Goal: Task Accomplishment & Management: Use online tool/utility

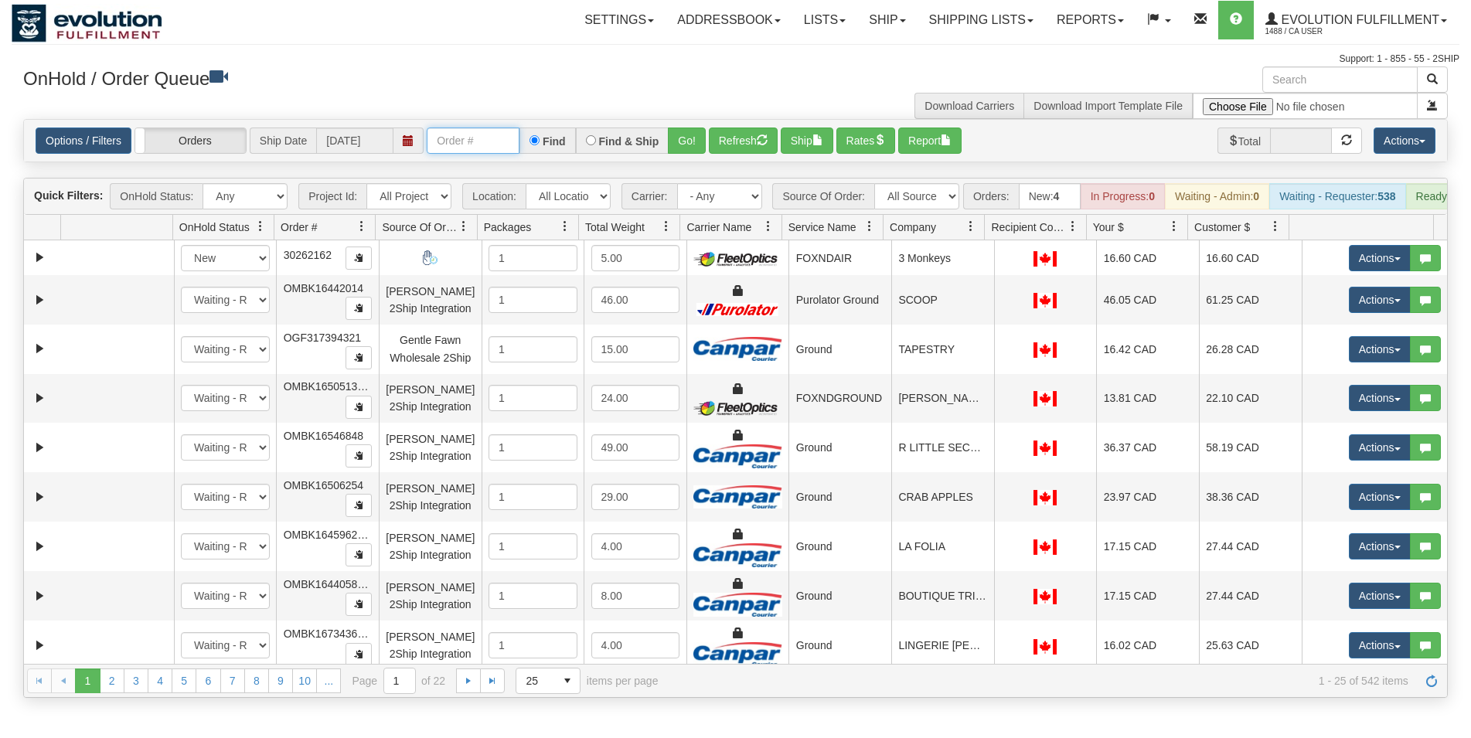
click at [447, 137] on input "text" at bounding box center [473, 141] width 93 height 26
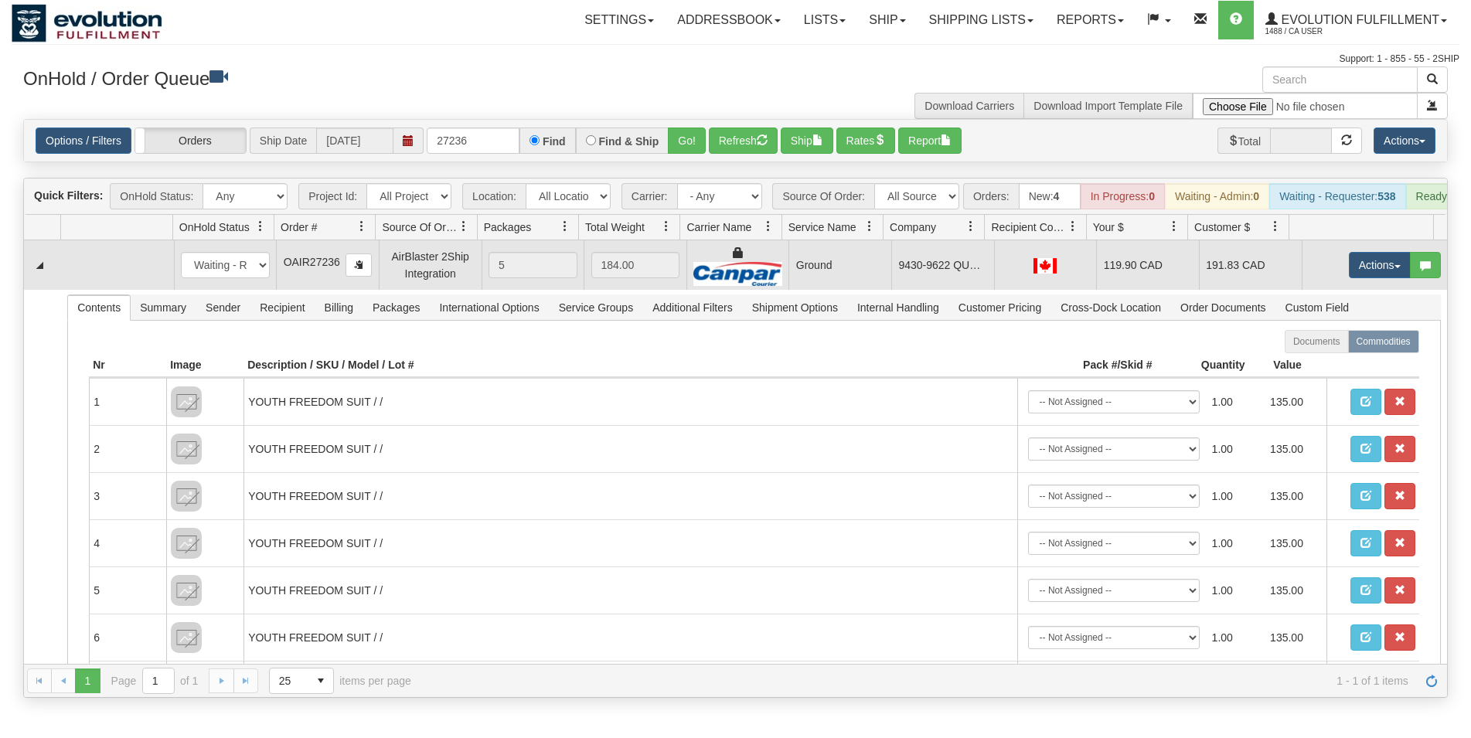
click at [809, 274] on td "Ground" at bounding box center [839, 264] width 103 height 49
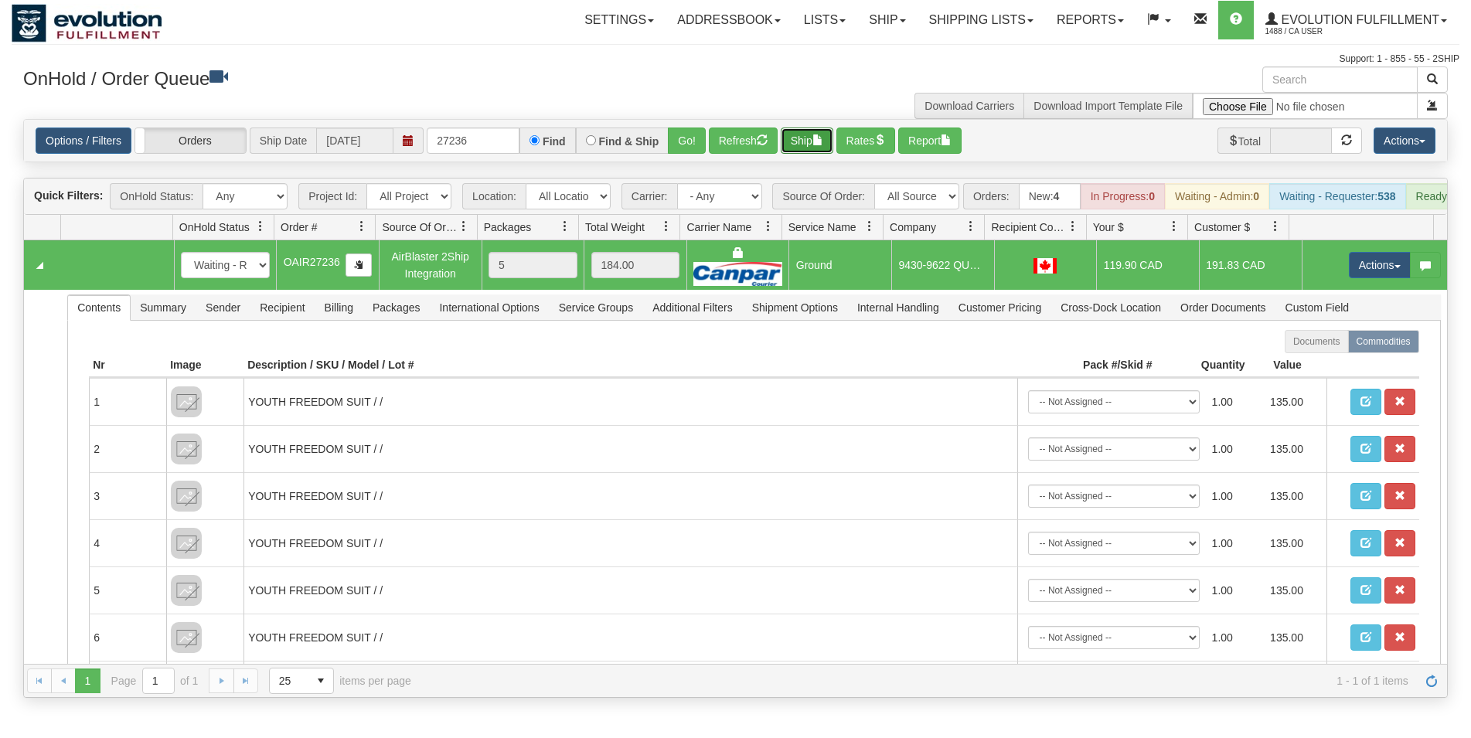
click at [814, 134] on button "Ship" at bounding box center [807, 141] width 53 height 26
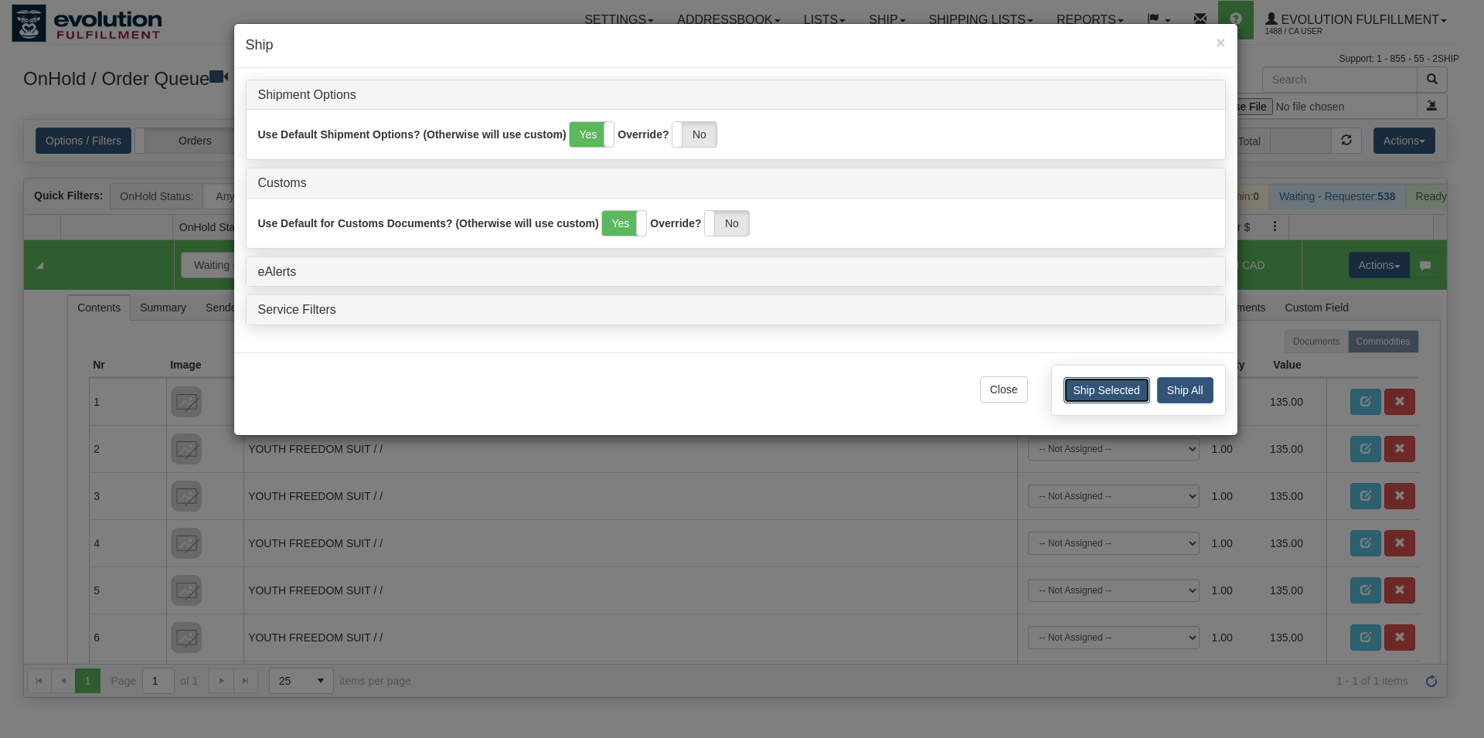
click at [1097, 397] on button "Ship Selected" at bounding box center [1106, 390] width 87 height 26
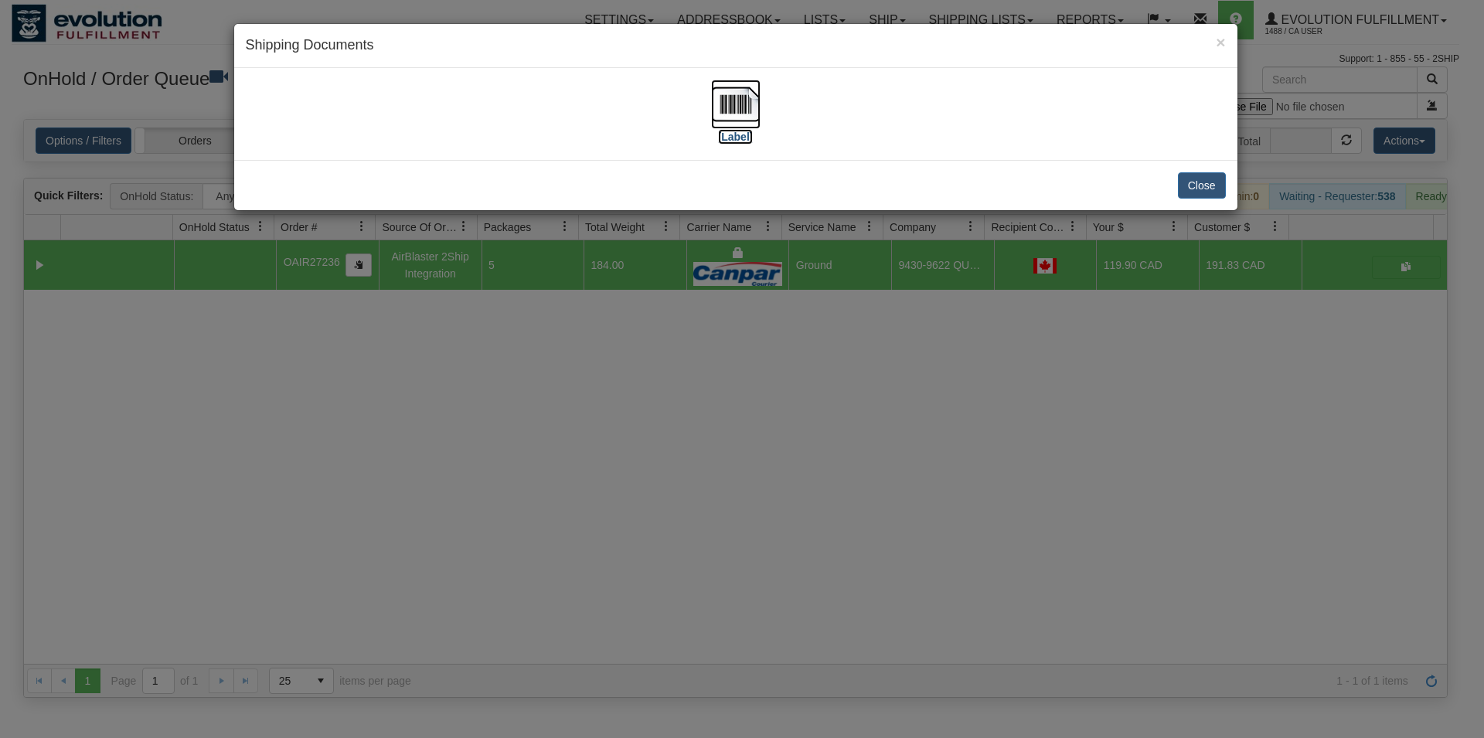
click at [733, 111] on img at bounding box center [735, 104] width 49 height 49
click at [1176, 185] on div "Close" at bounding box center [735, 185] width 1003 height 50
click at [1208, 186] on button "Close" at bounding box center [1202, 185] width 48 height 26
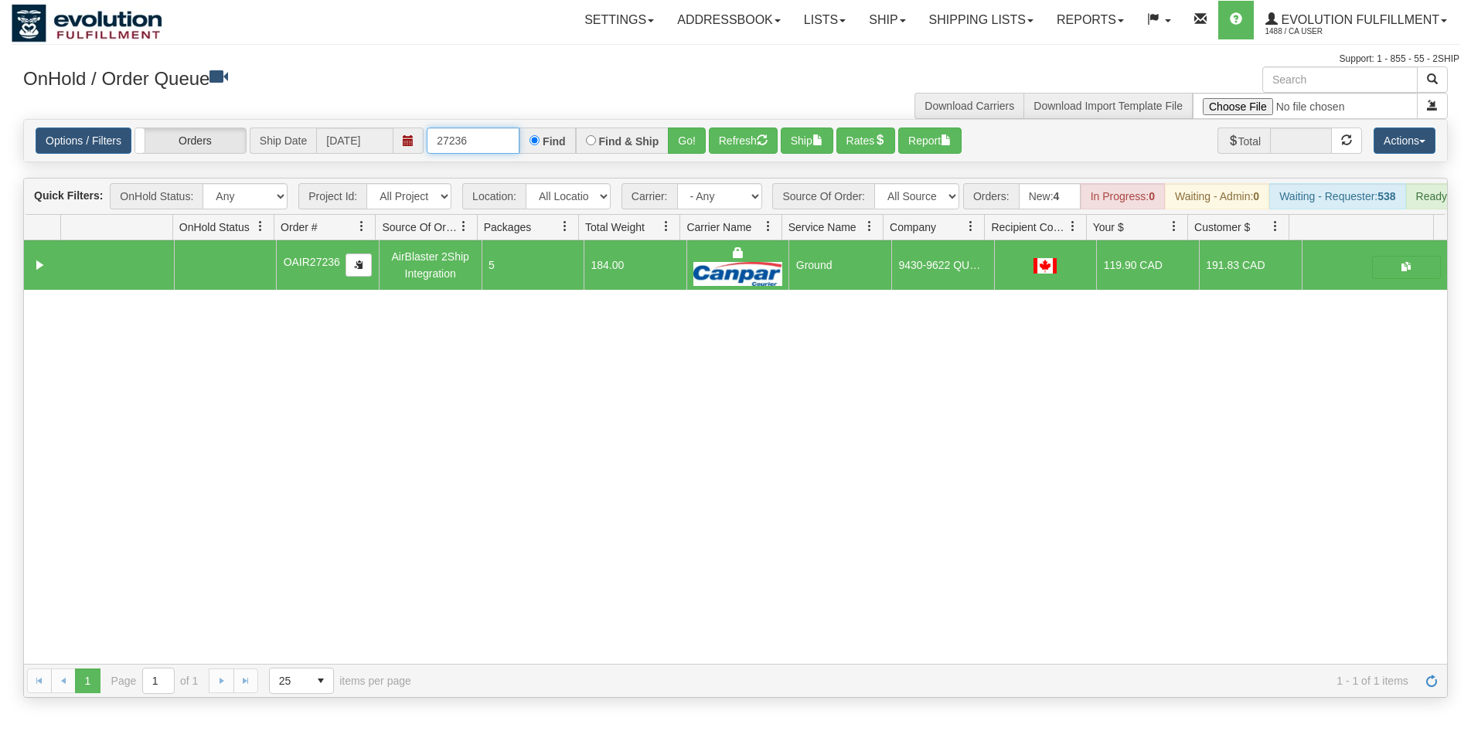
drag, startPoint x: 452, startPoint y: 138, endPoint x: 505, endPoint y: 138, distance: 53.3
click at [505, 138] on input "27236" at bounding box center [473, 141] width 93 height 26
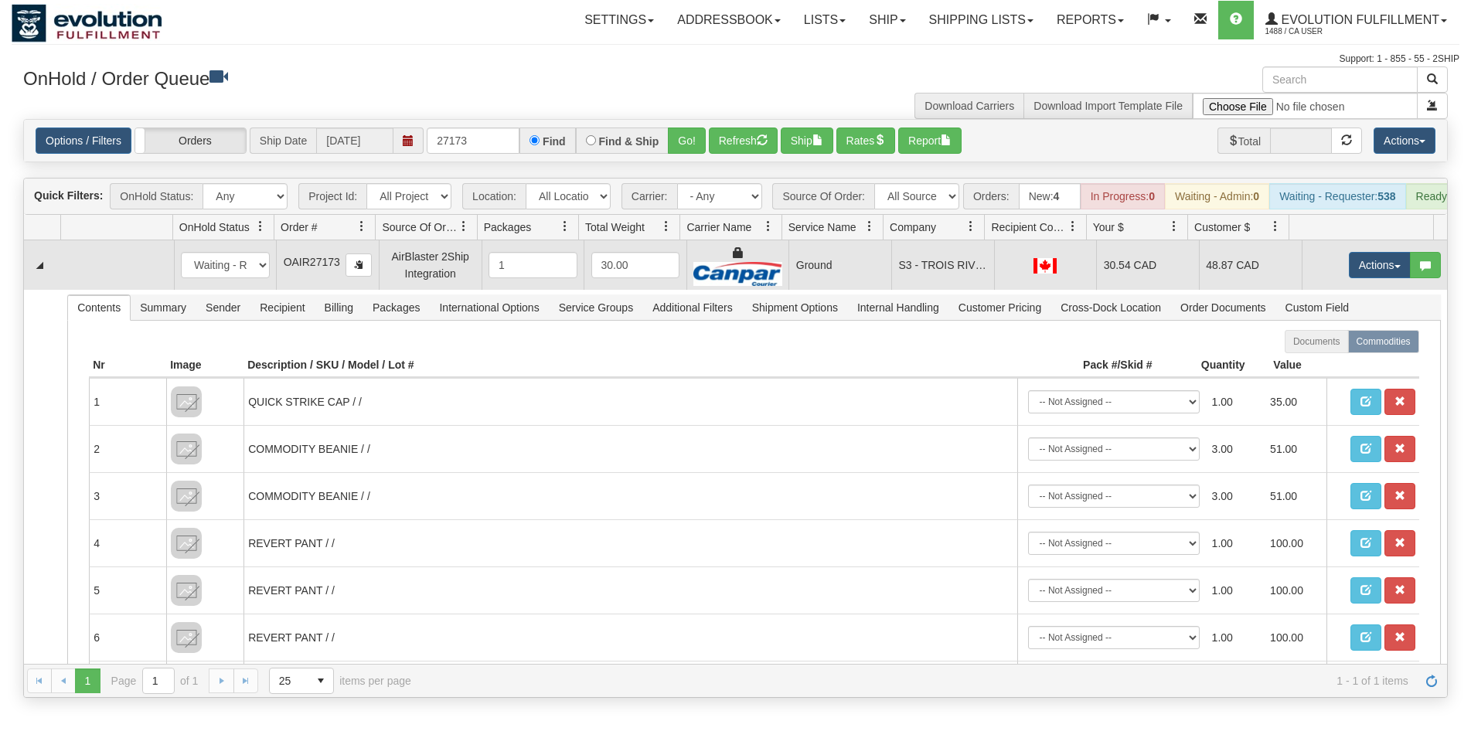
click at [968, 288] on td "S3 - TROIS RIVIERES - 865" at bounding box center [942, 264] width 103 height 49
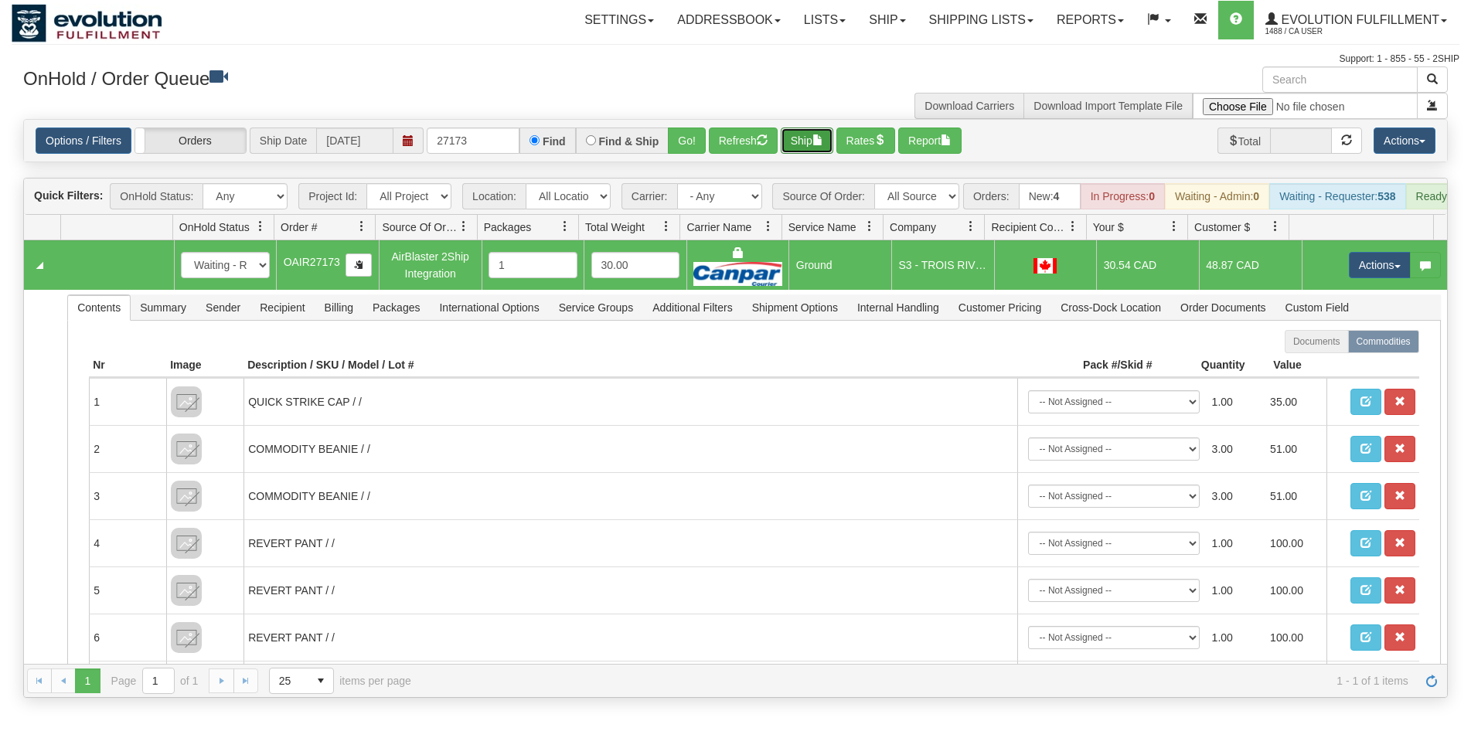
click at [812, 150] on button "Ship" at bounding box center [807, 141] width 53 height 26
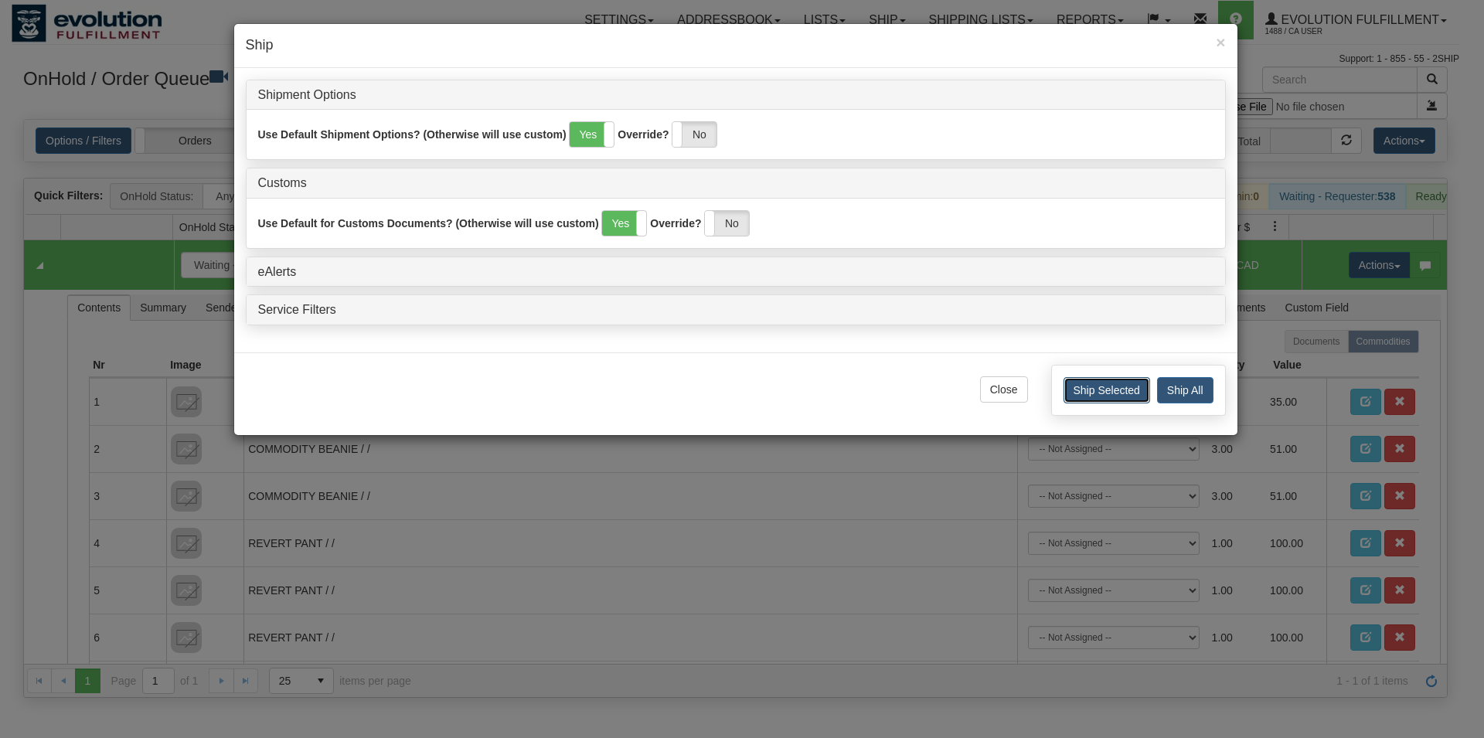
click at [1083, 398] on button "Ship Selected" at bounding box center [1106, 390] width 87 height 26
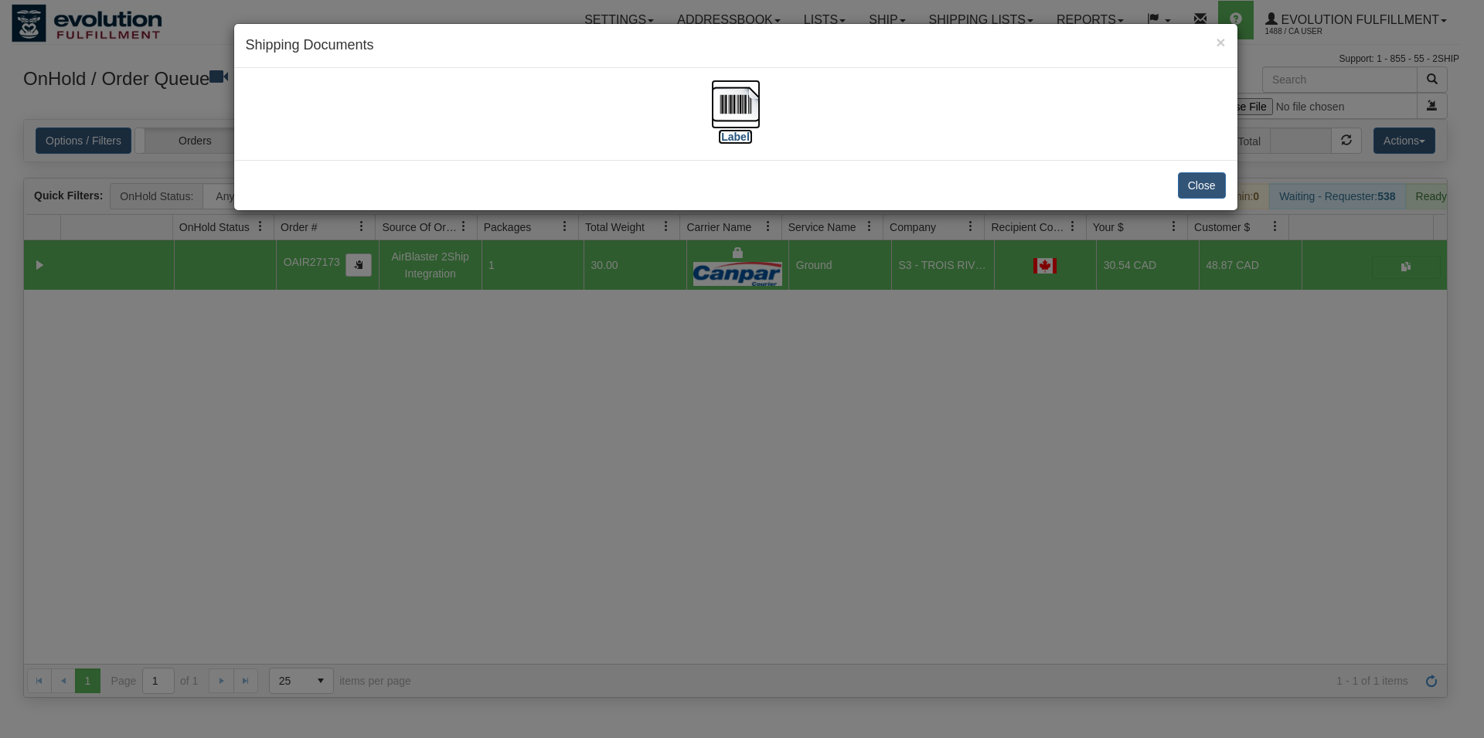
click at [746, 92] on img at bounding box center [735, 104] width 49 height 49
click at [1192, 187] on button "Close" at bounding box center [1202, 185] width 48 height 26
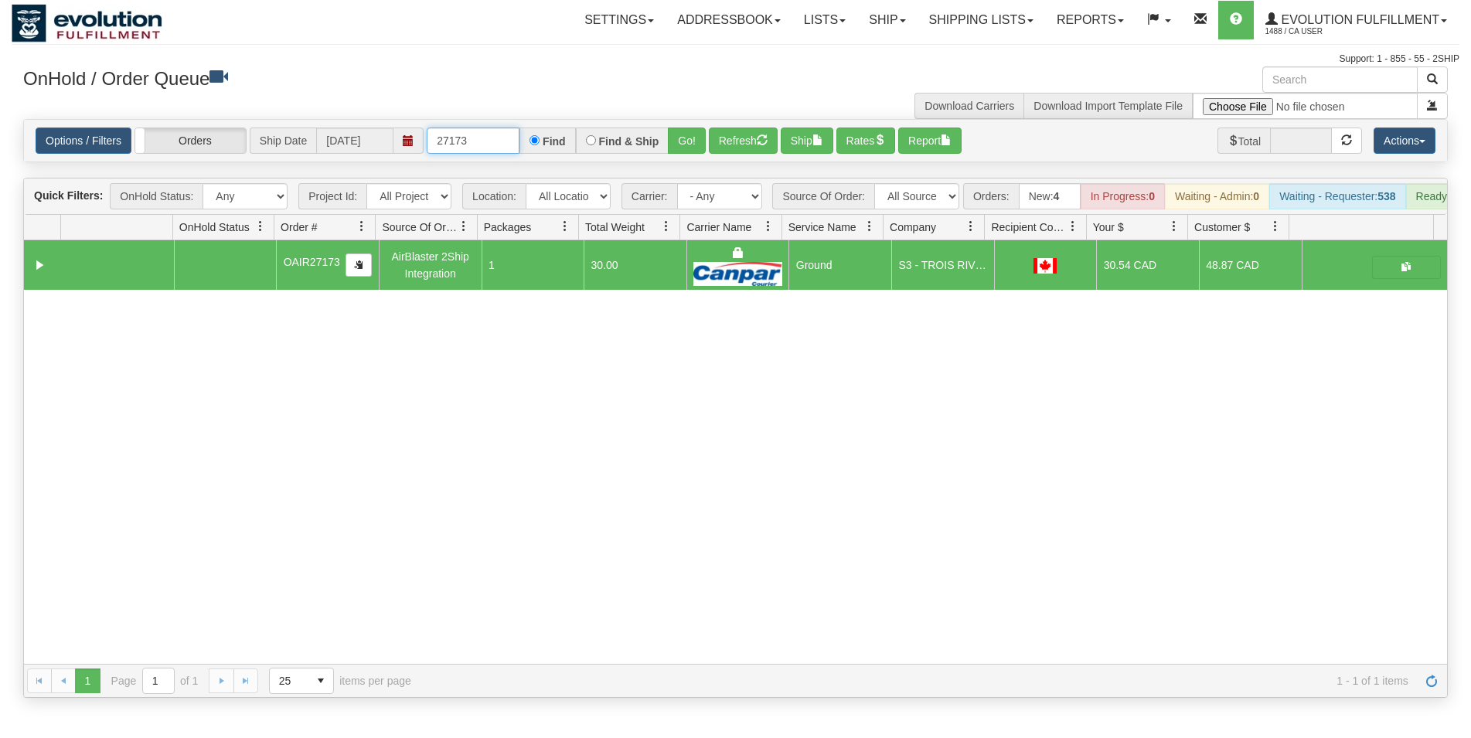
drag, startPoint x: 492, startPoint y: 138, endPoint x: 210, endPoint y: 128, distance: 282.3
click at [427, 128] on input "27173" at bounding box center [473, 141] width 93 height 26
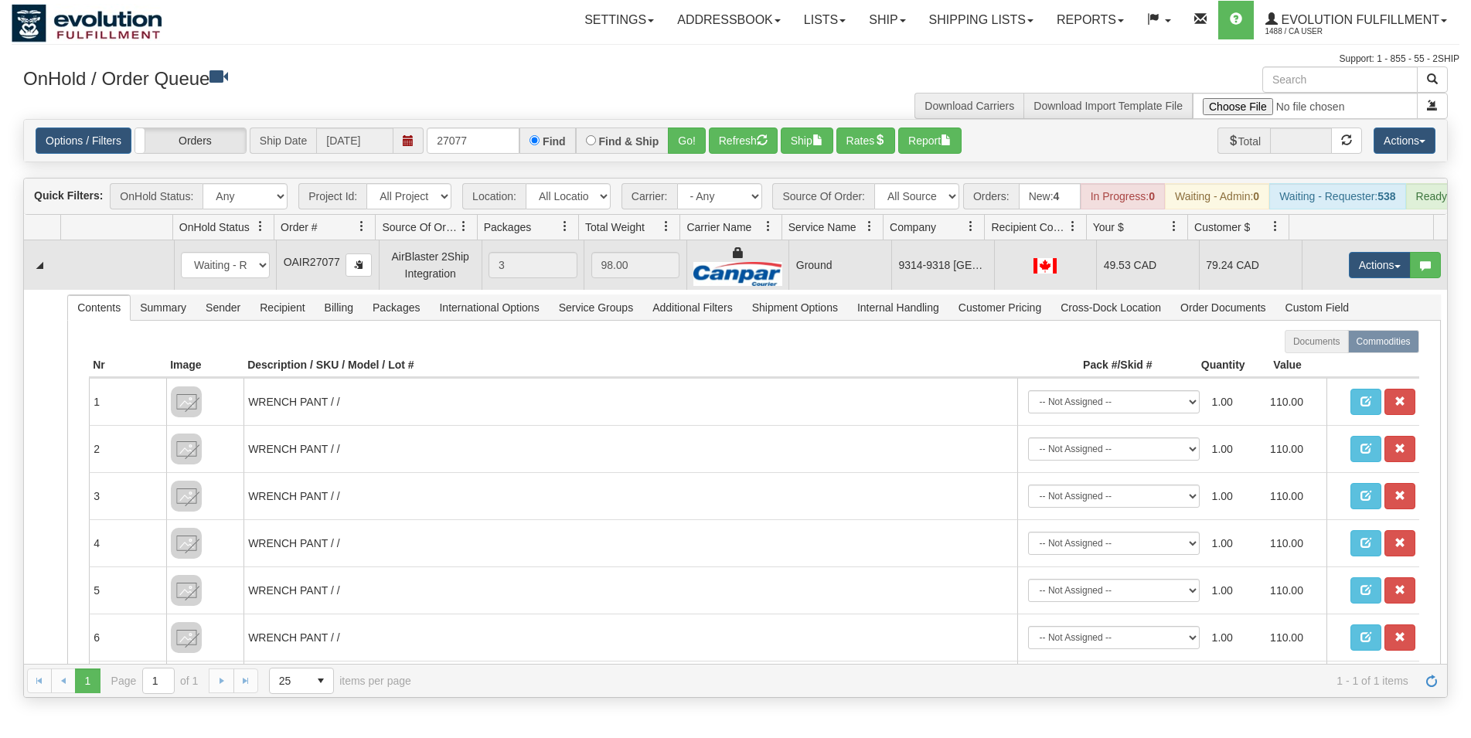
click at [870, 280] on td "Ground" at bounding box center [839, 264] width 103 height 49
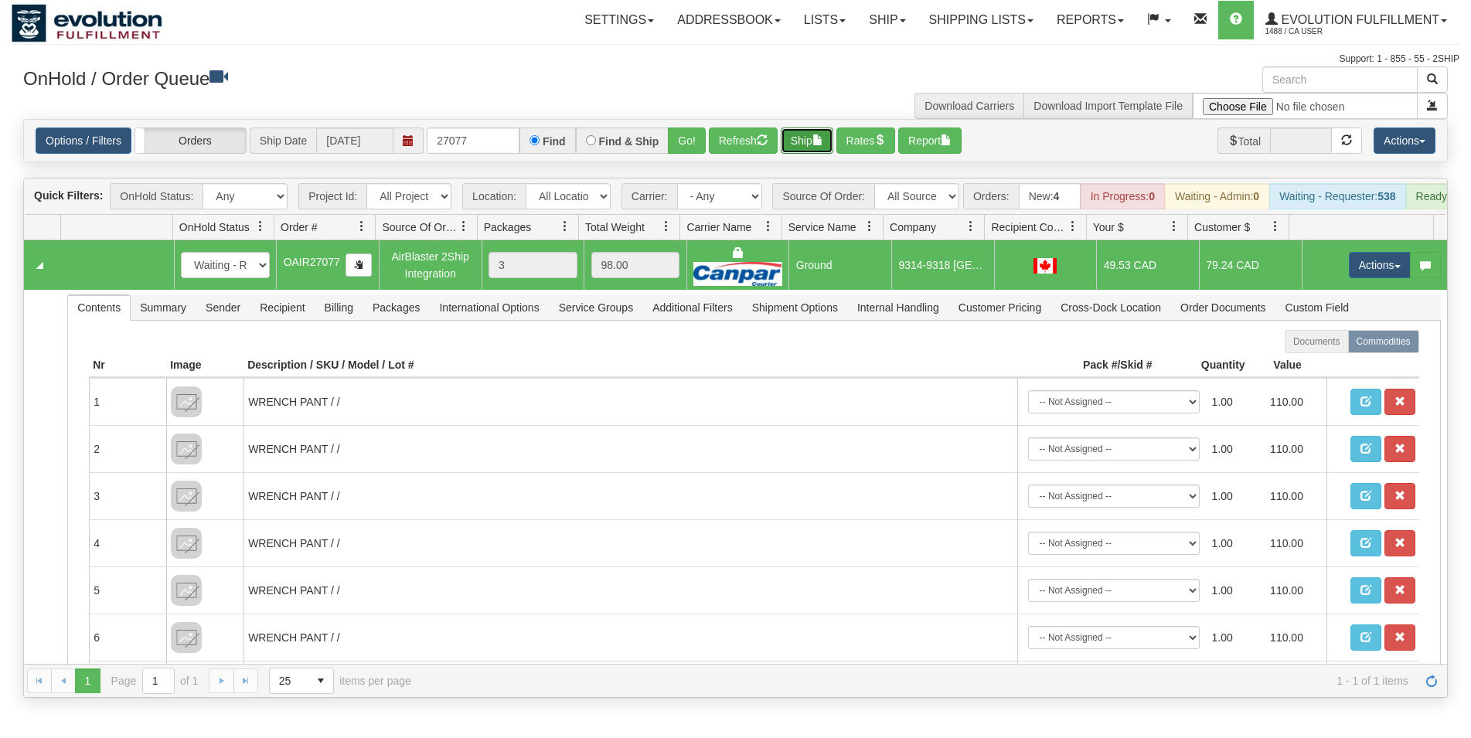
click at [808, 140] on button "Ship" at bounding box center [807, 141] width 53 height 26
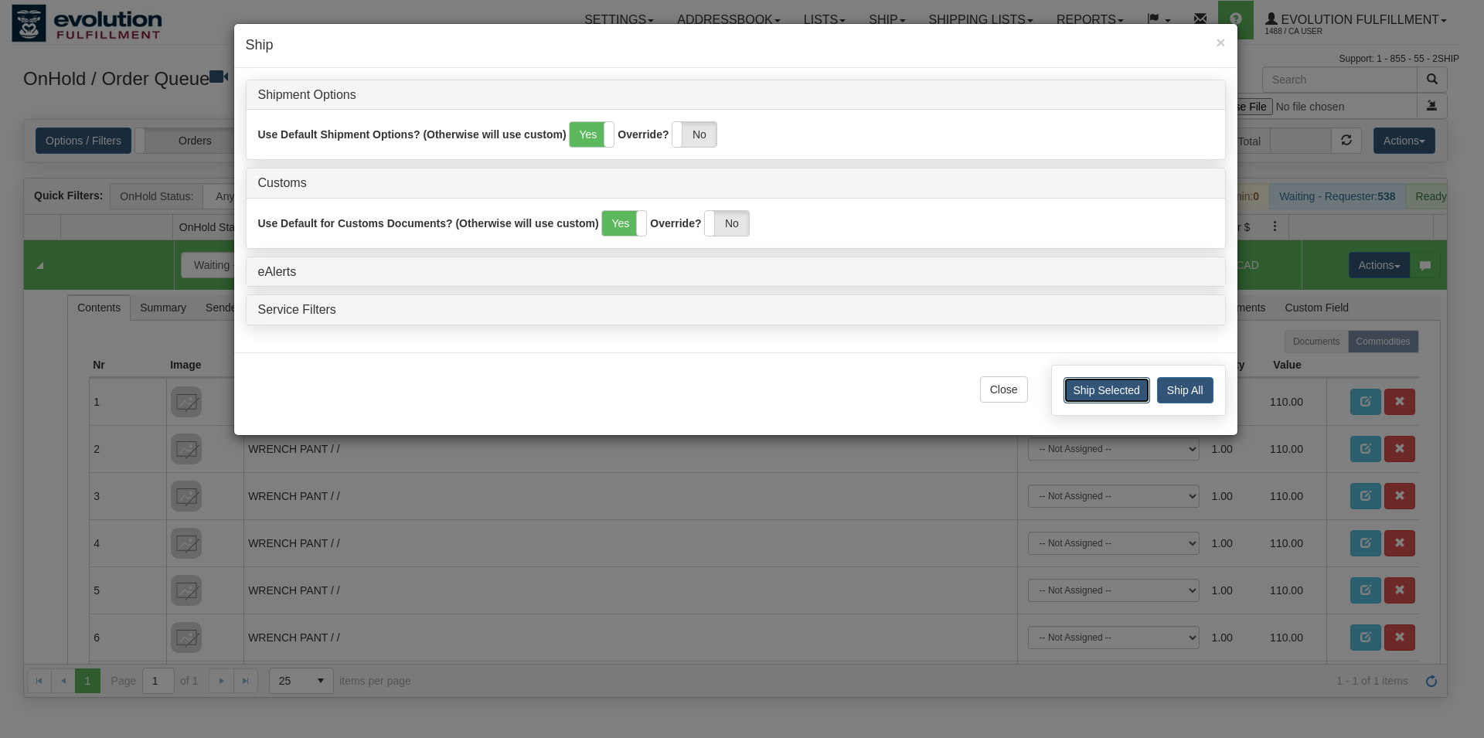
click at [1110, 385] on button "Ship Selected" at bounding box center [1106, 390] width 87 height 26
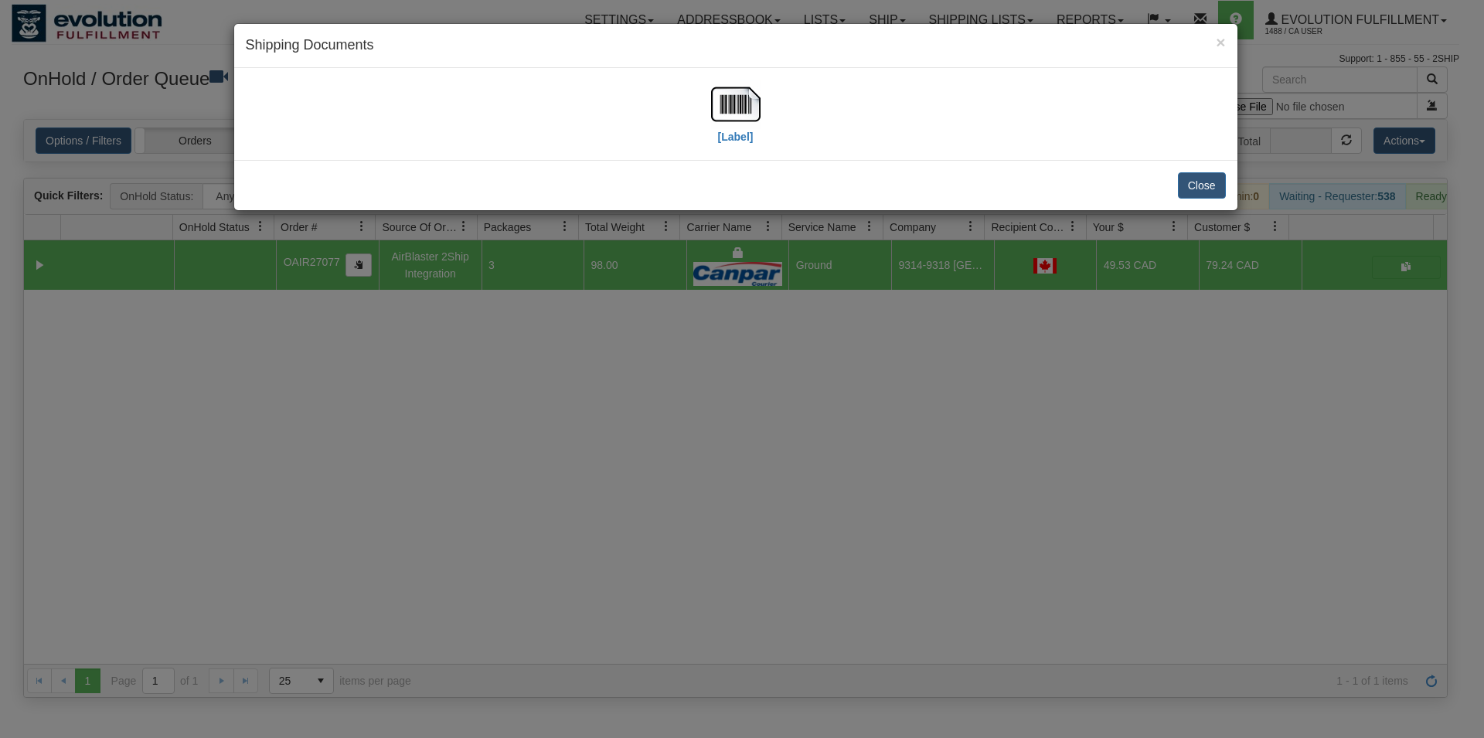
click at [761, 116] on div "[Label]" at bounding box center [736, 114] width 980 height 69
click at [748, 112] on img at bounding box center [735, 104] width 49 height 49
click at [1202, 179] on div "Close" at bounding box center [735, 185] width 1003 height 50
click at [1202, 179] on button "Close" at bounding box center [1202, 185] width 48 height 26
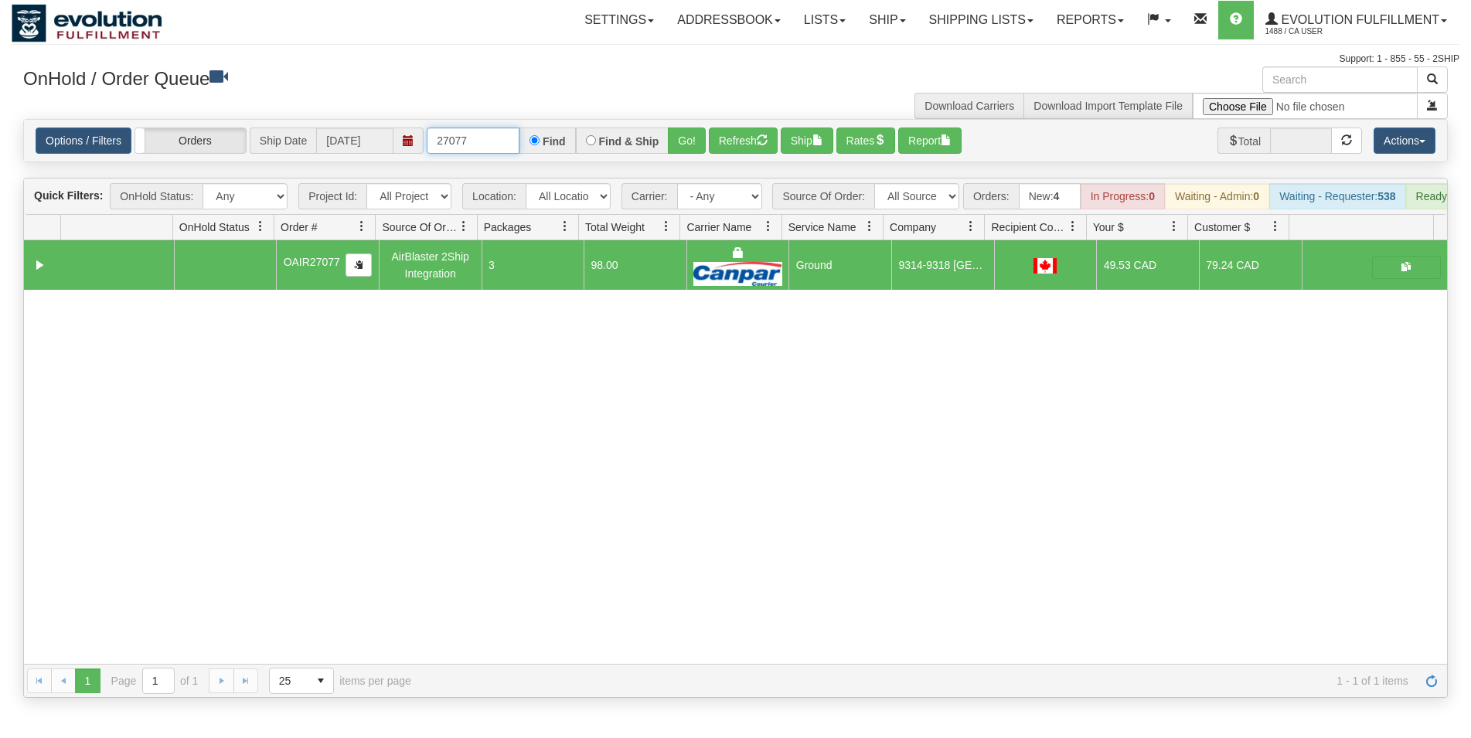
drag, startPoint x: 459, startPoint y: 139, endPoint x: 497, endPoint y: 143, distance: 38.1
click at [496, 142] on input "27077" at bounding box center [473, 141] width 93 height 26
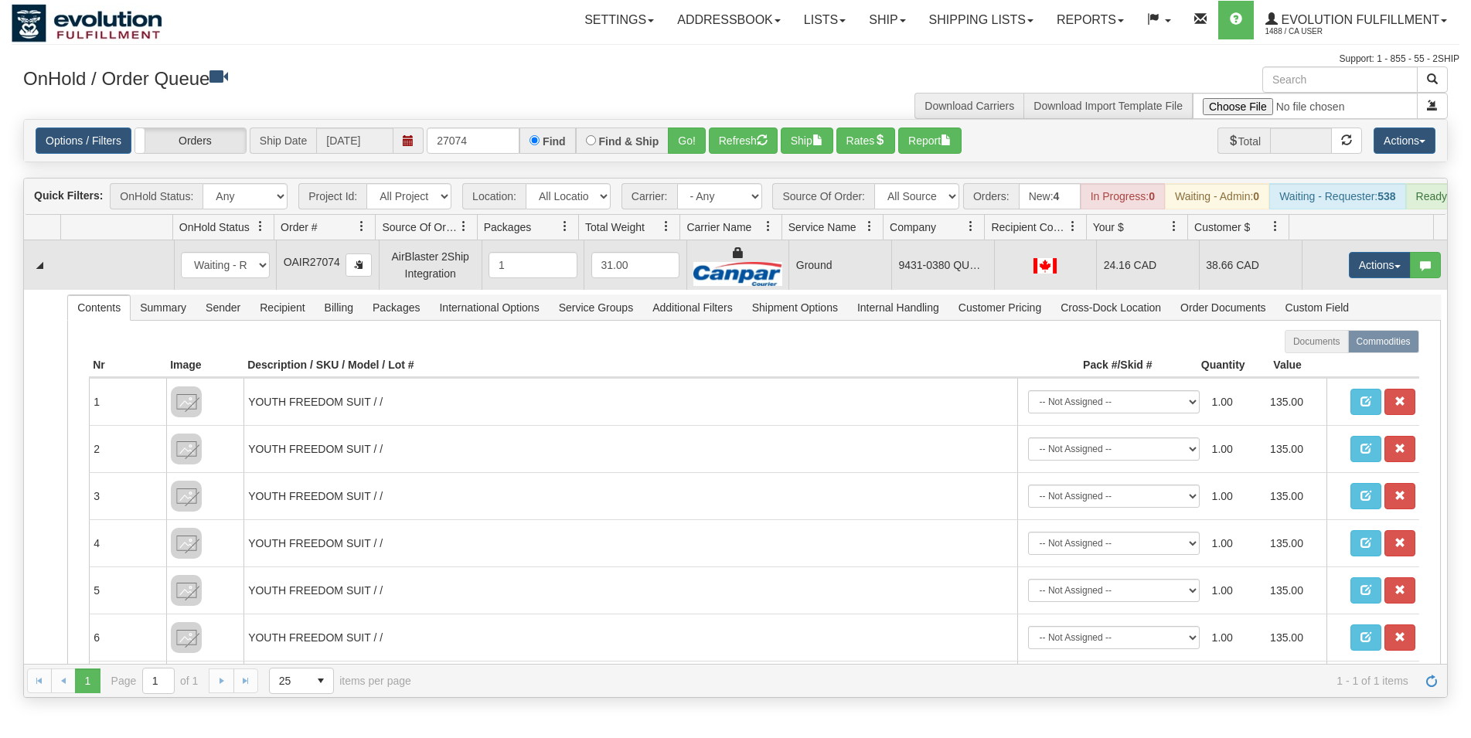
click at [994, 275] on td at bounding box center [1045, 264] width 103 height 49
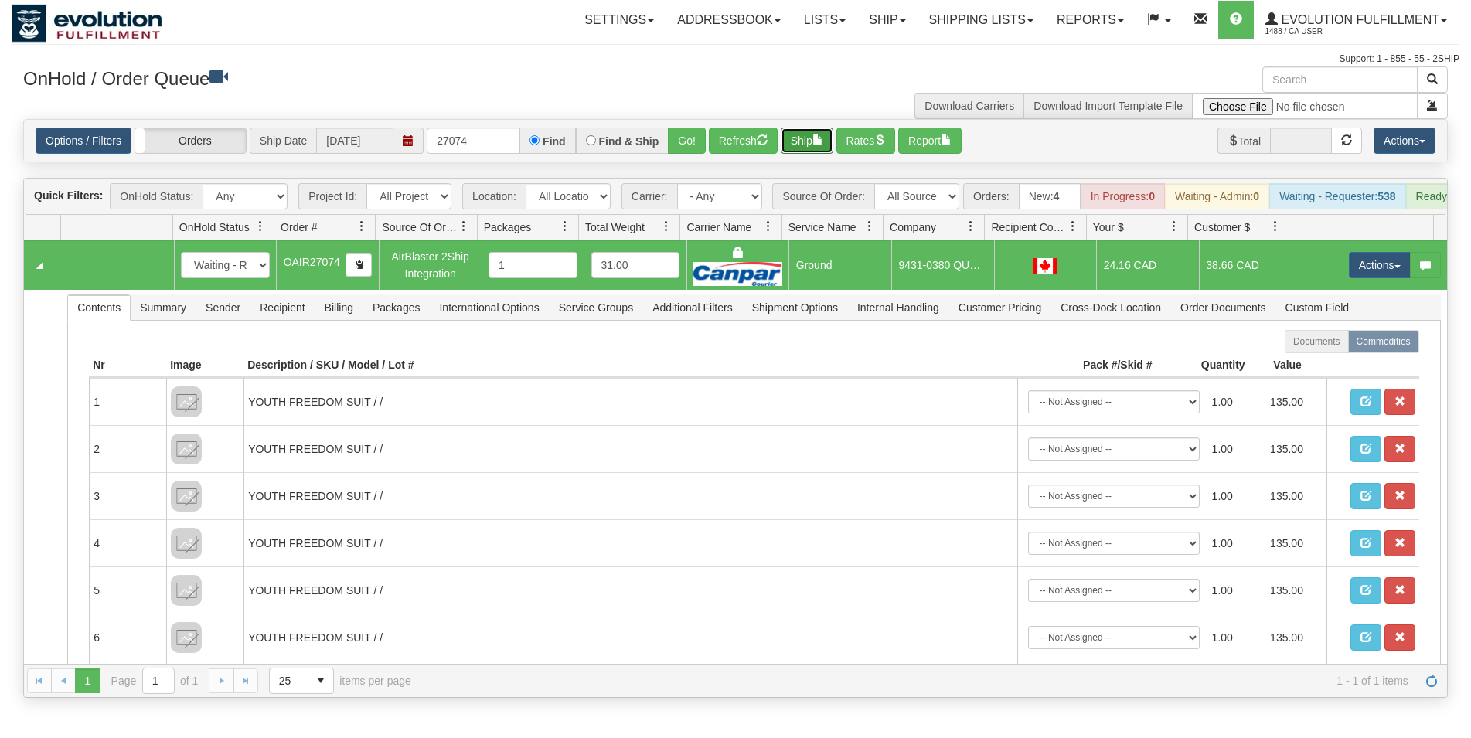
click at [822, 134] on span "button" at bounding box center [817, 139] width 11 height 11
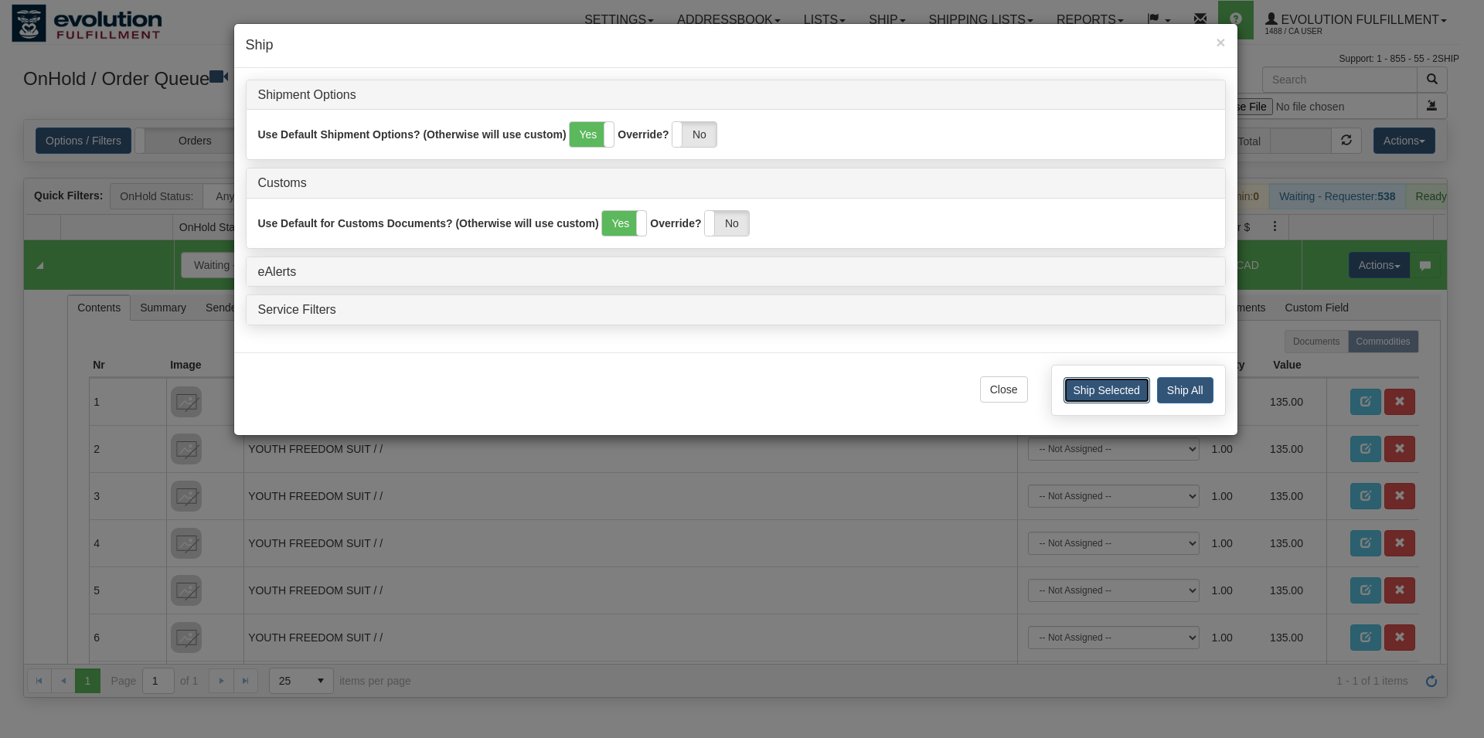
click at [1095, 402] on button "Ship Selected" at bounding box center [1106, 390] width 87 height 26
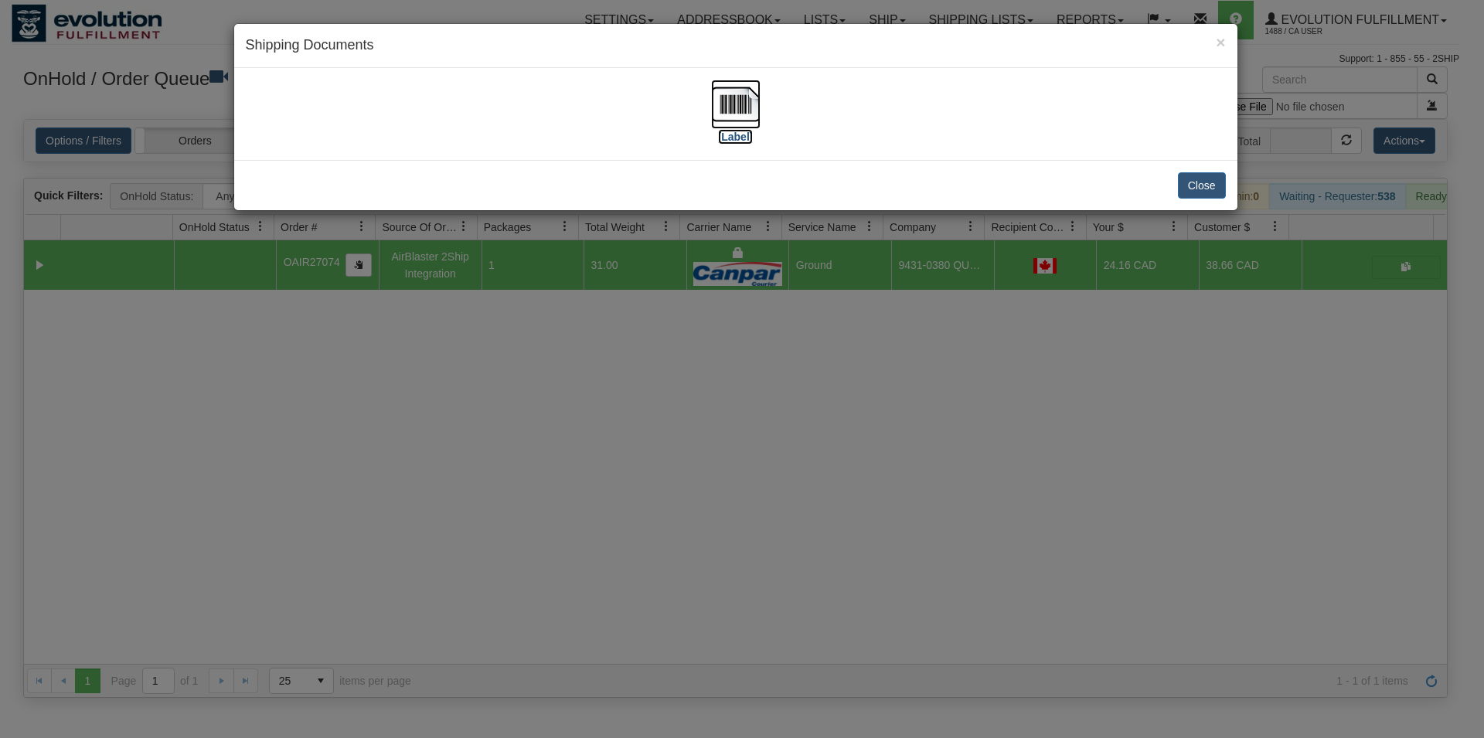
drag, startPoint x: 743, startPoint y: 106, endPoint x: 733, endPoint y: 109, distance: 10.5
click at [736, 108] on img at bounding box center [735, 104] width 49 height 49
click at [723, 95] on img at bounding box center [735, 104] width 49 height 49
click at [1198, 183] on button "Close" at bounding box center [1202, 185] width 48 height 26
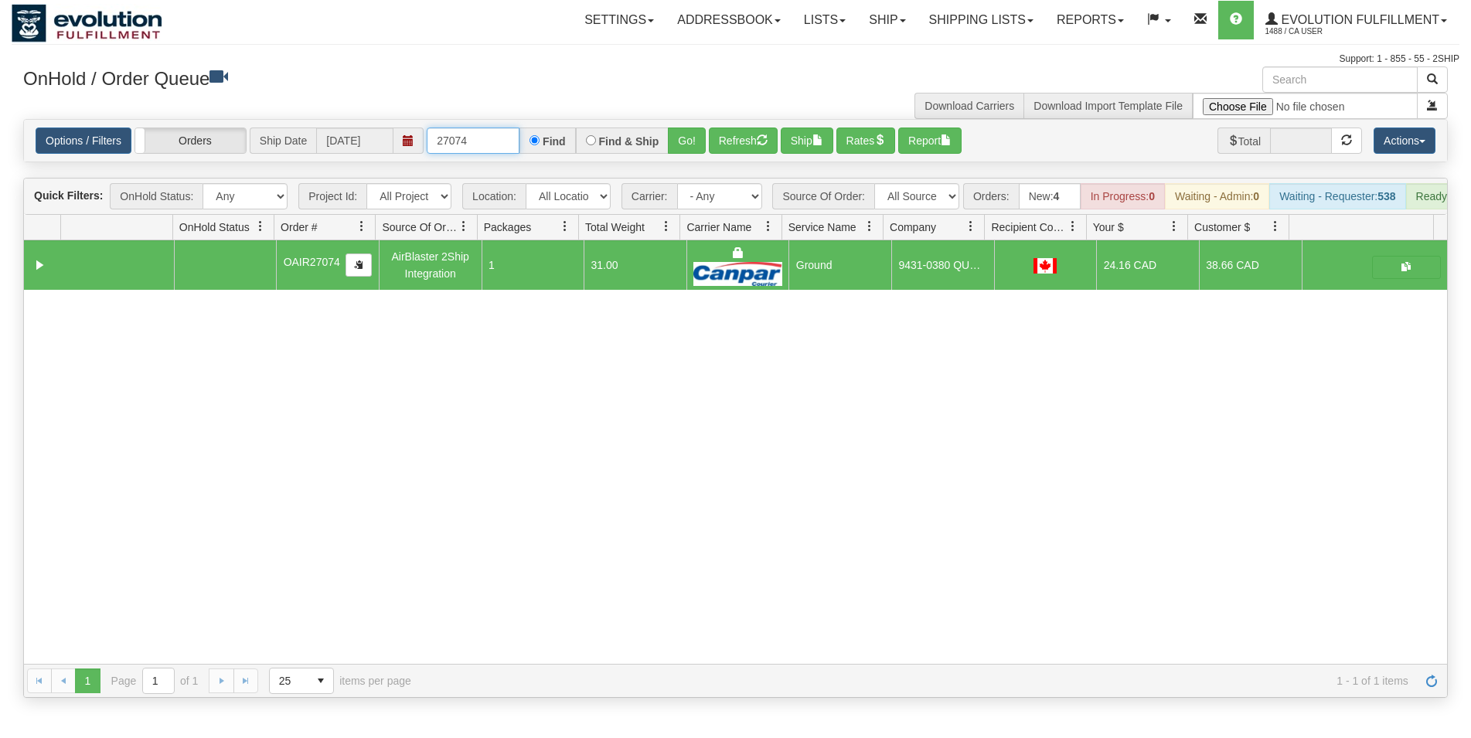
drag, startPoint x: 459, startPoint y: 141, endPoint x: 482, endPoint y: 141, distance: 22.4
click at [482, 141] on input "27074" at bounding box center [473, 141] width 93 height 26
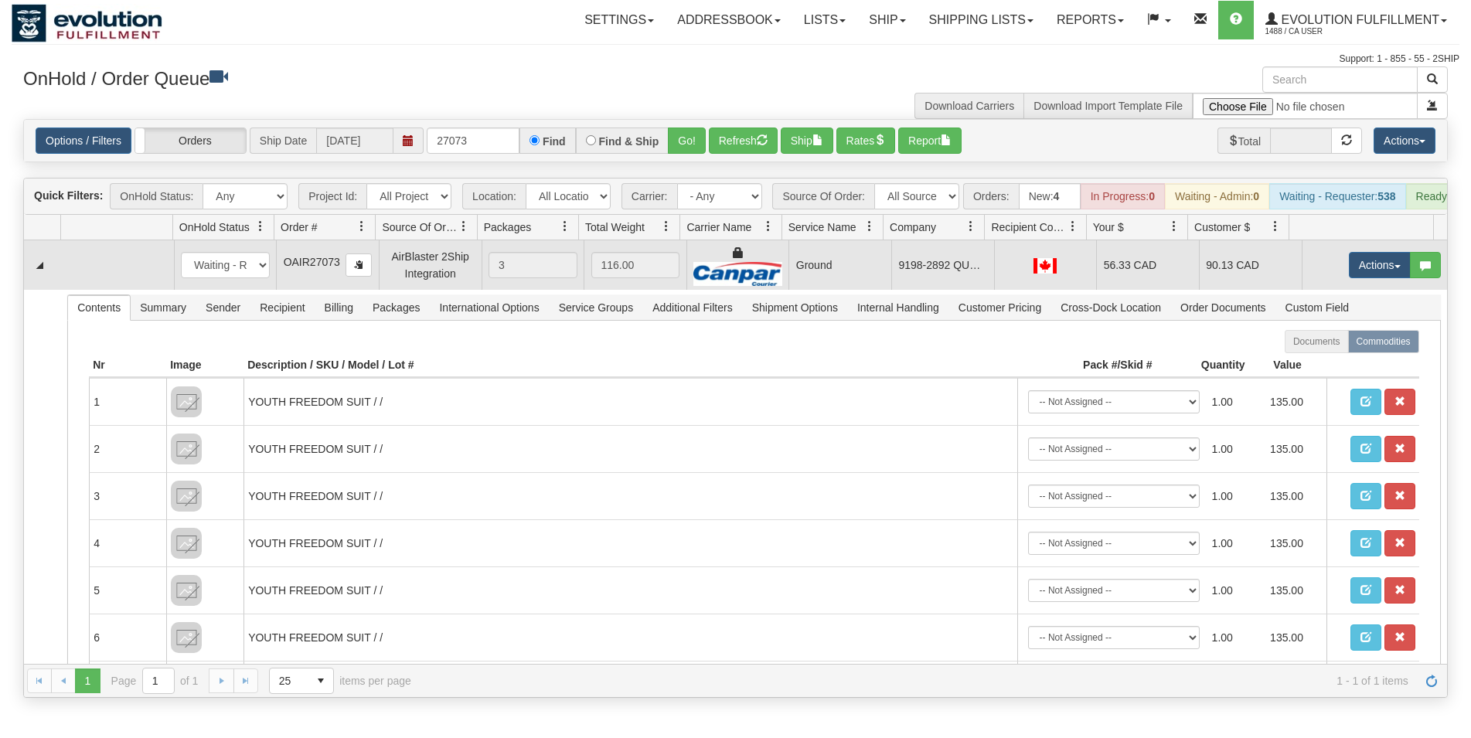
click at [1047, 274] on img at bounding box center [1044, 265] width 23 height 15
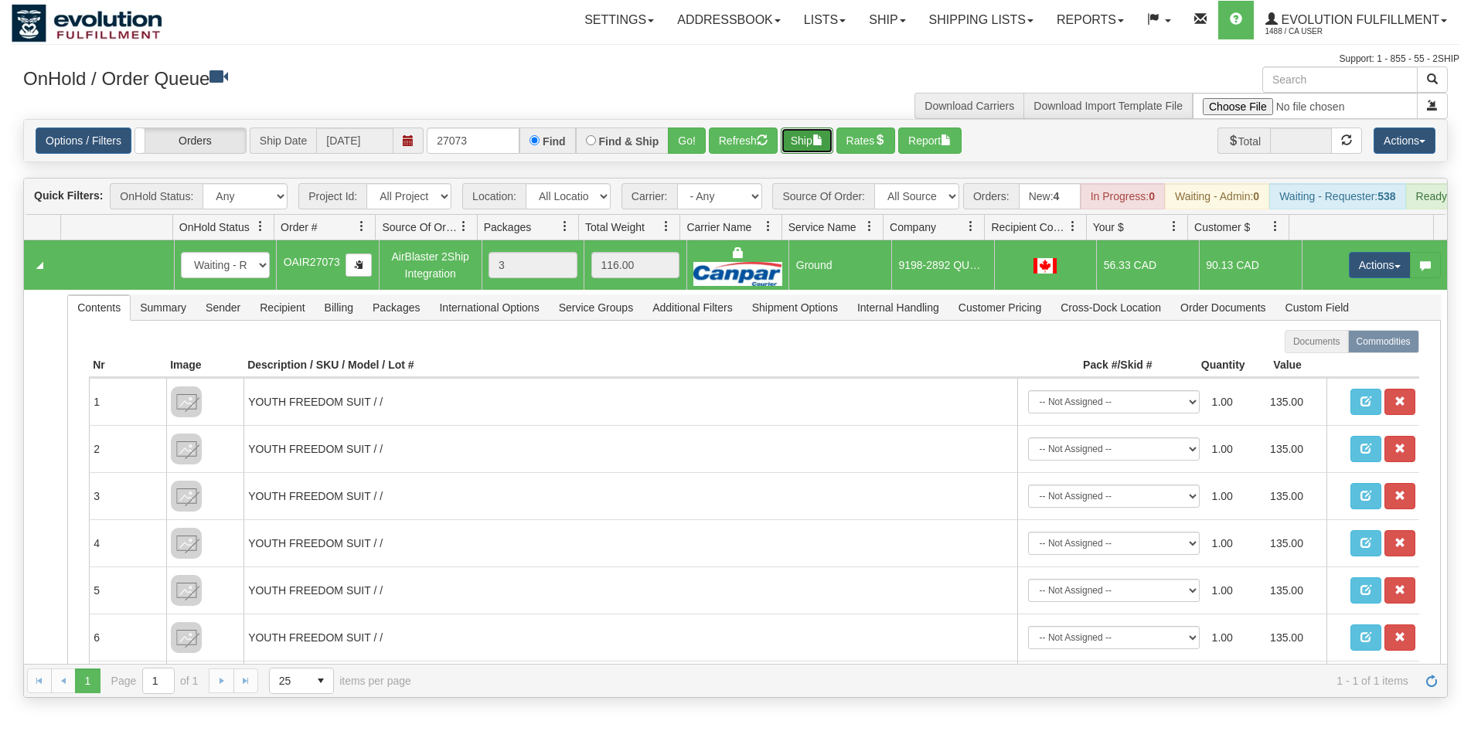
click at [803, 142] on button "Ship" at bounding box center [807, 141] width 53 height 26
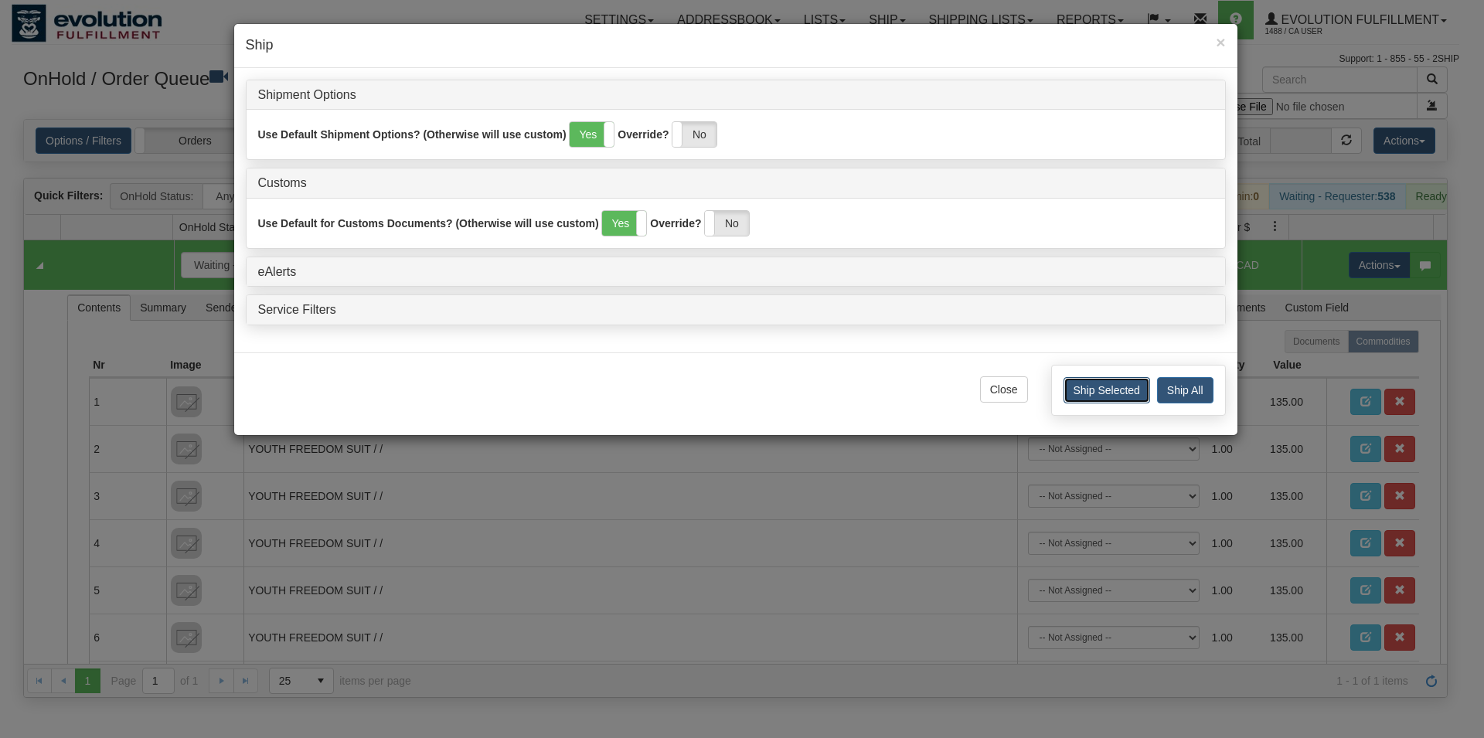
click at [1118, 396] on button "Ship Selected" at bounding box center [1106, 390] width 87 height 26
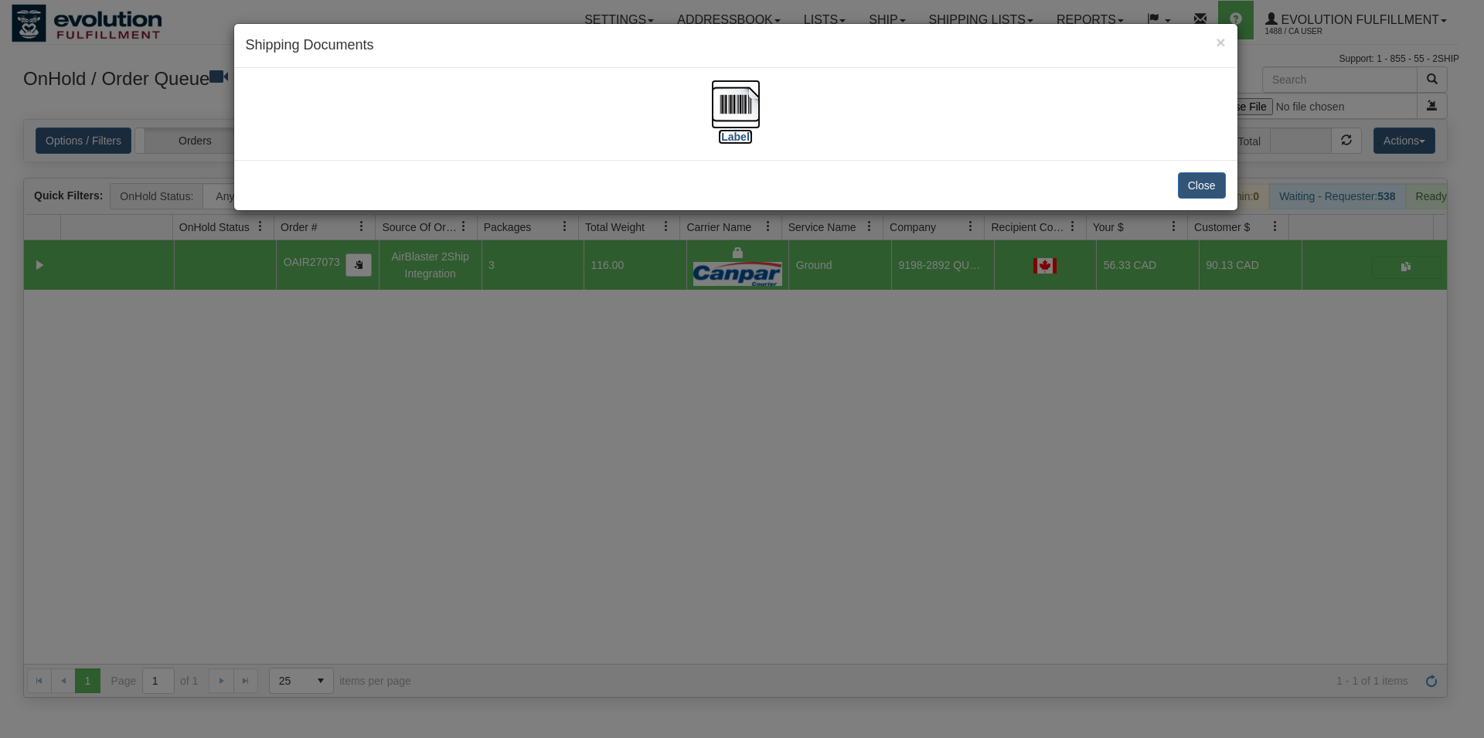
click at [747, 114] on img at bounding box center [735, 104] width 49 height 49
click at [1211, 180] on button "Close" at bounding box center [1202, 185] width 48 height 26
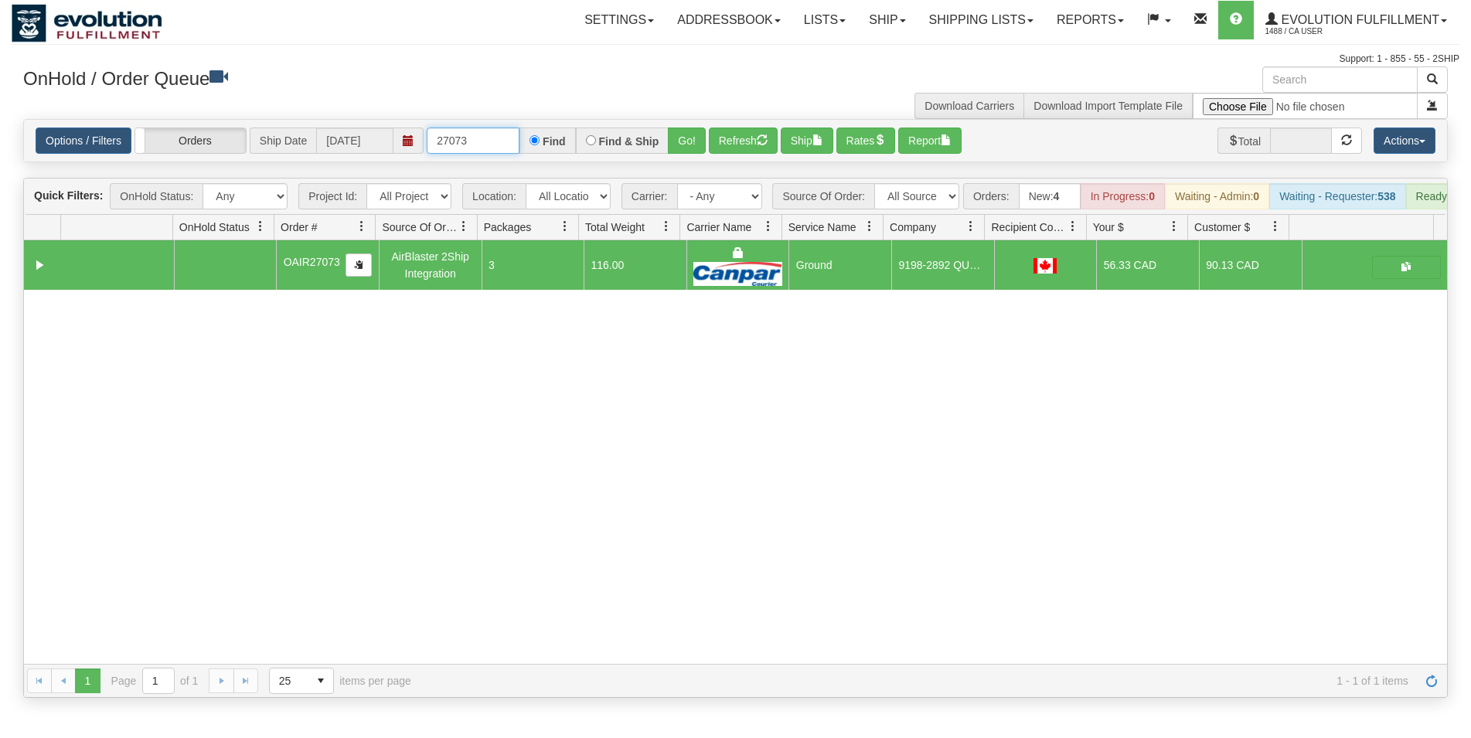
drag, startPoint x: 464, startPoint y: 145, endPoint x: 481, endPoint y: 145, distance: 17.0
click at [481, 145] on input "27073" at bounding box center [473, 141] width 93 height 26
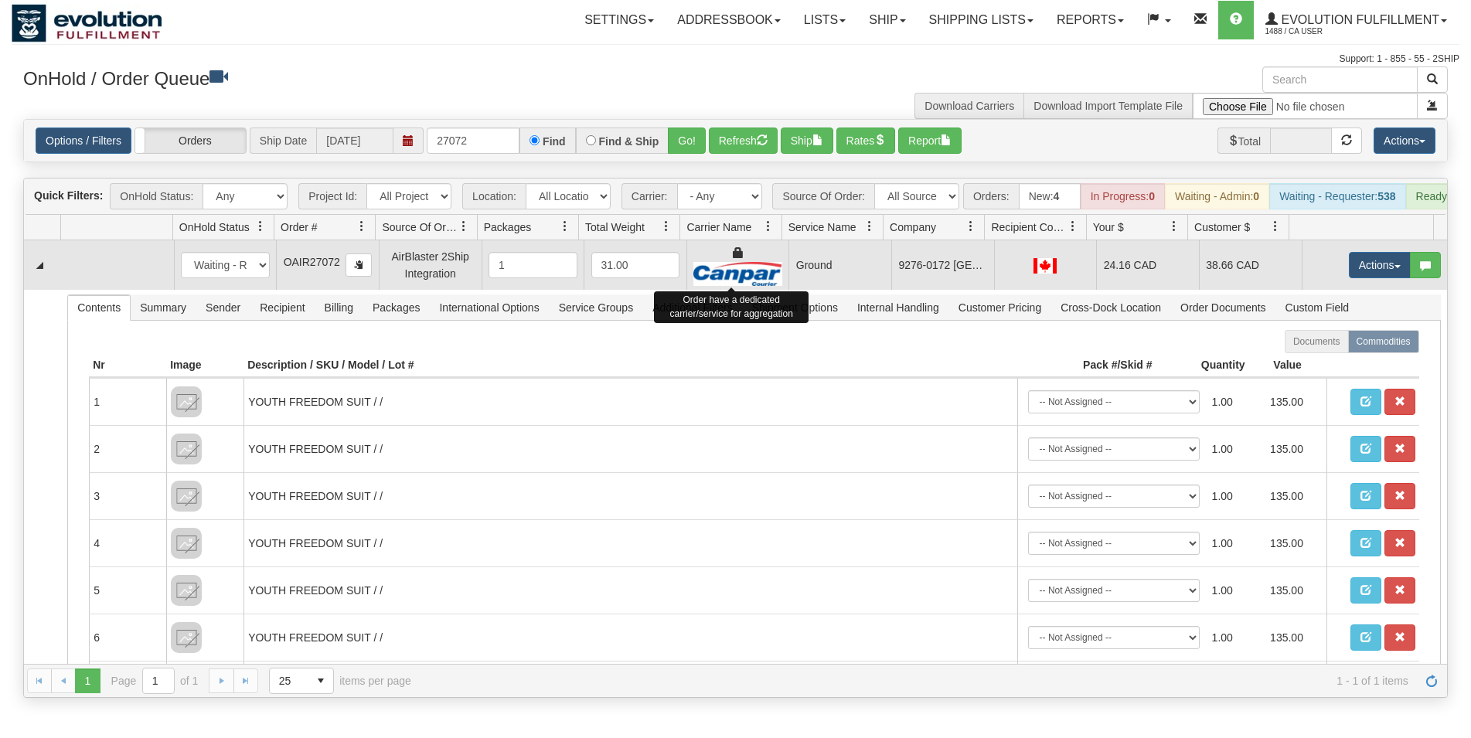
click at [759, 269] on div at bounding box center [737, 265] width 89 height 41
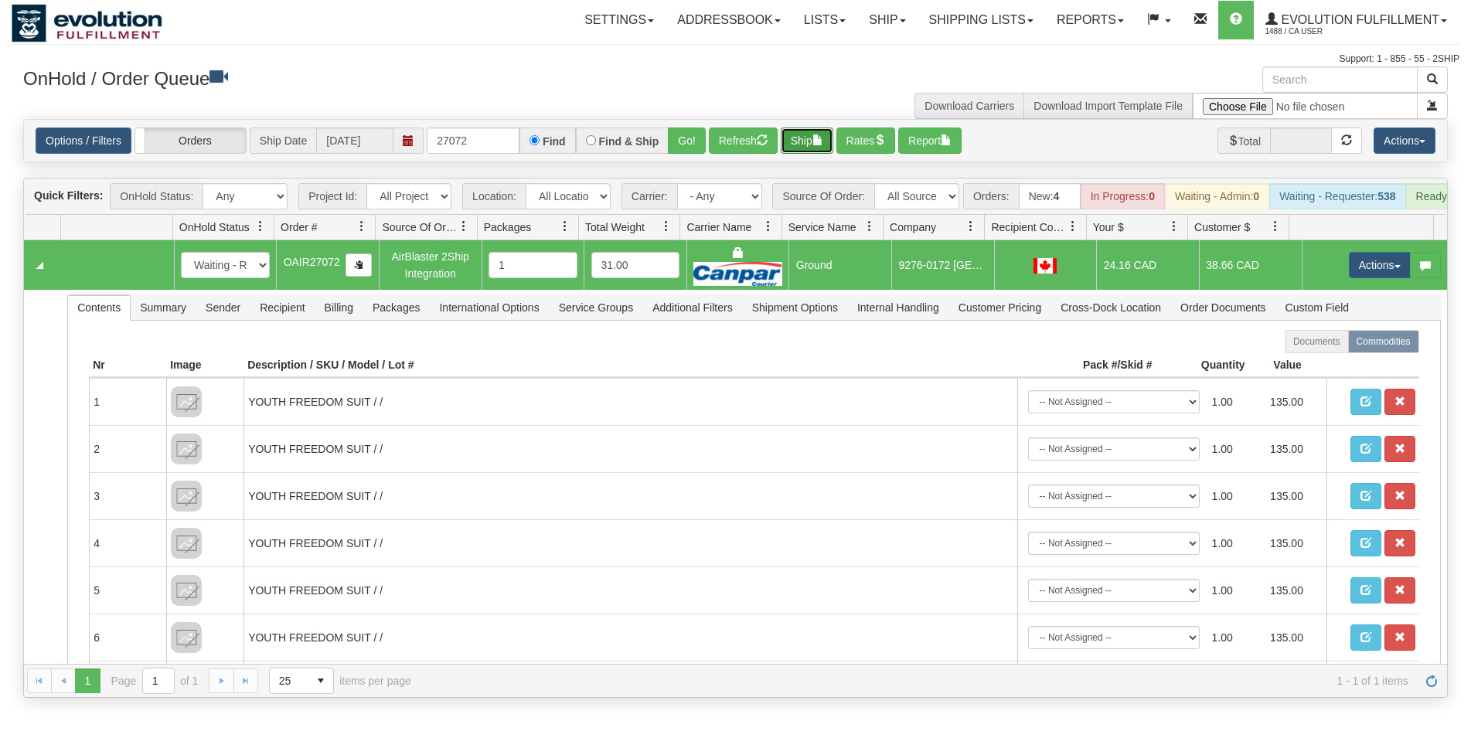
click at [797, 151] on button "Ship" at bounding box center [807, 141] width 53 height 26
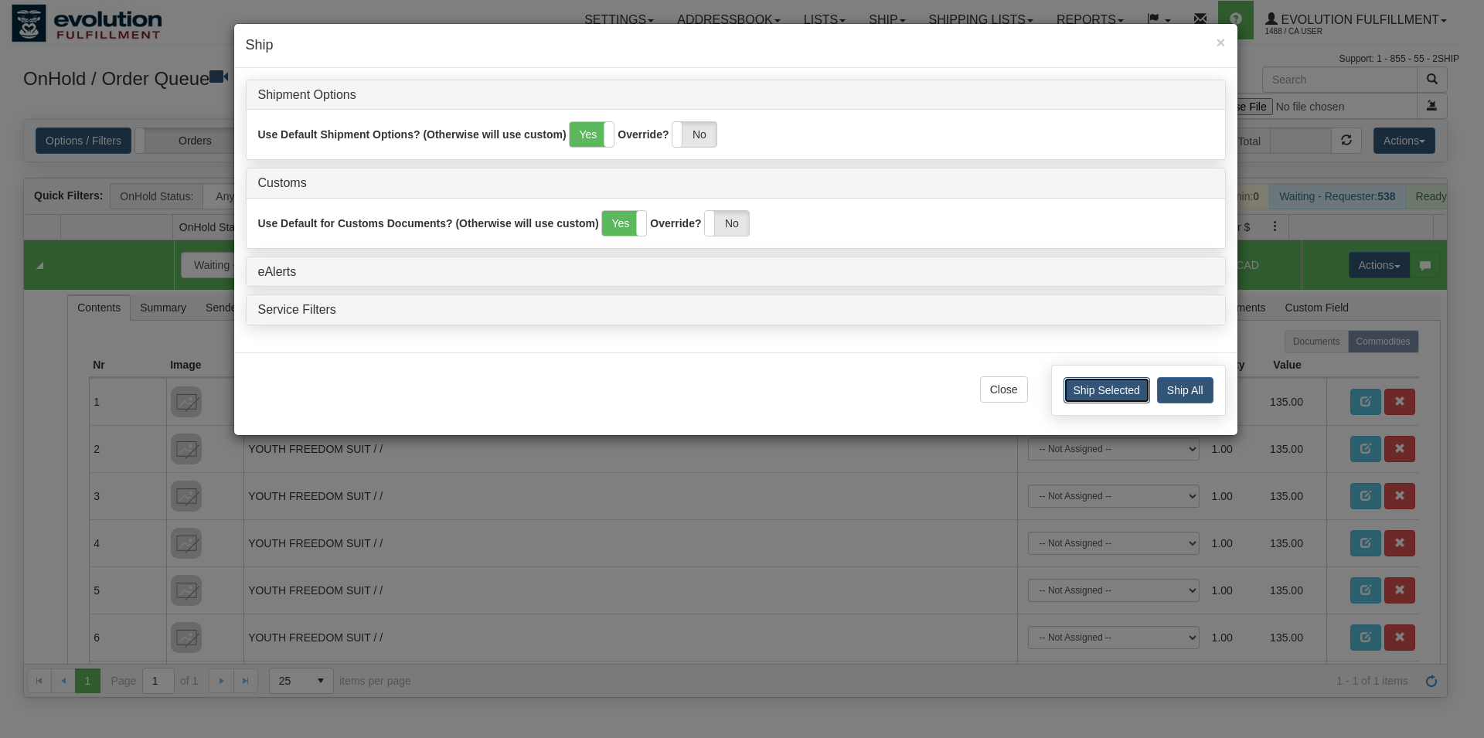
click at [1100, 395] on button "Ship Selected" at bounding box center [1106, 390] width 87 height 26
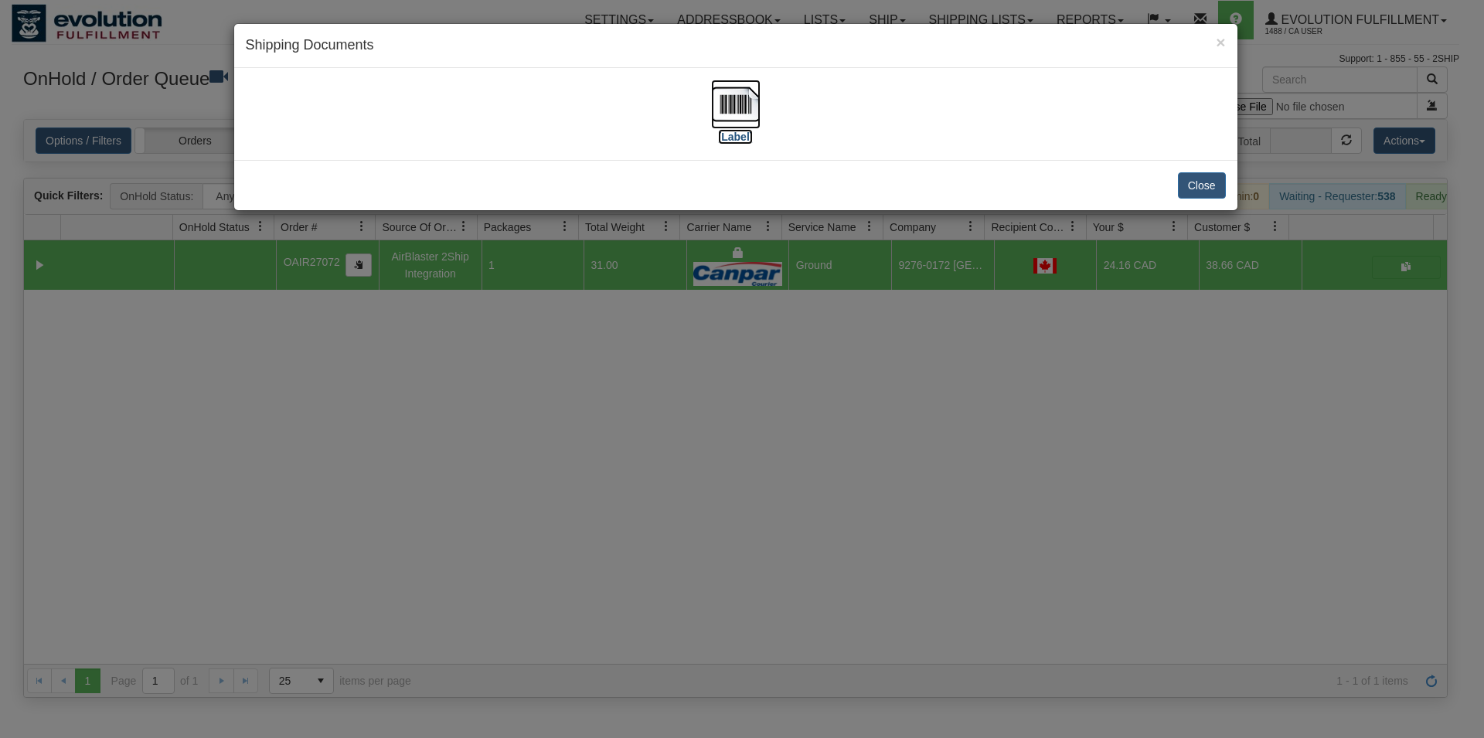
click at [724, 113] on img at bounding box center [735, 104] width 49 height 49
click at [741, 109] on img at bounding box center [735, 104] width 49 height 49
click at [1190, 177] on button "Close" at bounding box center [1202, 185] width 48 height 26
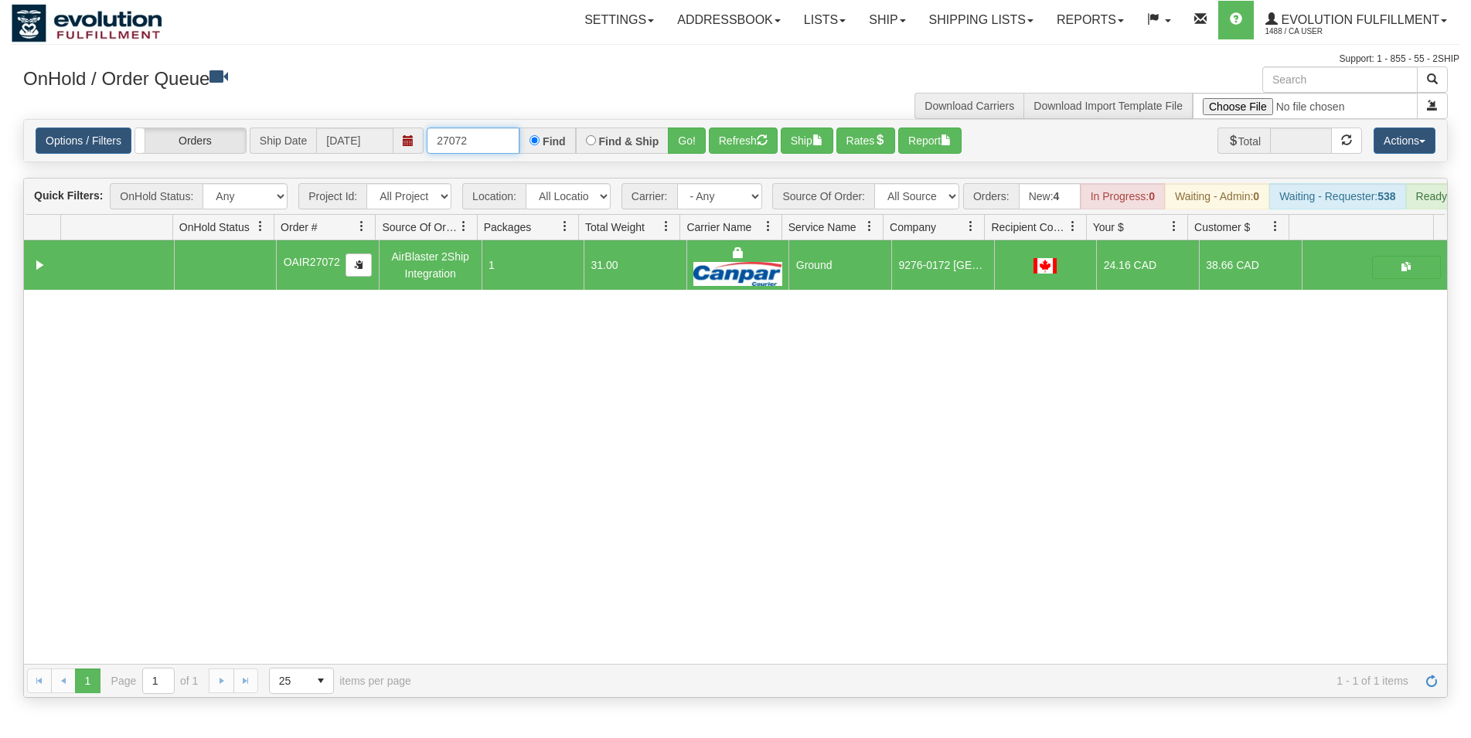
click at [471, 139] on input "27072" at bounding box center [473, 141] width 93 height 26
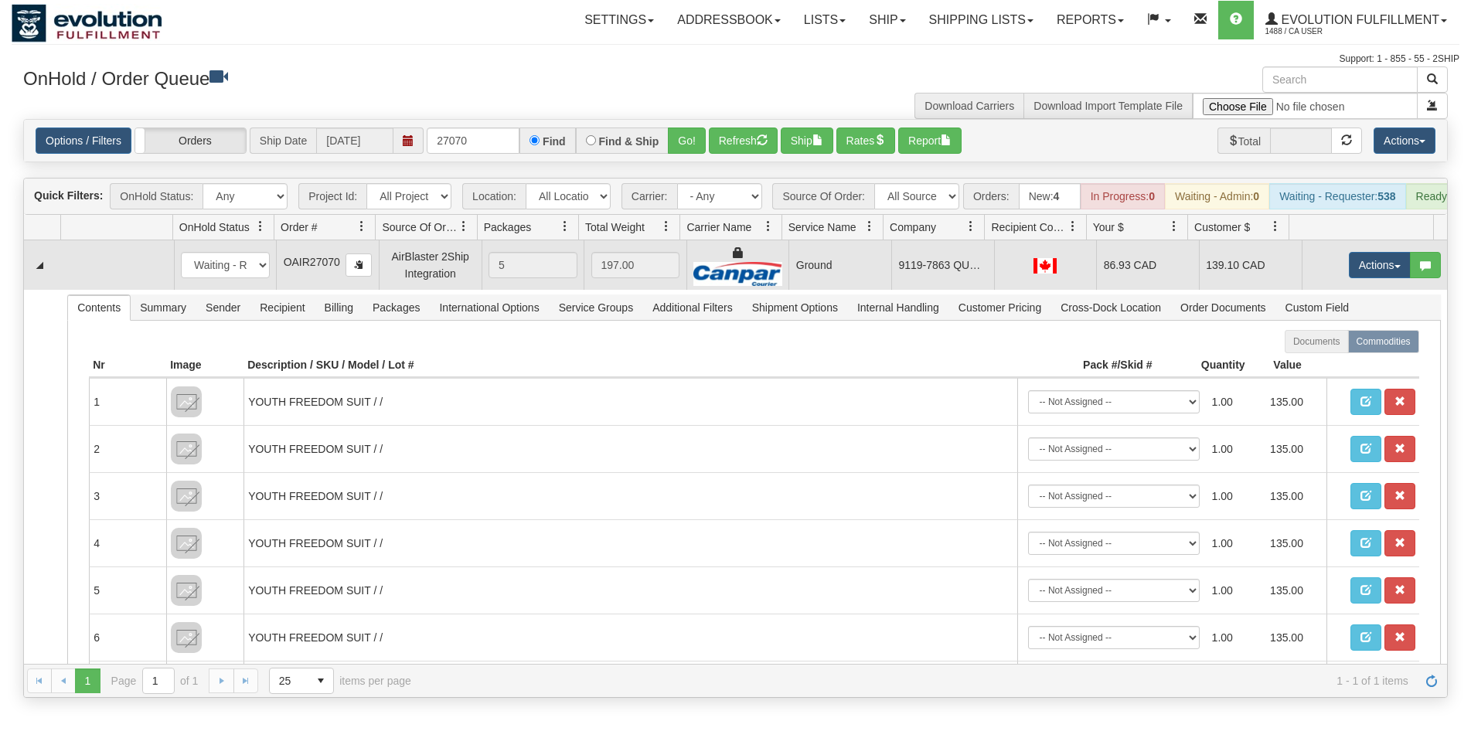
click at [814, 284] on td "Ground" at bounding box center [839, 264] width 103 height 49
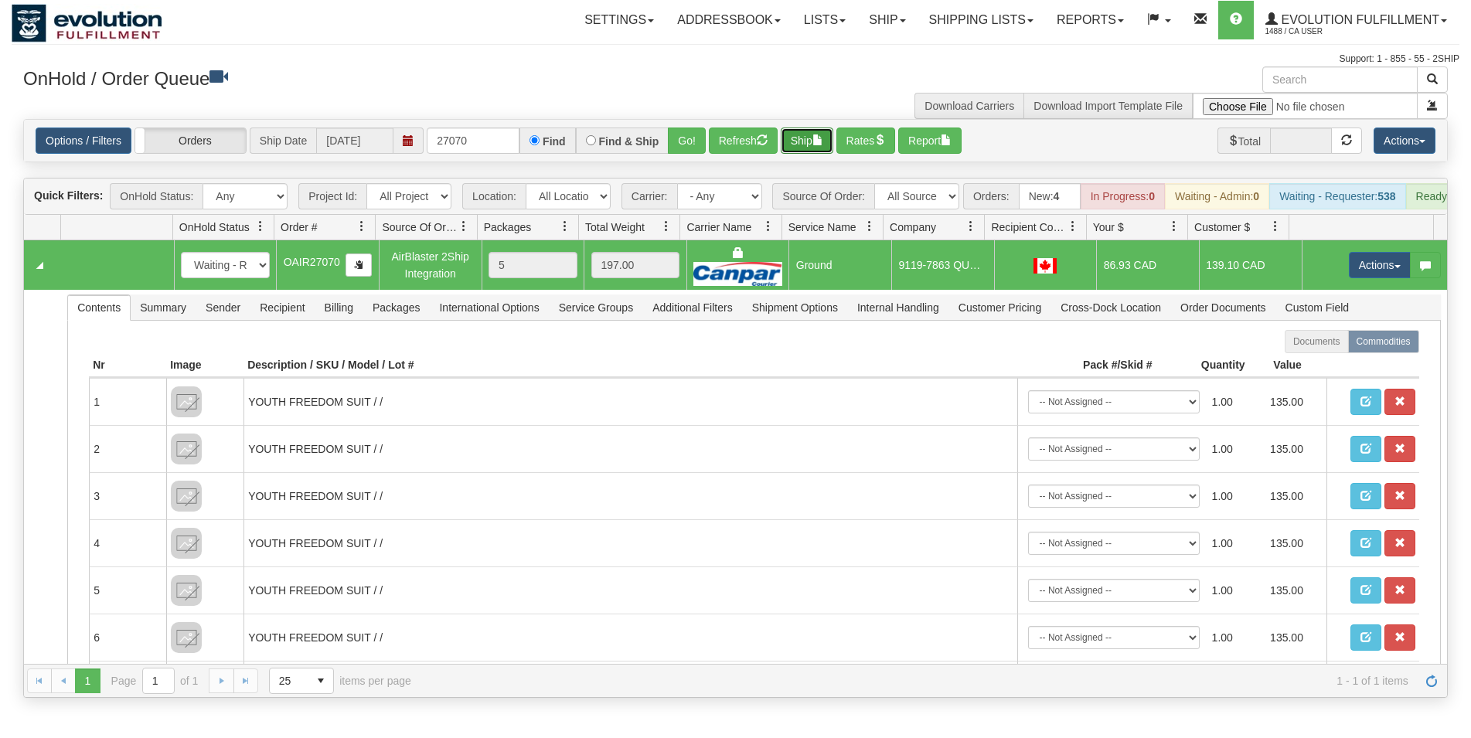
click at [826, 133] on button "Ship" at bounding box center [807, 141] width 53 height 26
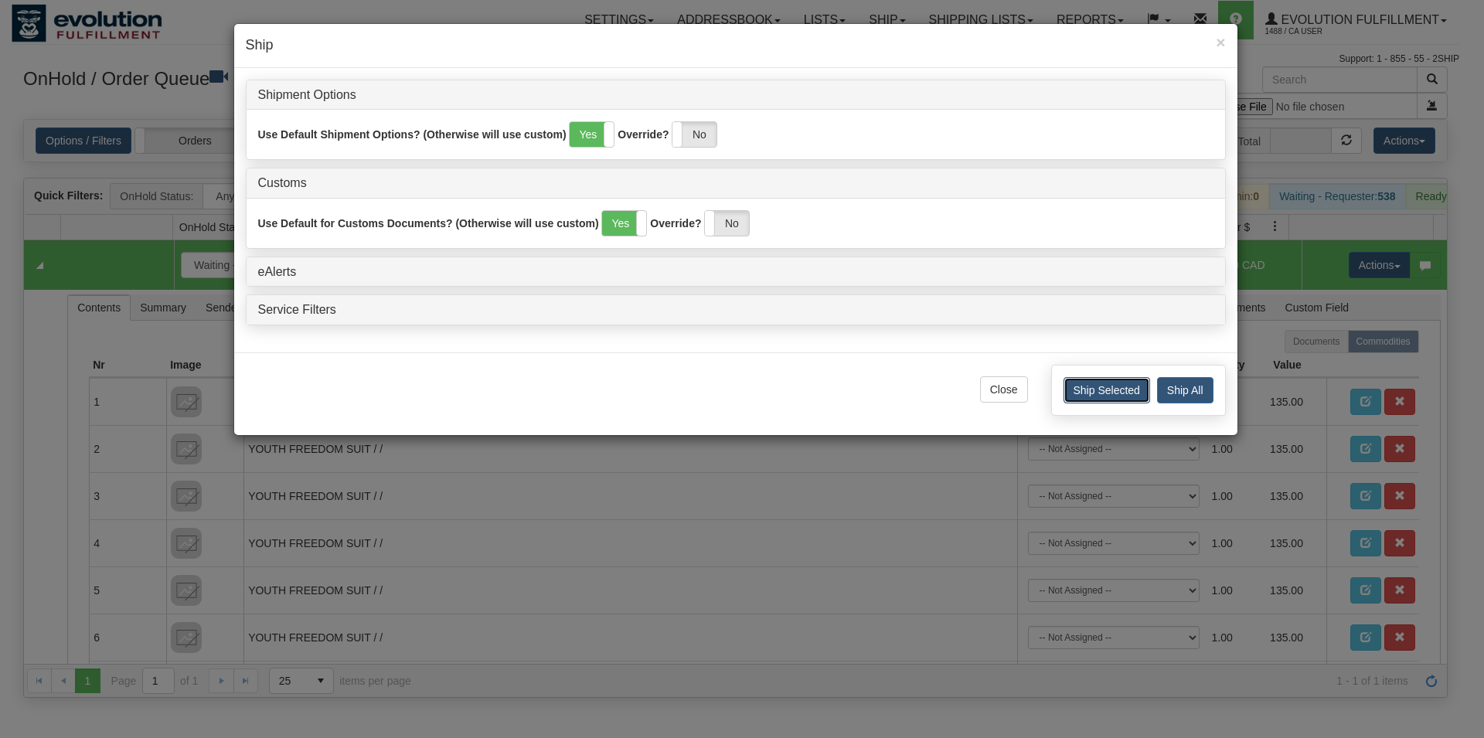
click at [1084, 399] on button "Ship Selected" at bounding box center [1106, 390] width 87 height 26
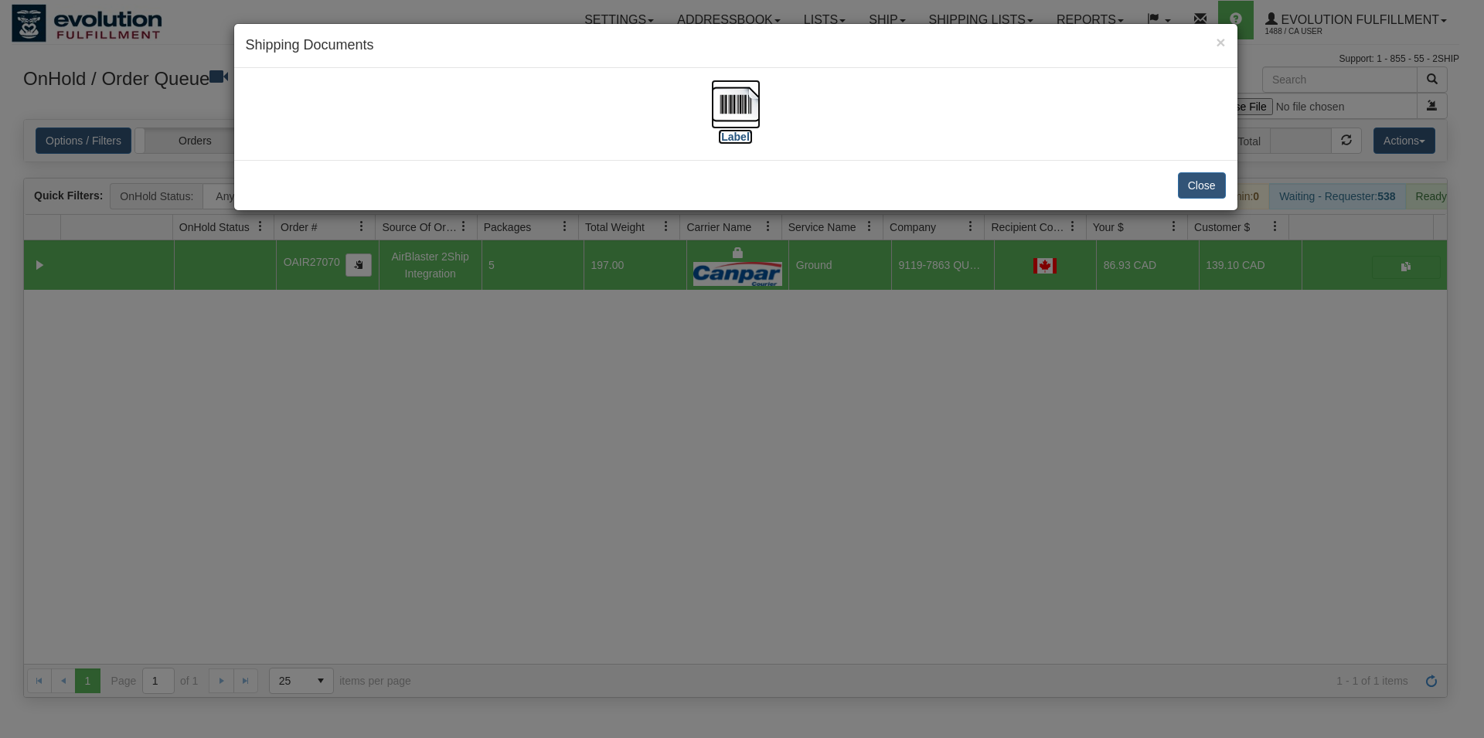
click at [752, 105] on img at bounding box center [735, 104] width 49 height 49
click at [1187, 190] on button "Close" at bounding box center [1202, 185] width 48 height 26
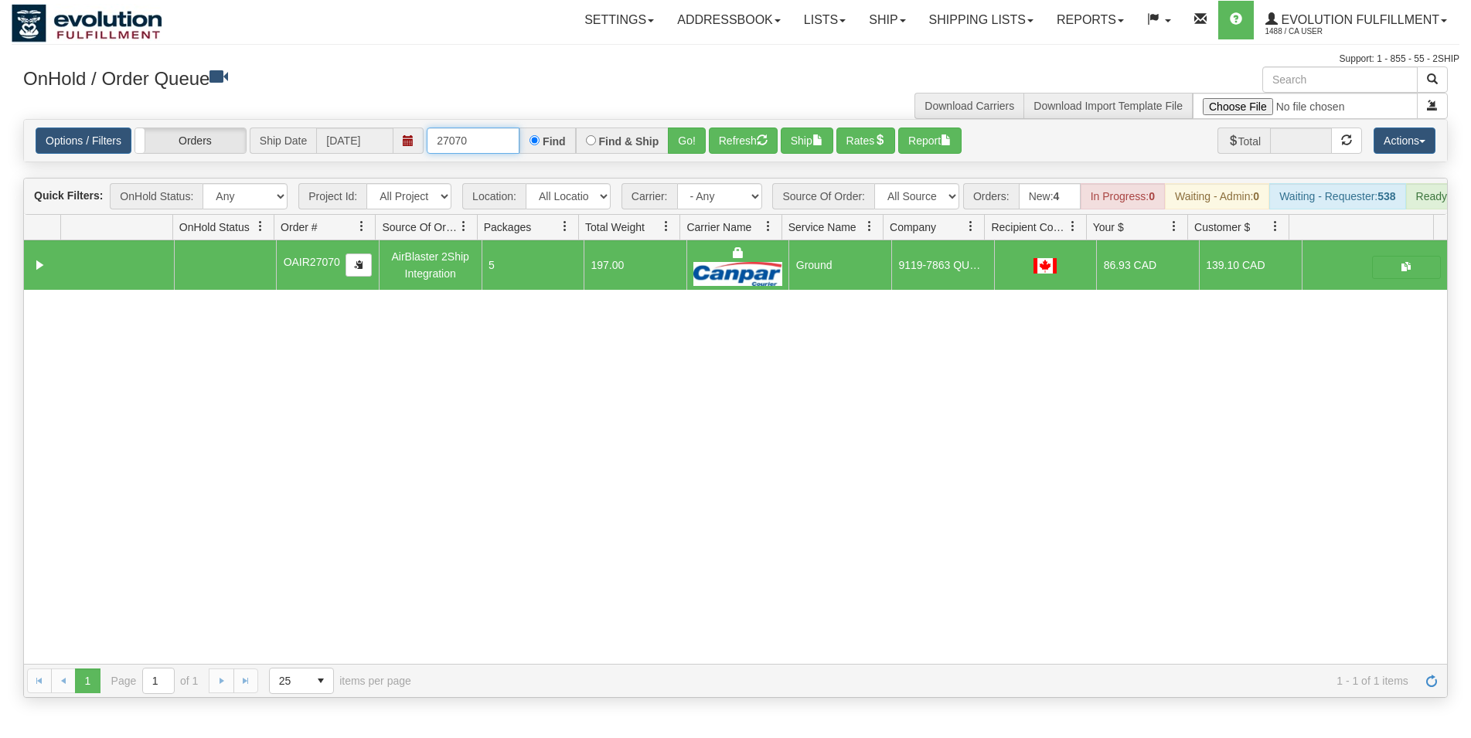
drag, startPoint x: 461, startPoint y: 143, endPoint x: 426, endPoint y: 99, distance: 56.6
click at [470, 143] on input "27070" at bounding box center [473, 141] width 93 height 26
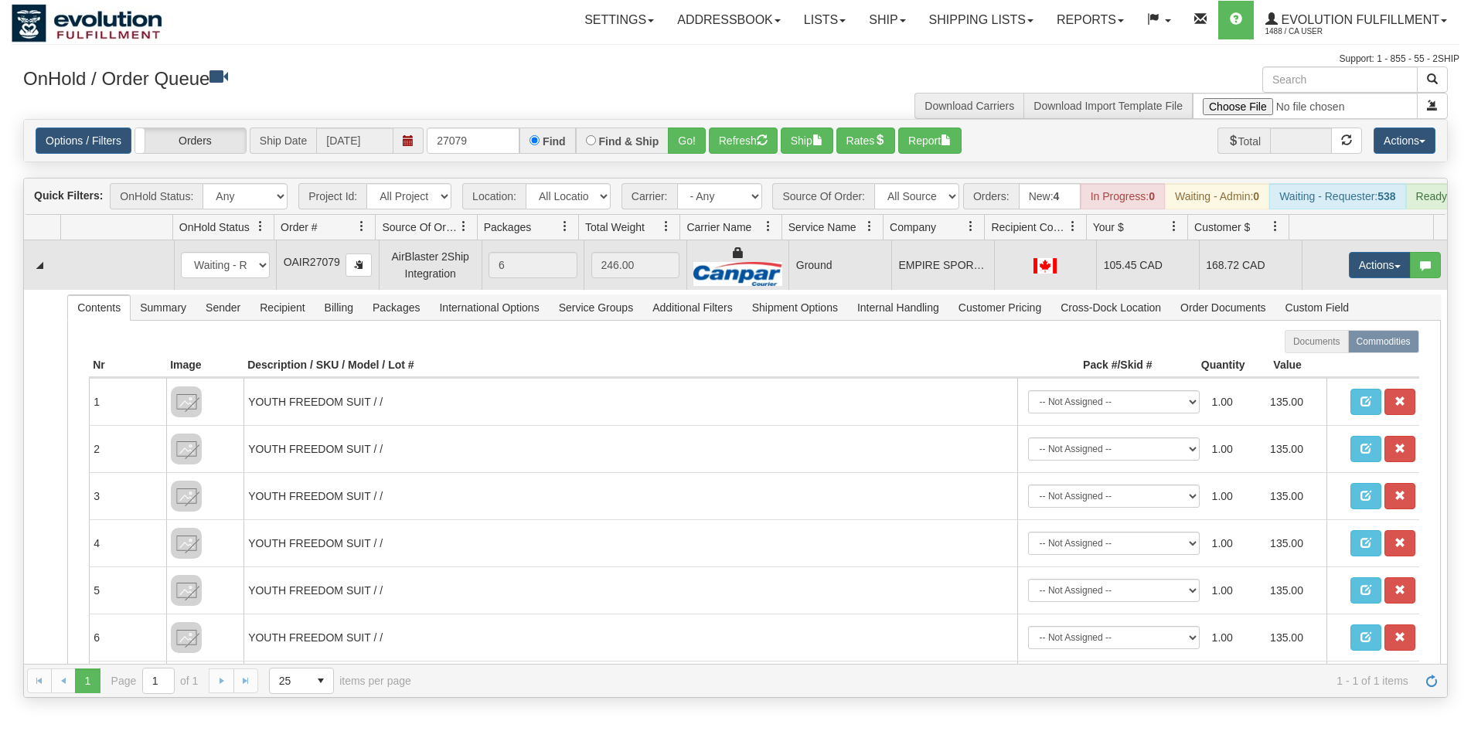
click at [822, 279] on td "Ground" at bounding box center [839, 264] width 103 height 49
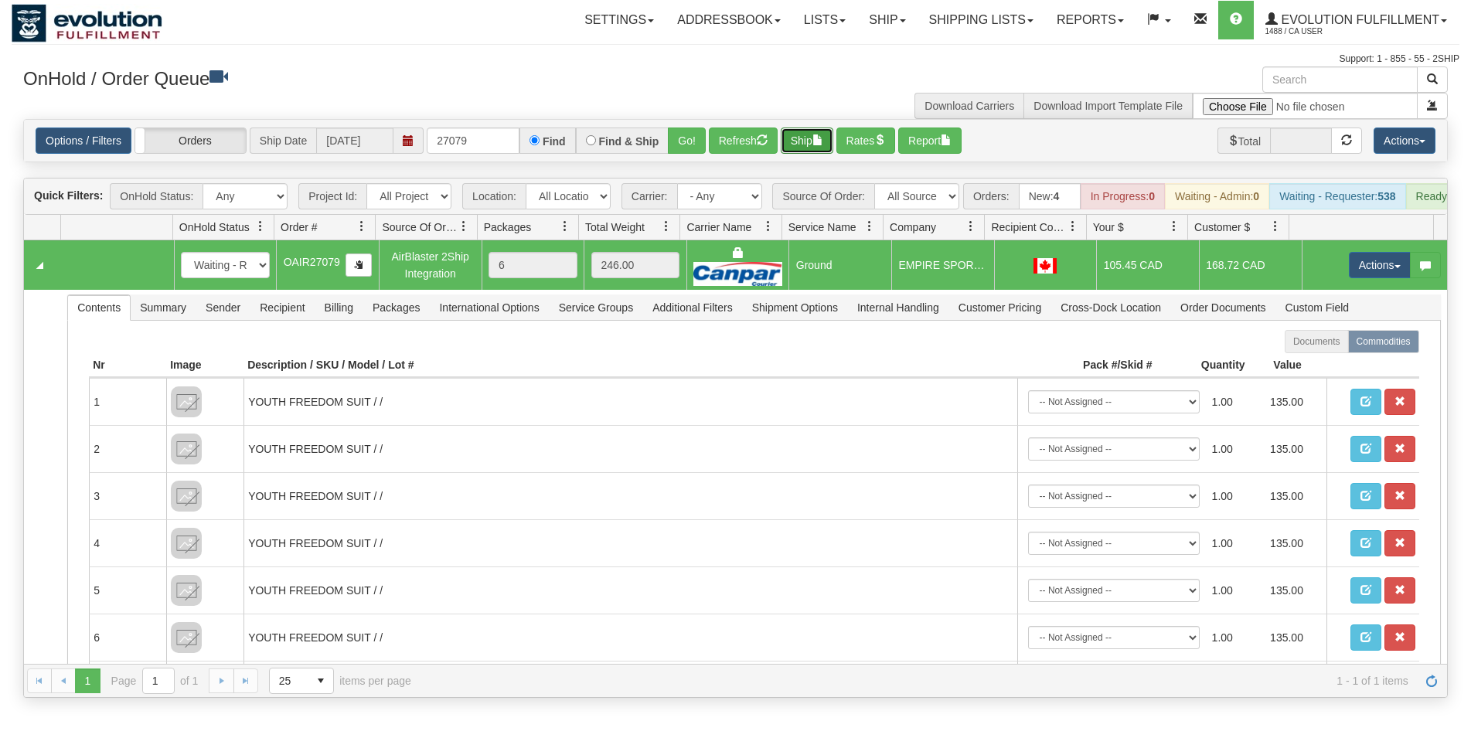
click at [817, 146] on button "Ship" at bounding box center [807, 141] width 53 height 26
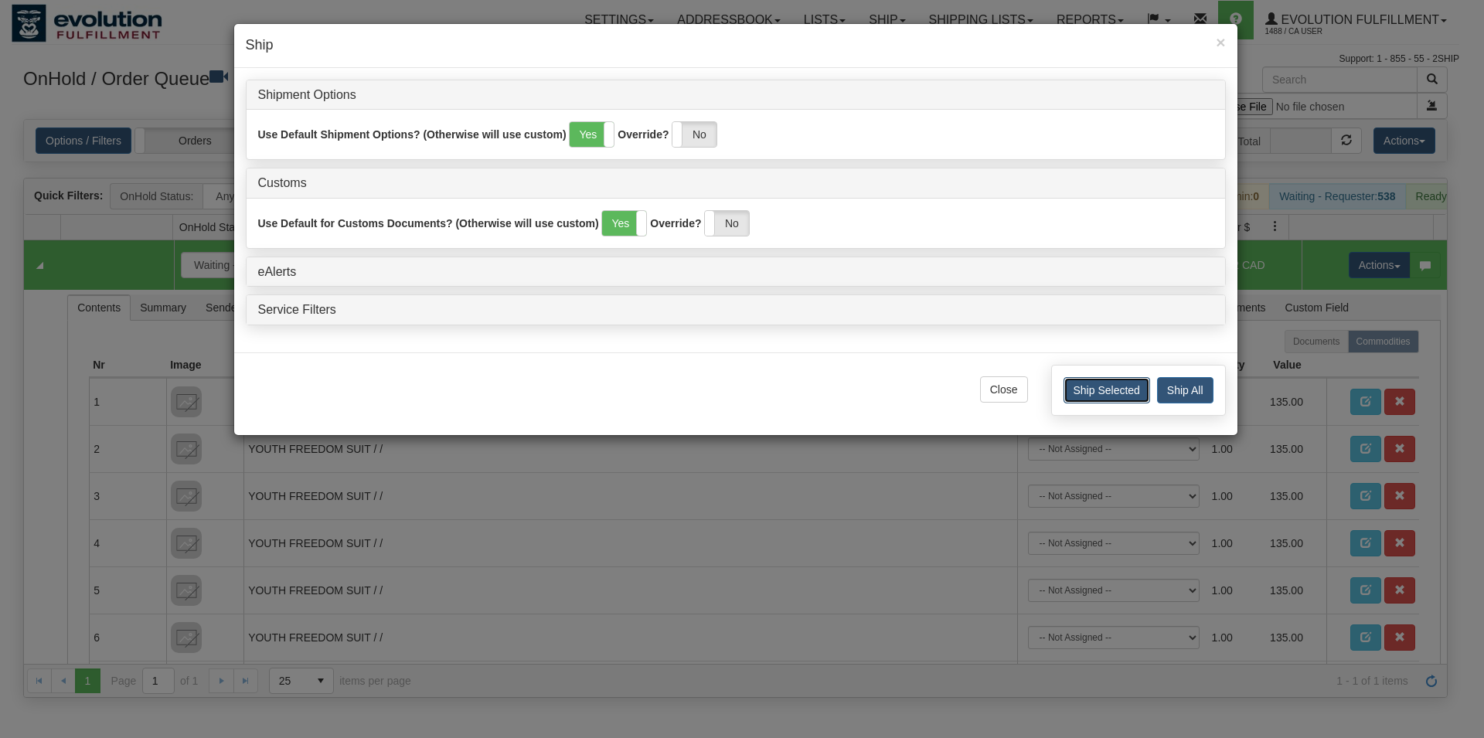
click at [1099, 394] on button "Ship Selected" at bounding box center [1106, 390] width 87 height 26
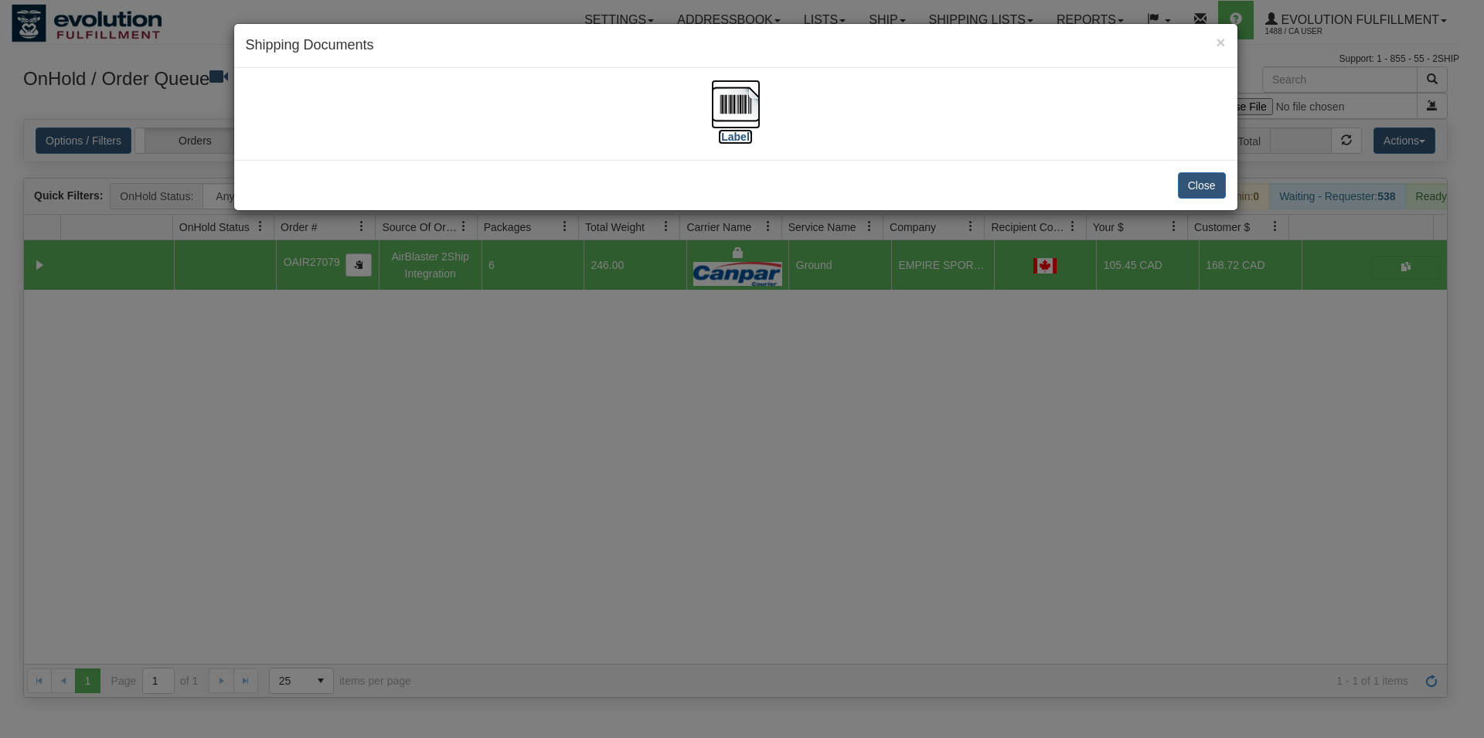
click at [756, 85] on img at bounding box center [735, 104] width 49 height 49
click at [1217, 198] on button "Close" at bounding box center [1202, 185] width 48 height 26
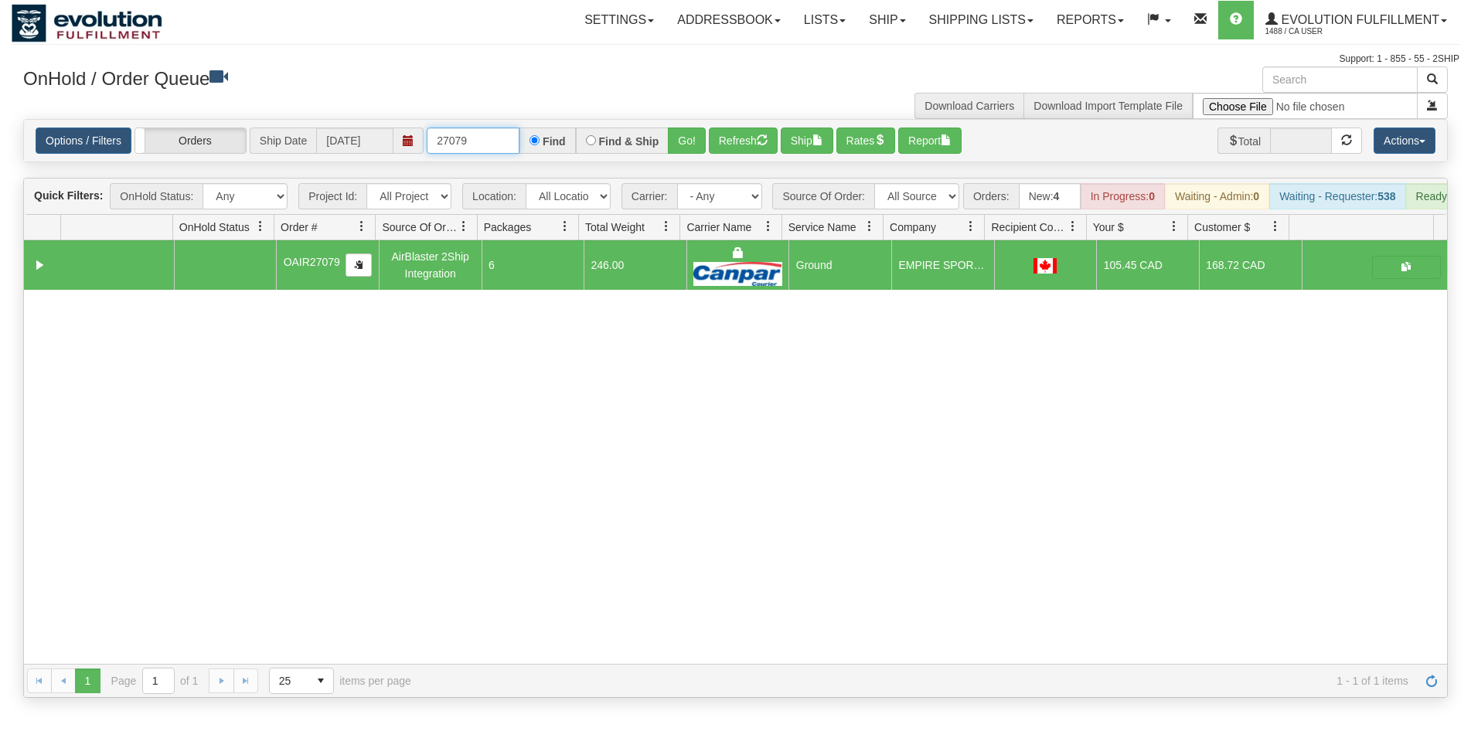
drag, startPoint x: 461, startPoint y: 145, endPoint x: 471, endPoint y: 146, distance: 10.2
click at [471, 146] on input "27079" at bounding box center [473, 141] width 93 height 26
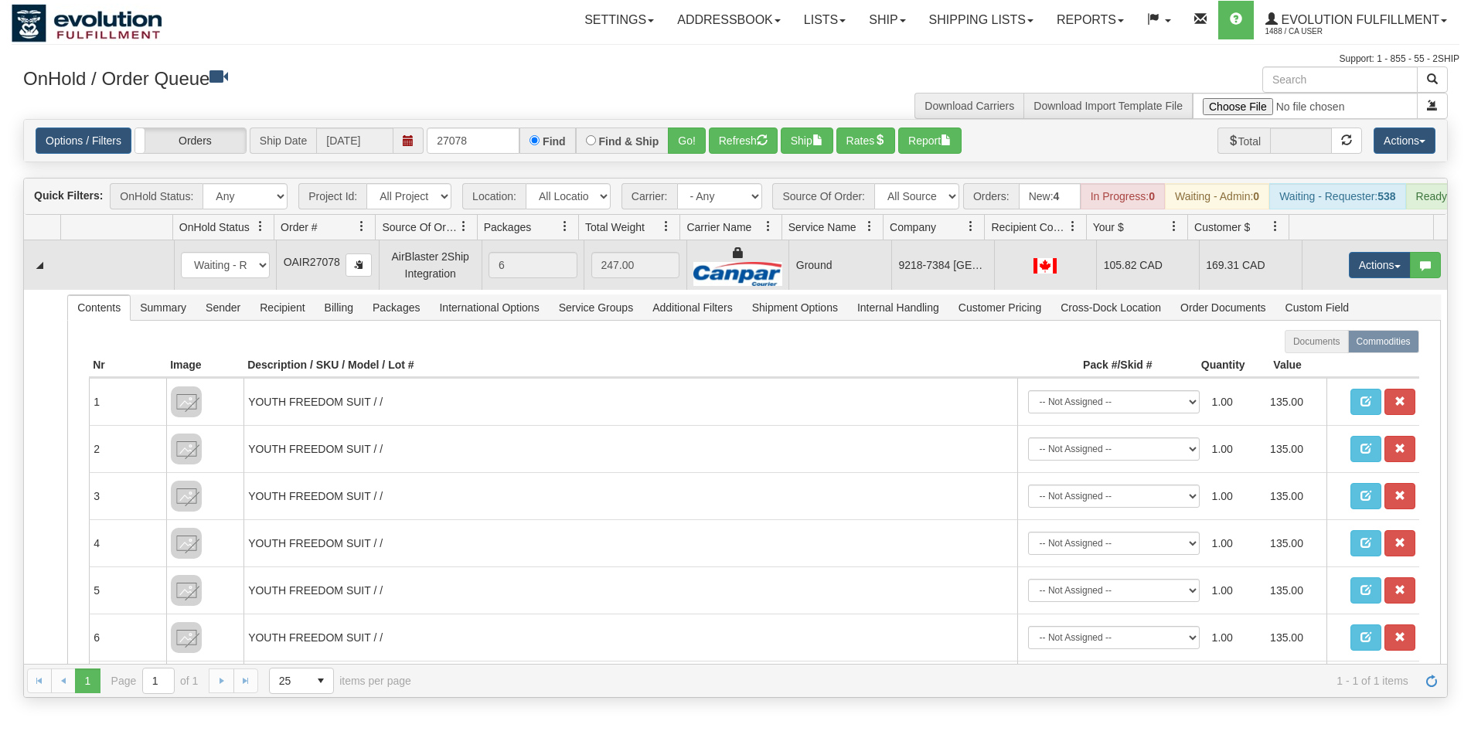
drag, startPoint x: 992, startPoint y: 287, endPoint x: 972, endPoint y: 271, distance: 26.4
click at [994, 287] on td at bounding box center [1045, 264] width 103 height 49
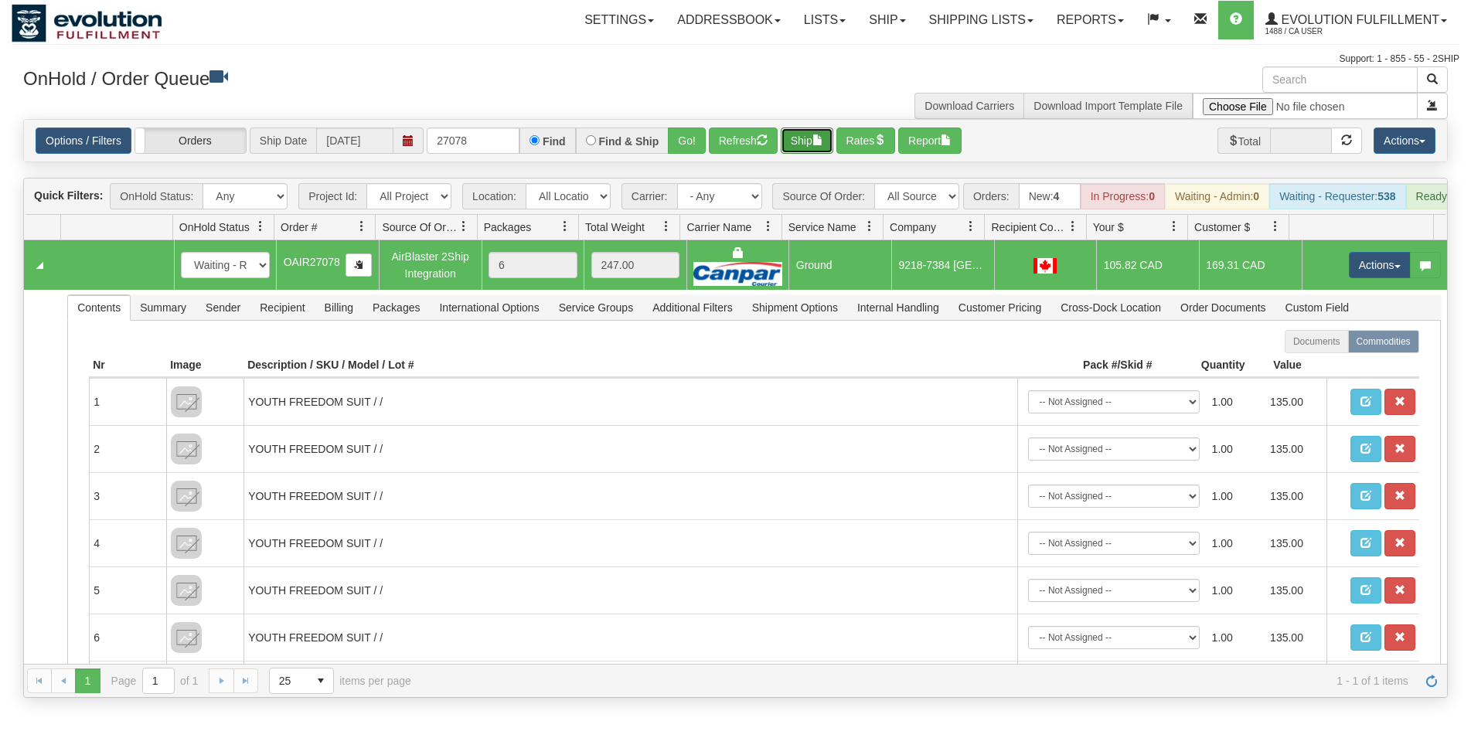
click at [814, 134] on button "Ship" at bounding box center [807, 141] width 53 height 26
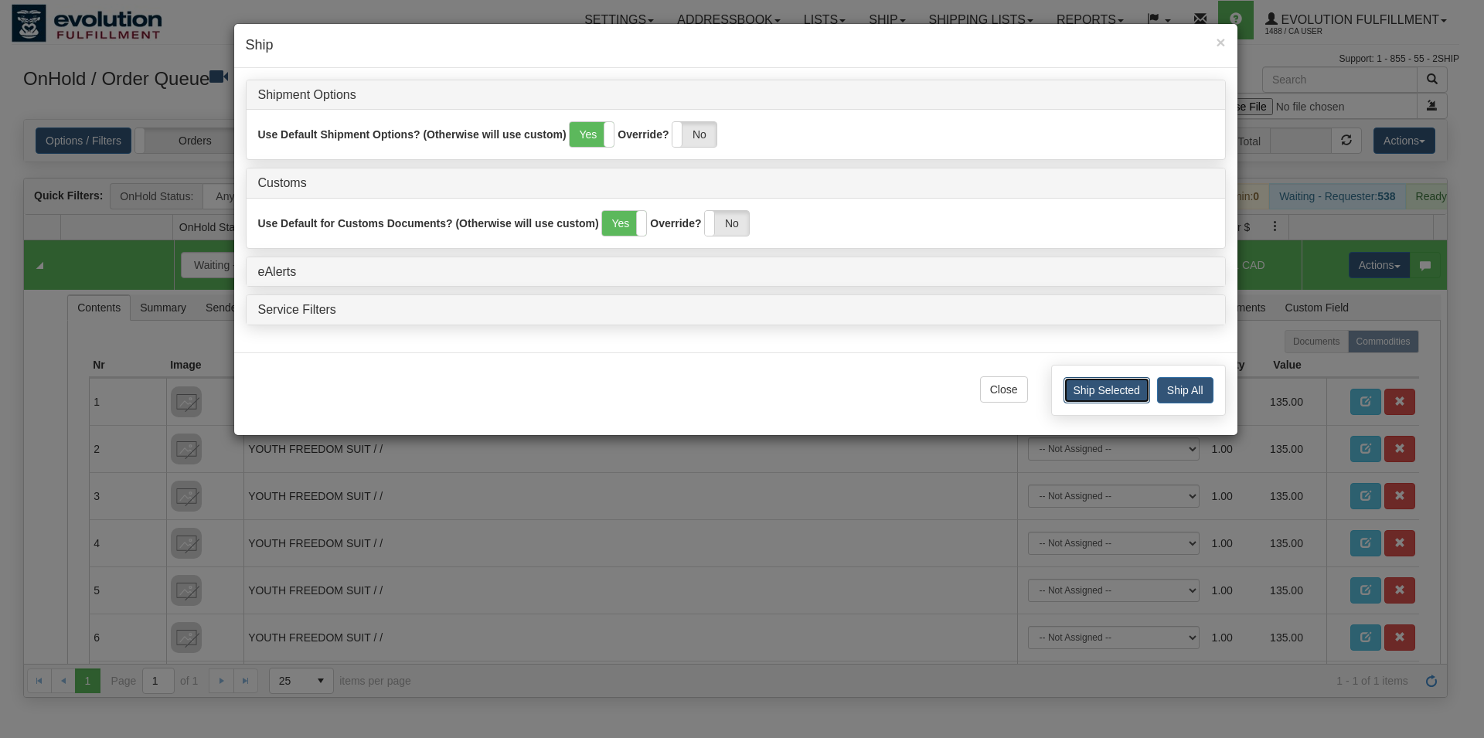
click at [1084, 398] on button "Ship Selected" at bounding box center [1106, 390] width 87 height 26
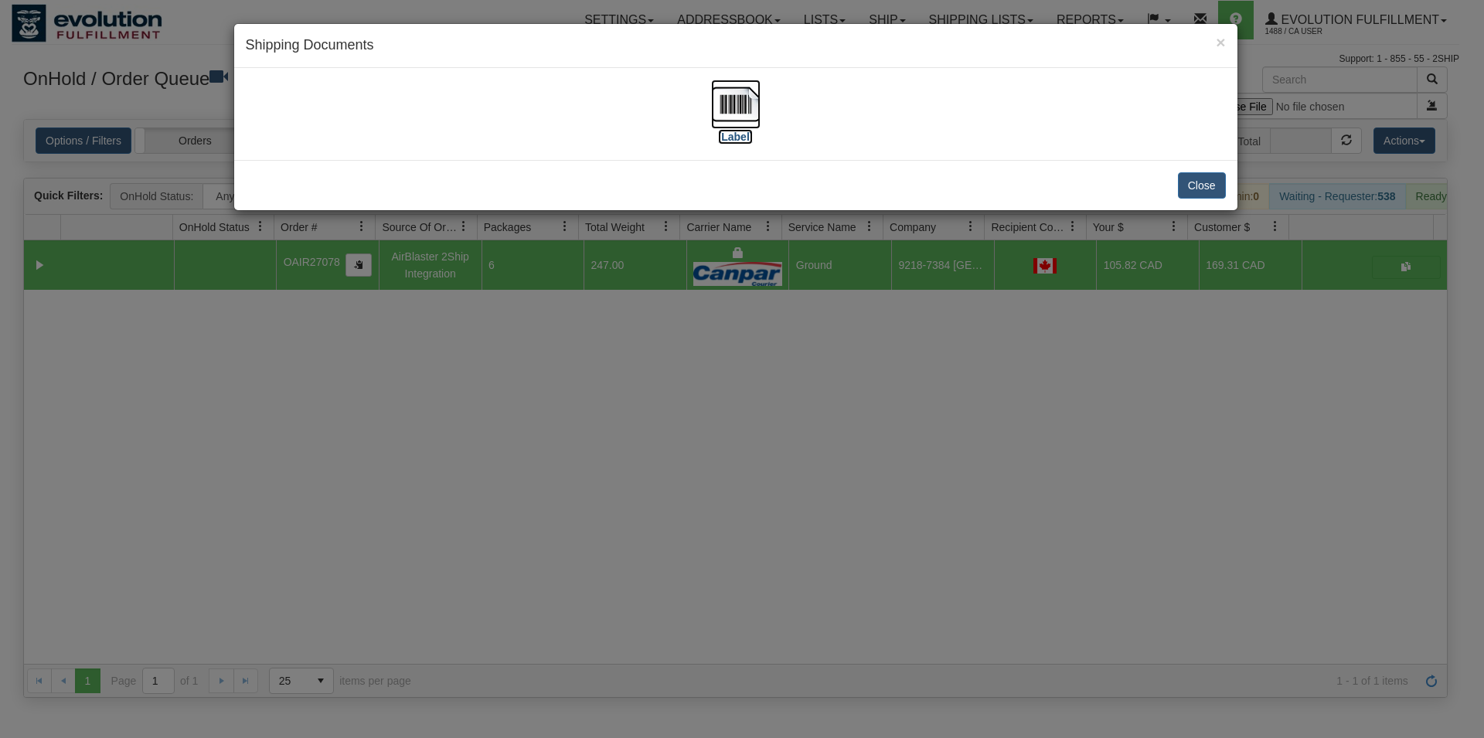
click at [745, 118] on img at bounding box center [735, 104] width 49 height 49
click at [1190, 185] on button "Close" at bounding box center [1202, 185] width 48 height 26
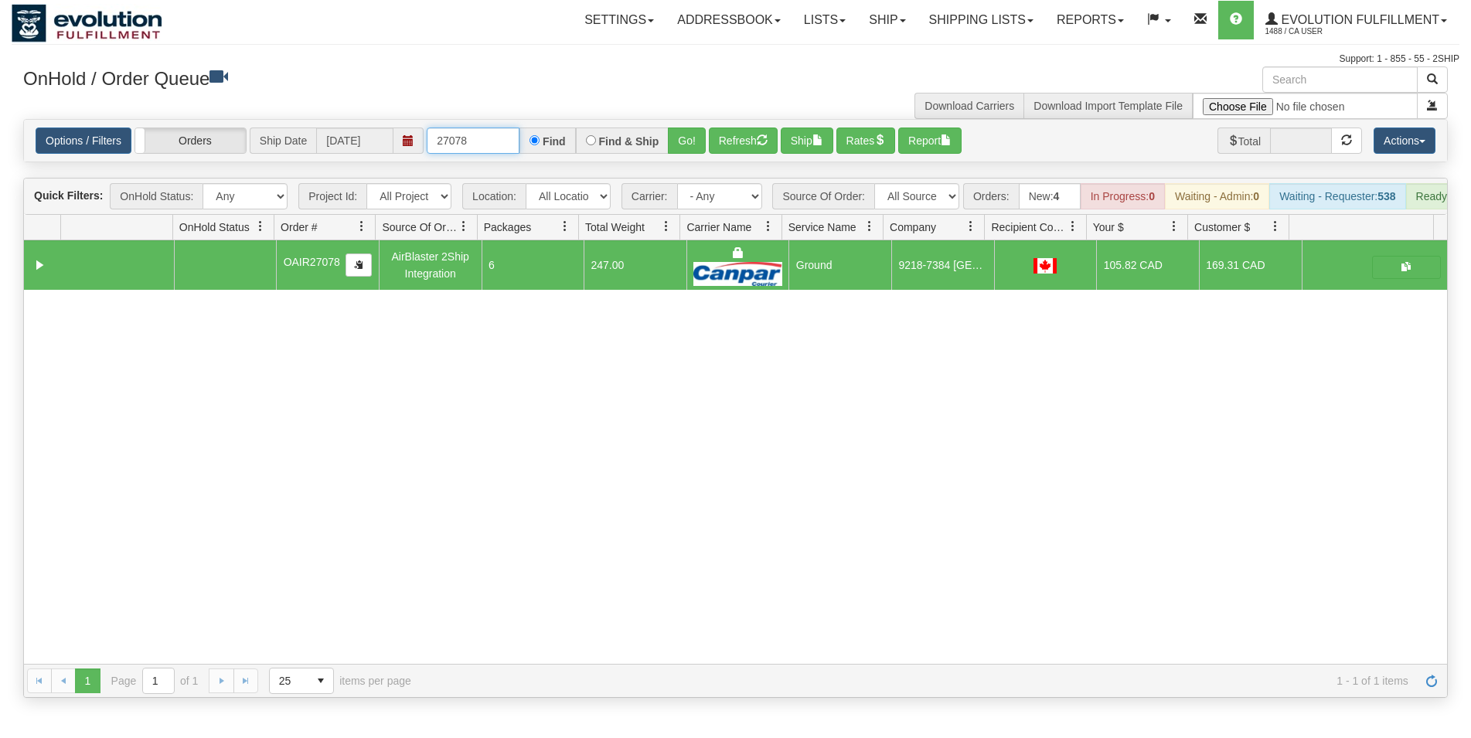
drag, startPoint x: 457, startPoint y: 146, endPoint x: 477, endPoint y: 148, distance: 20.2
click at [477, 148] on input "27078" at bounding box center [473, 141] width 93 height 26
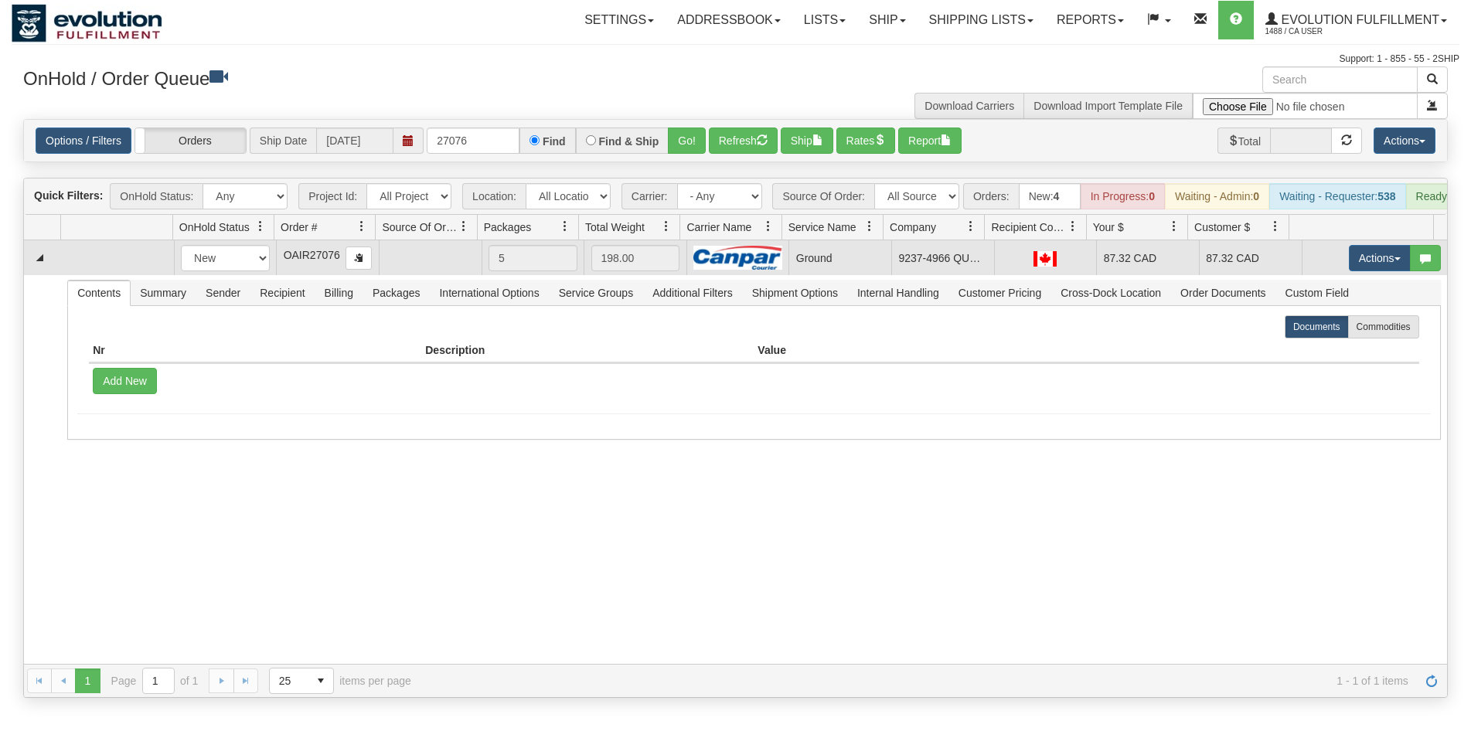
click at [815, 274] on td "Ground" at bounding box center [839, 257] width 103 height 35
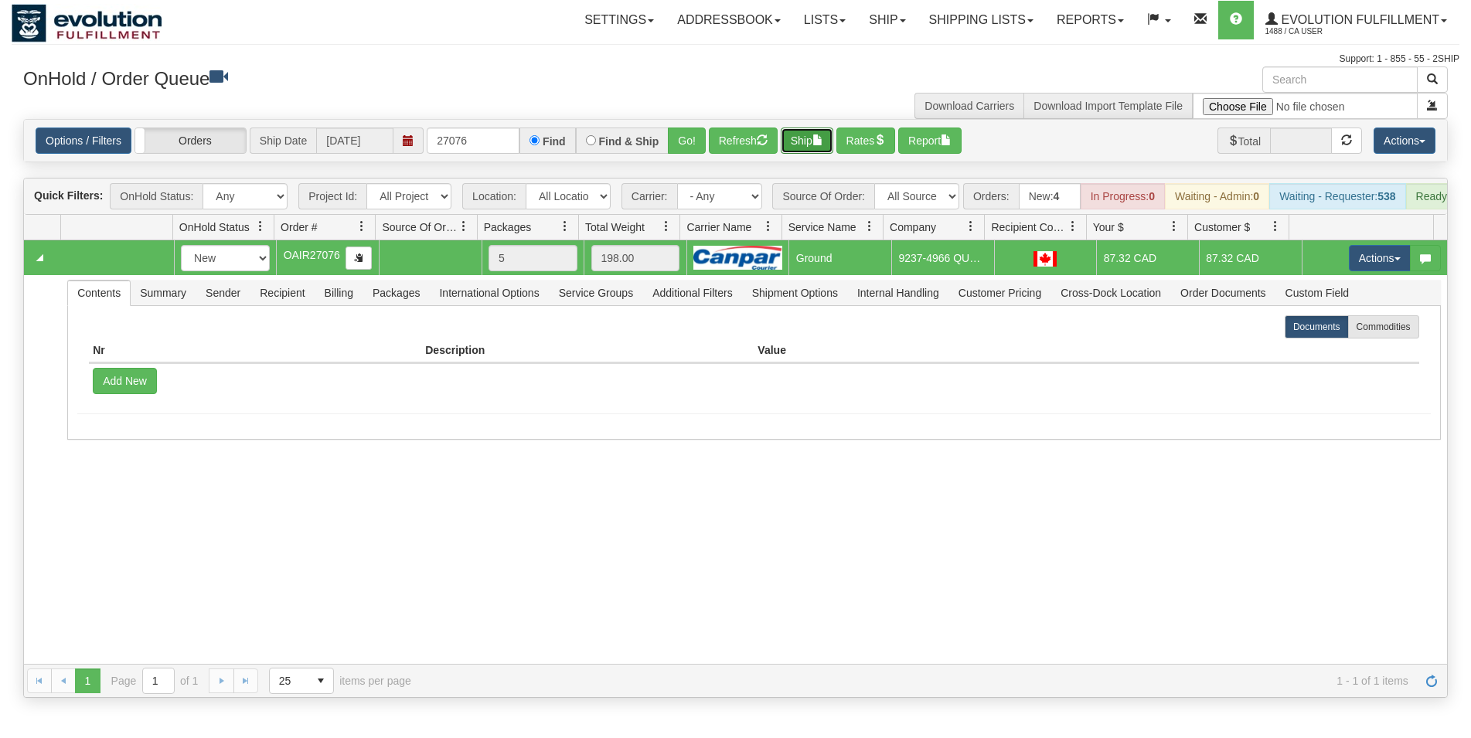
click at [815, 138] on button "Ship" at bounding box center [807, 141] width 53 height 26
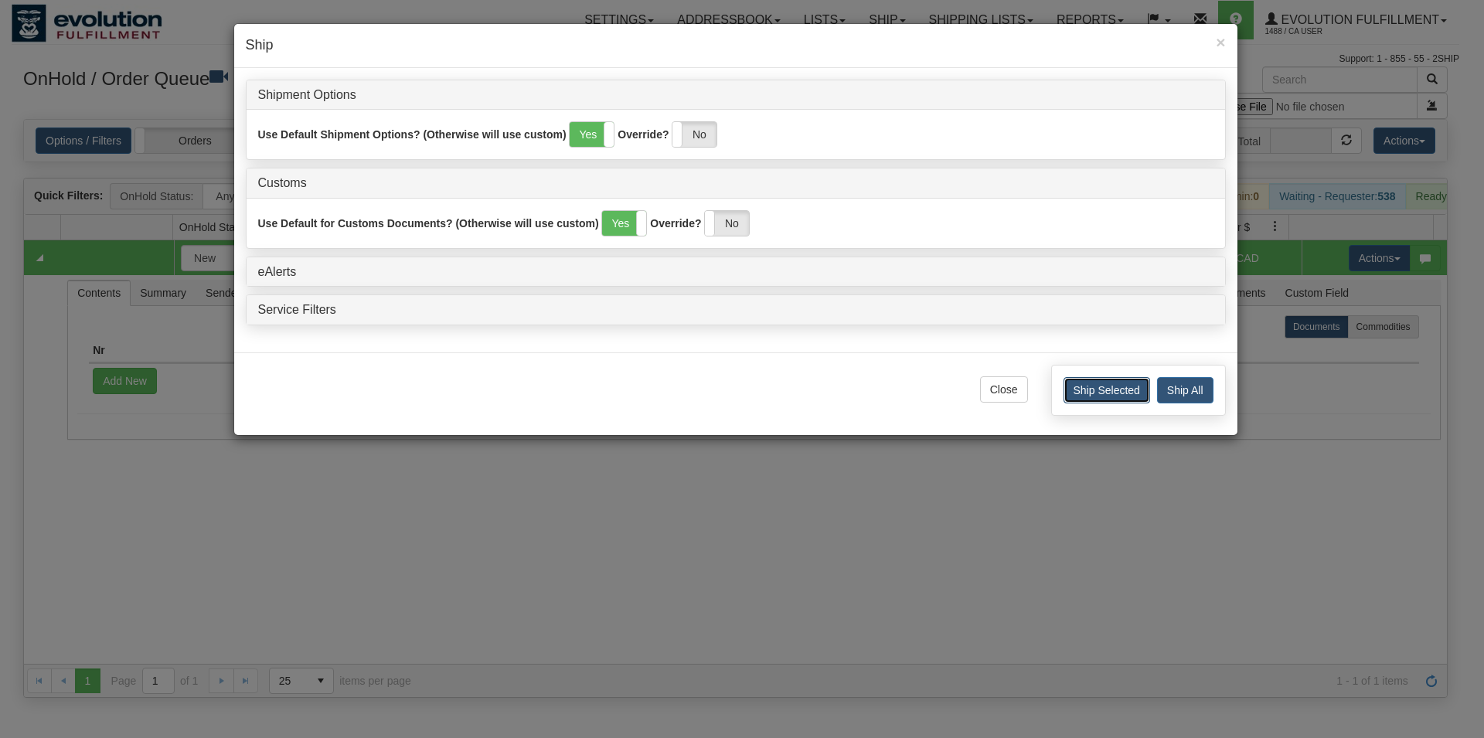
click at [1080, 396] on button "Ship Selected" at bounding box center [1106, 390] width 87 height 26
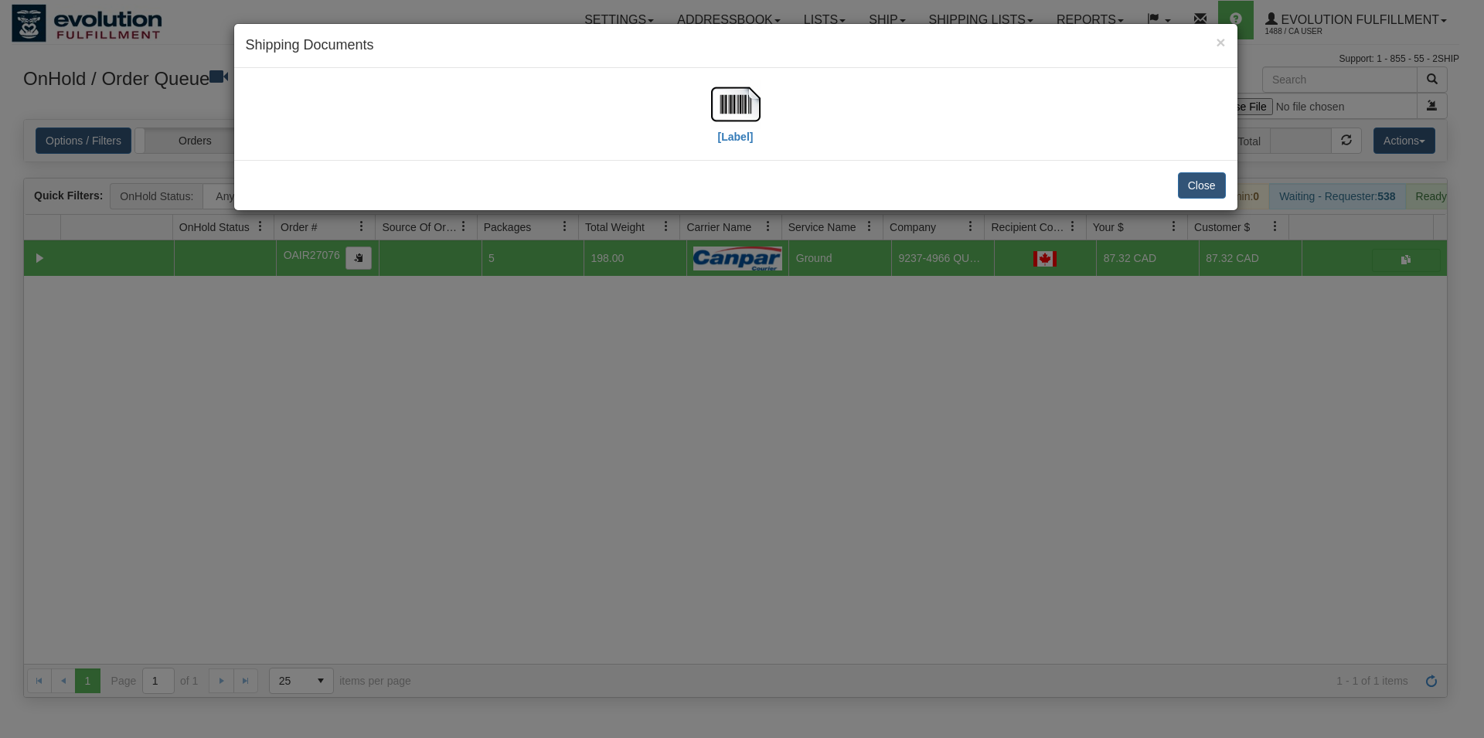
click at [761, 111] on div "[Label]" at bounding box center [736, 114] width 980 height 69
click at [757, 112] on img at bounding box center [735, 104] width 49 height 49
click at [1200, 203] on div "Close" at bounding box center [735, 185] width 1003 height 50
click at [1201, 197] on div "Close" at bounding box center [735, 185] width 1003 height 50
click at [1206, 194] on button "Close" at bounding box center [1202, 185] width 48 height 26
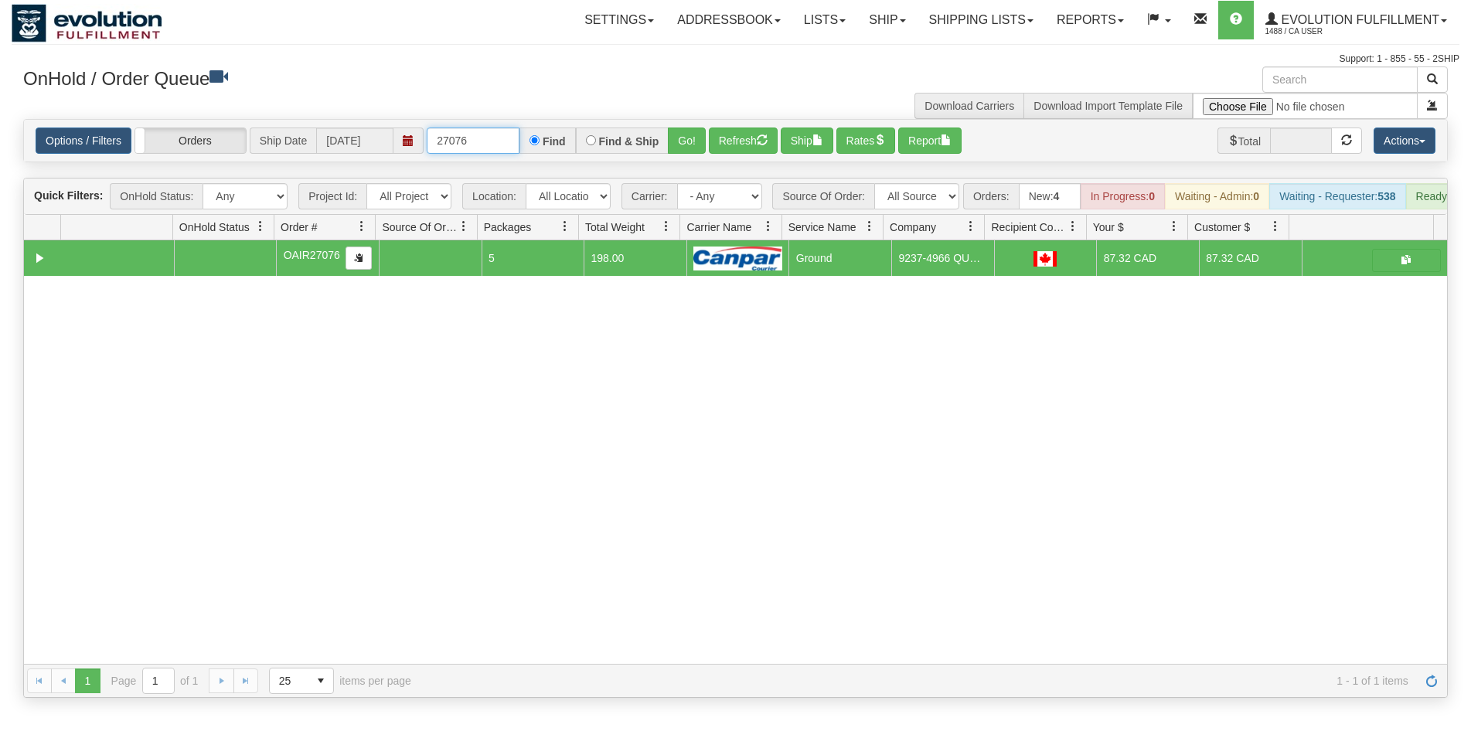
drag, startPoint x: 465, startPoint y: 141, endPoint x: 302, endPoint y: 153, distance: 163.5
click at [427, 152] on input "27076" at bounding box center [473, 141] width 93 height 26
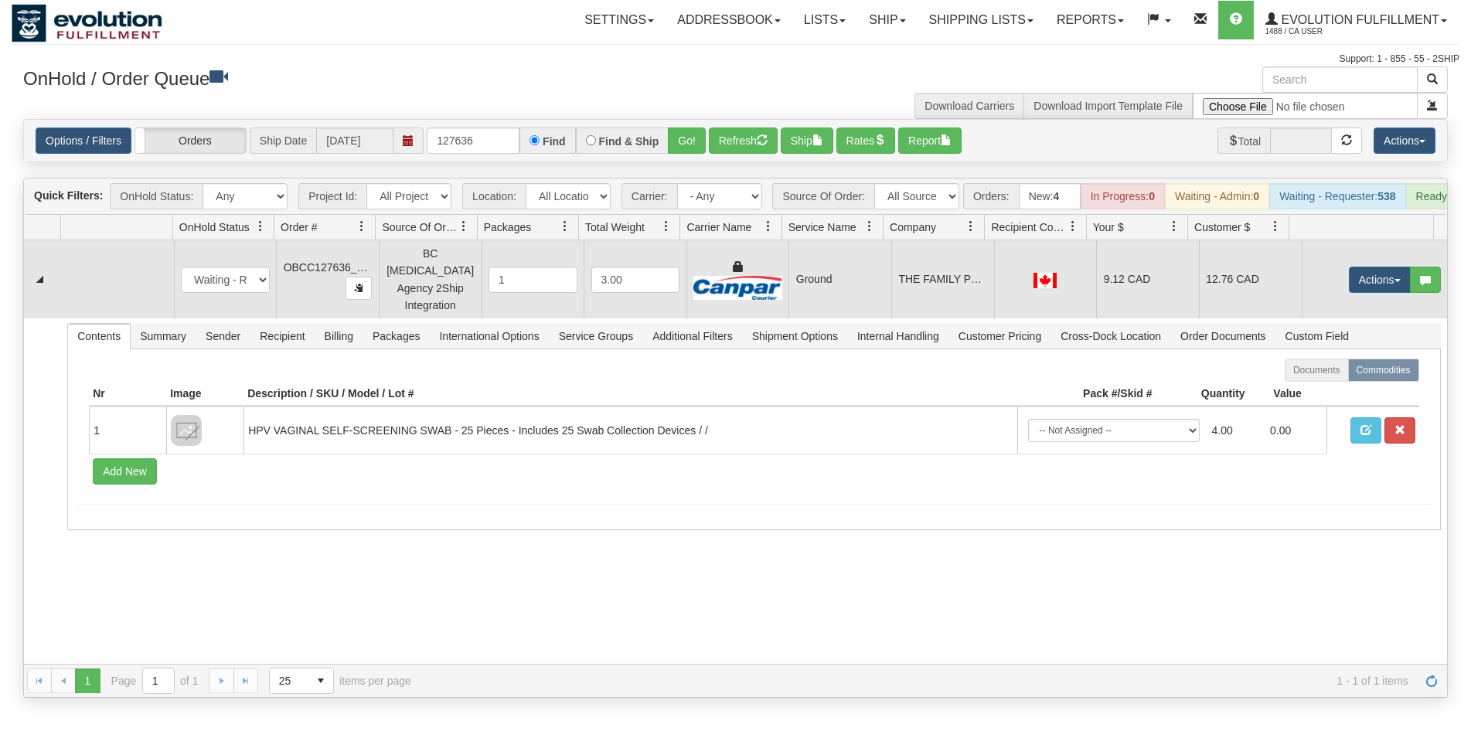
click at [788, 303] on td "Ground" at bounding box center [839, 279] width 103 height 78
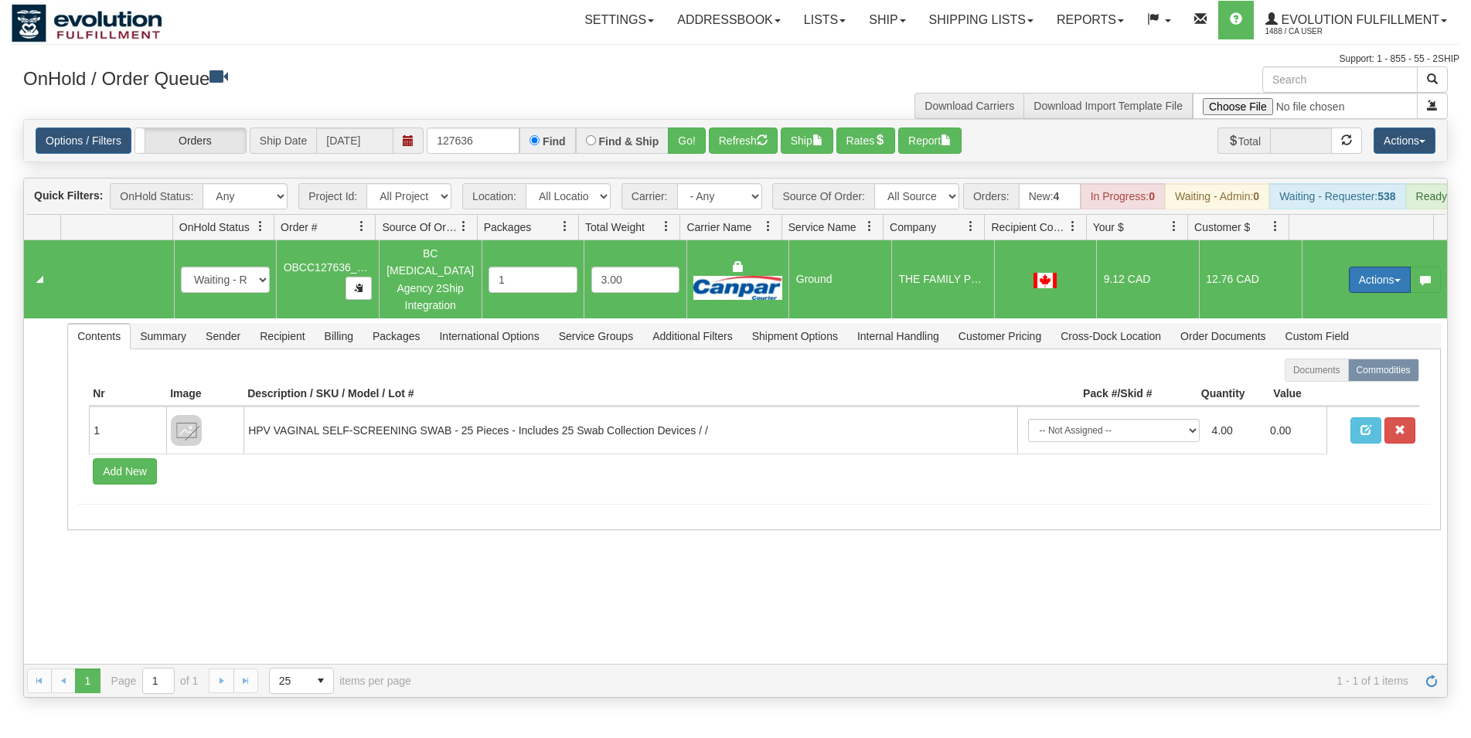
click at [1349, 282] on button "Actions" at bounding box center [1380, 280] width 62 height 26
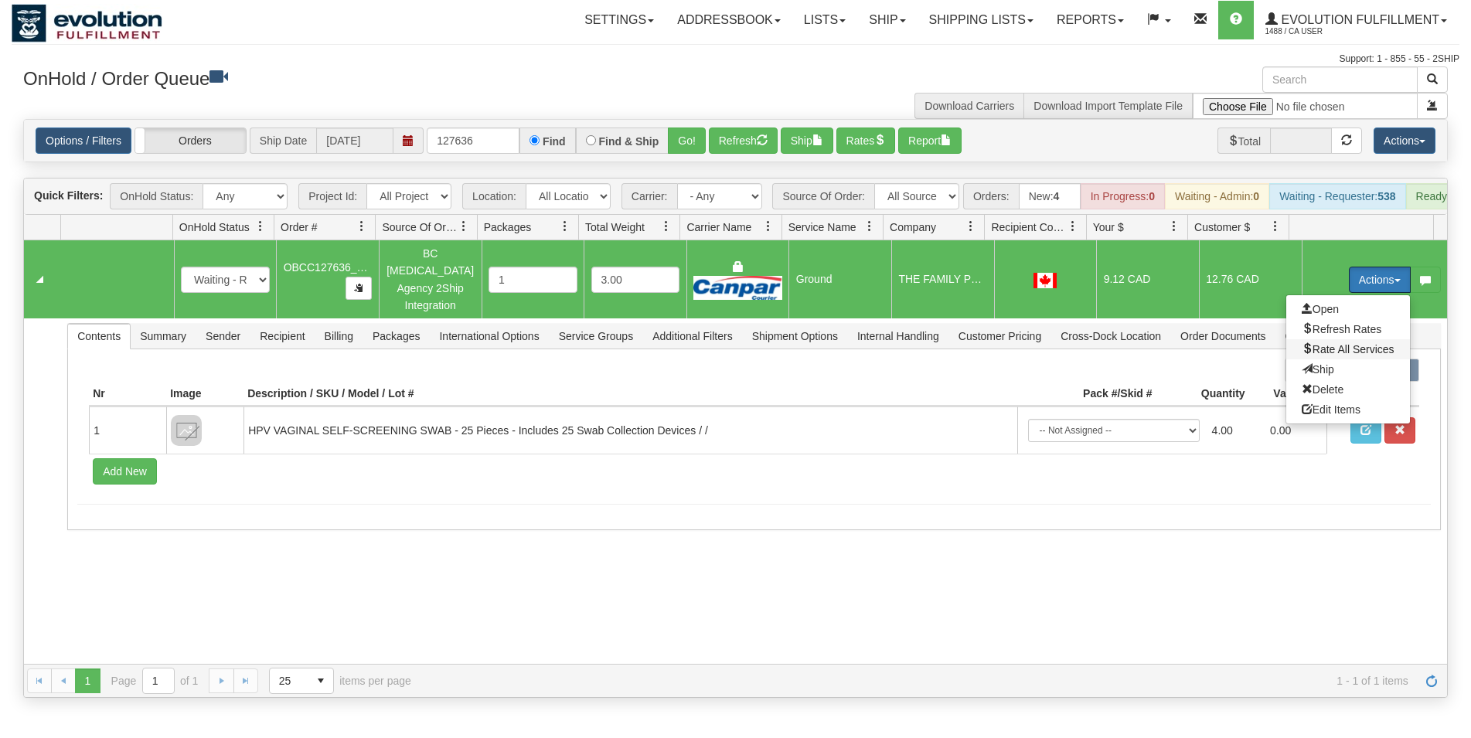
click at [1345, 351] on span "Rate All Services" at bounding box center [1348, 349] width 93 height 12
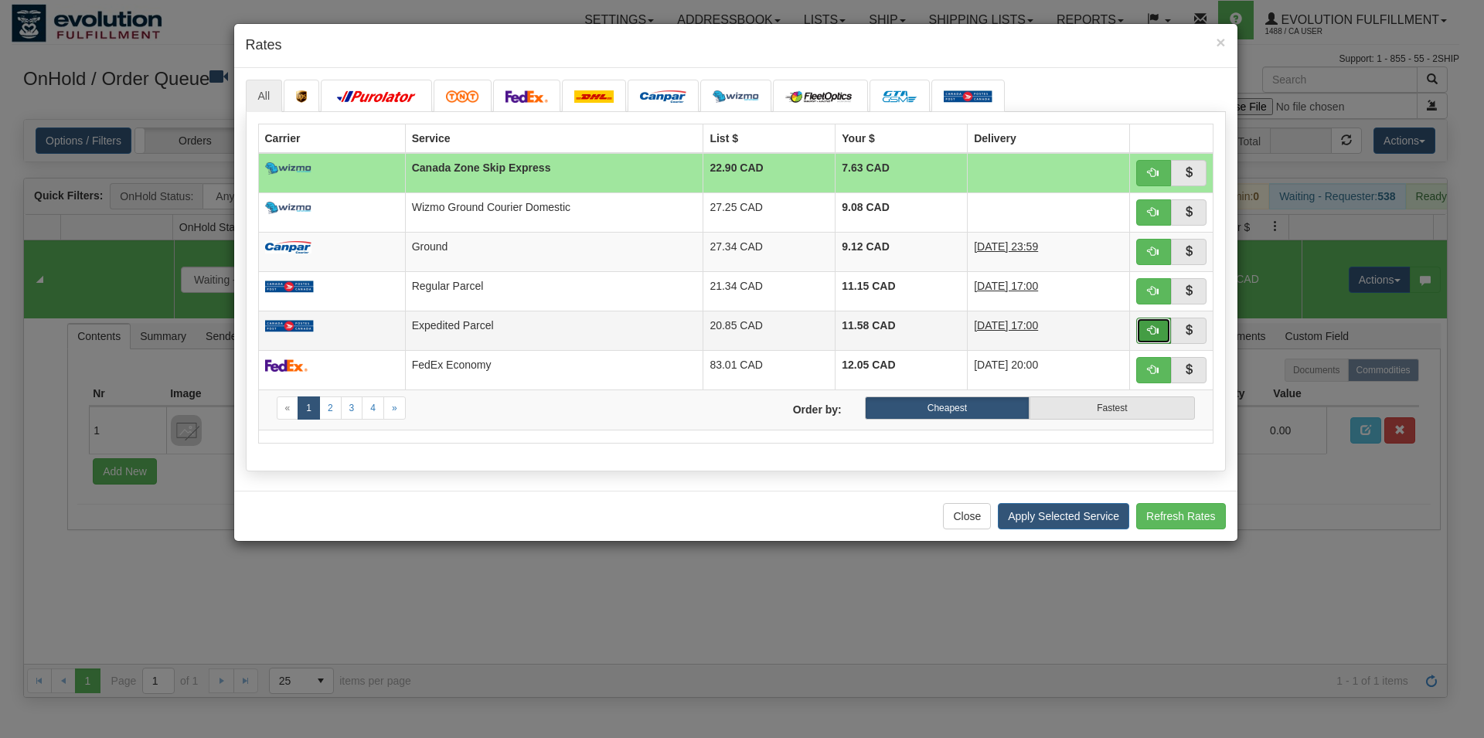
click at [1166, 337] on button "button" at bounding box center [1154, 331] width 36 height 26
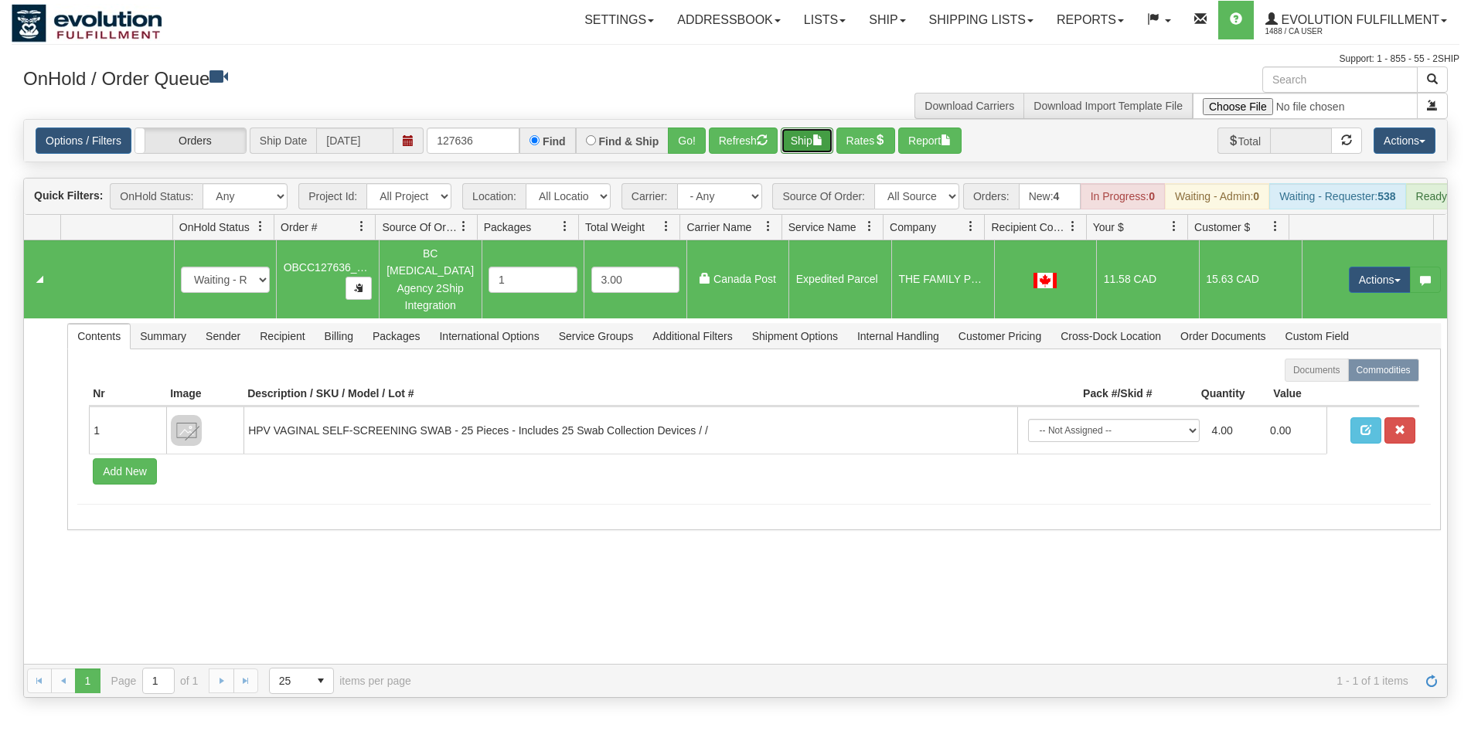
click at [806, 130] on button "Ship" at bounding box center [807, 141] width 53 height 26
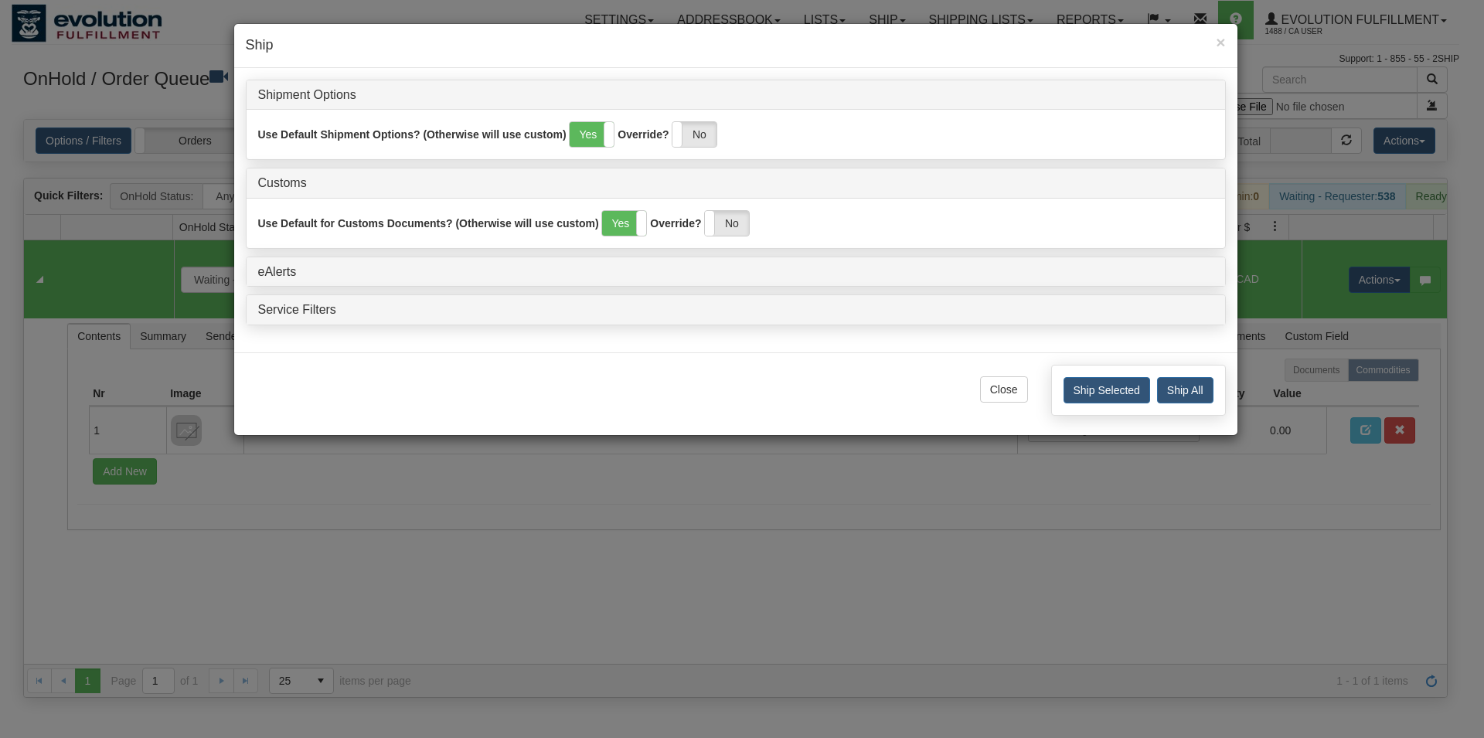
click at [1152, 391] on div "Ship Selected Ship All" at bounding box center [1138, 390] width 175 height 51
click at [1142, 389] on button "Ship Selected" at bounding box center [1106, 390] width 87 height 26
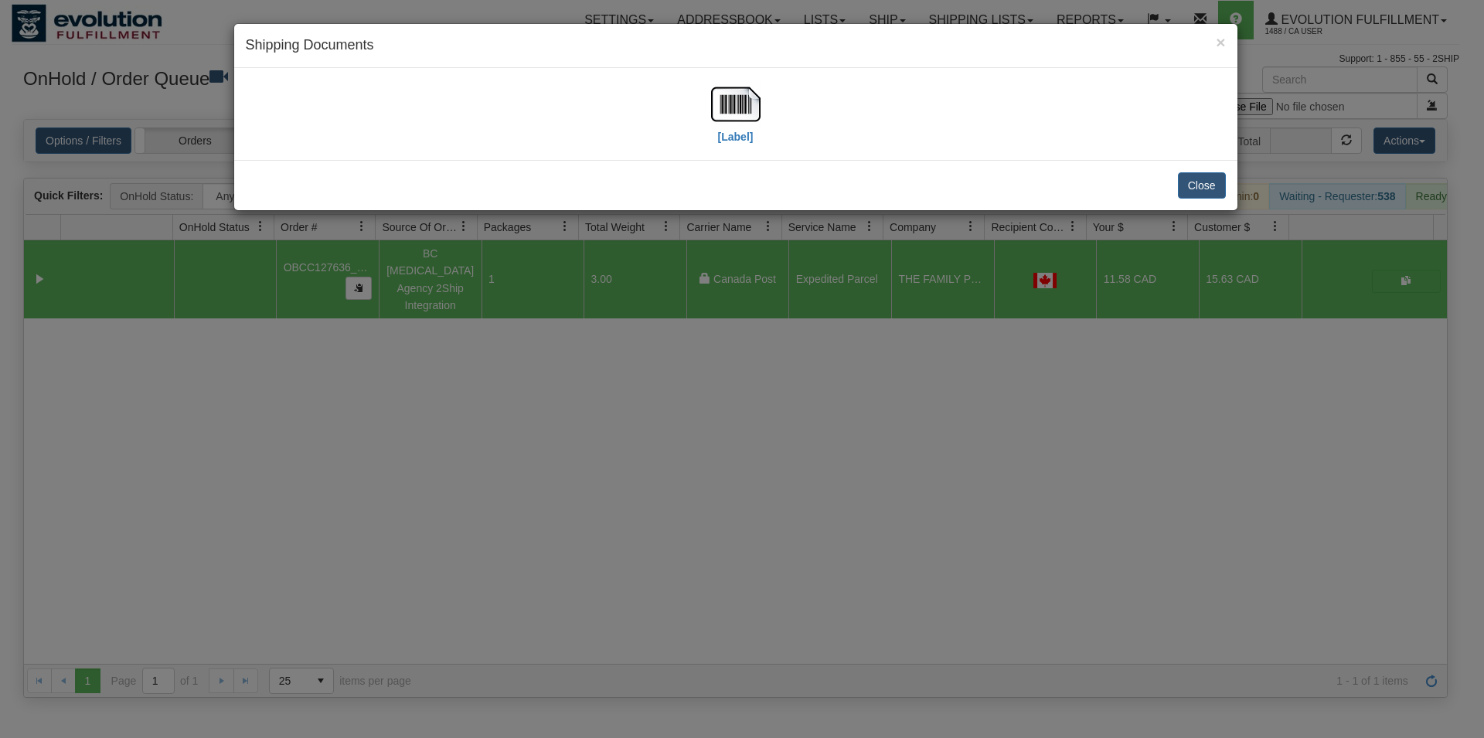
click at [707, 100] on div "[Label]" at bounding box center [736, 114] width 980 height 69
click at [721, 103] on img at bounding box center [735, 104] width 49 height 49
click at [1193, 199] on div "Close" at bounding box center [735, 185] width 1003 height 50
click at [1214, 179] on button "Close" at bounding box center [1202, 185] width 48 height 26
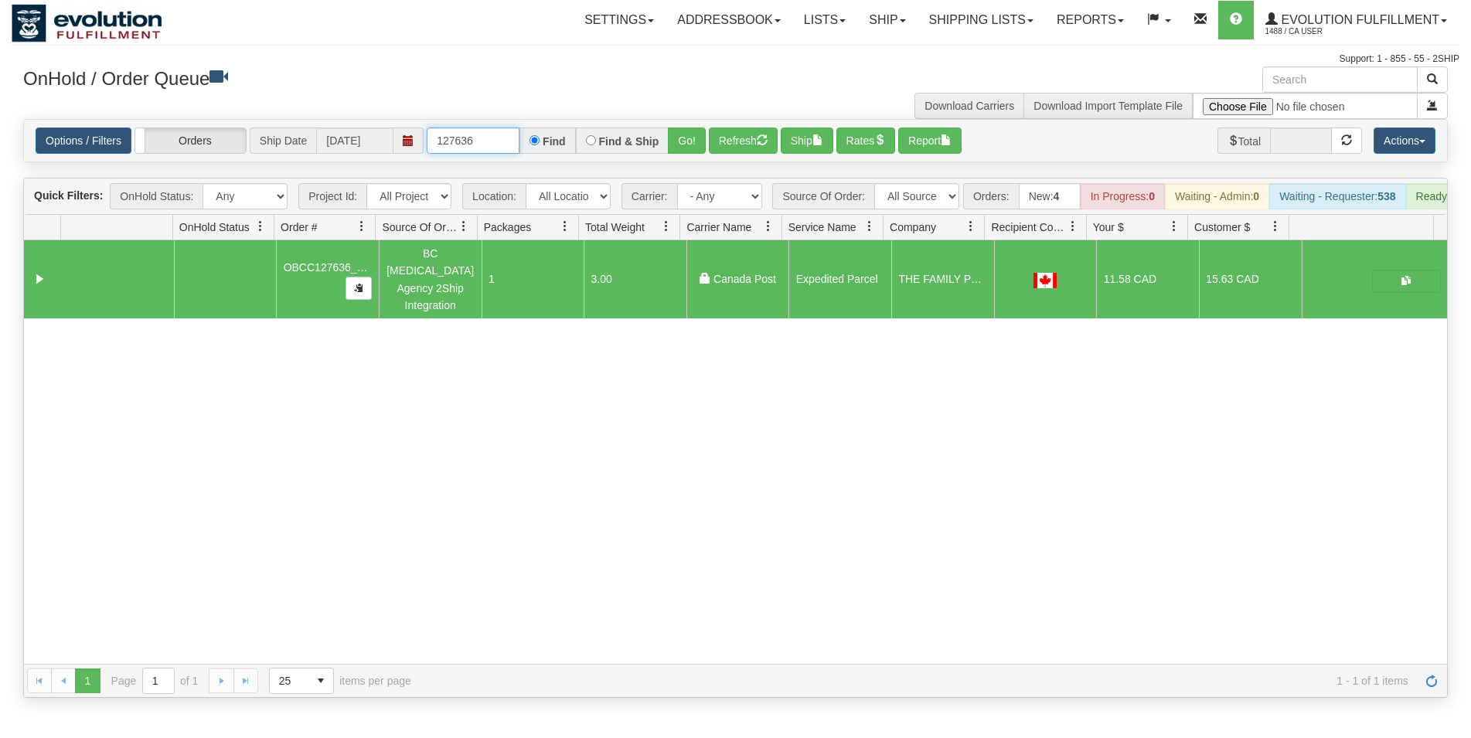
drag, startPoint x: 462, startPoint y: 136, endPoint x: 518, endPoint y: 138, distance: 55.7
click at [516, 138] on input "127636" at bounding box center [473, 141] width 93 height 26
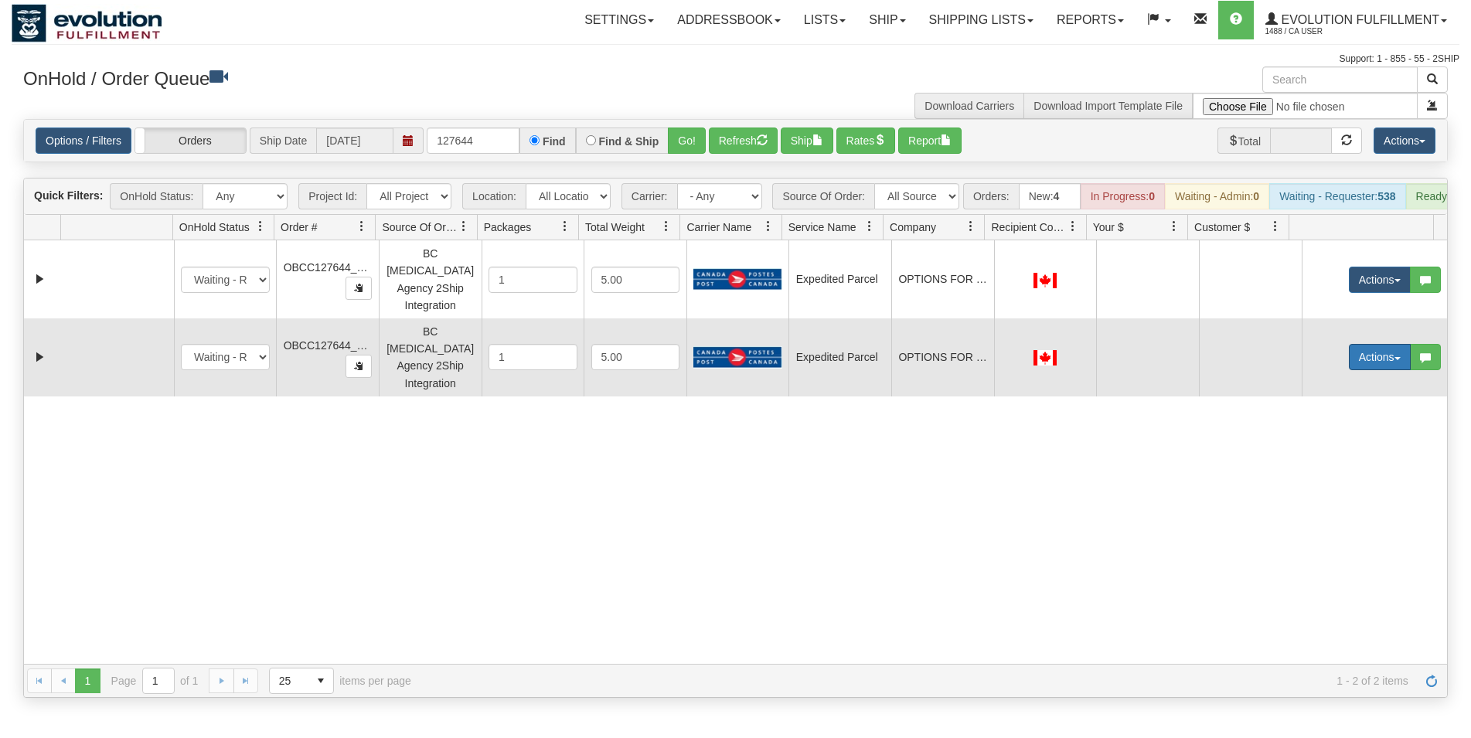
click at [1349, 352] on button "Actions" at bounding box center [1380, 357] width 62 height 26
click at [1351, 420] on span "Rate All Services" at bounding box center [1348, 426] width 93 height 12
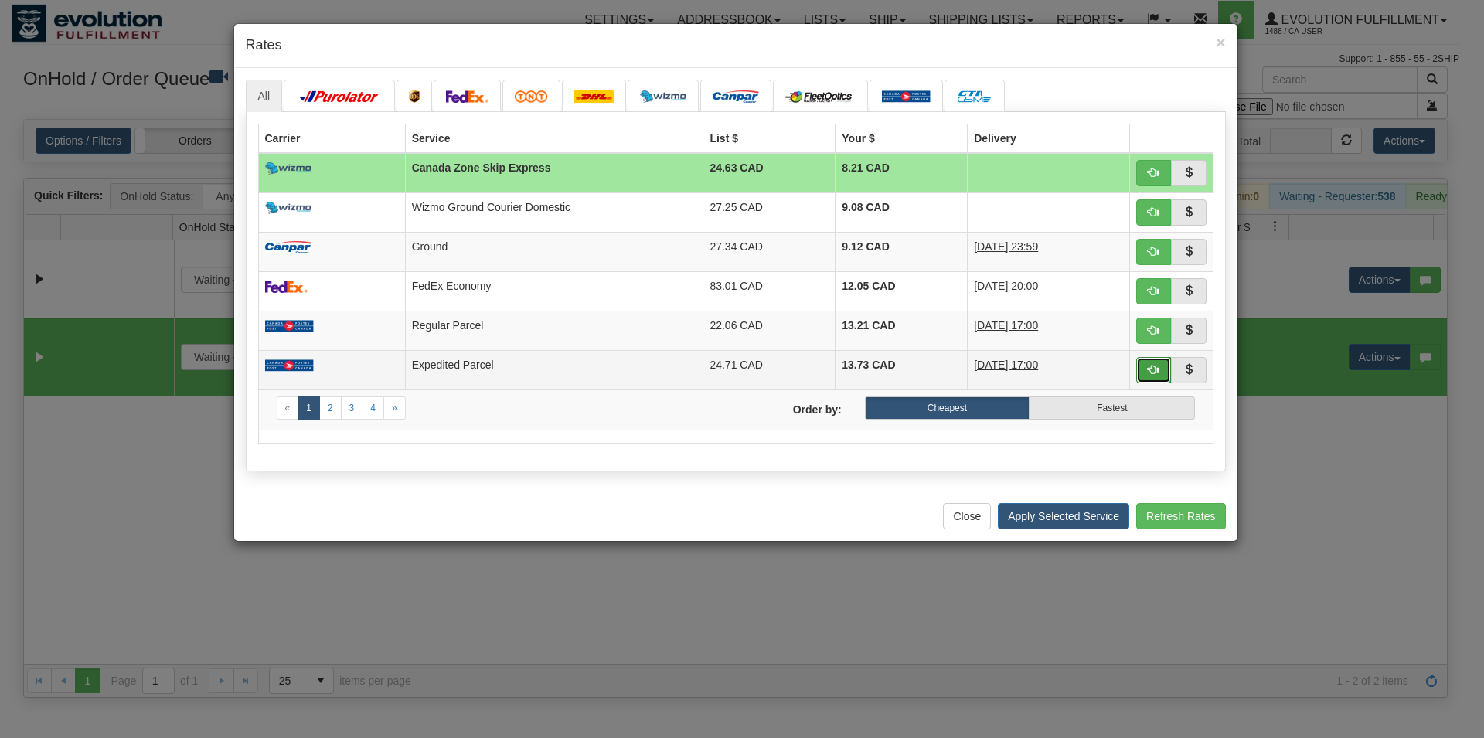
click at [1155, 377] on button "button" at bounding box center [1154, 370] width 36 height 26
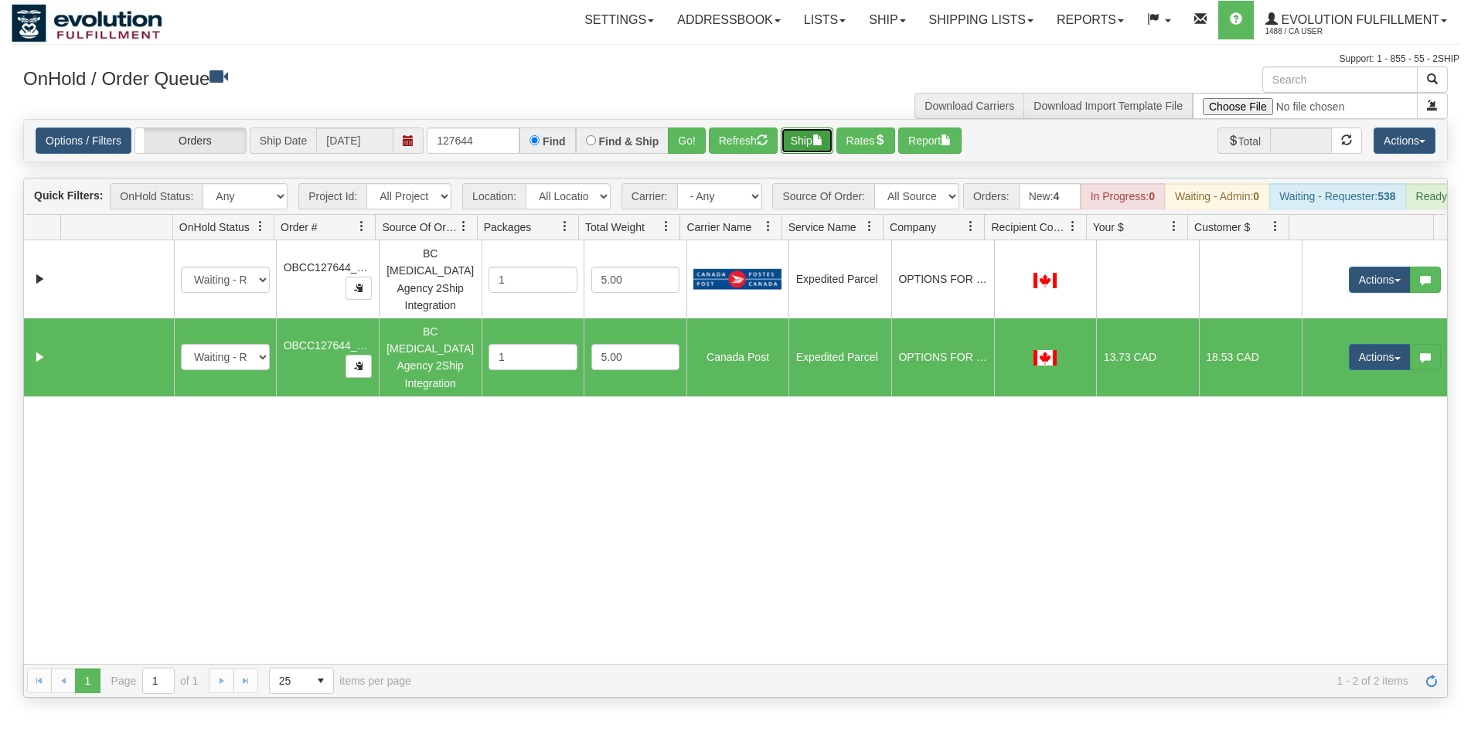
click at [805, 145] on button "Ship" at bounding box center [807, 141] width 53 height 26
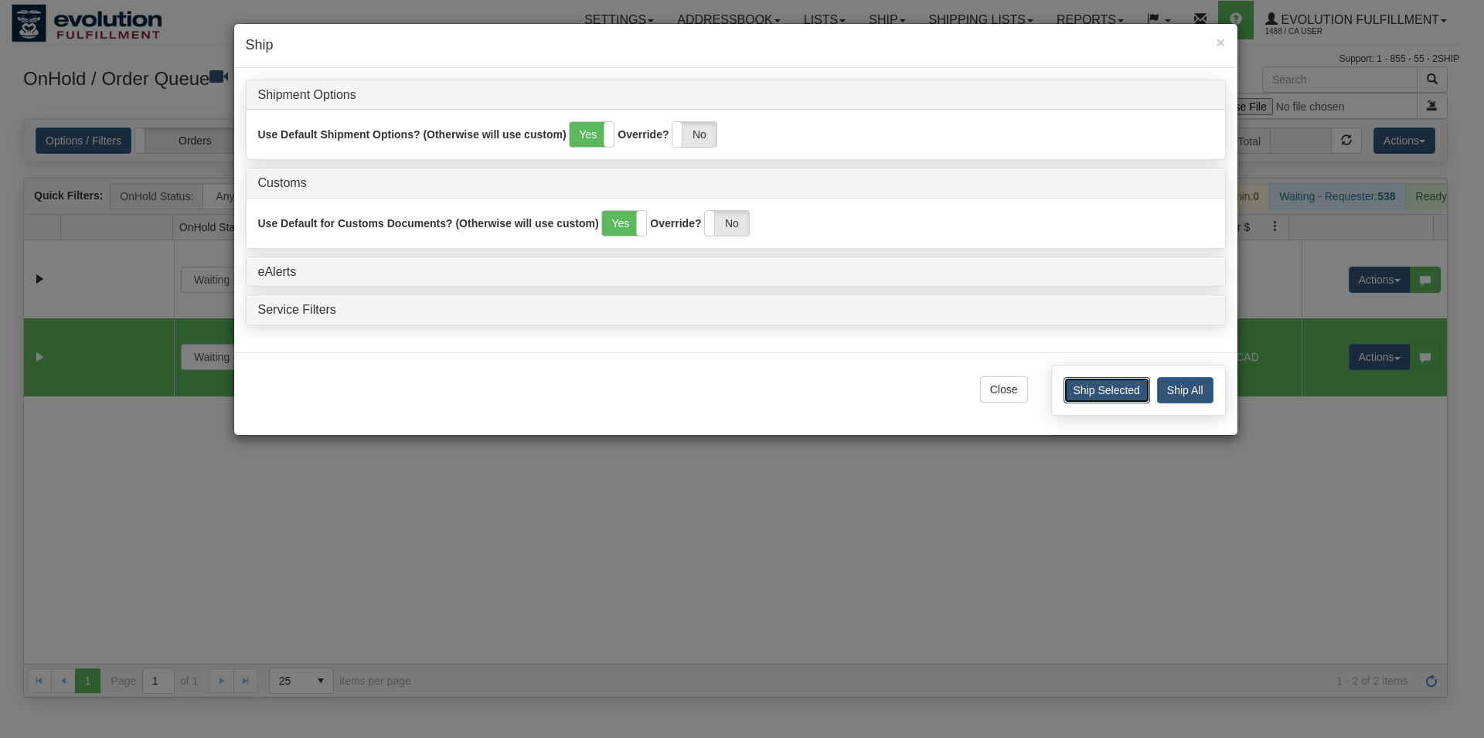
click at [1101, 394] on button "Ship Selected" at bounding box center [1106, 390] width 87 height 26
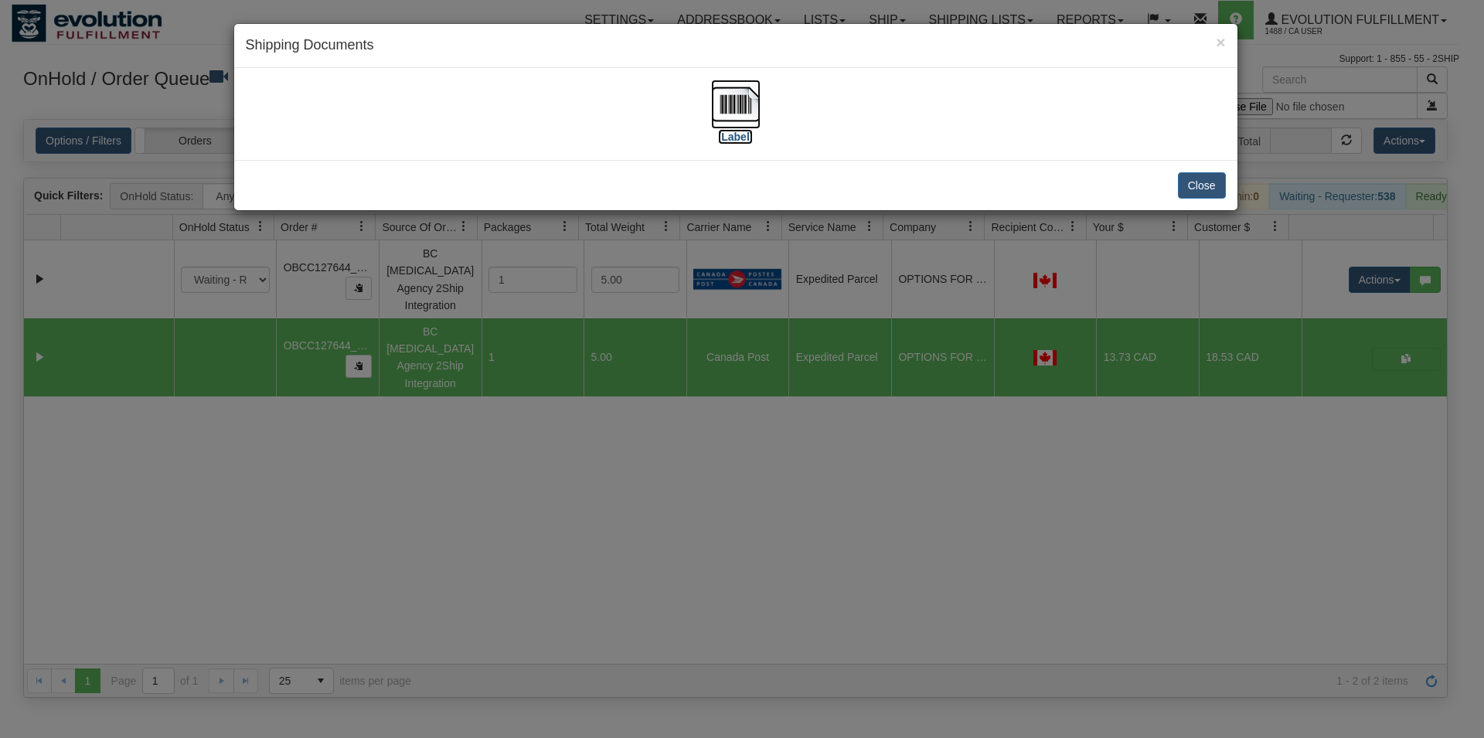
click at [740, 103] on img at bounding box center [735, 104] width 49 height 49
click at [1198, 189] on button "Close" at bounding box center [1202, 185] width 48 height 26
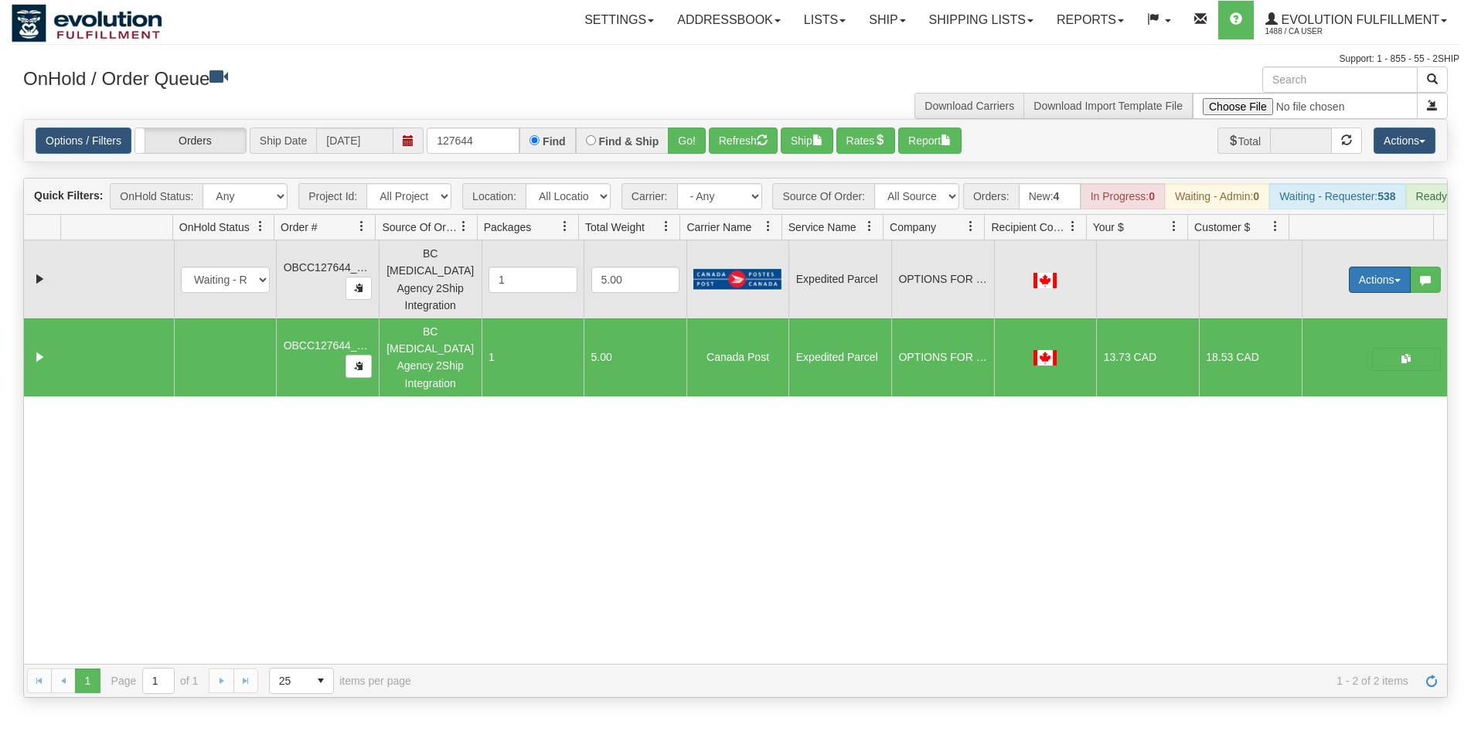
drag, startPoint x: 1383, startPoint y: 280, endPoint x: 1367, endPoint y: 306, distance: 30.9
click at [1383, 280] on button "Actions" at bounding box center [1380, 280] width 62 height 26
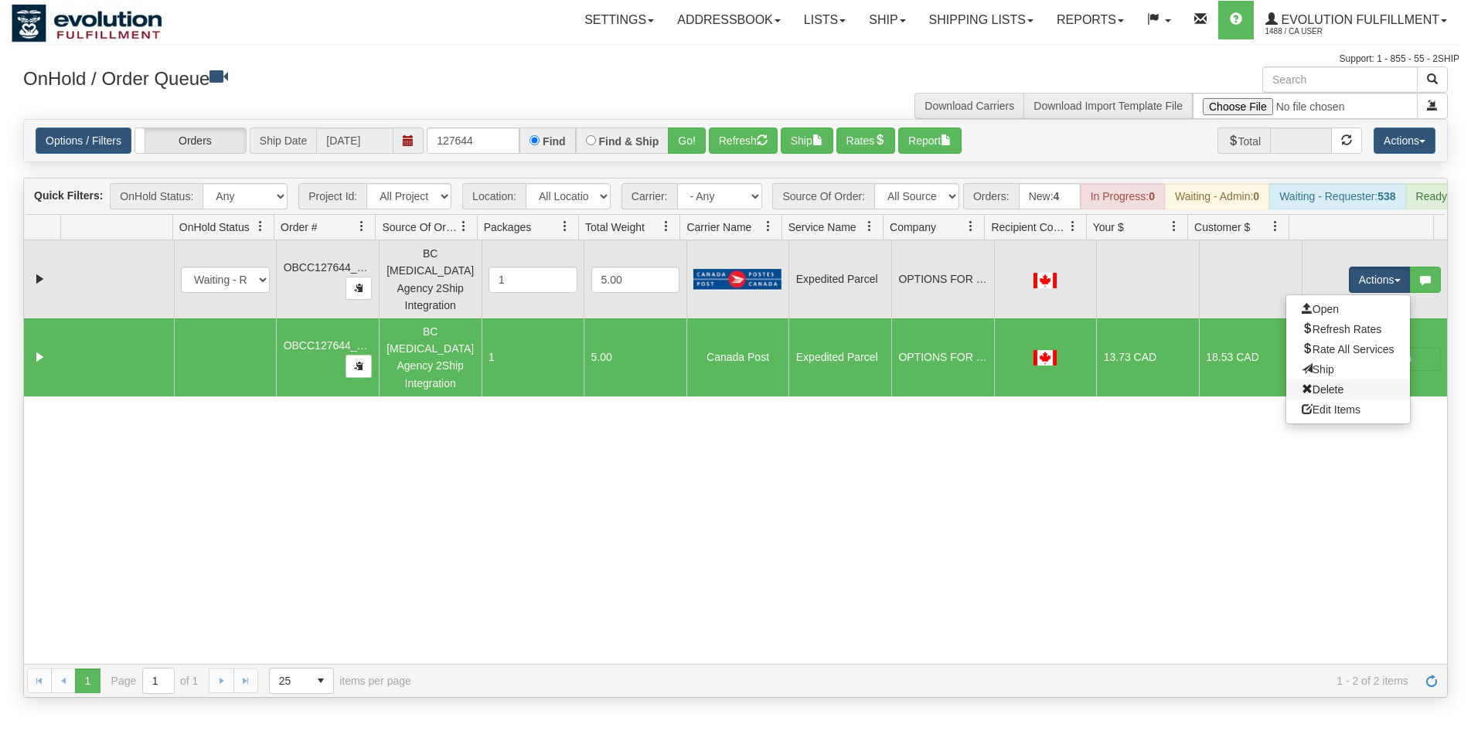
click at [1332, 389] on link "Delete" at bounding box center [1348, 389] width 124 height 20
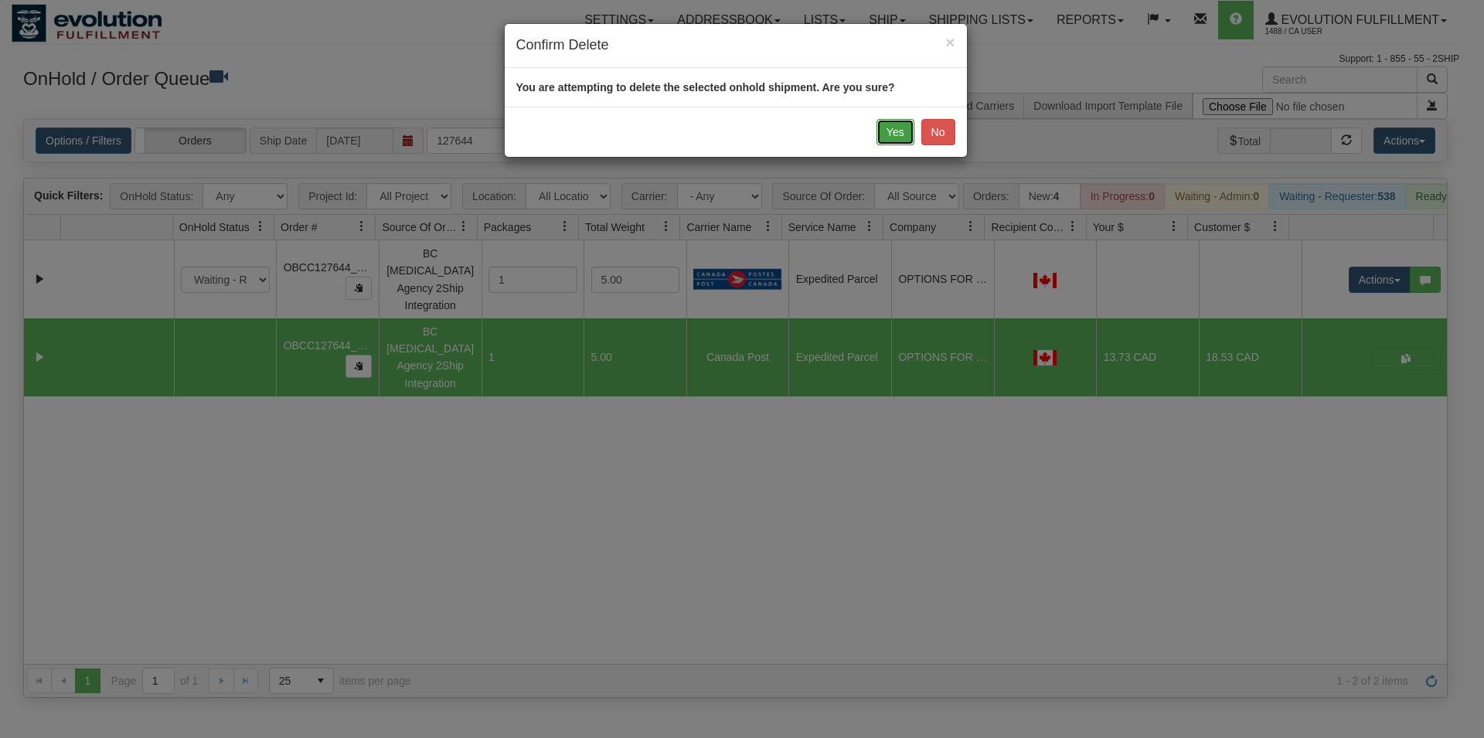
click at [887, 130] on button "Yes" at bounding box center [895, 132] width 38 height 26
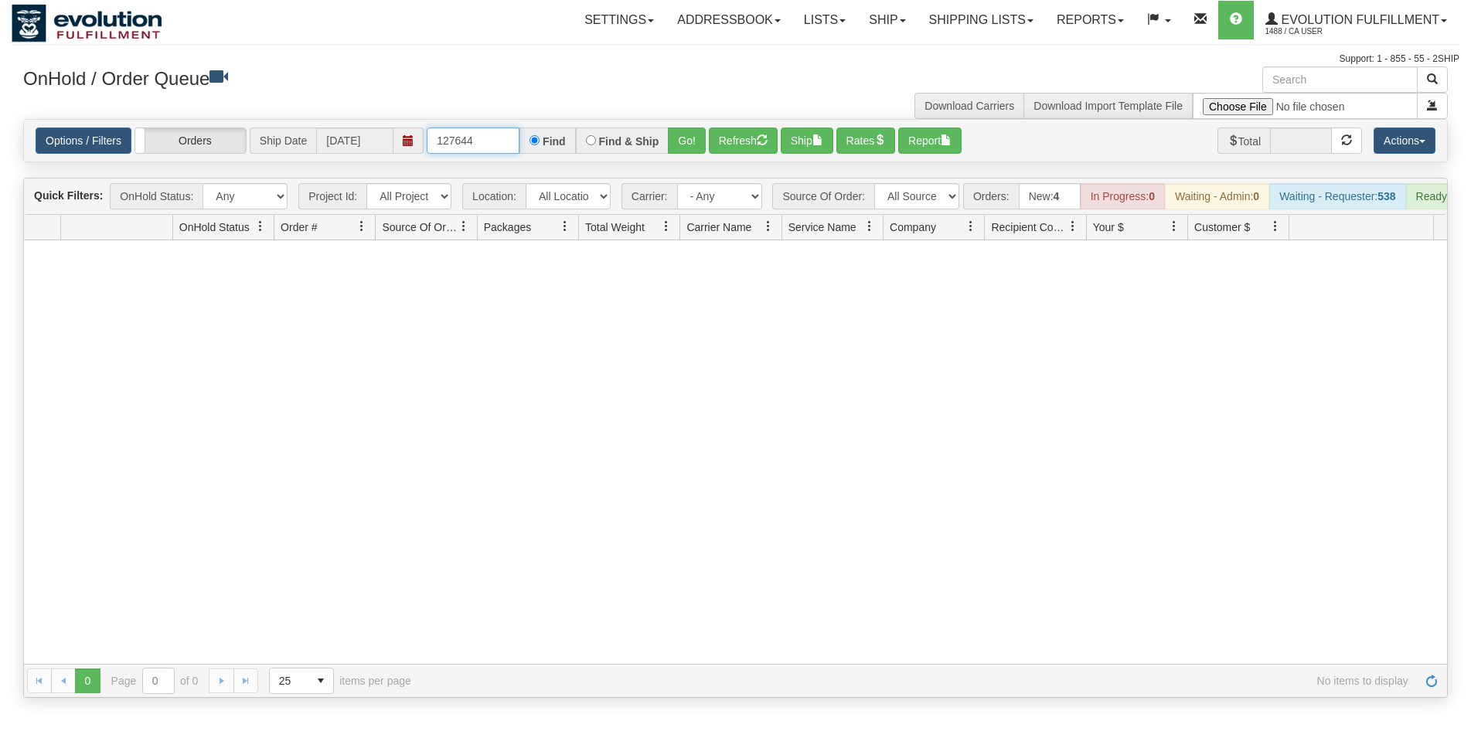
drag, startPoint x: 463, startPoint y: 145, endPoint x: 485, endPoint y: 145, distance: 22.4
click at [482, 145] on input "127644" at bounding box center [473, 141] width 93 height 26
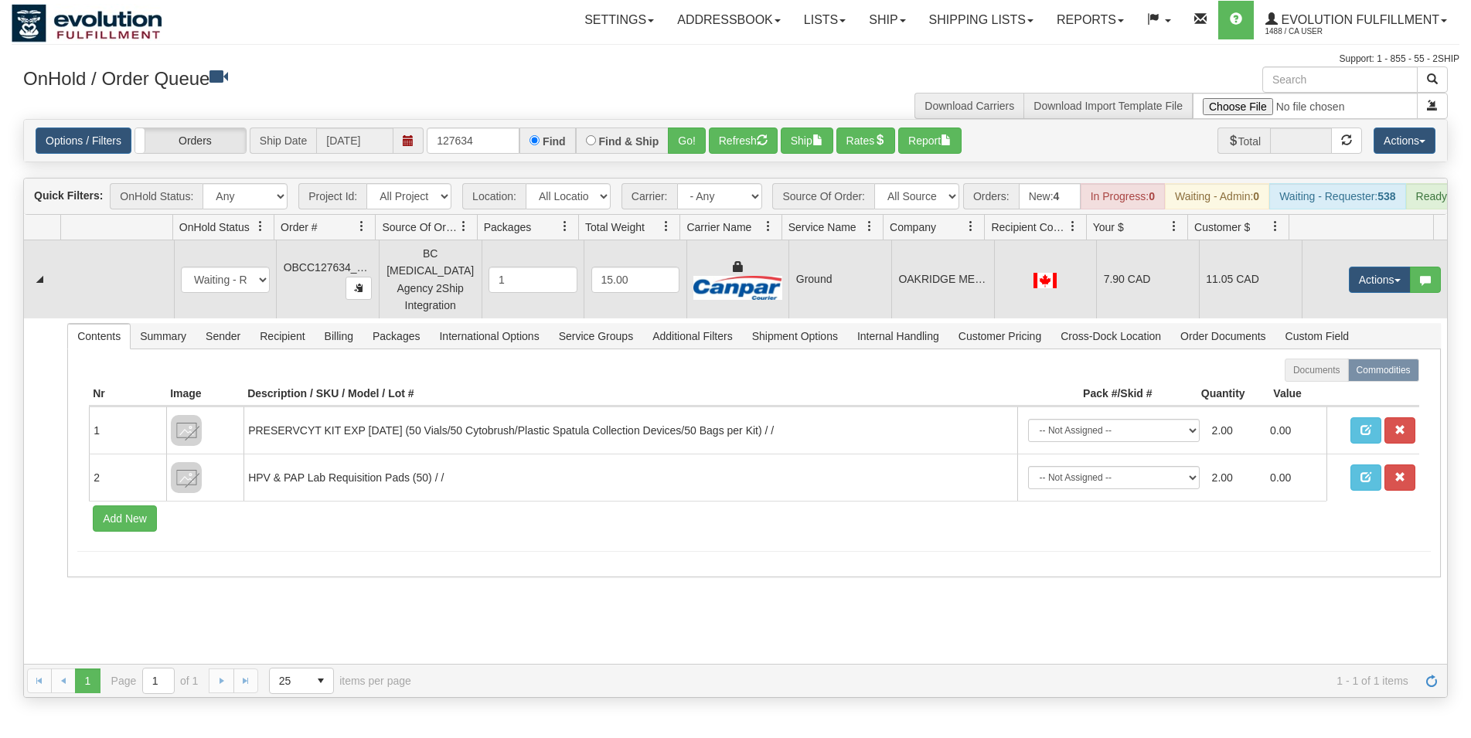
click at [934, 312] on td "OAKRIDGE MEDICAL GROUP - [PERSON_NAME]" at bounding box center [942, 279] width 103 height 78
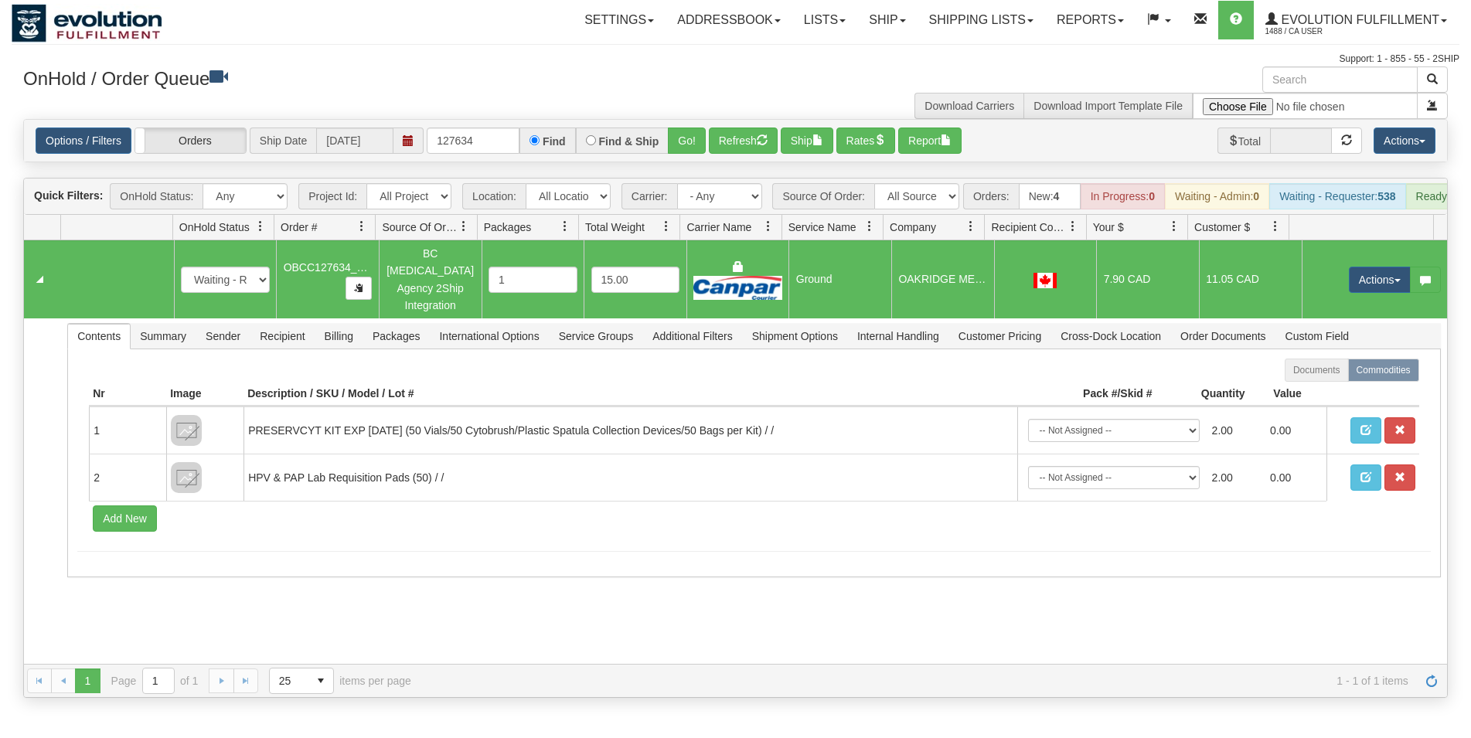
drag, startPoint x: 808, startPoint y: 121, endPoint x: 810, endPoint y: 145, distance: 24.0
click at [808, 122] on div "Options / Filters Group Shipments Orders Ship Date [DATE] 127634 Find Find & Sh…" at bounding box center [735, 141] width 1423 height 42
click at [810, 146] on button "Ship" at bounding box center [807, 141] width 53 height 26
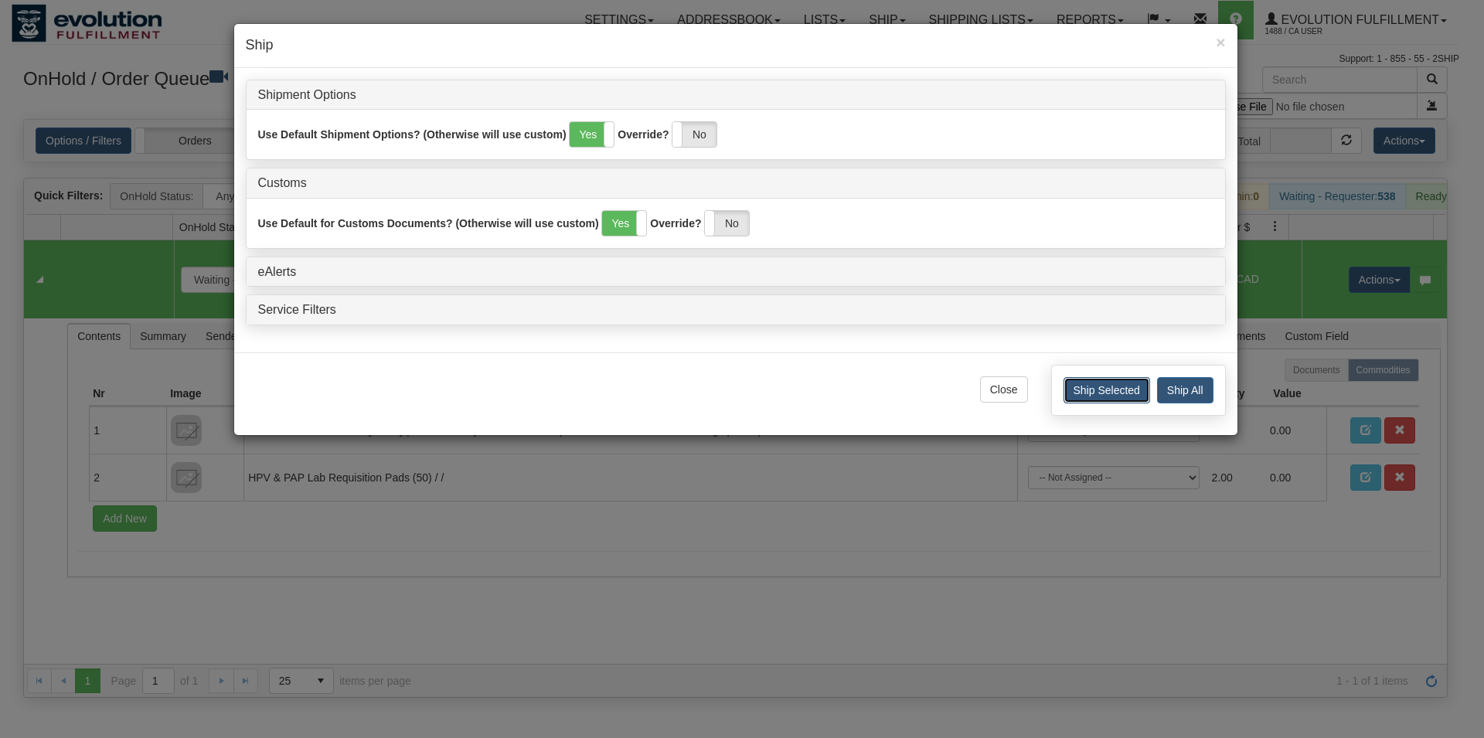
click at [1083, 392] on button "Ship Selected" at bounding box center [1106, 390] width 87 height 26
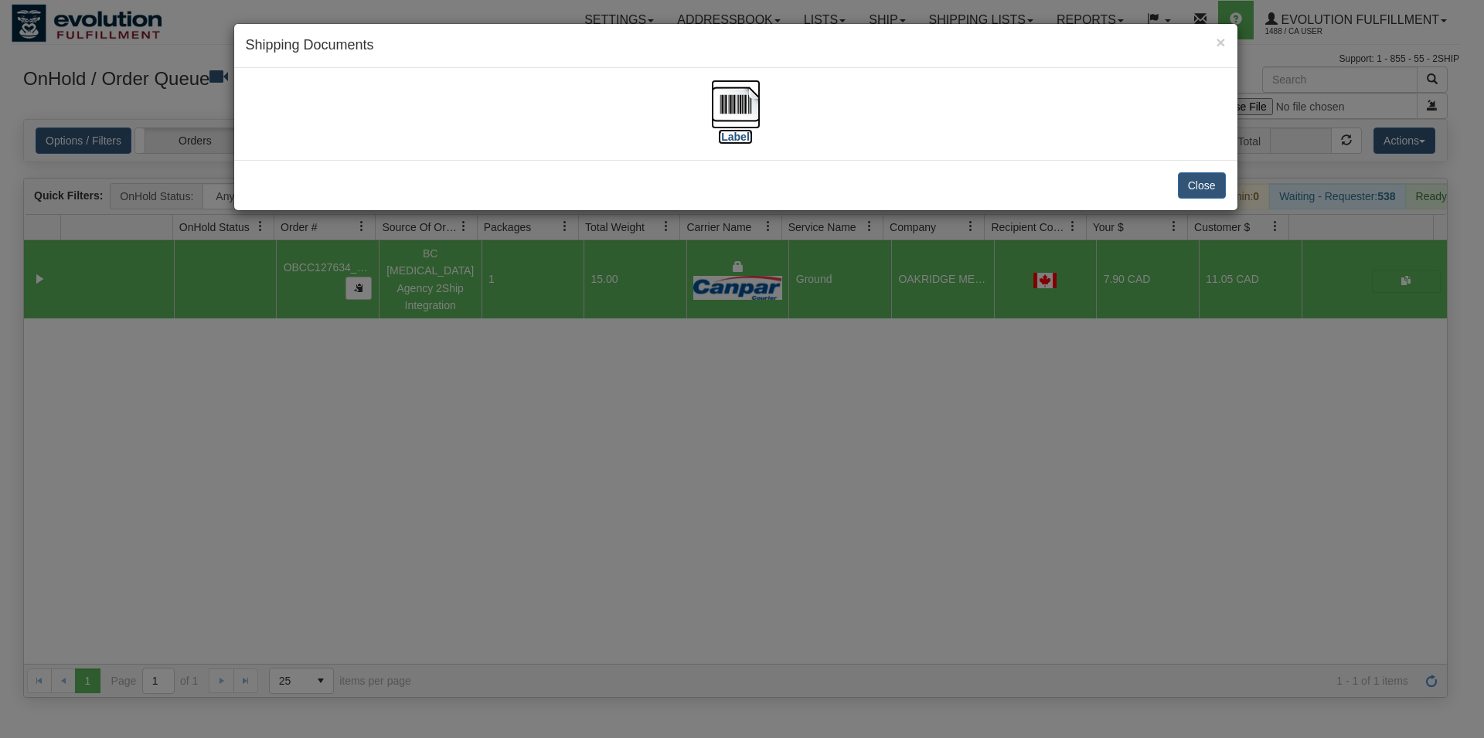
click at [750, 100] on img at bounding box center [735, 104] width 49 height 49
click at [1206, 186] on button "Close" at bounding box center [1202, 185] width 48 height 26
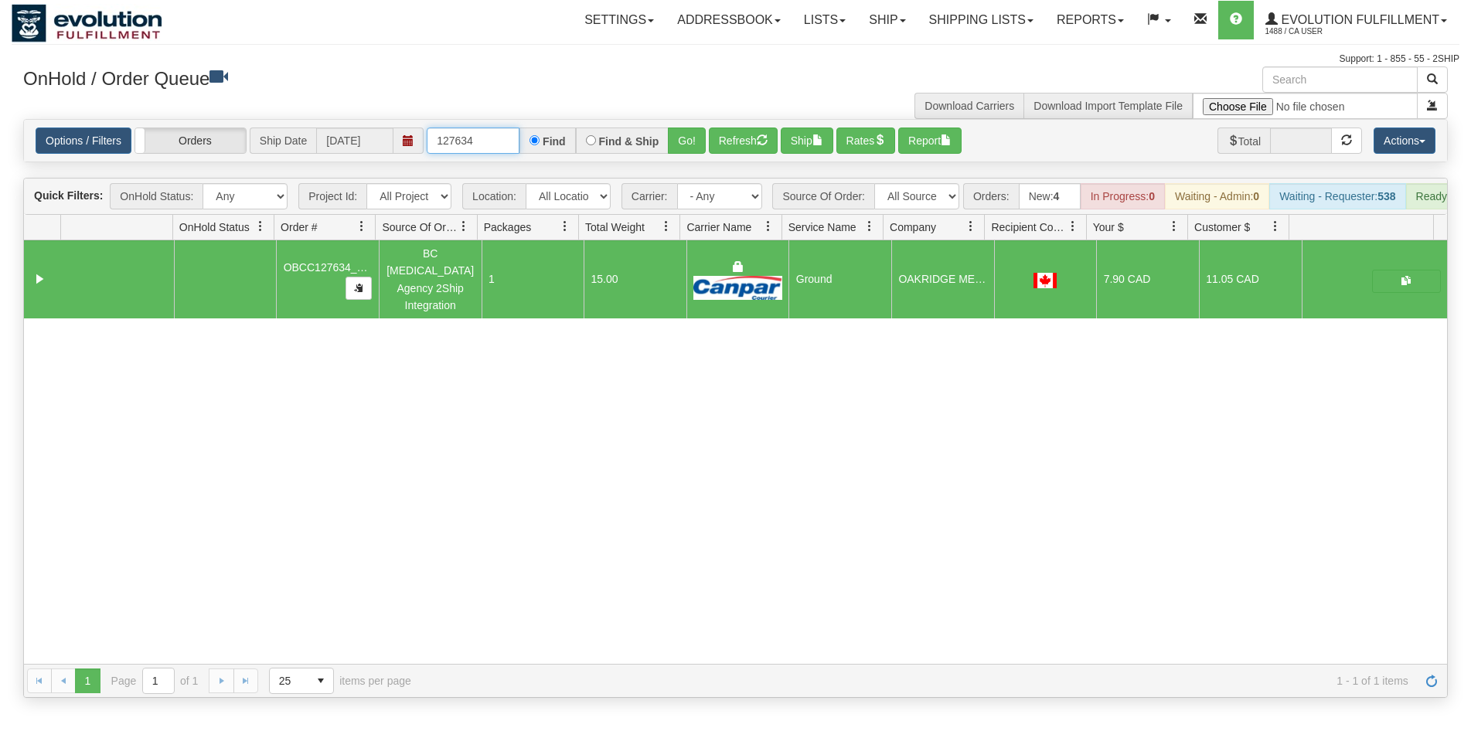
drag, startPoint x: 458, startPoint y: 137, endPoint x: 487, endPoint y: 138, distance: 29.4
click at [487, 138] on input "127634" at bounding box center [473, 141] width 93 height 26
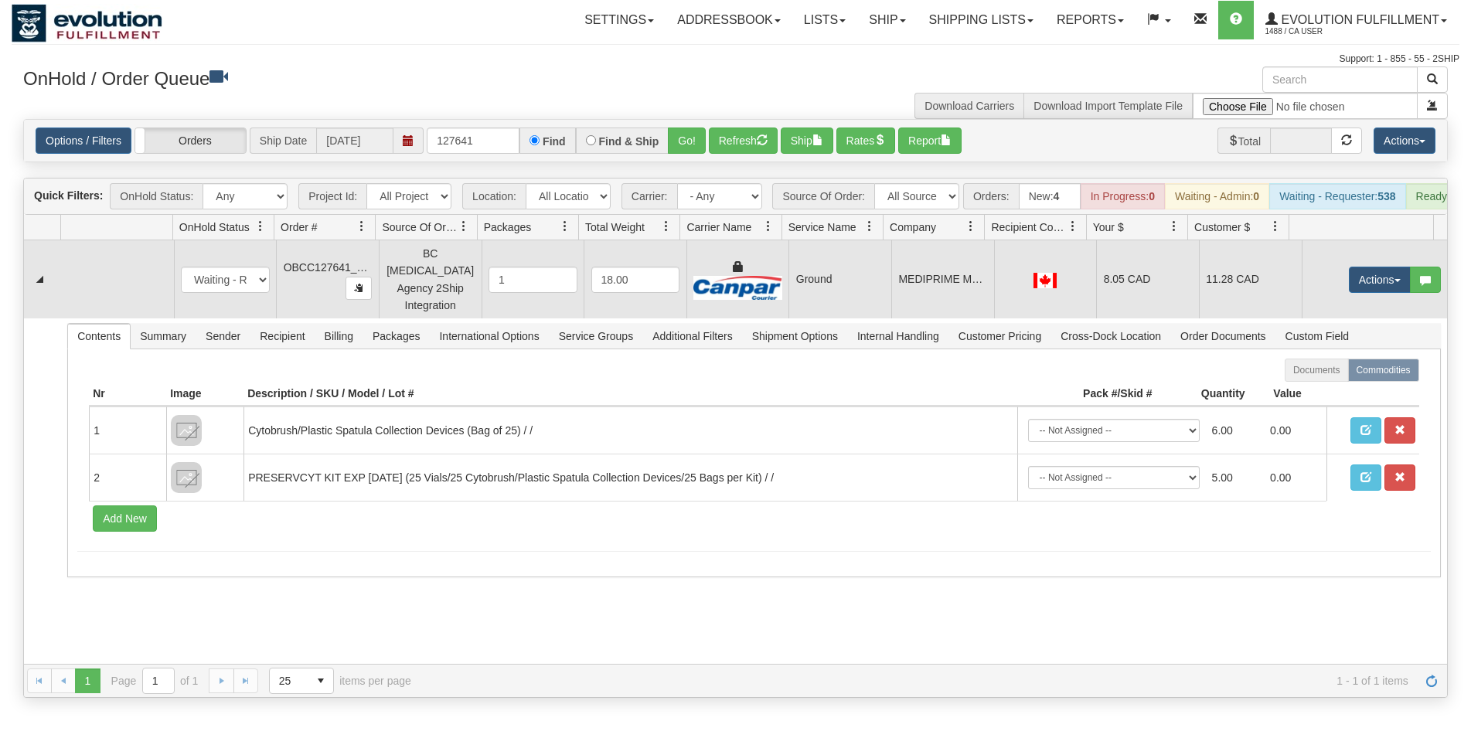
drag, startPoint x: 942, startPoint y: 298, endPoint x: 877, endPoint y: 230, distance: 94.0
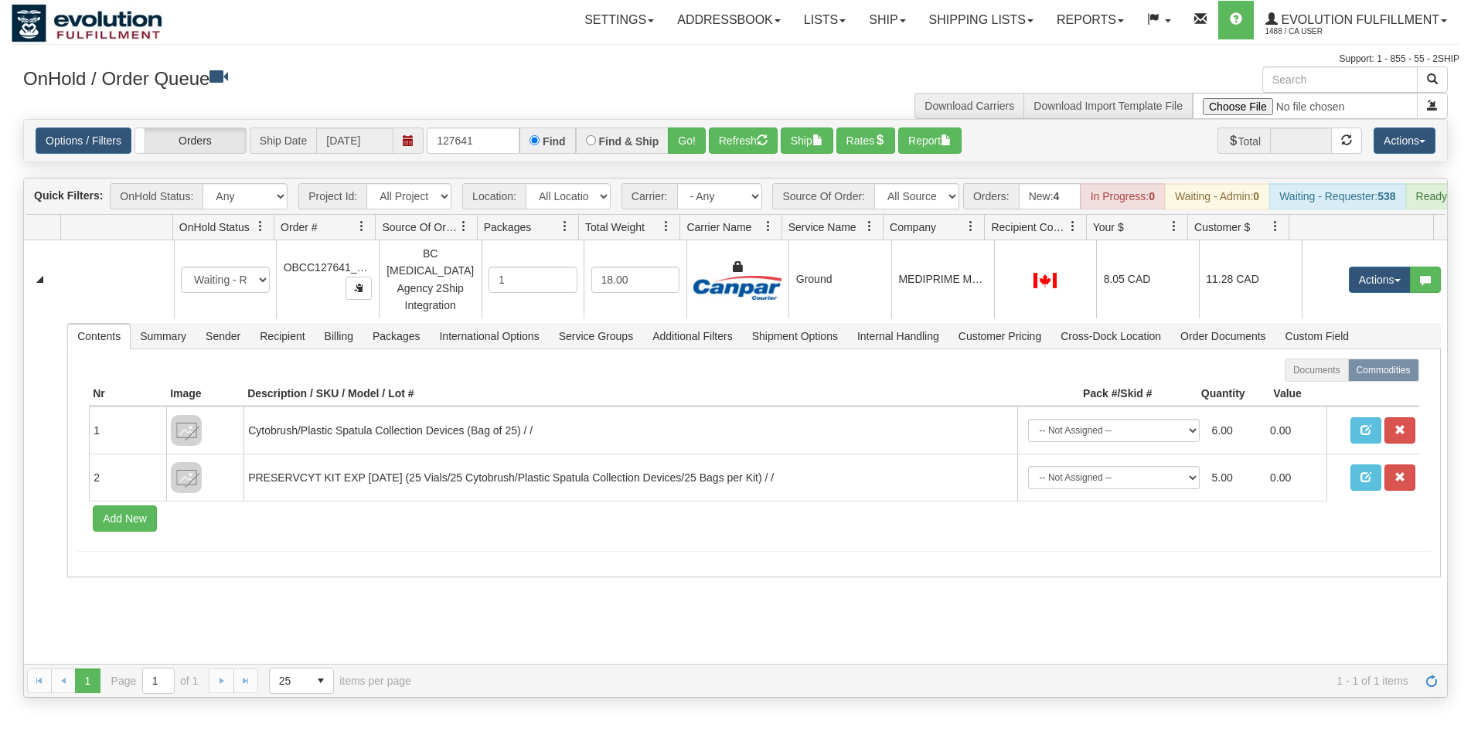
click at [941, 298] on td "MEDIPRIME MEDICAL" at bounding box center [942, 279] width 103 height 78
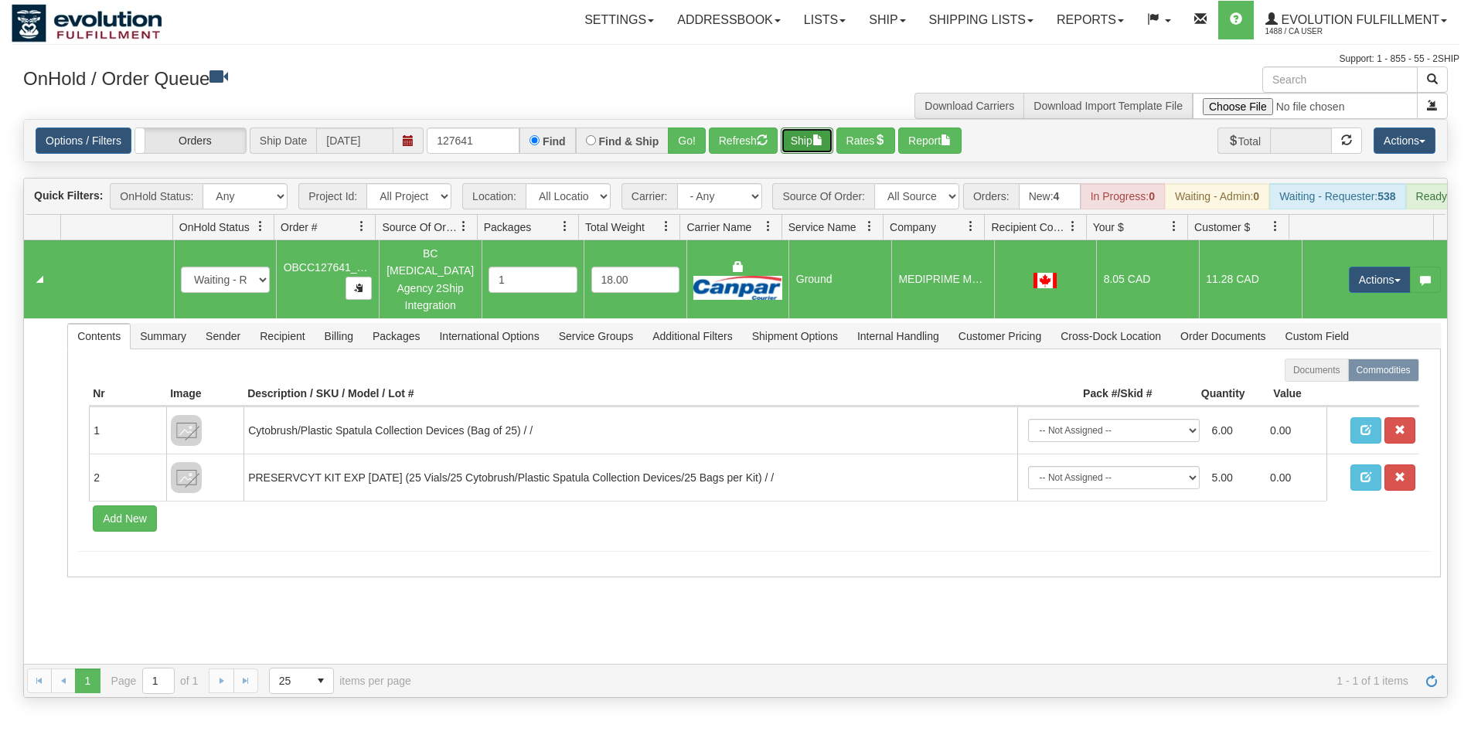
click at [815, 146] on button "Ship" at bounding box center [807, 141] width 53 height 26
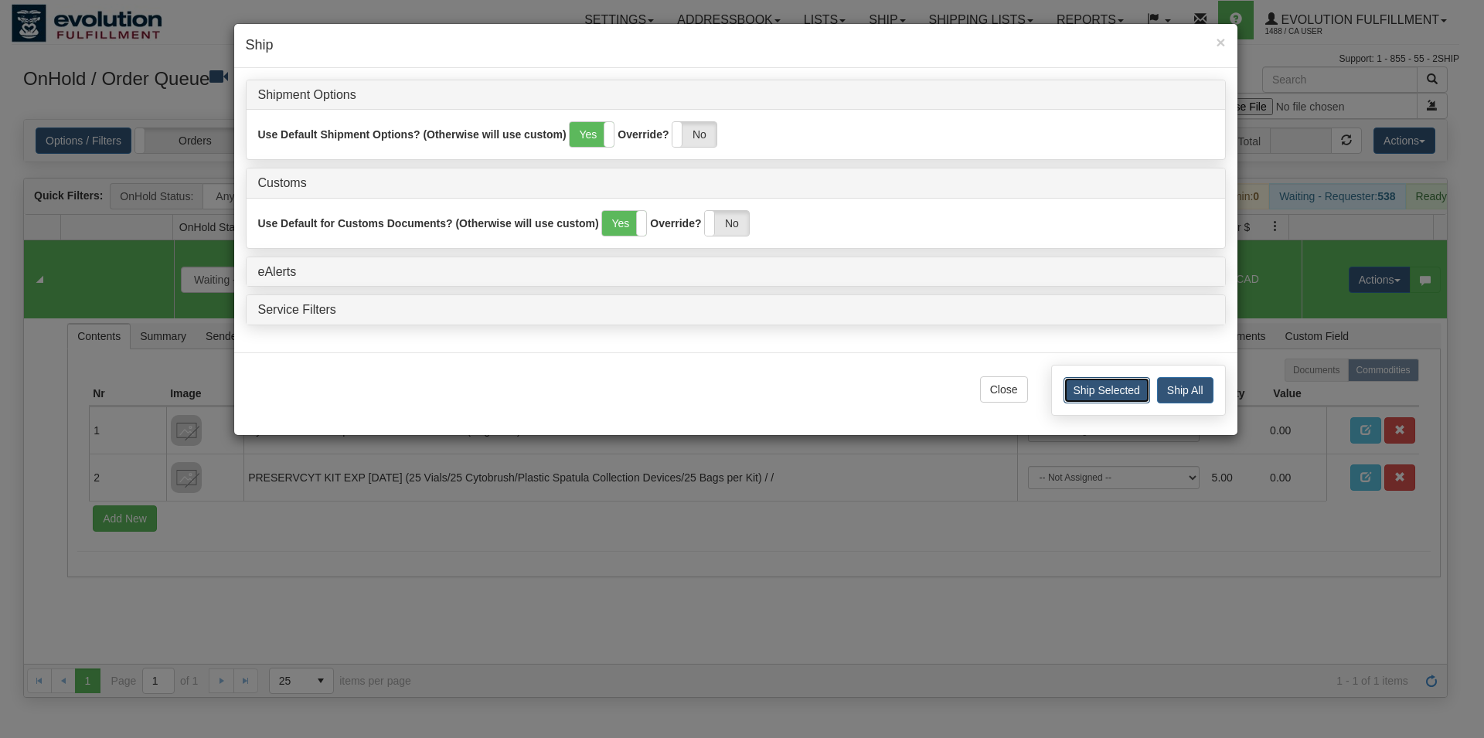
click at [1067, 395] on button "Ship Selected" at bounding box center [1106, 390] width 87 height 26
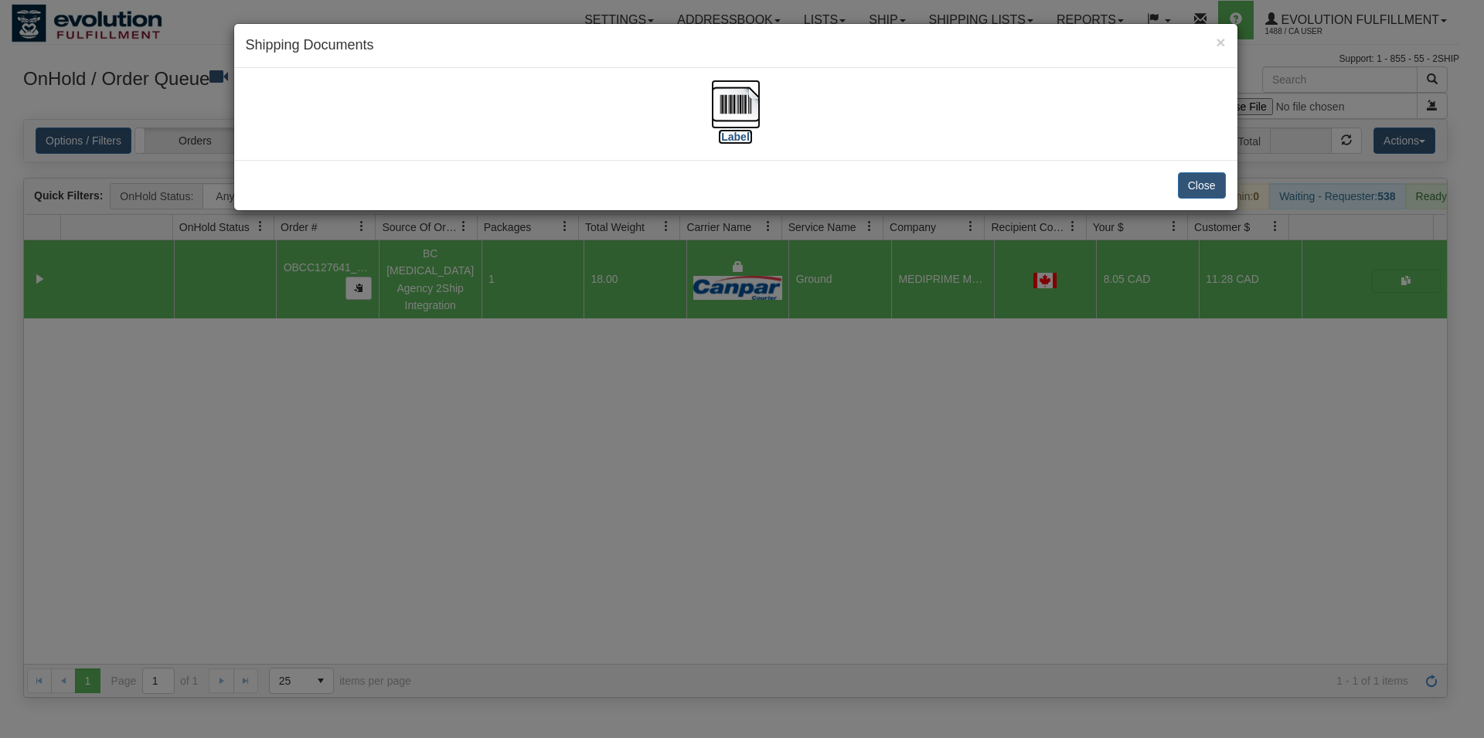
click at [719, 113] on img at bounding box center [735, 104] width 49 height 49
click at [1194, 185] on button "Close" at bounding box center [1202, 185] width 48 height 26
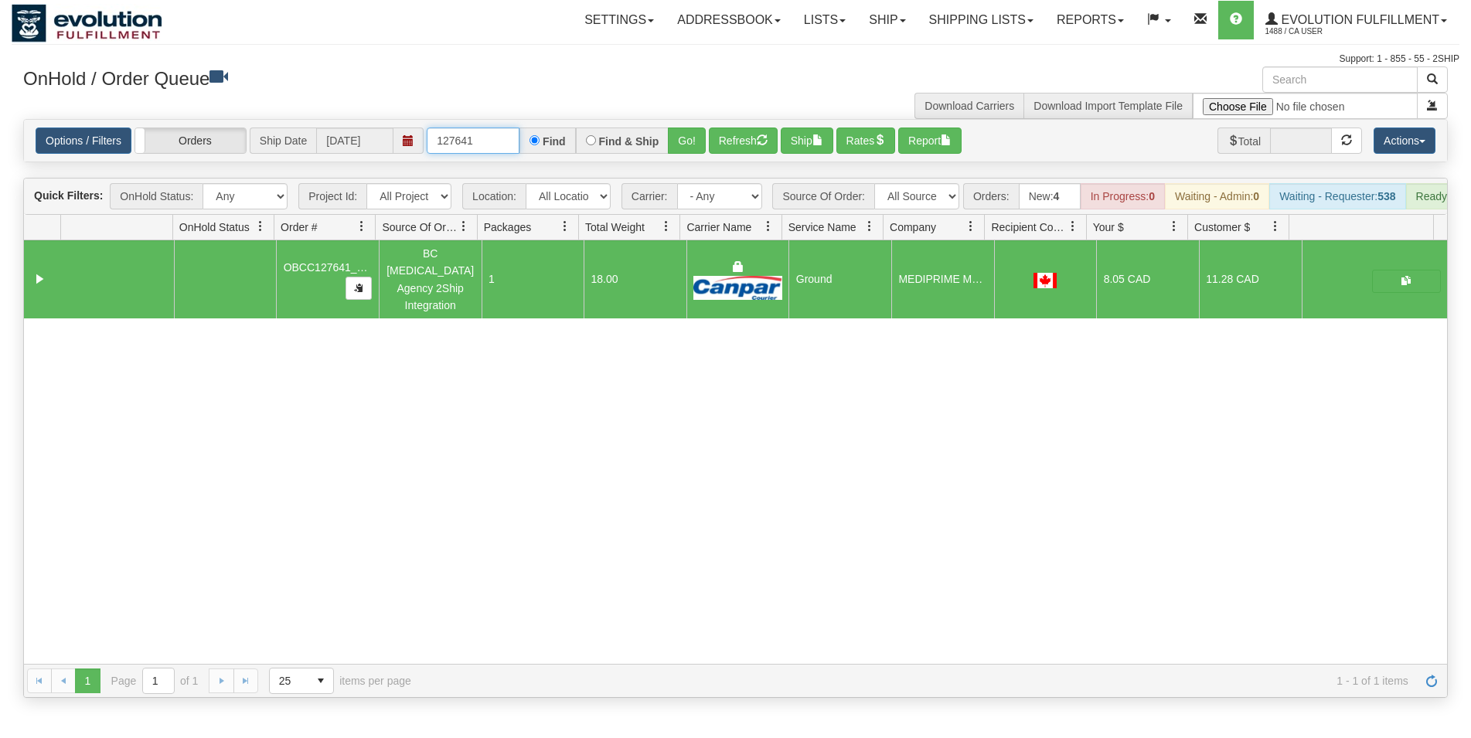
drag, startPoint x: 461, startPoint y: 145, endPoint x: 519, endPoint y: 118, distance: 64.0
click at [493, 134] on input "127641" at bounding box center [473, 141] width 93 height 26
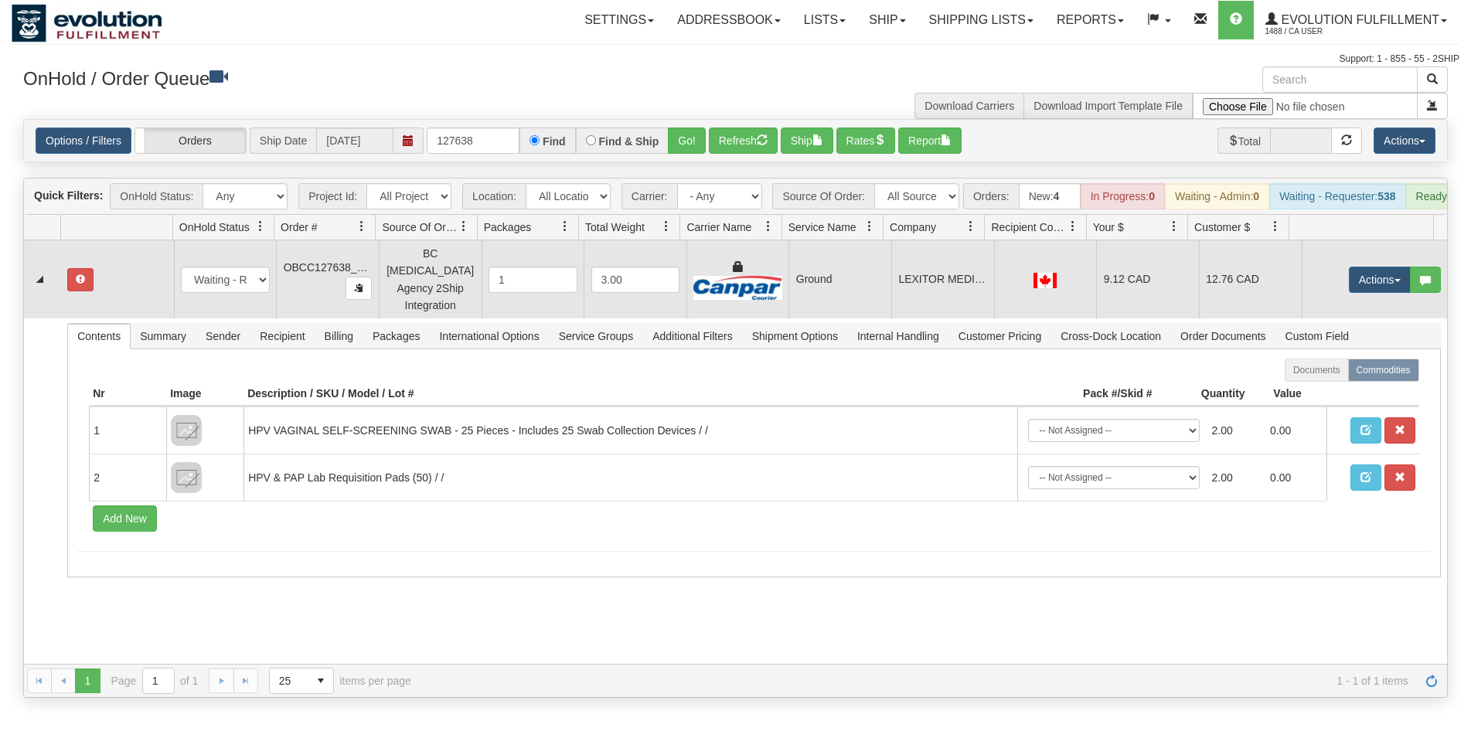
click at [1035, 288] on img at bounding box center [1044, 280] width 23 height 15
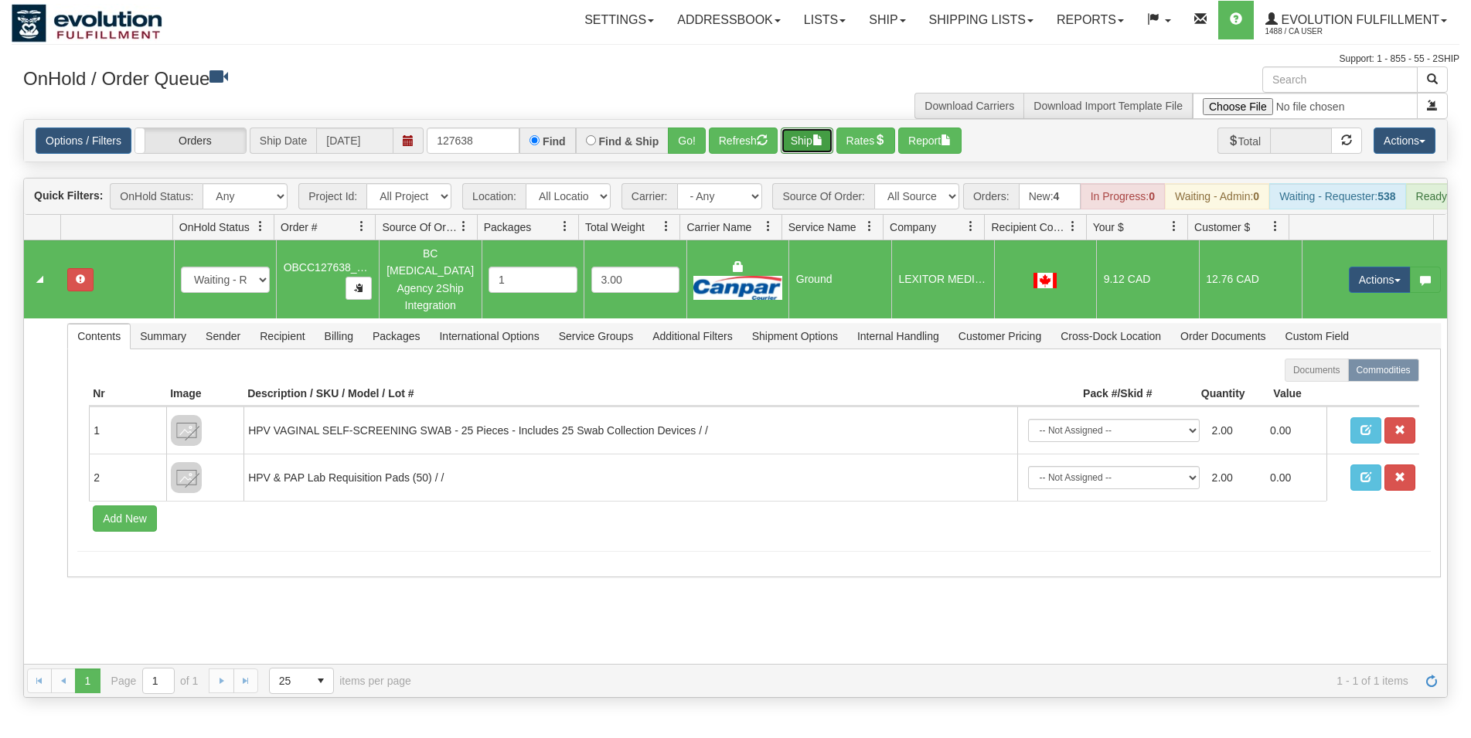
click at [811, 145] on button "Ship" at bounding box center [807, 141] width 53 height 26
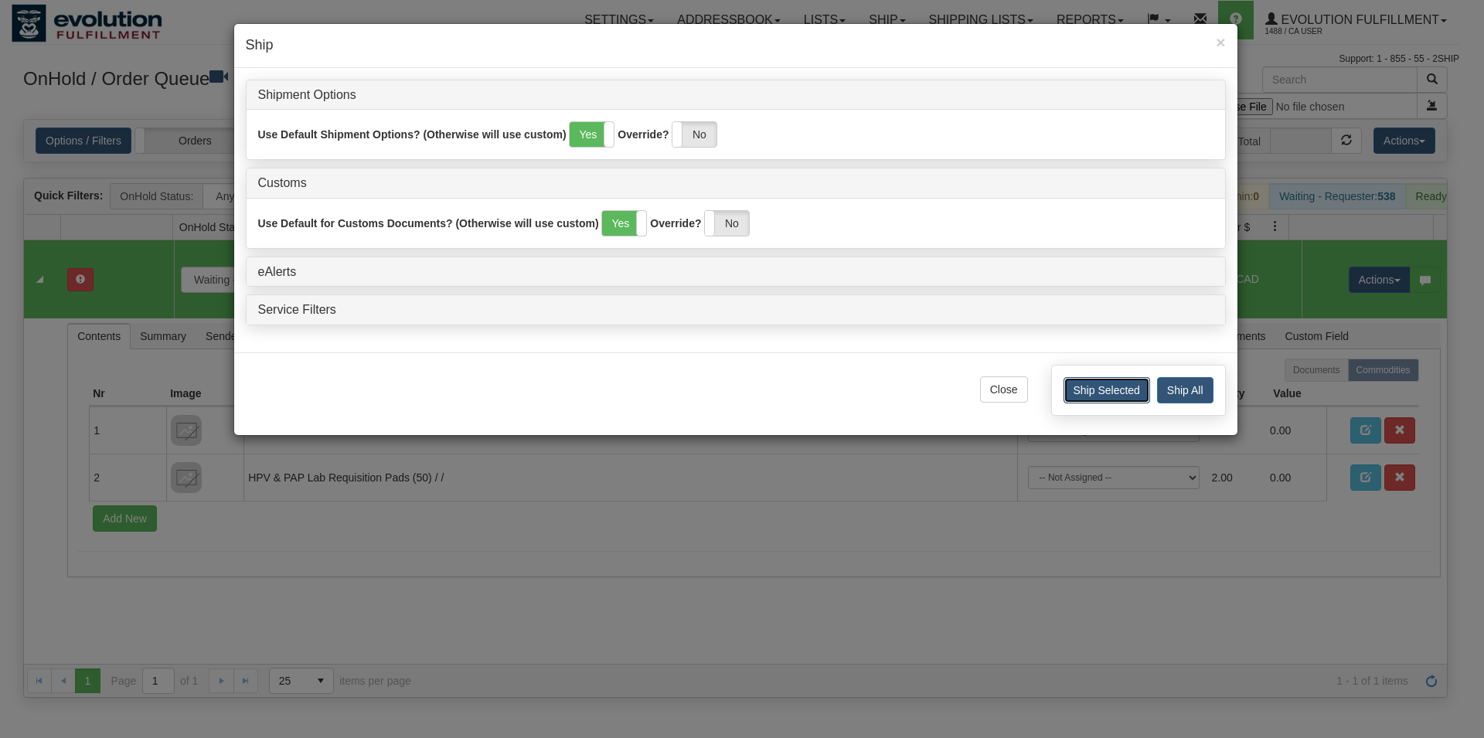
click at [1095, 388] on button "Ship Selected" at bounding box center [1106, 390] width 87 height 26
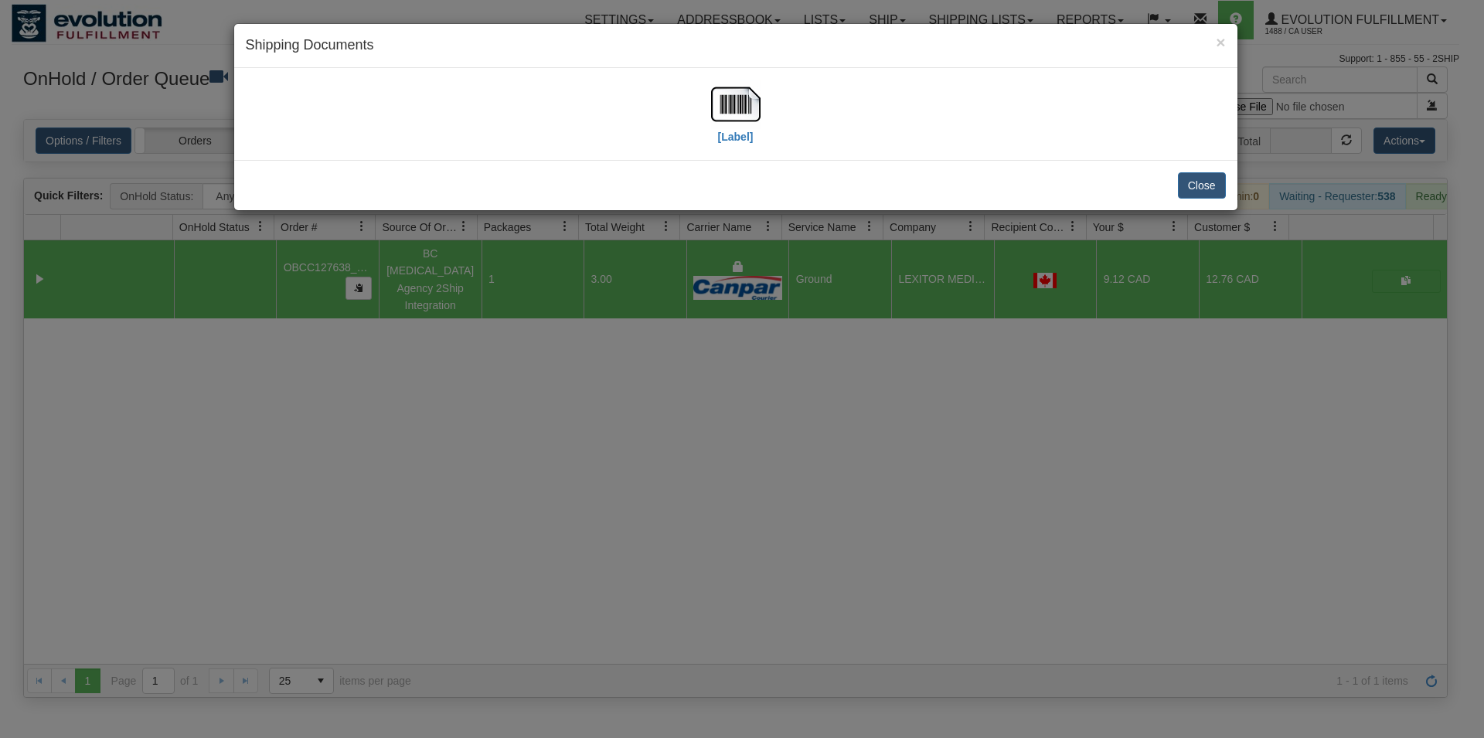
drag, startPoint x: 699, startPoint y: 103, endPoint x: 708, endPoint y: 103, distance: 8.5
click at [707, 103] on div "[Label]" at bounding box center [736, 114] width 980 height 69
click at [720, 102] on img at bounding box center [735, 104] width 49 height 49
click at [1189, 183] on button "Close" at bounding box center [1202, 185] width 48 height 26
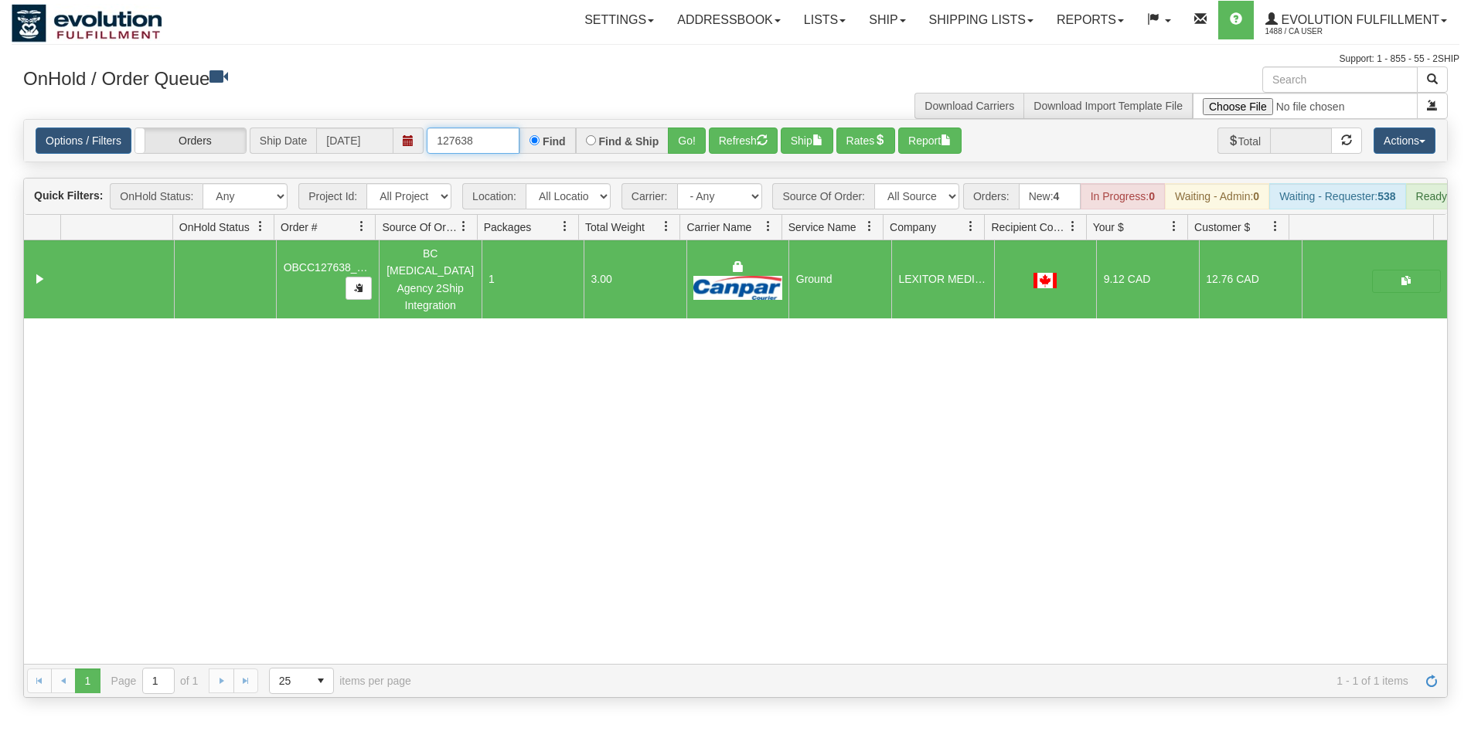
drag, startPoint x: 466, startPoint y: 136, endPoint x: 491, endPoint y: 131, distance: 25.2
click at [491, 131] on input "127638" at bounding box center [473, 141] width 93 height 26
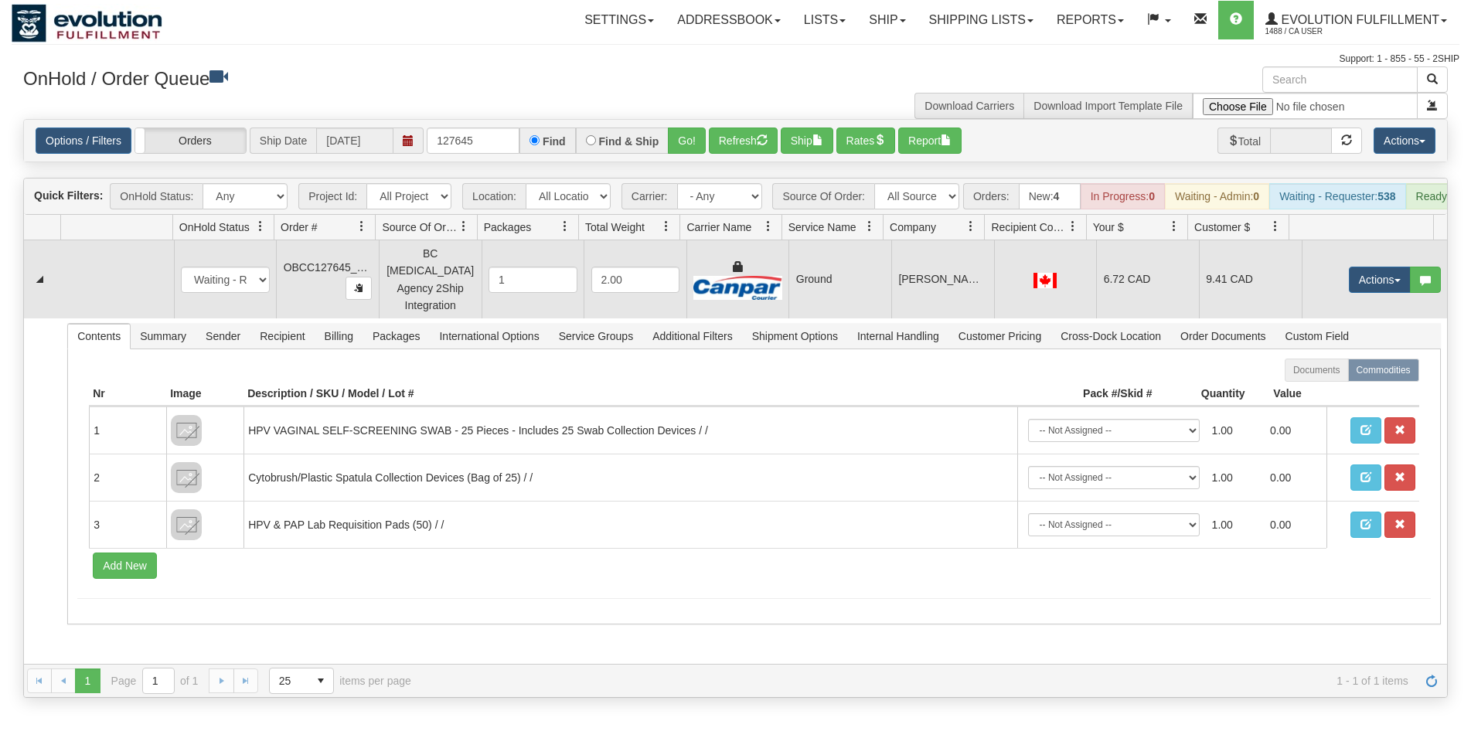
click at [980, 305] on td "[PERSON_NAME] BIRTH COLLABORATIVE-[PERSON_NAME][GEOGRAPHIC_DATA]" at bounding box center [942, 279] width 103 height 78
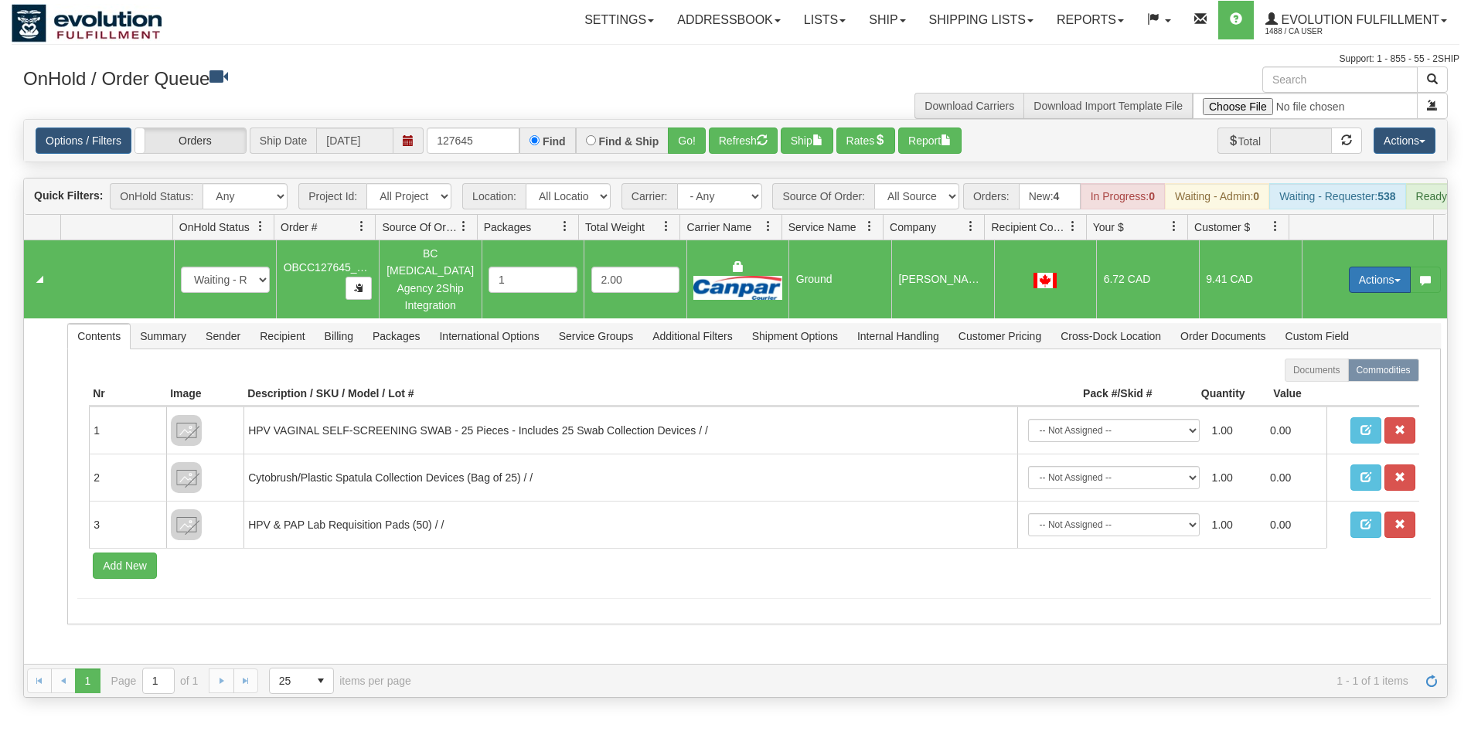
click at [1372, 286] on button "Actions" at bounding box center [1380, 280] width 62 height 26
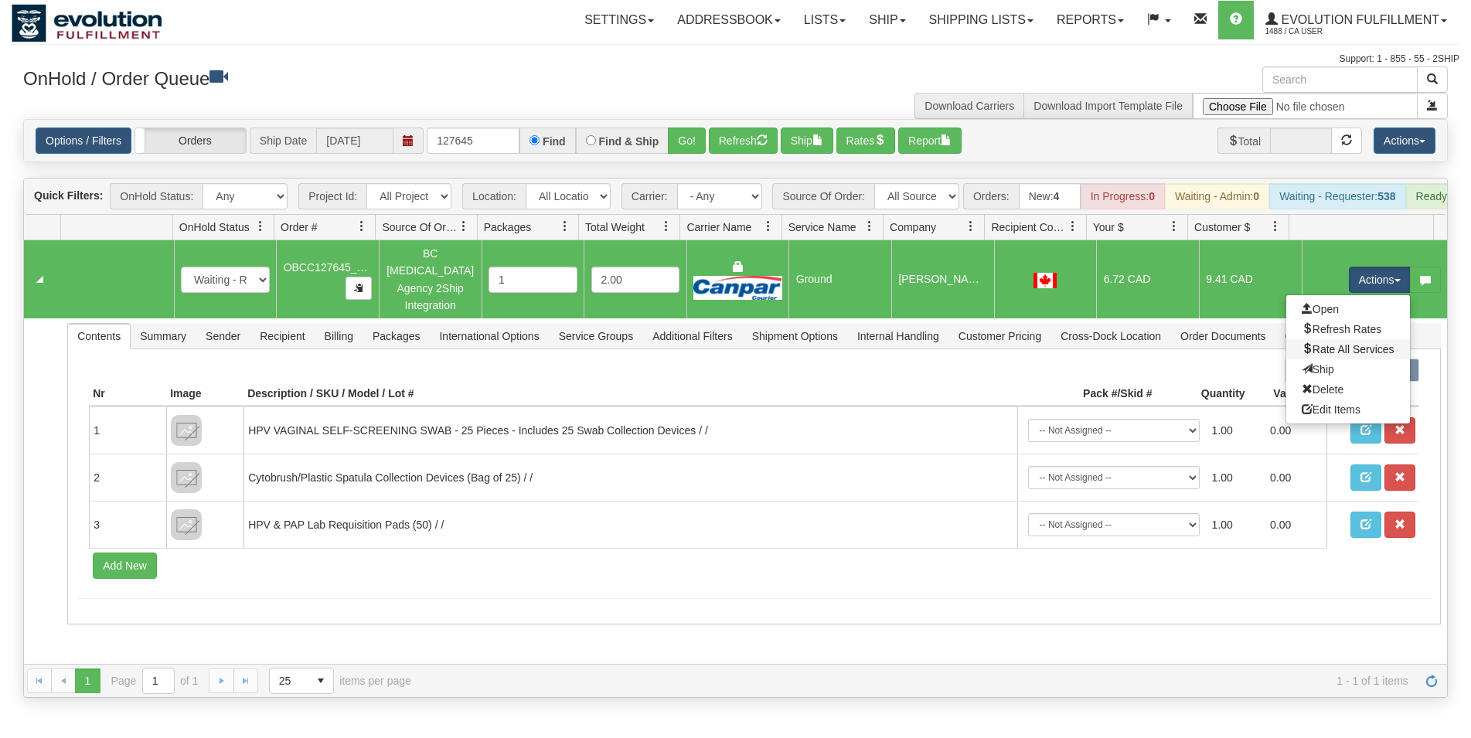
click at [1360, 345] on link "Rate All Services" at bounding box center [1348, 349] width 124 height 20
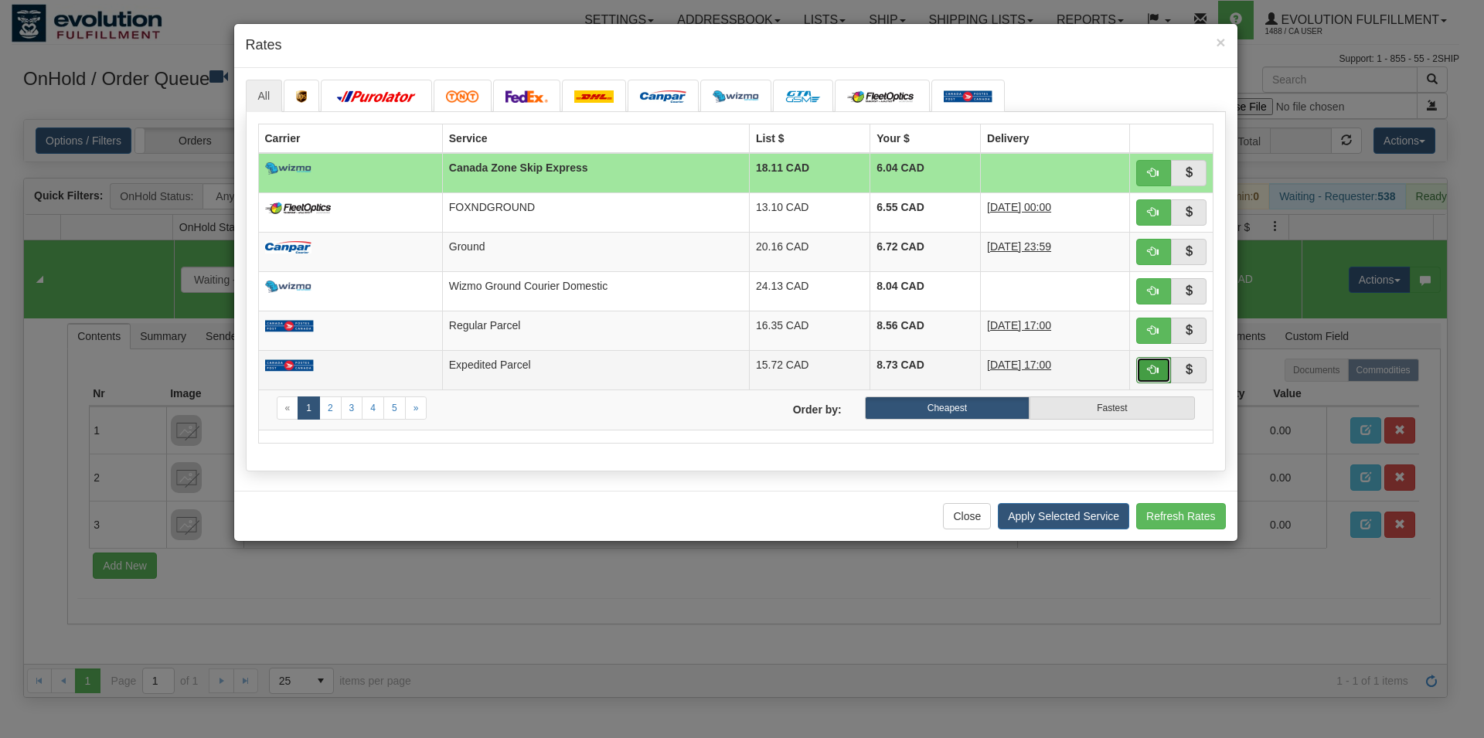
click at [1153, 362] on button "button" at bounding box center [1154, 370] width 36 height 26
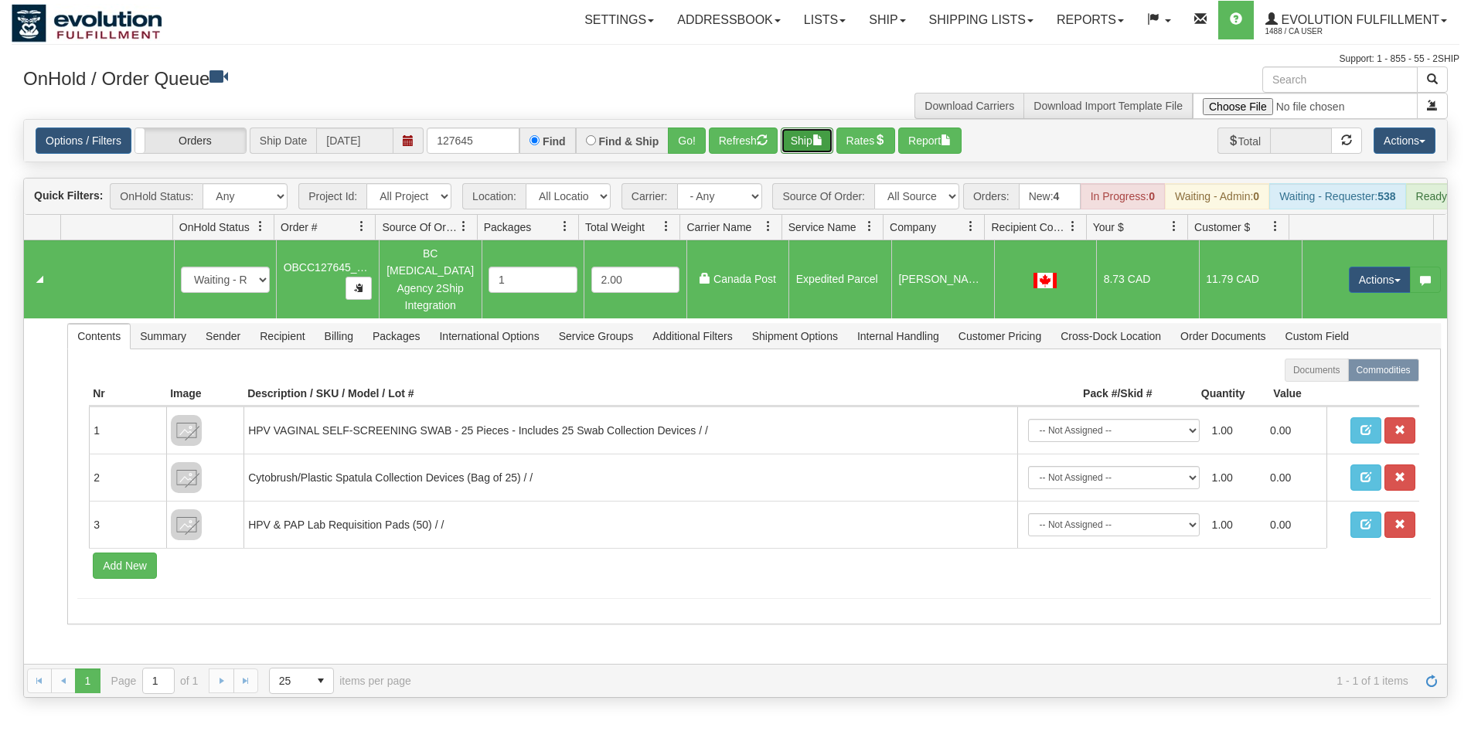
click at [811, 141] on button "Ship" at bounding box center [807, 141] width 53 height 26
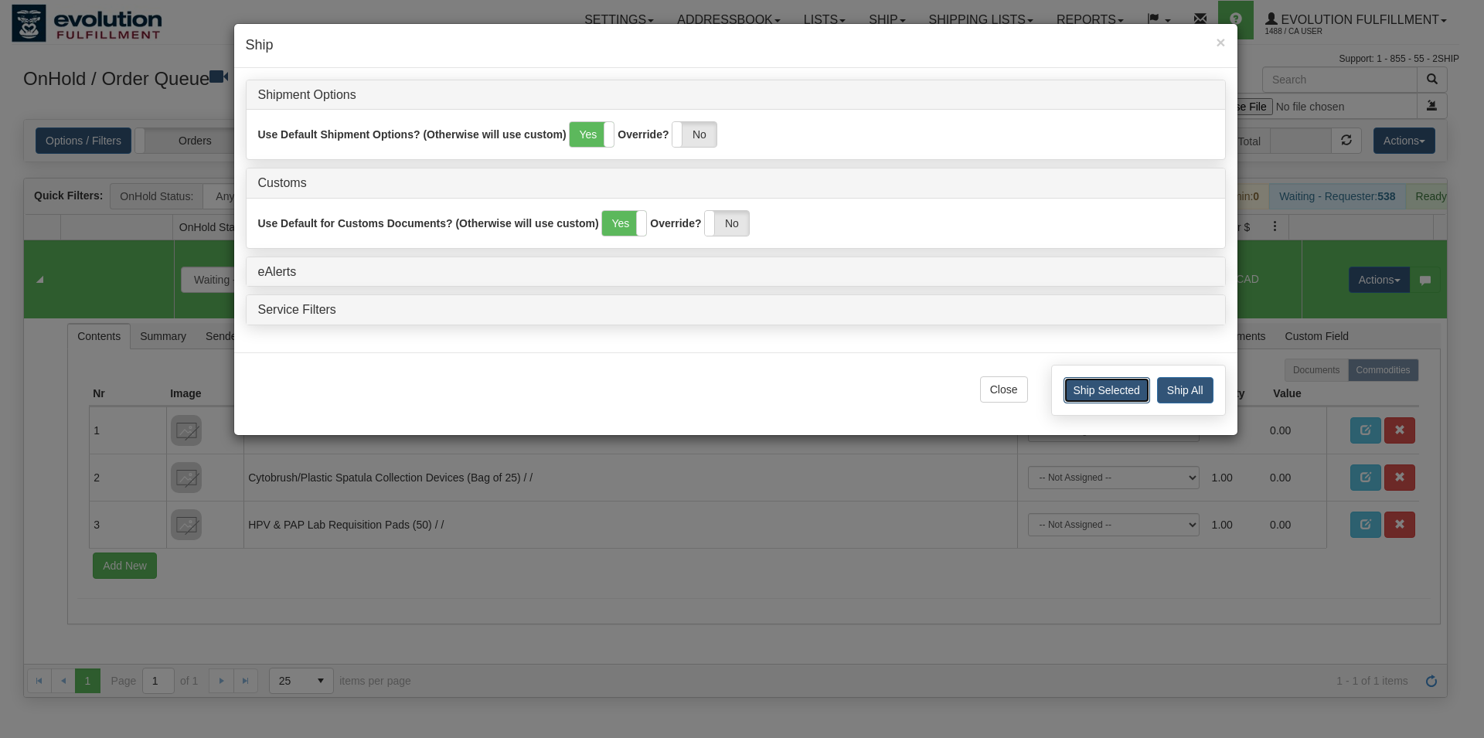
click at [1073, 390] on button "Ship Selected" at bounding box center [1106, 390] width 87 height 26
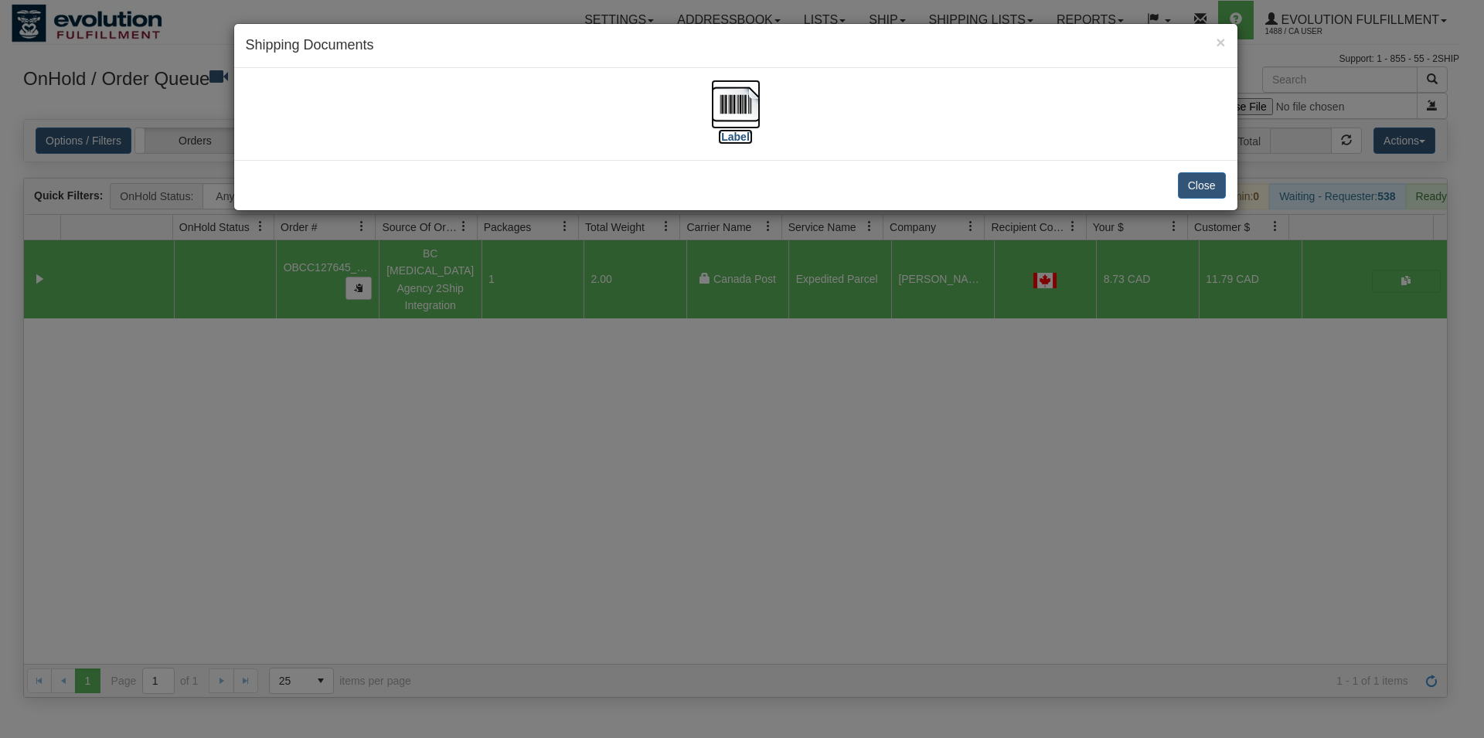
click at [750, 103] on img at bounding box center [735, 104] width 49 height 49
drag, startPoint x: 1236, startPoint y: 193, endPoint x: 1219, endPoint y: 194, distance: 17.0
click at [1237, 193] on div "Close" at bounding box center [735, 185] width 1003 height 50
drag, startPoint x: 1210, startPoint y: 192, endPoint x: 870, endPoint y: 150, distance: 341.9
click at [1209, 192] on button "Close" at bounding box center [1202, 185] width 48 height 26
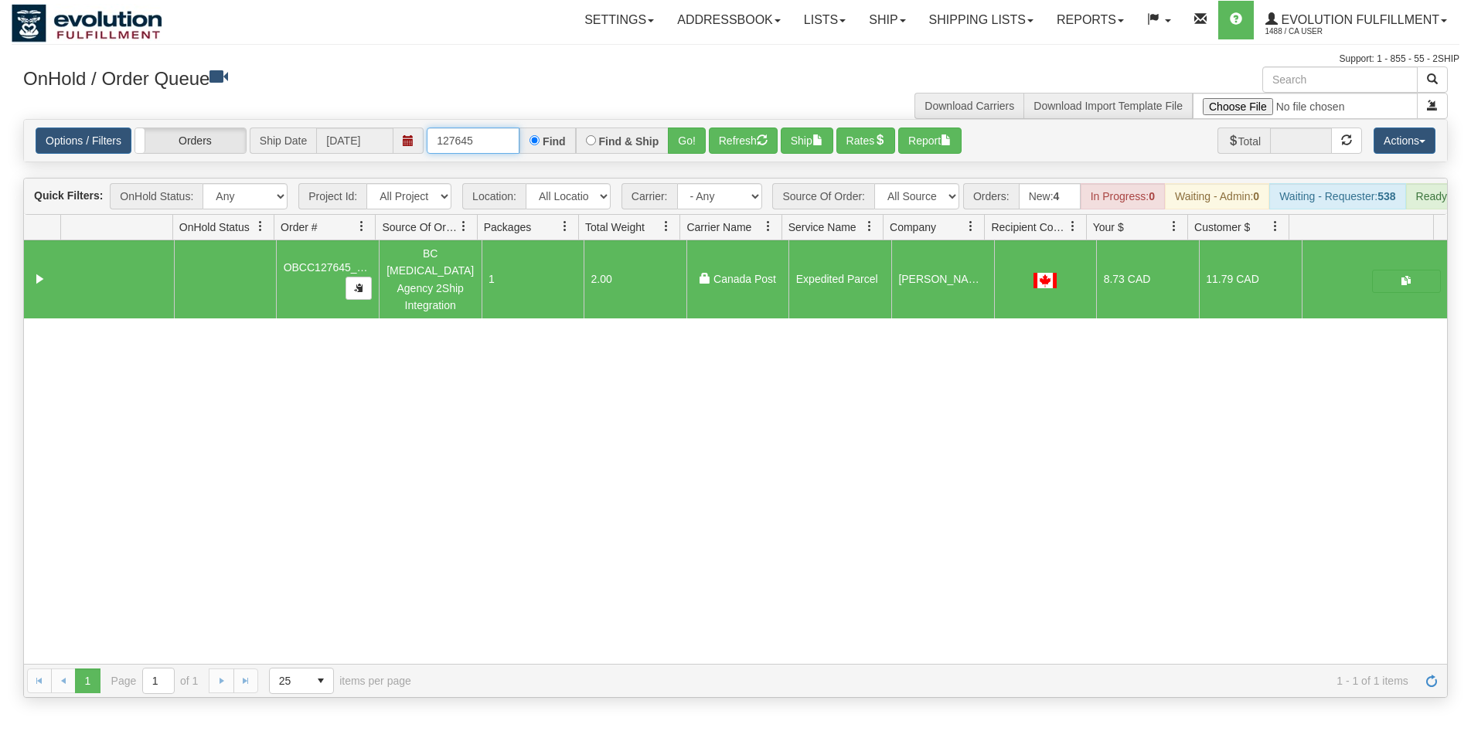
drag, startPoint x: 465, startPoint y: 139, endPoint x: 503, endPoint y: 137, distance: 38.7
click at [503, 137] on input "127645" at bounding box center [473, 141] width 93 height 26
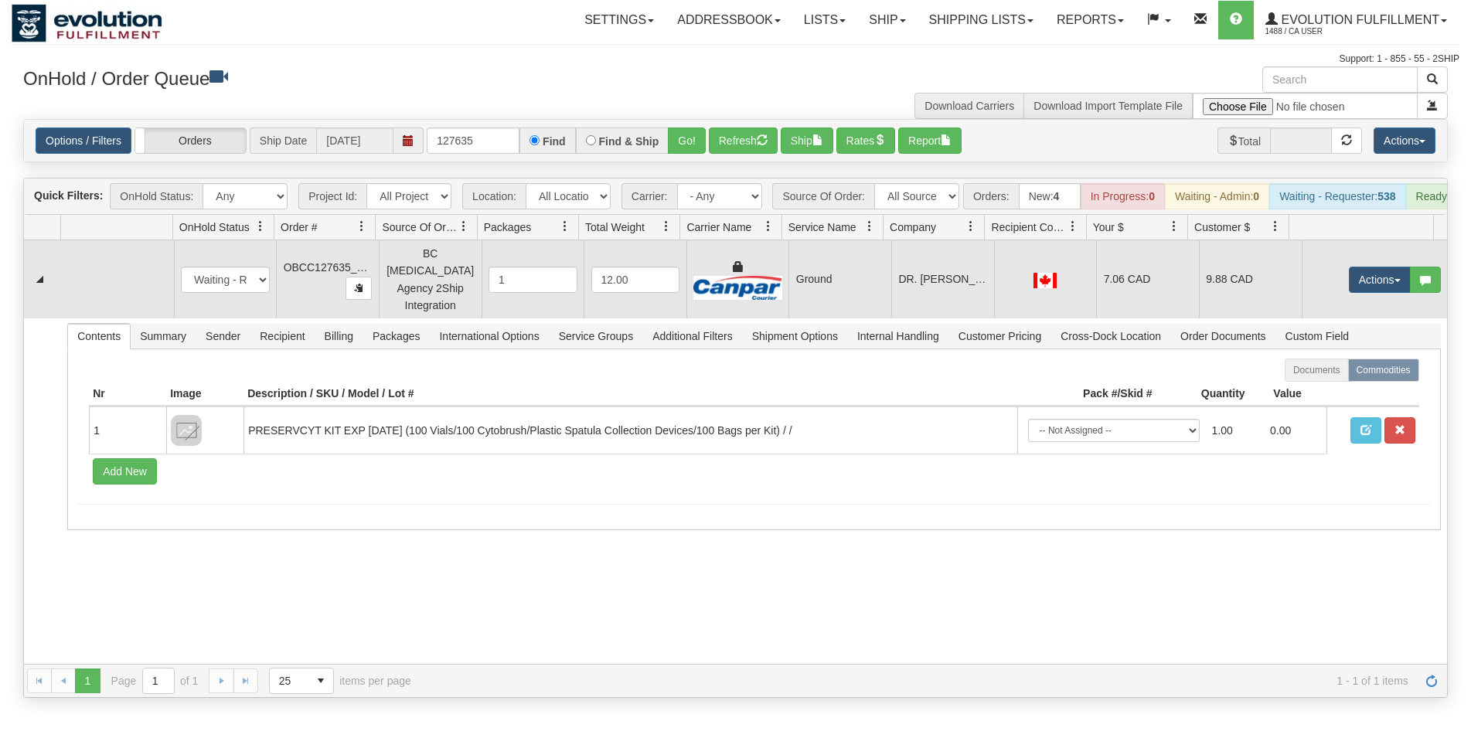
click at [853, 260] on td "Ground" at bounding box center [839, 279] width 103 height 78
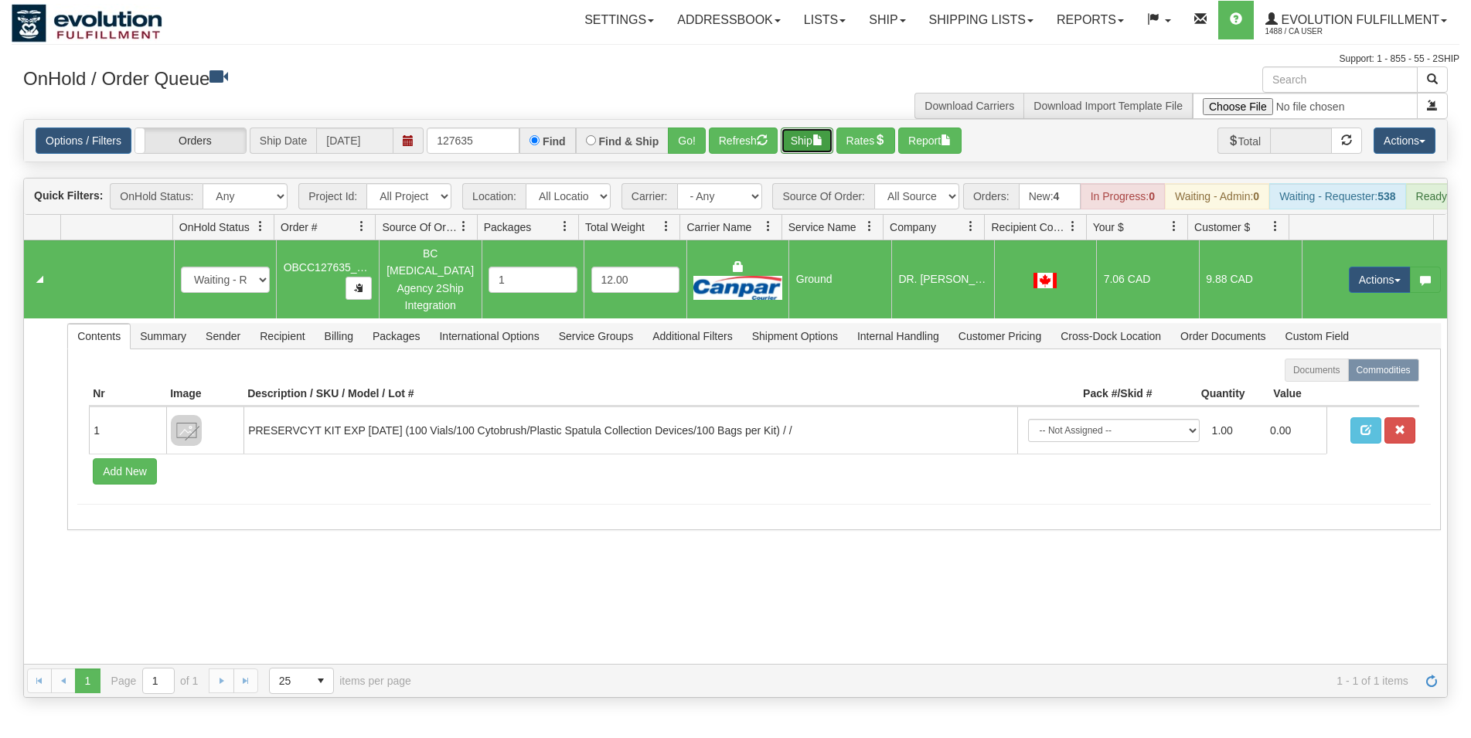
click at [815, 148] on button "Ship" at bounding box center [807, 141] width 53 height 26
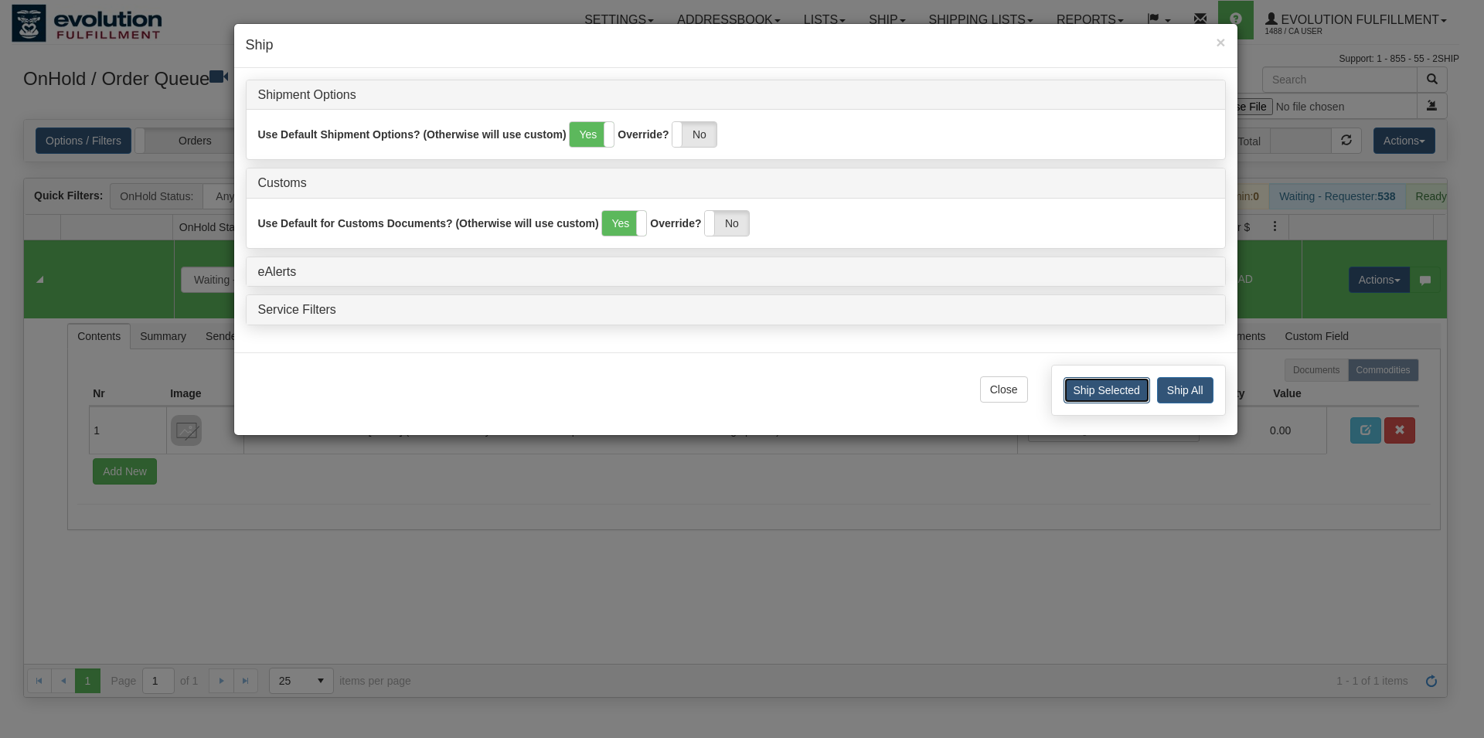
click at [1094, 395] on button "Ship Selected" at bounding box center [1106, 390] width 87 height 26
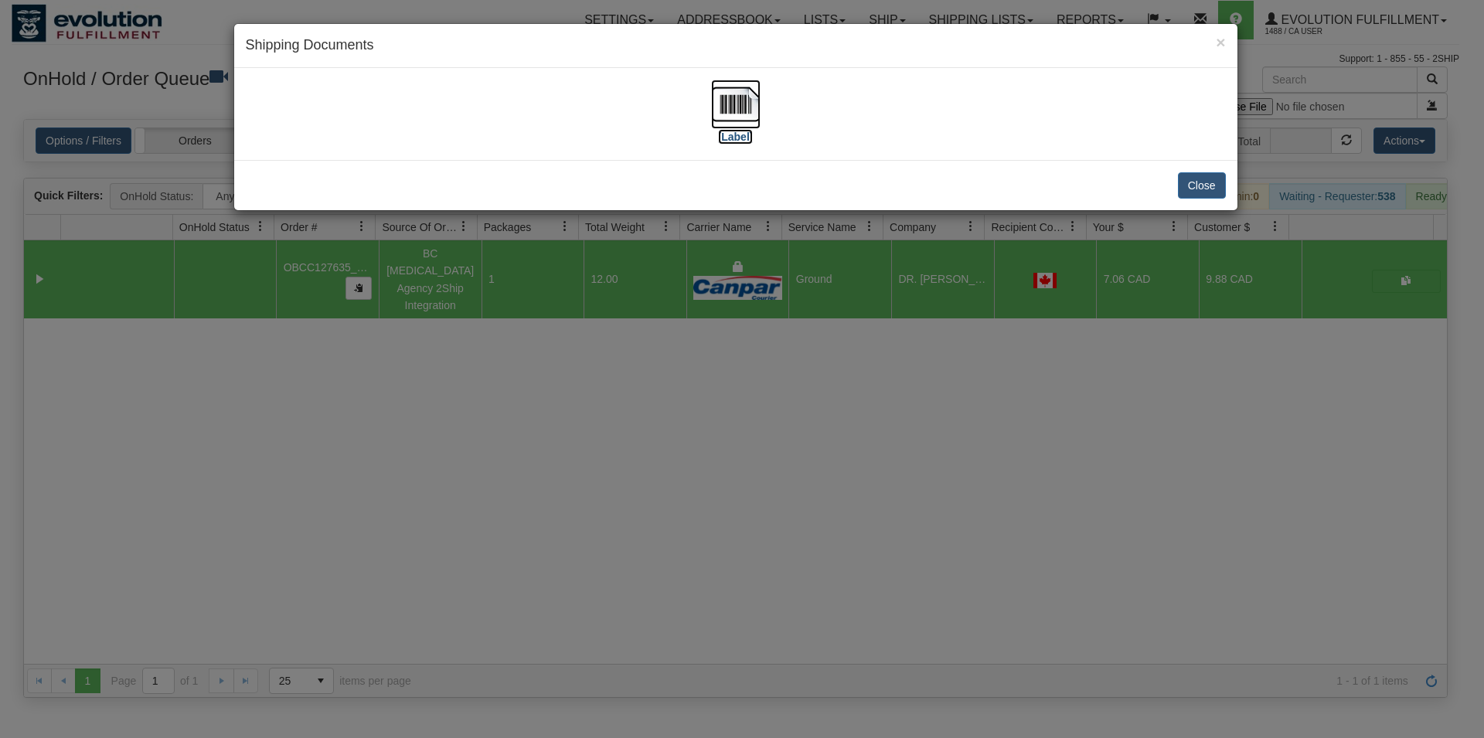
click at [748, 106] on img at bounding box center [735, 104] width 49 height 49
click at [1202, 180] on button "Close" at bounding box center [1202, 185] width 48 height 26
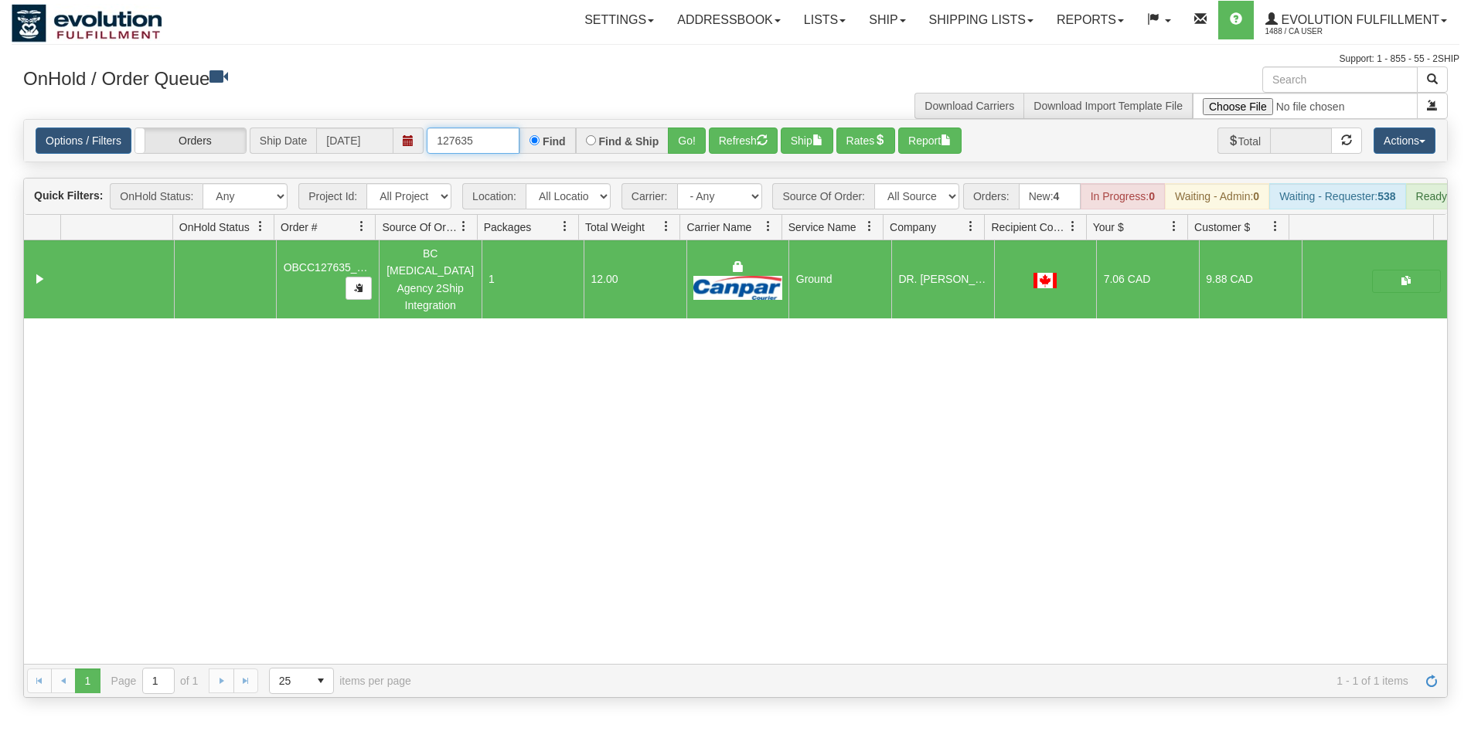
drag, startPoint x: 461, startPoint y: 138, endPoint x: 509, endPoint y: 155, distance: 51.1
click at [502, 144] on input "127635" at bounding box center [473, 141] width 93 height 26
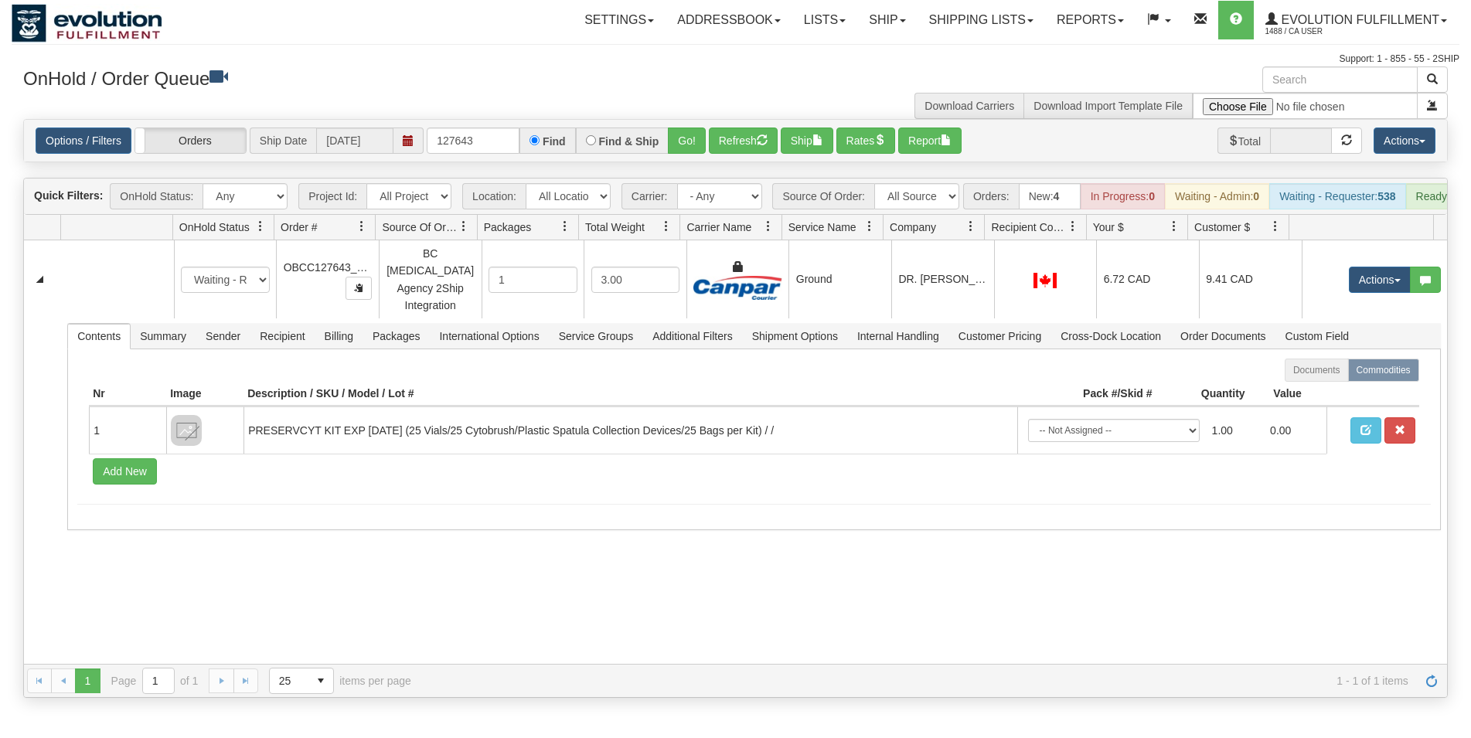
click at [910, 288] on td "DR. [PERSON_NAME][STREET_ADDRESS]" at bounding box center [942, 279] width 103 height 78
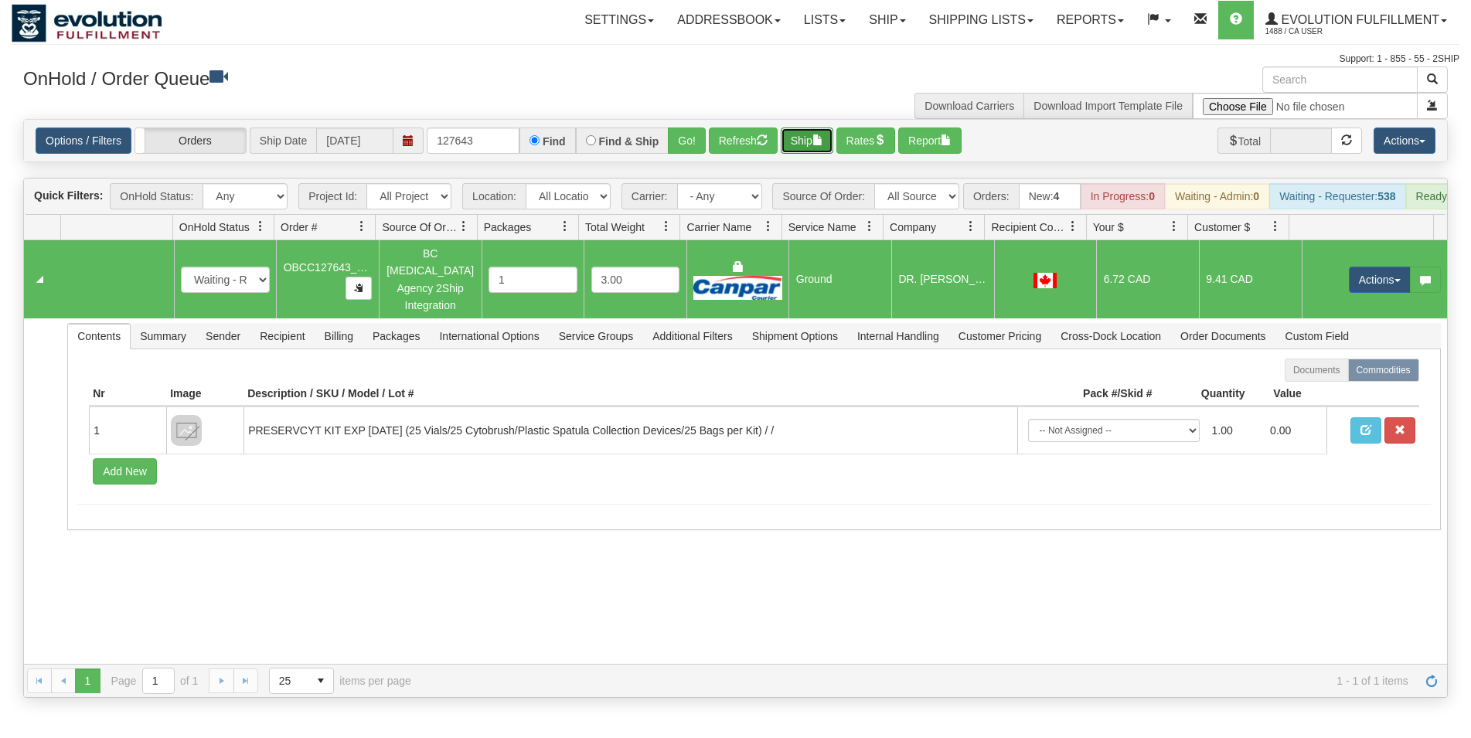
click at [807, 145] on button "Ship" at bounding box center [807, 141] width 53 height 26
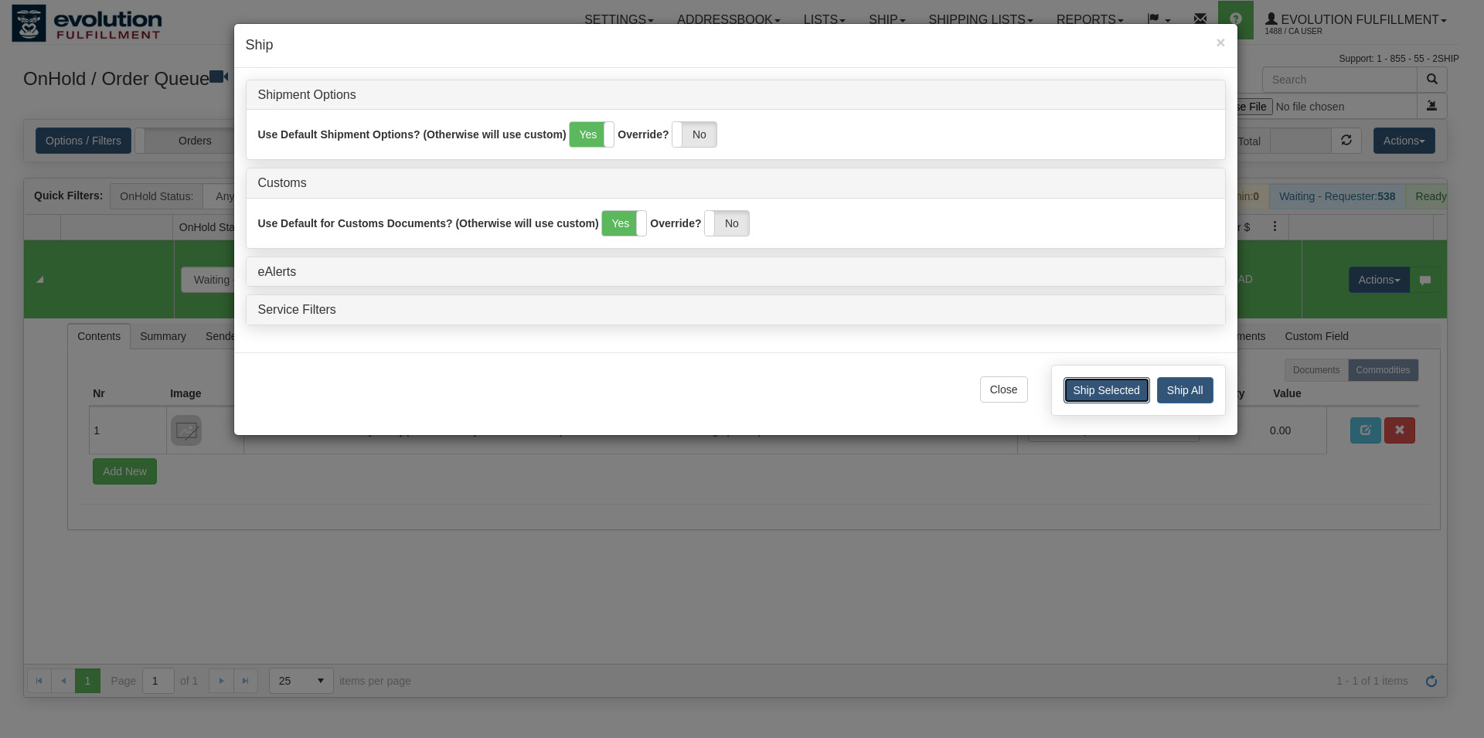
click at [1088, 396] on button "Ship Selected" at bounding box center [1106, 390] width 87 height 26
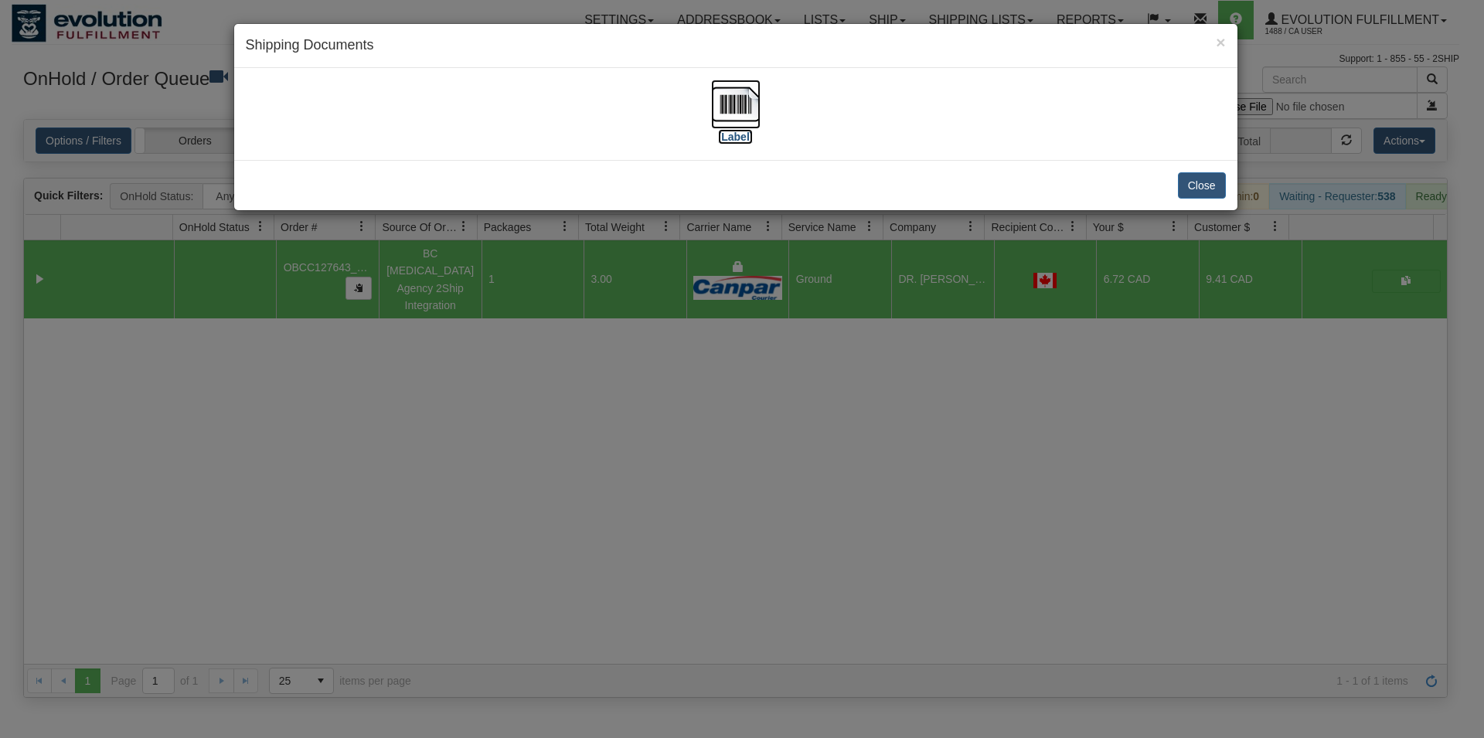
click at [753, 117] on img at bounding box center [735, 104] width 49 height 49
click at [1184, 197] on button "Close" at bounding box center [1202, 185] width 48 height 26
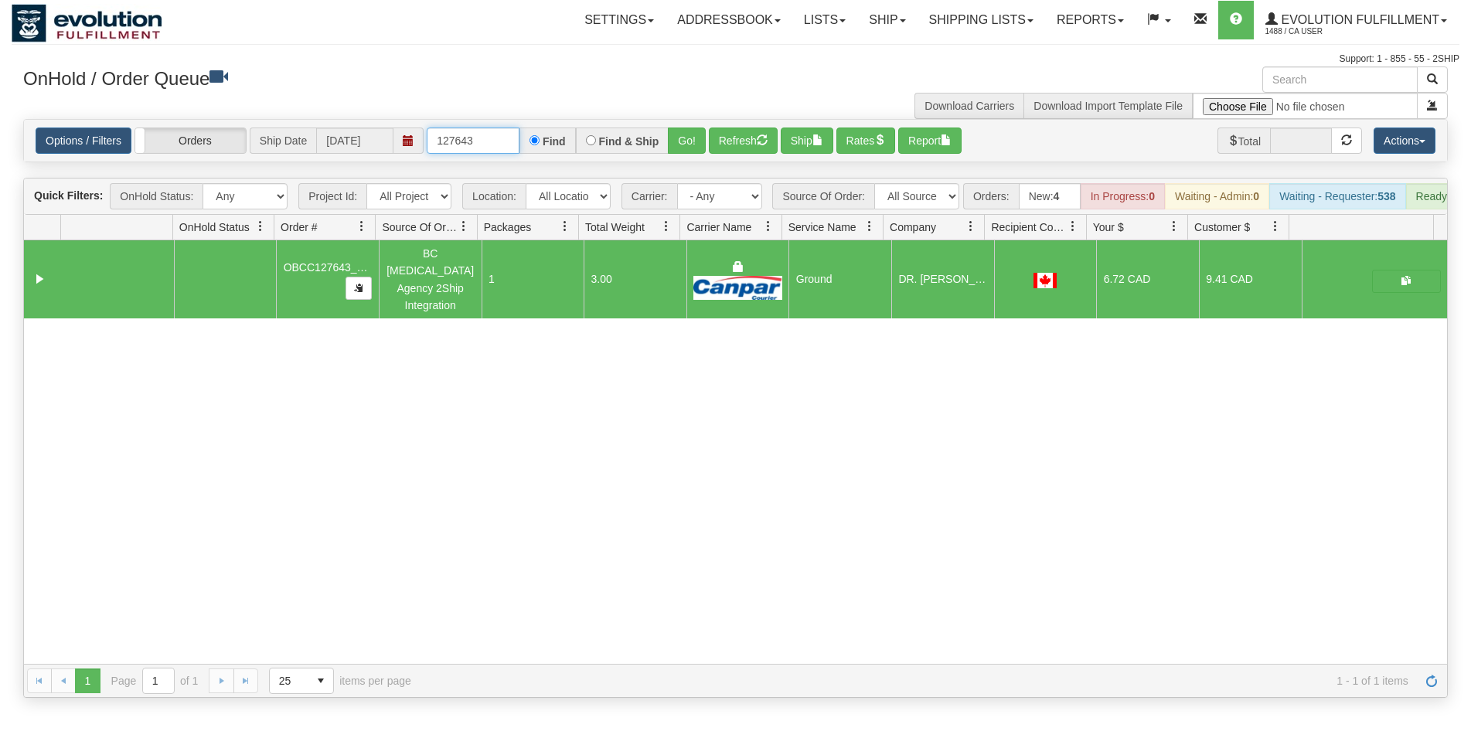
click at [487, 141] on input "127643" at bounding box center [473, 141] width 93 height 26
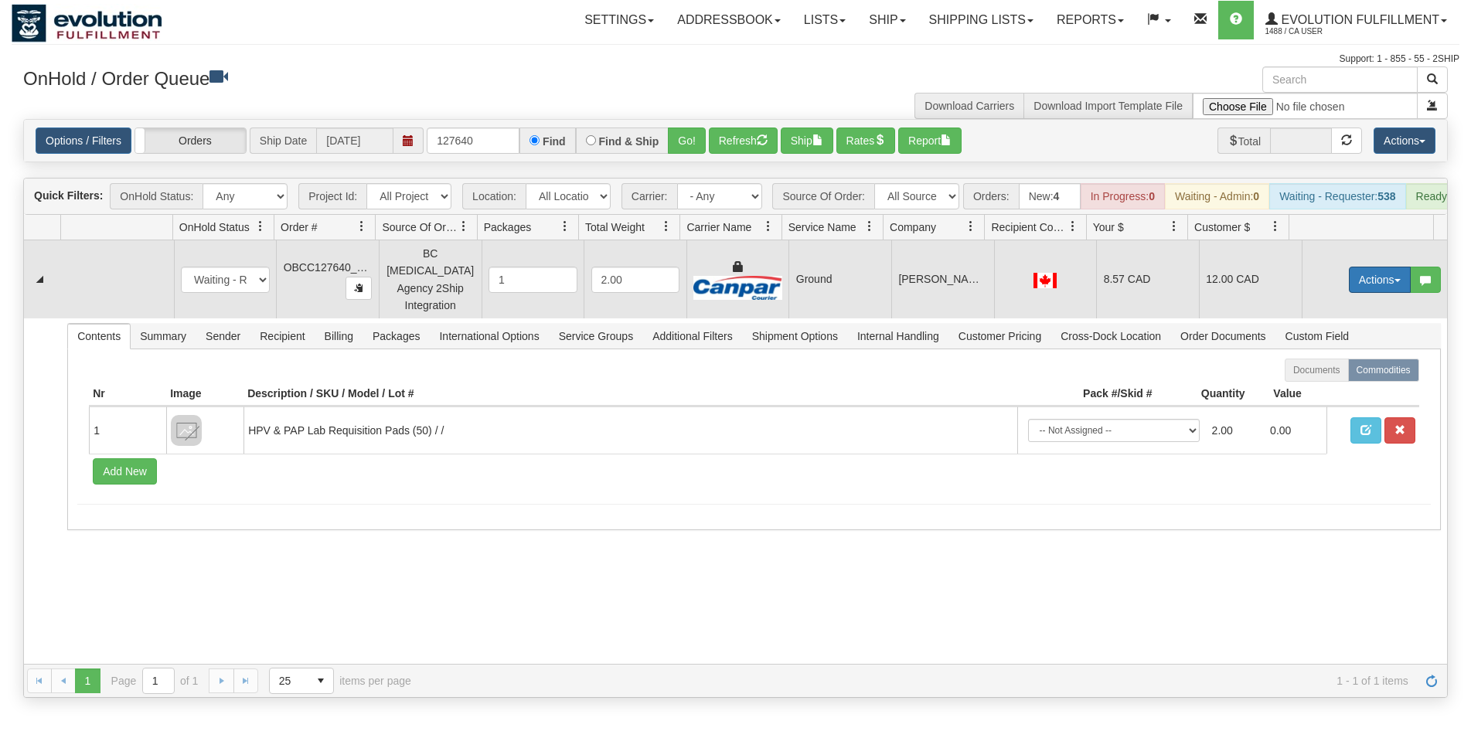
click at [1349, 285] on button "Actions" at bounding box center [1380, 280] width 62 height 26
click at [1336, 354] on span "Rate All Services" at bounding box center [1348, 349] width 93 height 12
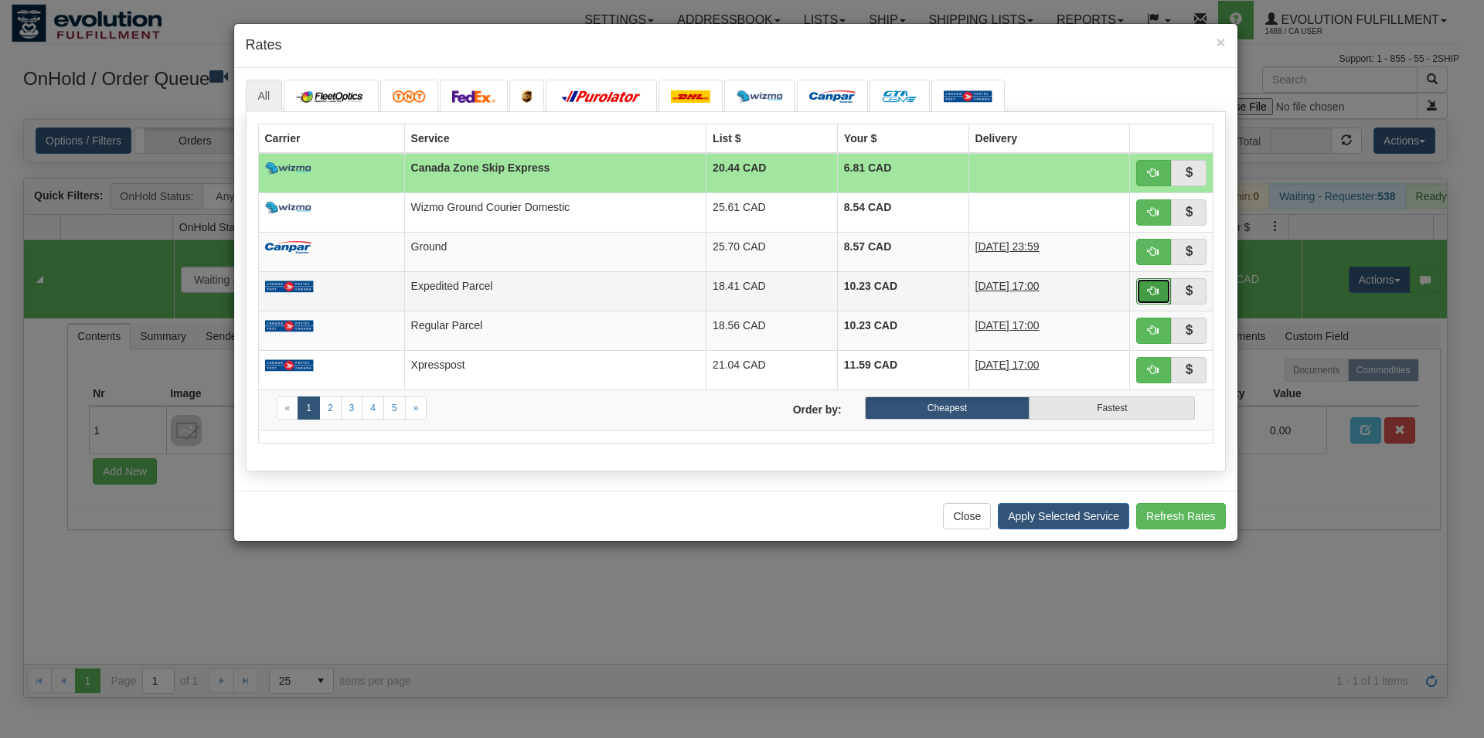
click at [1154, 285] on span "button" at bounding box center [1153, 290] width 11 height 11
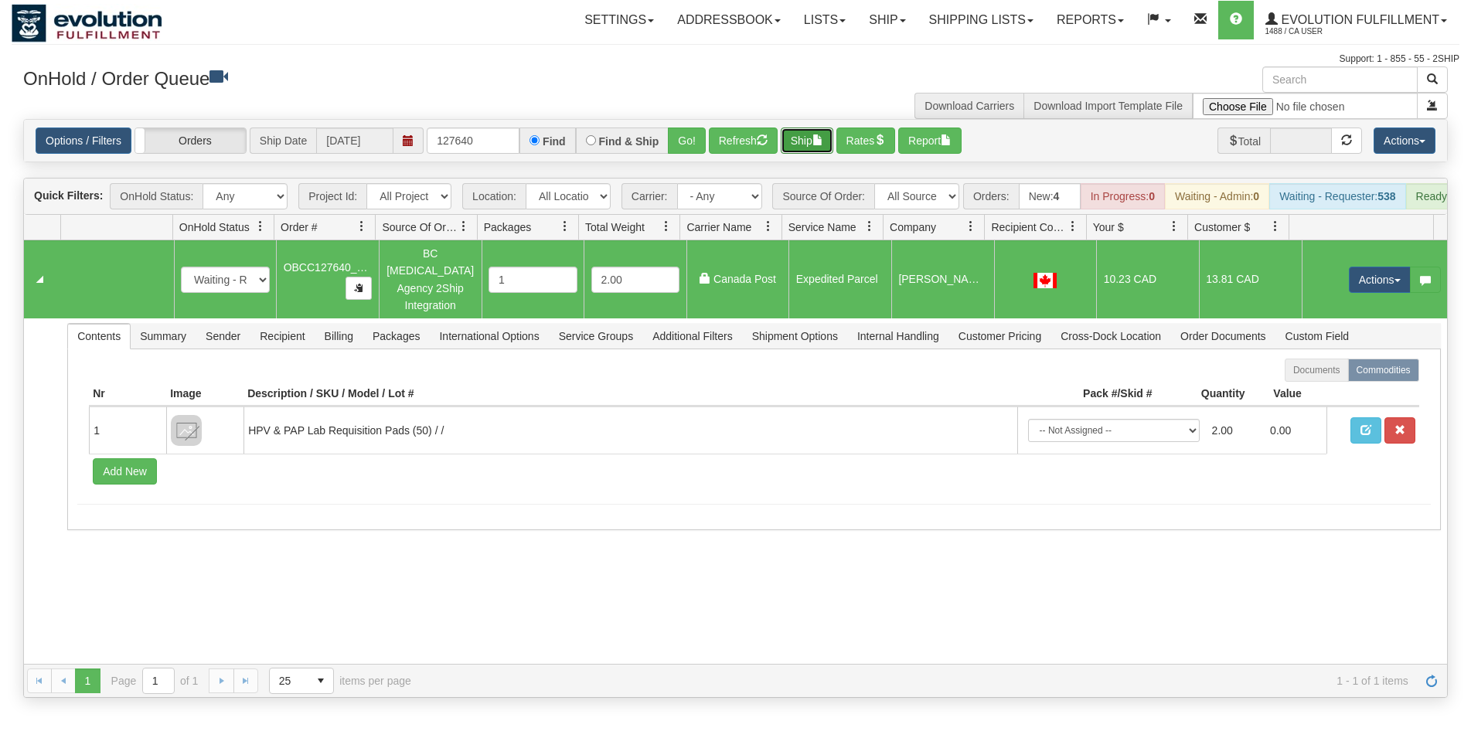
click at [808, 141] on button "Ship" at bounding box center [807, 141] width 53 height 26
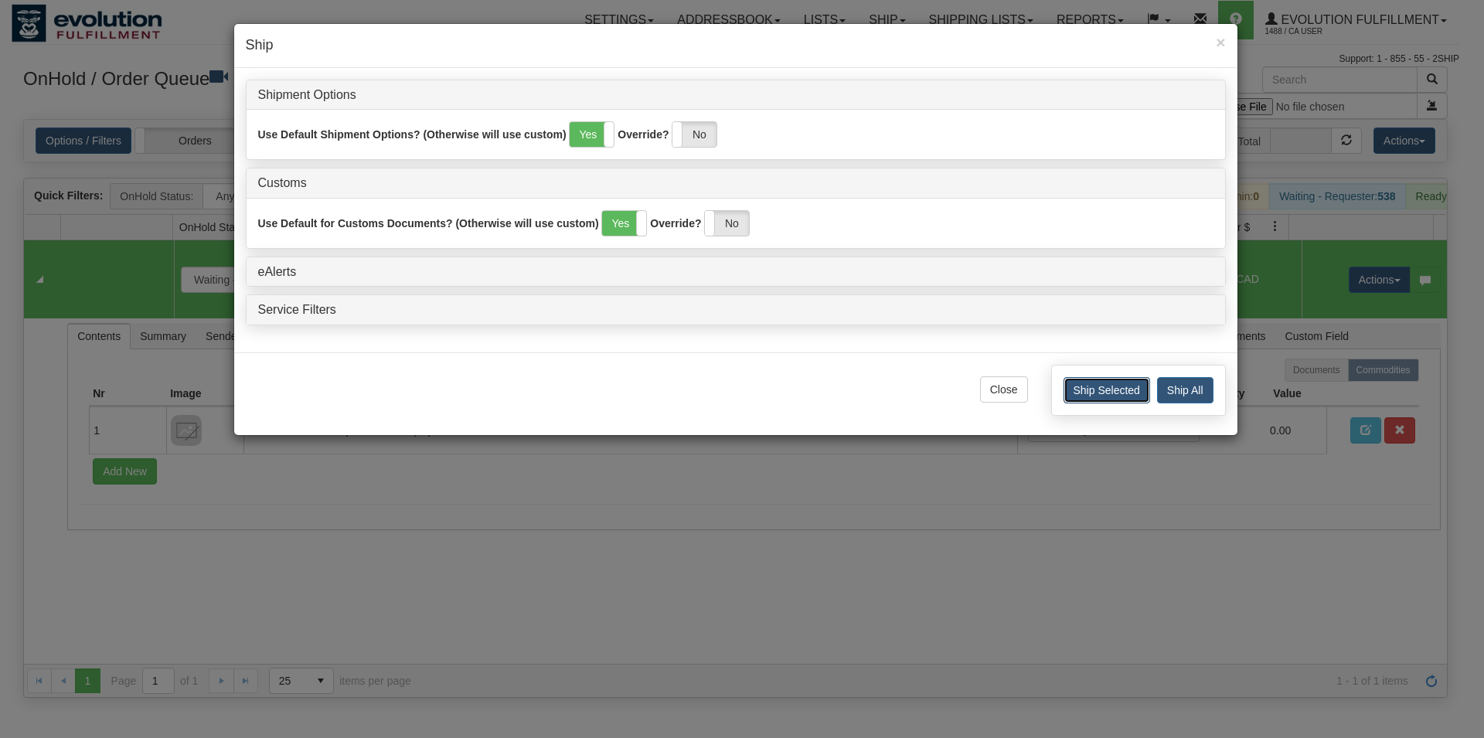
click at [1112, 403] on button "Ship Selected" at bounding box center [1106, 390] width 87 height 26
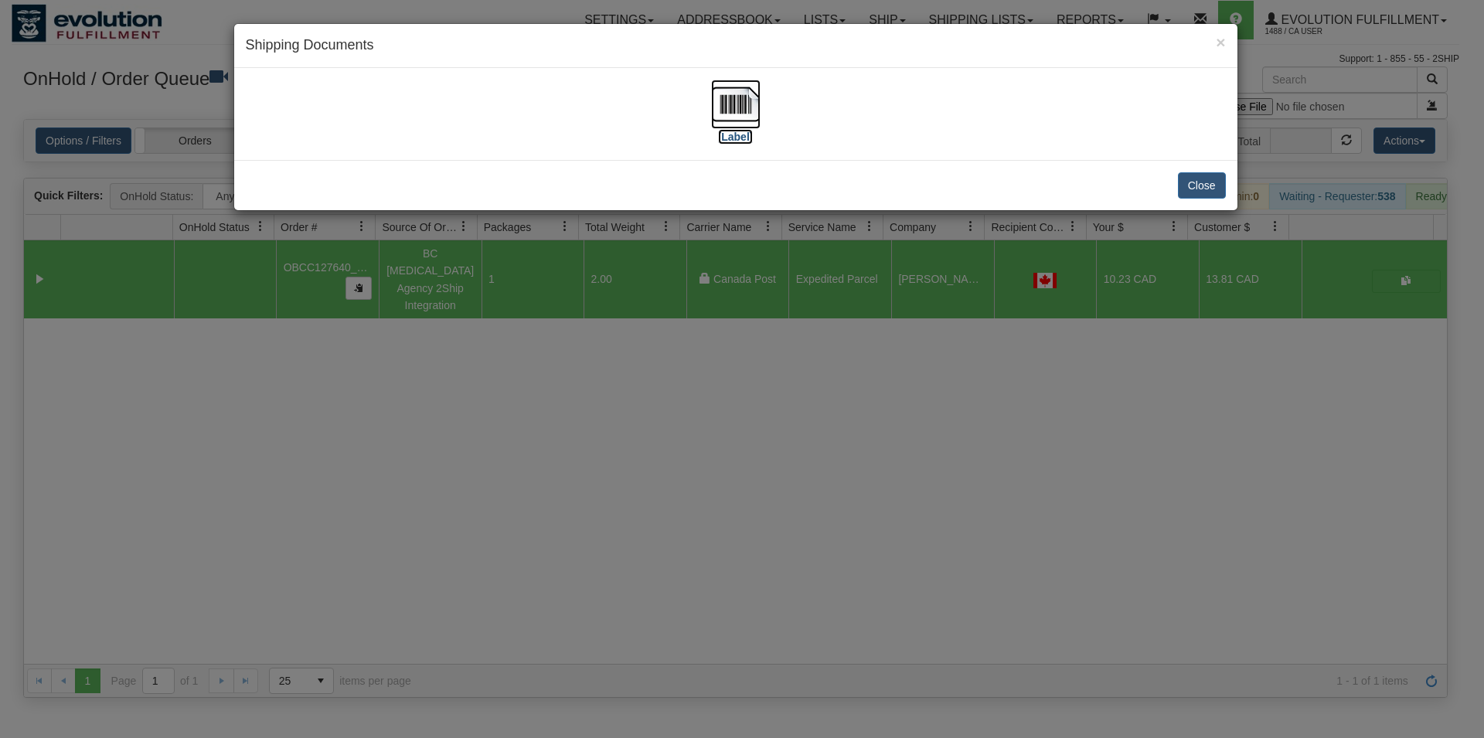
click at [737, 104] on img at bounding box center [735, 104] width 49 height 49
click at [1208, 175] on button "Close" at bounding box center [1202, 185] width 48 height 26
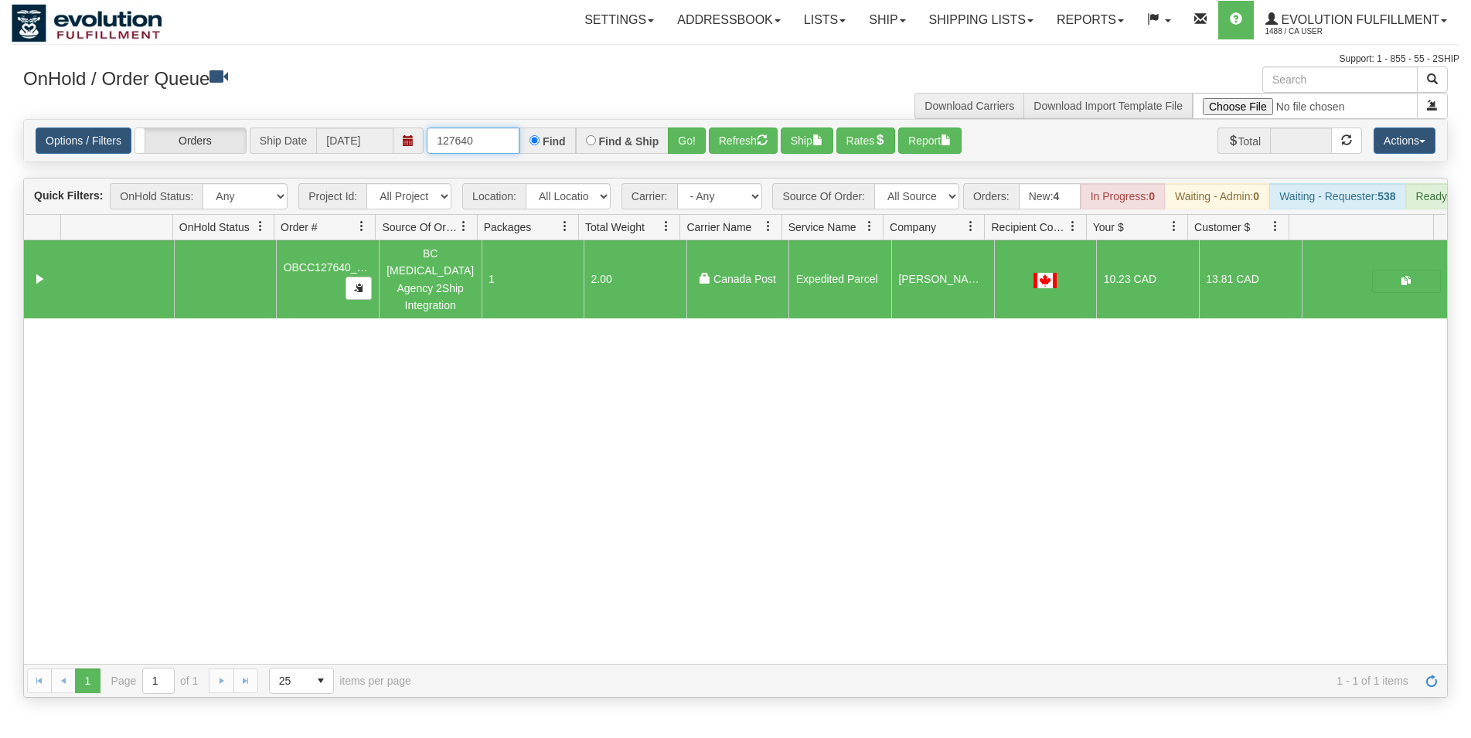
drag, startPoint x: 459, startPoint y: 132, endPoint x: 511, endPoint y: 141, distance: 52.6
click at [509, 140] on input "127640" at bounding box center [473, 141] width 93 height 26
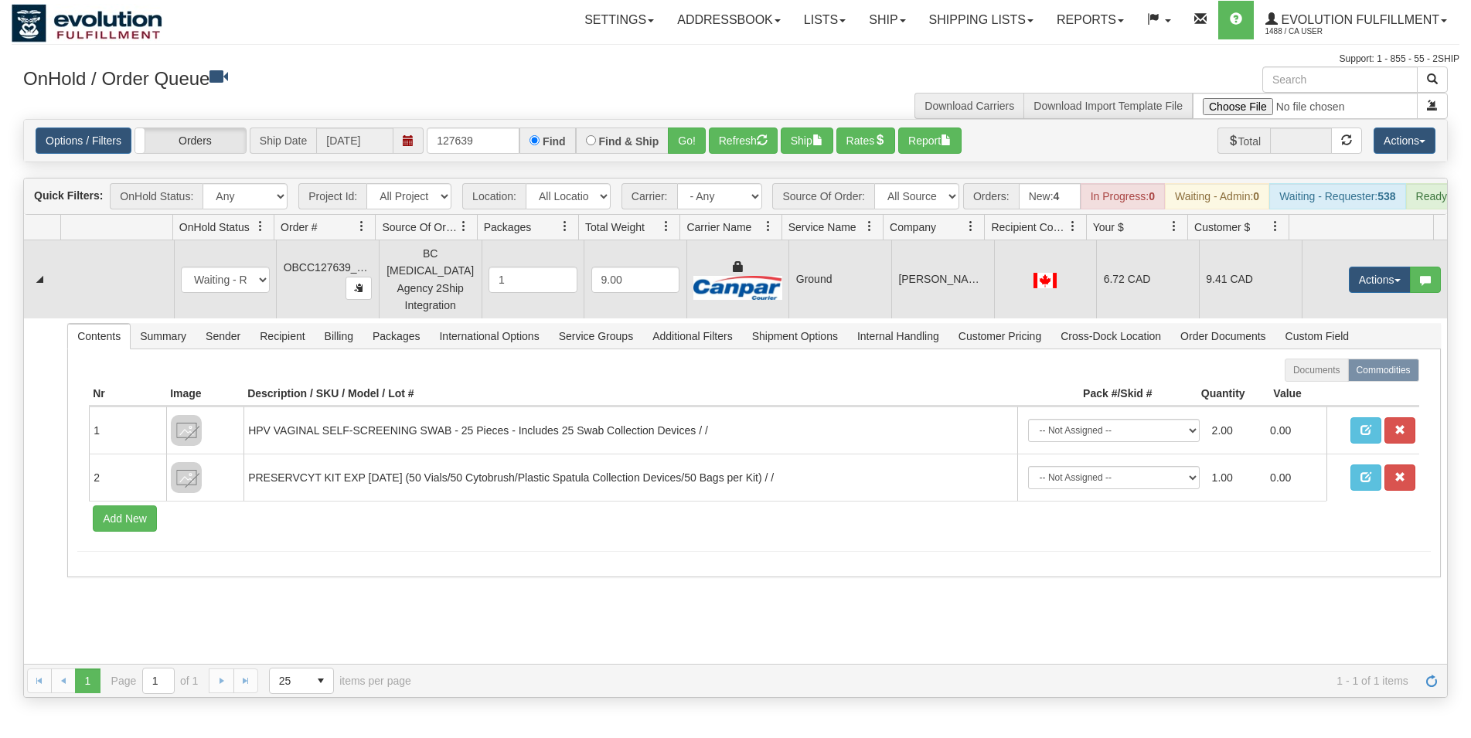
click at [923, 276] on td "[PERSON_NAME] AND ASSOCIATES" at bounding box center [942, 279] width 103 height 78
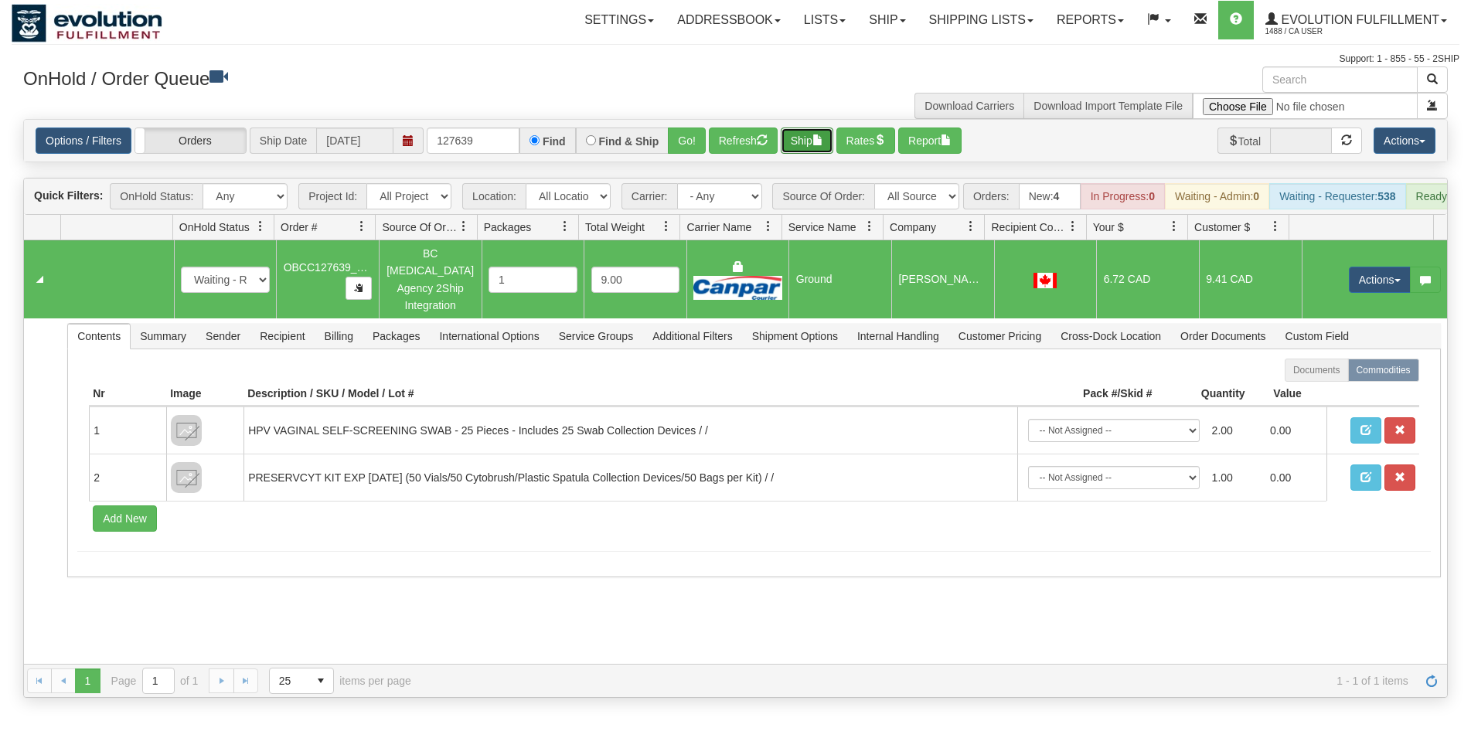
click at [790, 145] on button "Ship" at bounding box center [807, 141] width 53 height 26
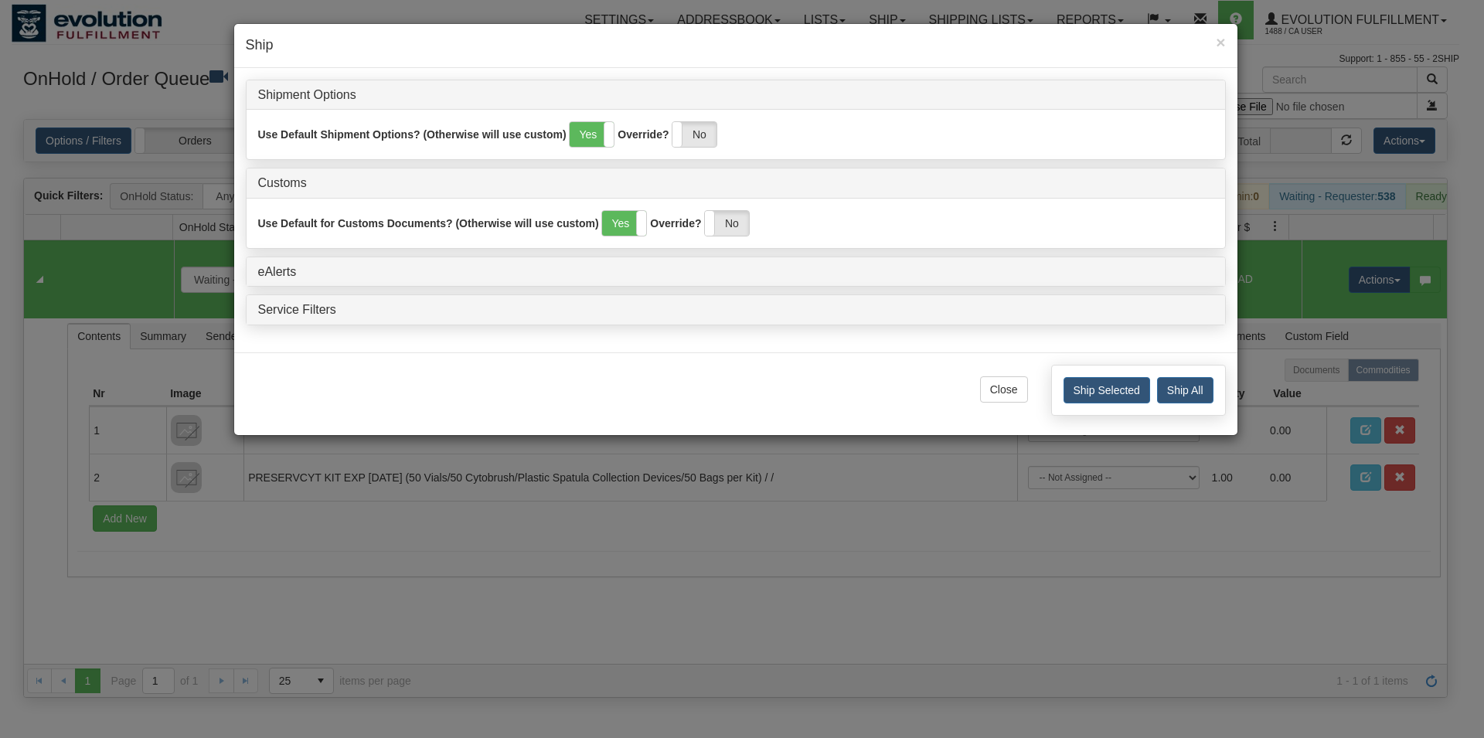
click at [1093, 376] on div "Ship Selected Ship All" at bounding box center [1138, 390] width 175 height 51
click at [1089, 385] on button "Ship Selected" at bounding box center [1106, 390] width 87 height 26
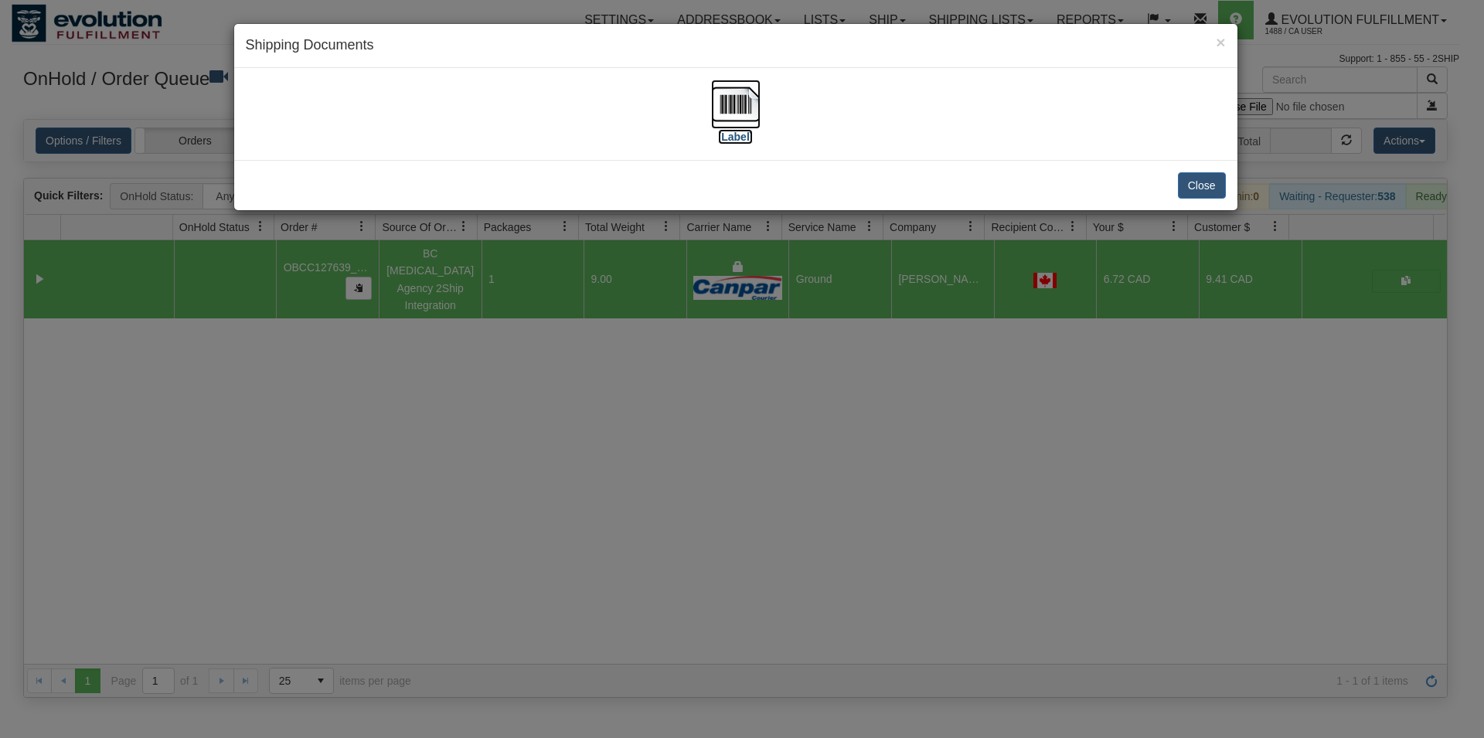
click at [750, 96] on img at bounding box center [735, 104] width 49 height 49
click at [1188, 183] on button "Close" at bounding box center [1202, 185] width 48 height 26
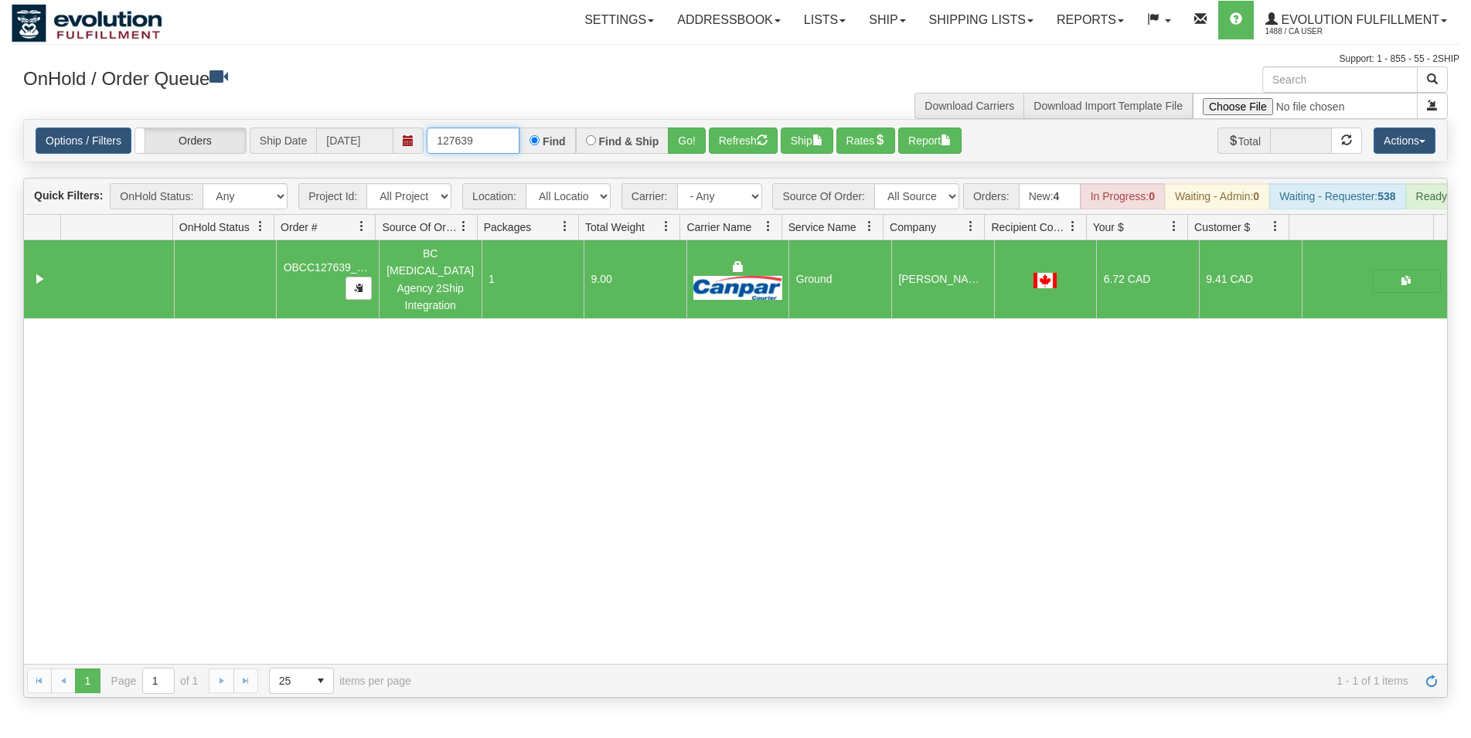
drag, startPoint x: 462, startPoint y: 141, endPoint x: 532, endPoint y: 141, distance: 69.6
click at [519, 141] on input "127639" at bounding box center [473, 141] width 93 height 26
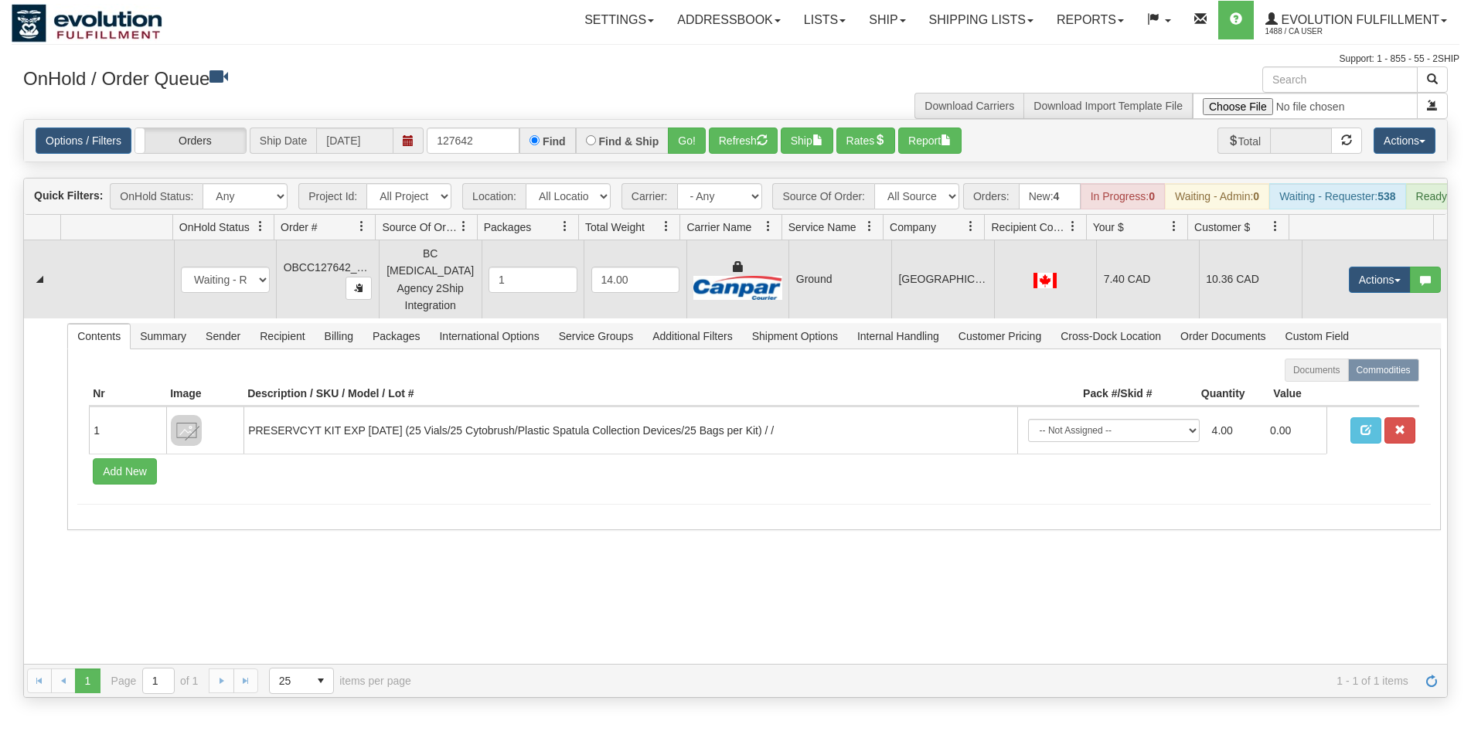
click at [961, 284] on td "[GEOGRAPHIC_DATA]" at bounding box center [942, 279] width 103 height 78
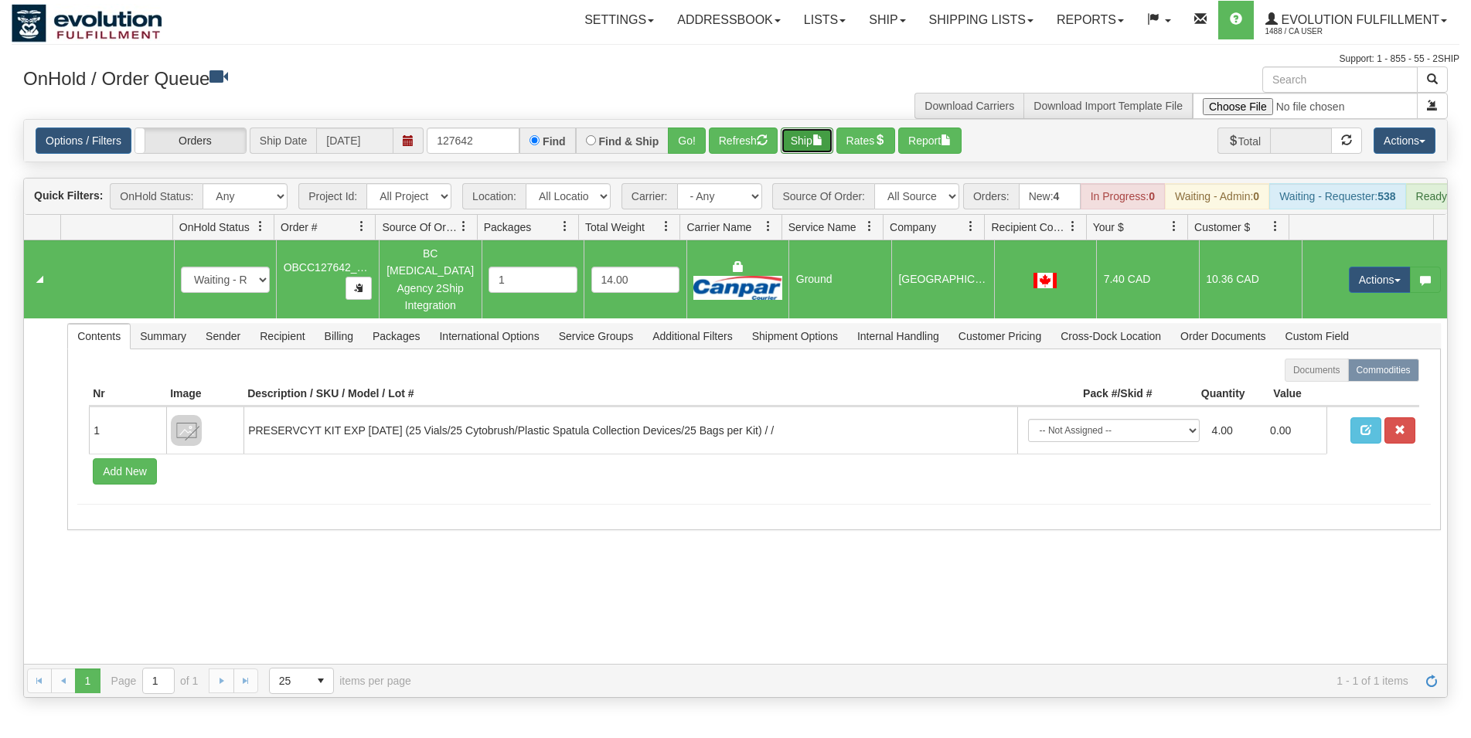
click at [801, 143] on button "Ship" at bounding box center [807, 141] width 53 height 26
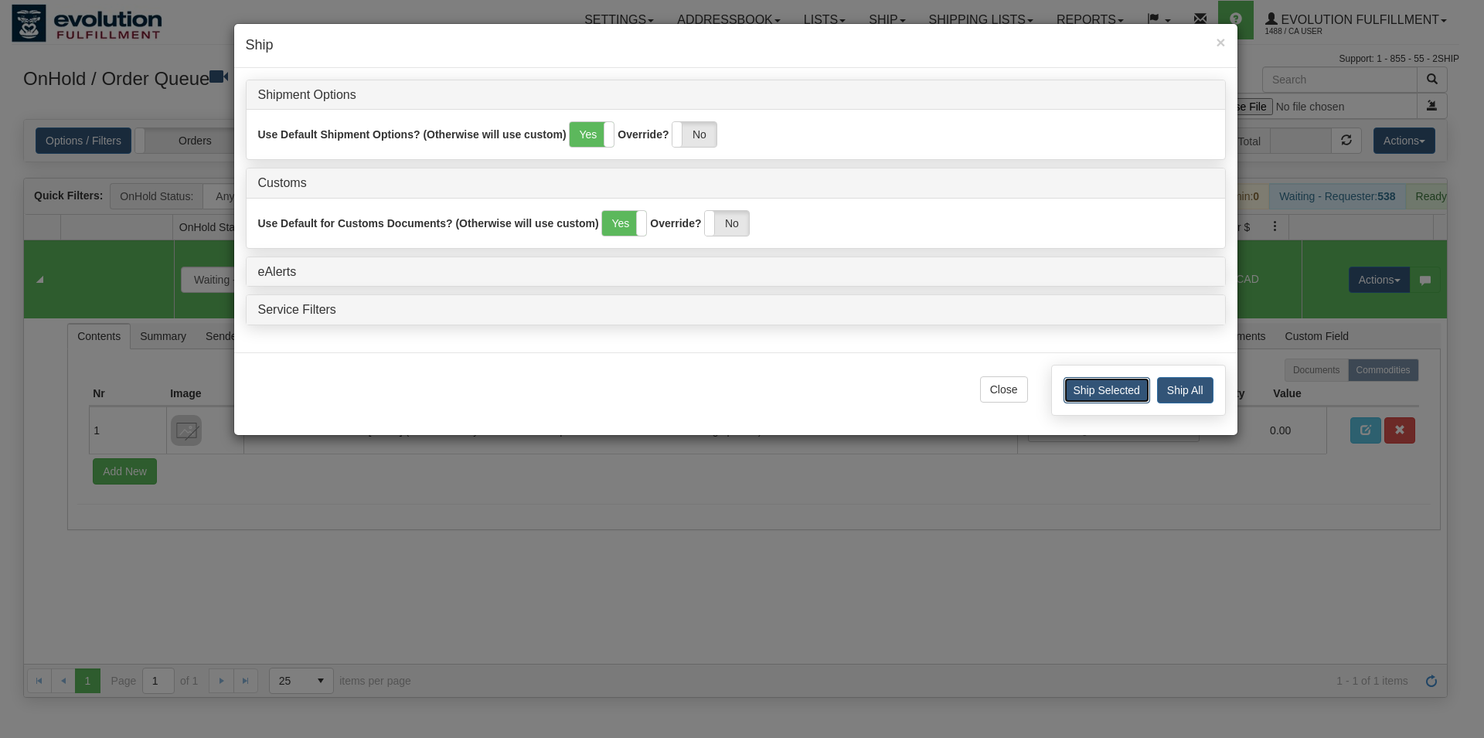
click at [1085, 390] on button "Ship Selected" at bounding box center [1106, 390] width 87 height 26
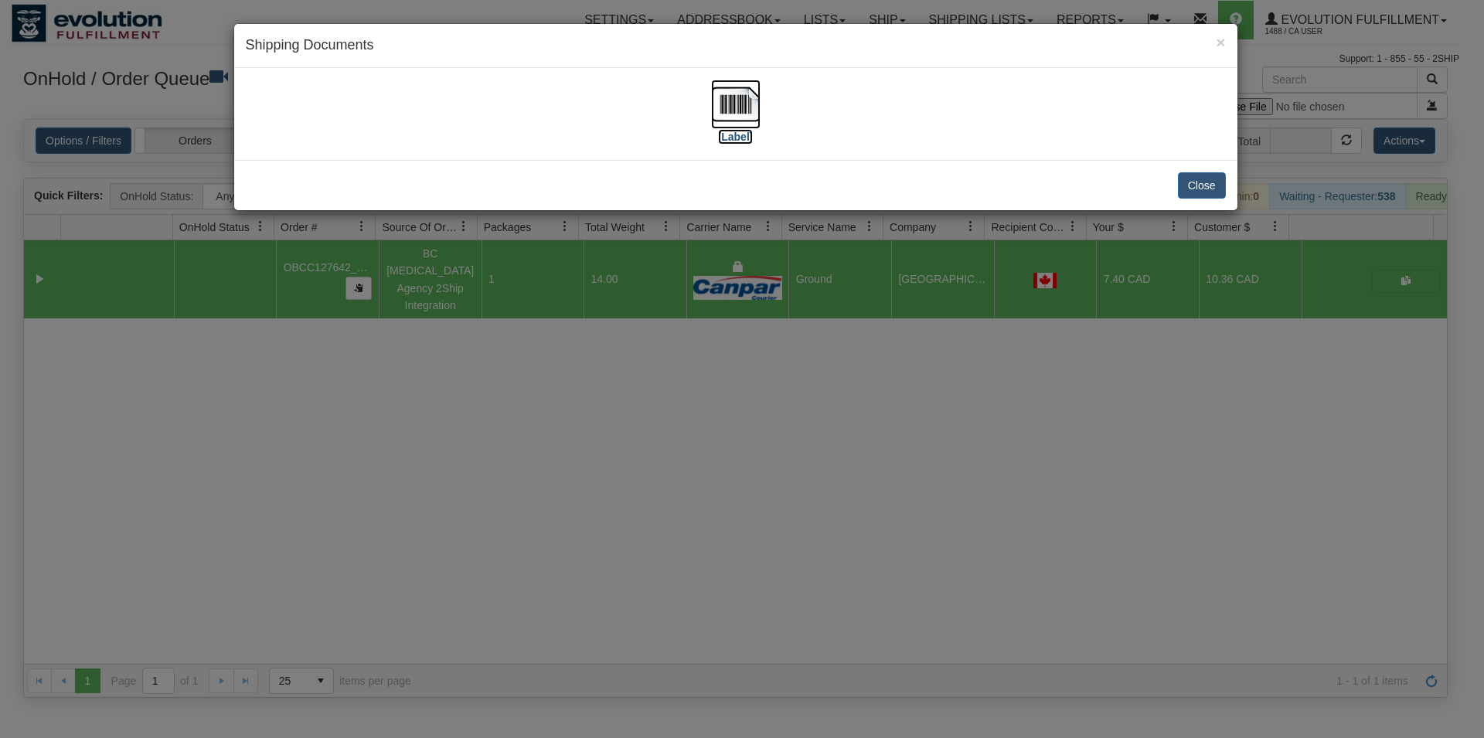
click at [730, 111] on img at bounding box center [735, 104] width 49 height 49
click at [1195, 186] on button "Close" at bounding box center [1202, 185] width 48 height 26
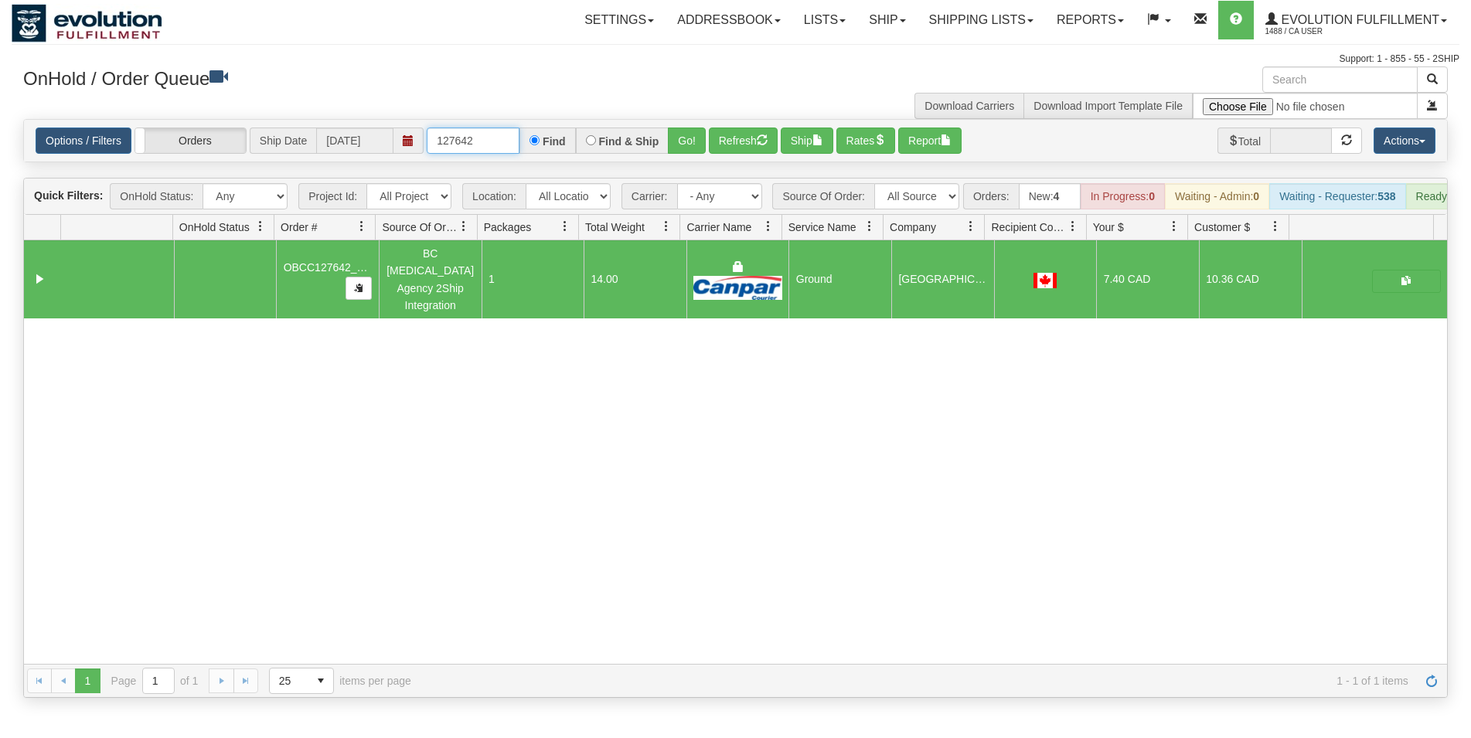
drag, startPoint x: 458, startPoint y: 140, endPoint x: 493, endPoint y: 142, distance: 35.6
click at [491, 141] on input "127642" at bounding box center [473, 141] width 93 height 26
type input "127637"
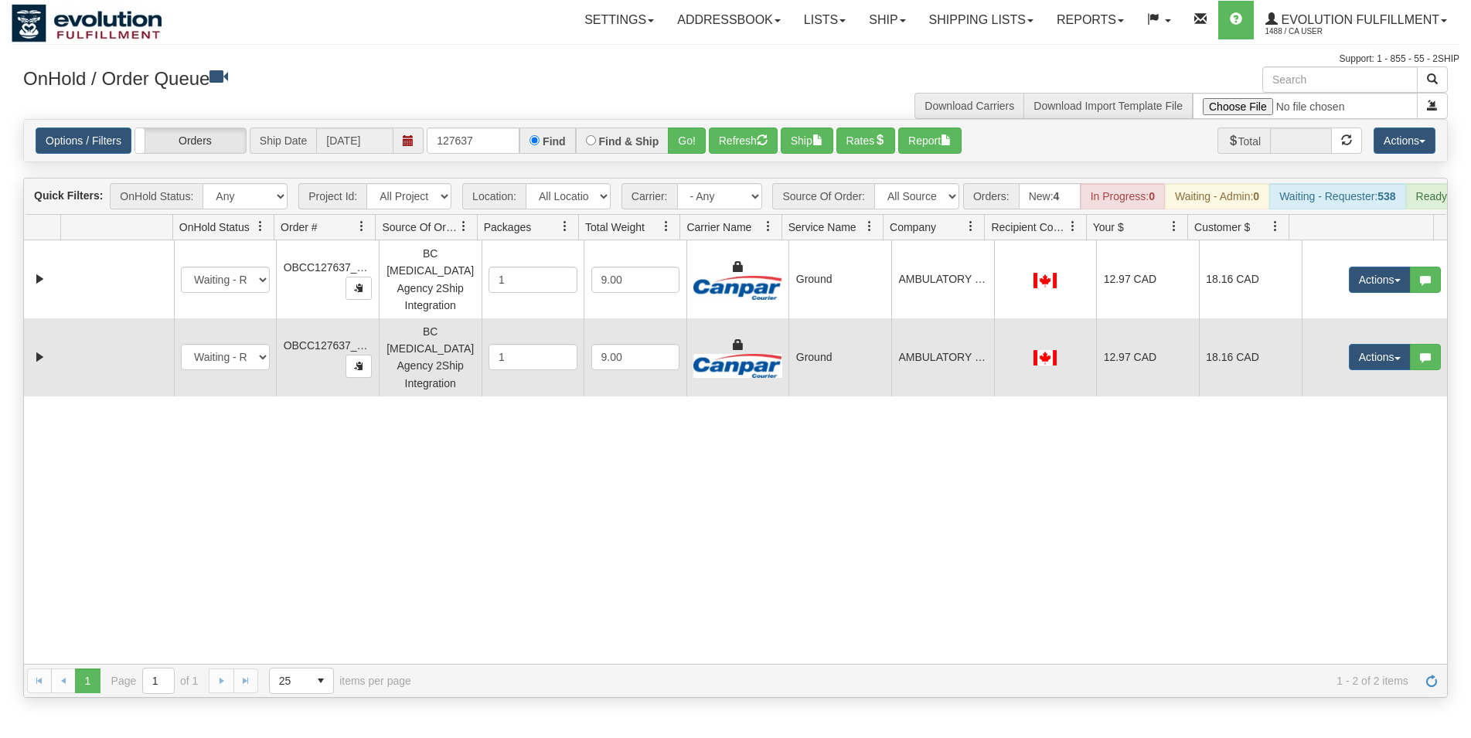
click at [1302, 349] on td "Actions Open Refresh Rates Rate All Services Ship Delete Edit Items" at bounding box center [1375, 357] width 146 height 78
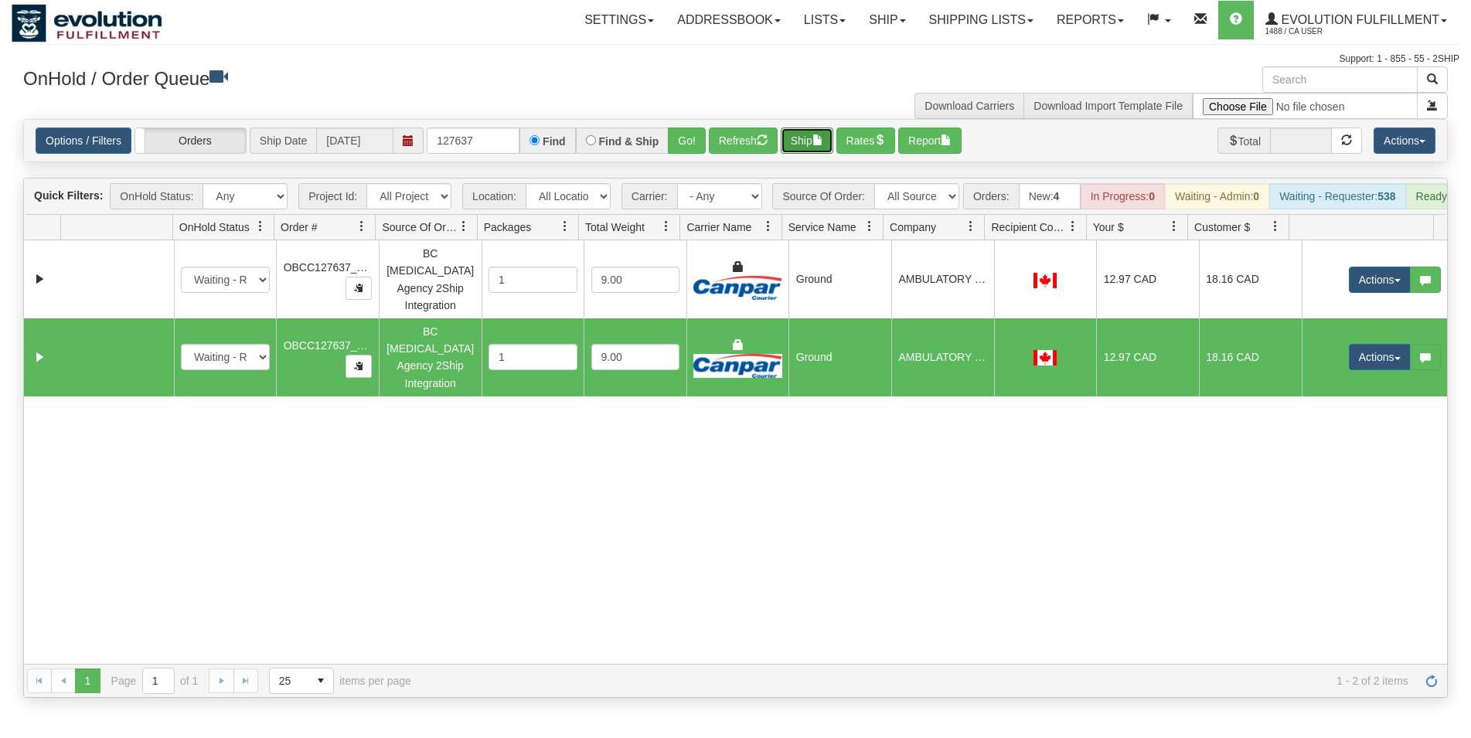
click at [818, 138] on button "Ship" at bounding box center [807, 141] width 53 height 26
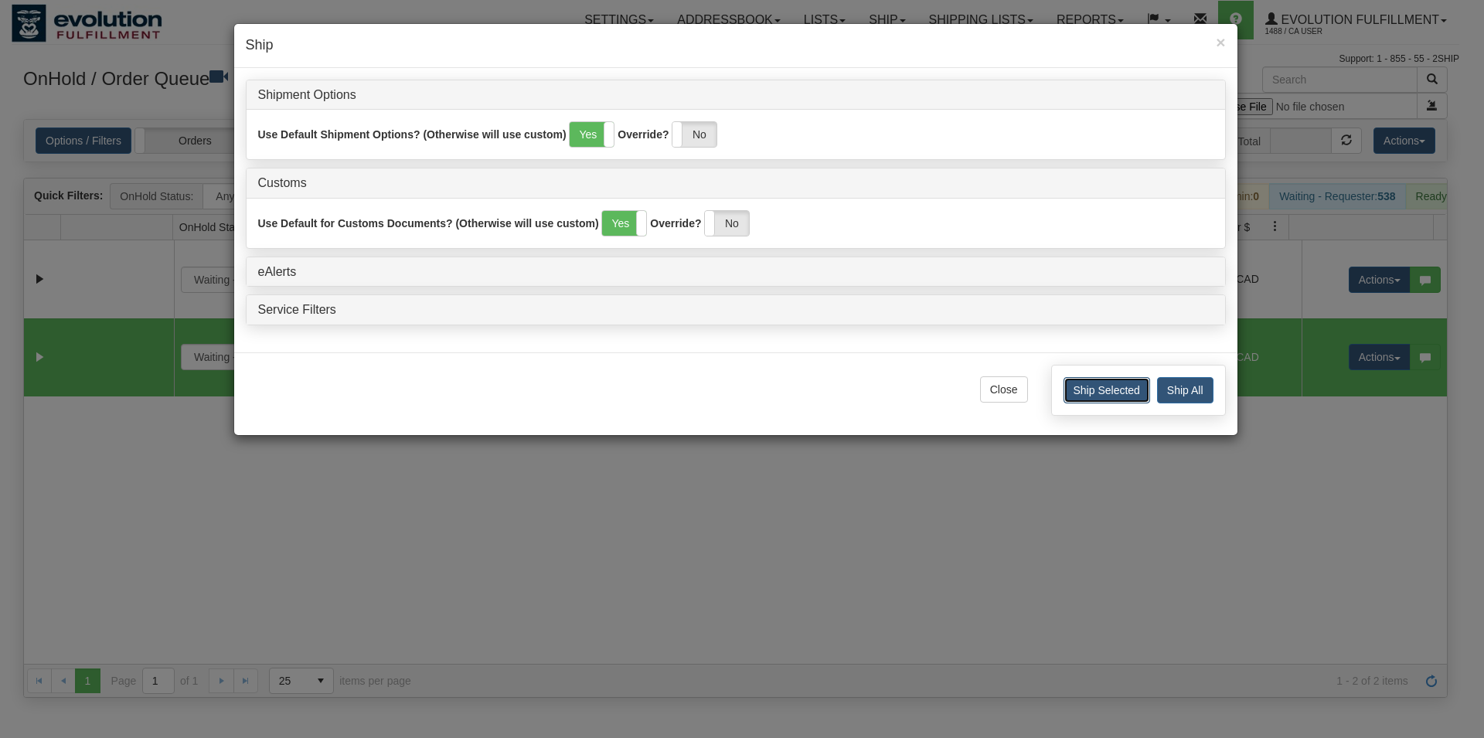
click at [1077, 386] on button "Ship Selected" at bounding box center [1106, 390] width 87 height 26
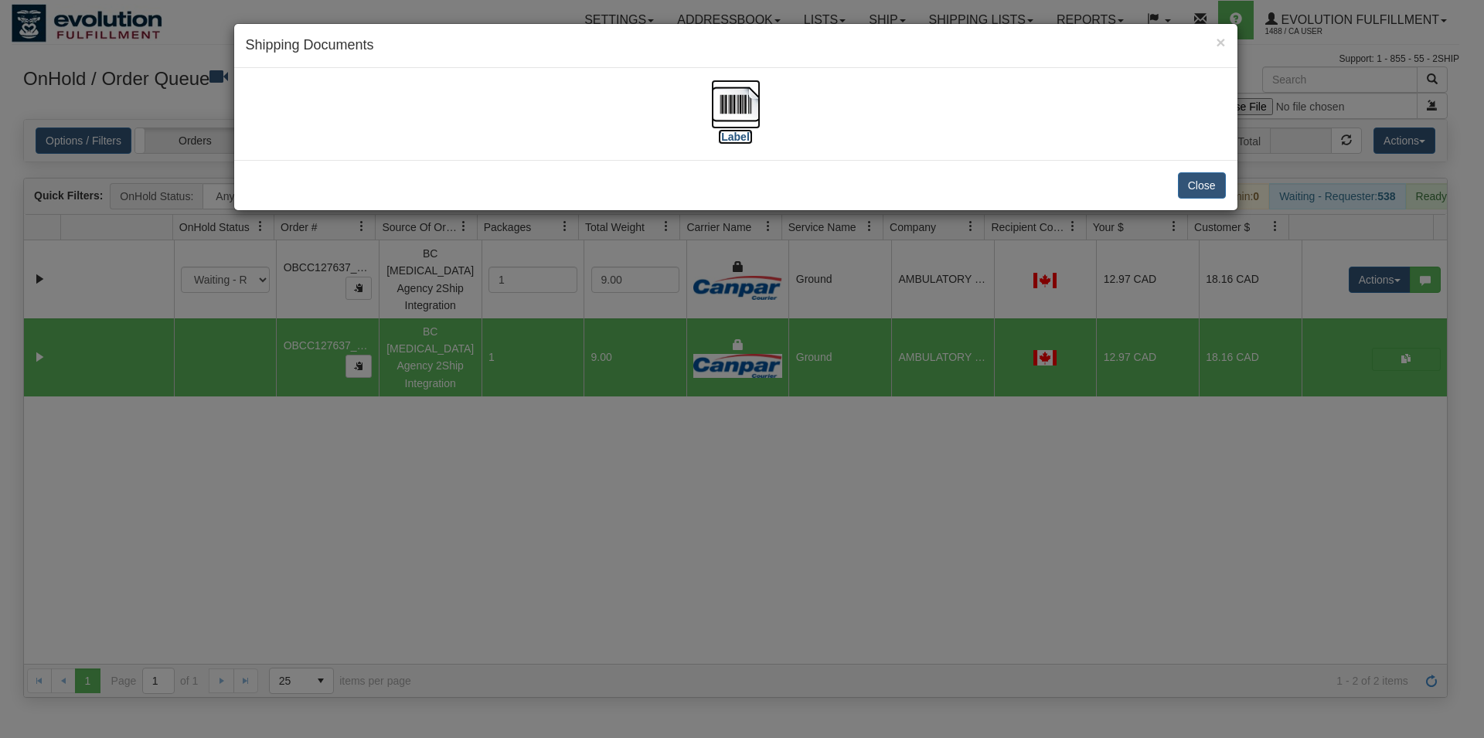
click at [722, 102] on img at bounding box center [735, 104] width 49 height 49
drag, startPoint x: 1186, startPoint y: 175, endPoint x: 1238, endPoint y: 215, distance: 65.5
click at [1186, 175] on button "Close" at bounding box center [1202, 185] width 48 height 26
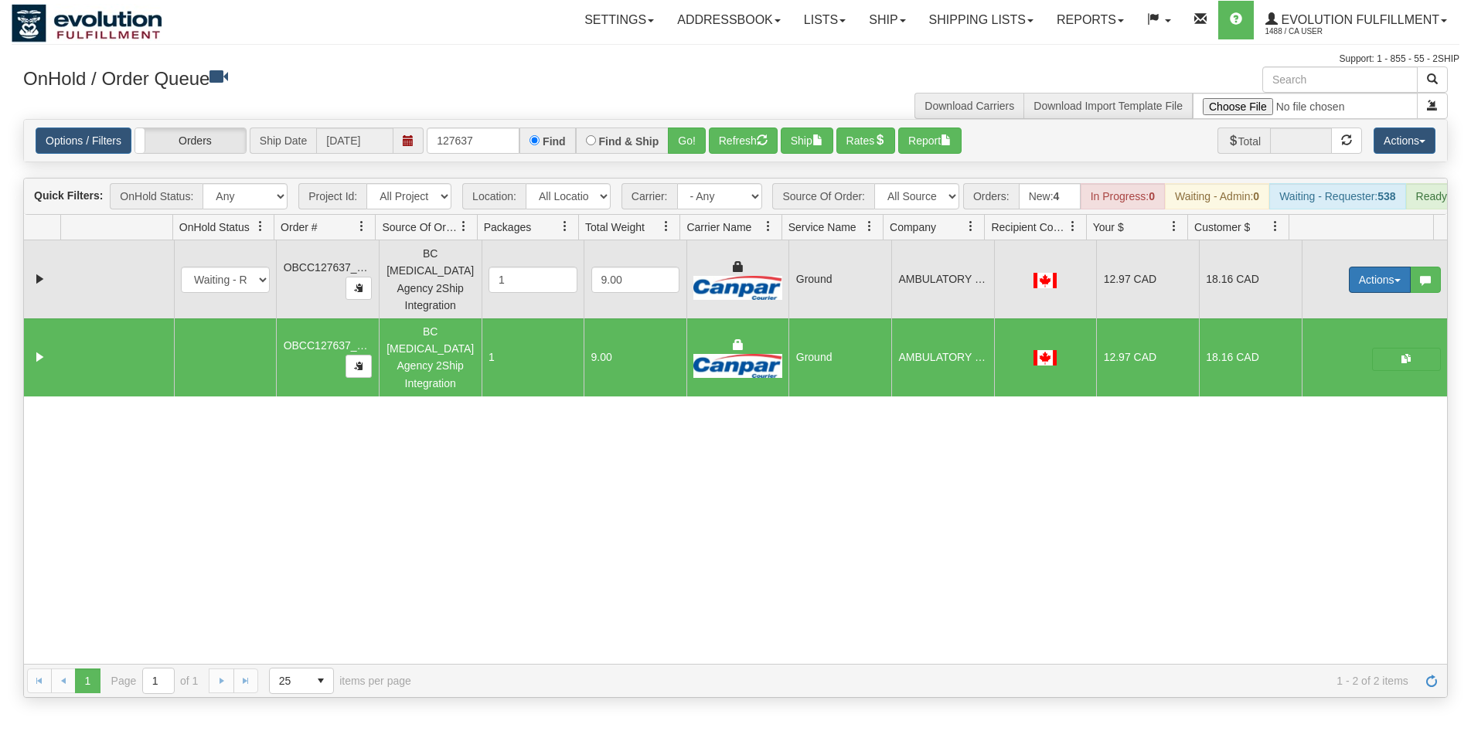
click at [1349, 283] on button "Actions" at bounding box center [1380, 280] width 62 height 26
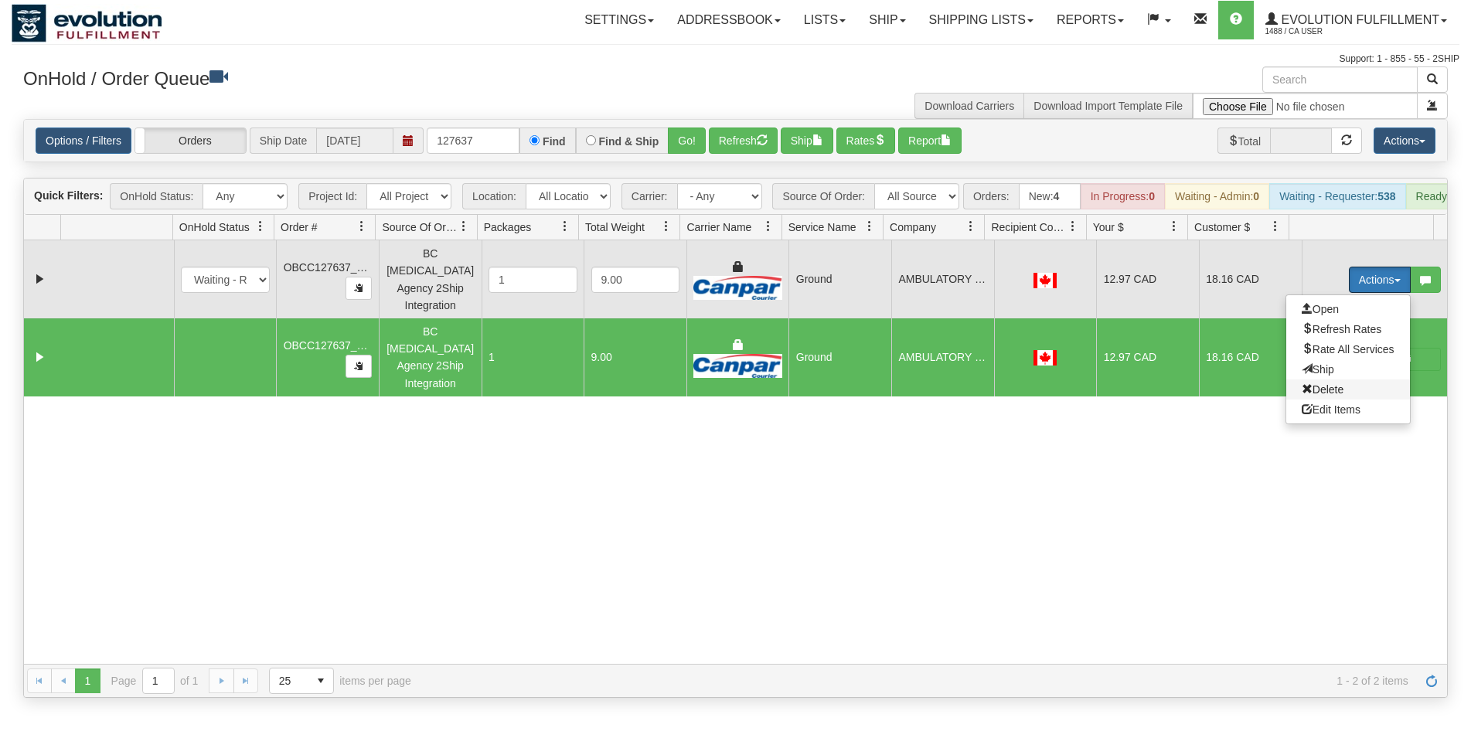
click at [1323, 396] on span "Delete" at bounding box center [1323, 389] width 42 height 12
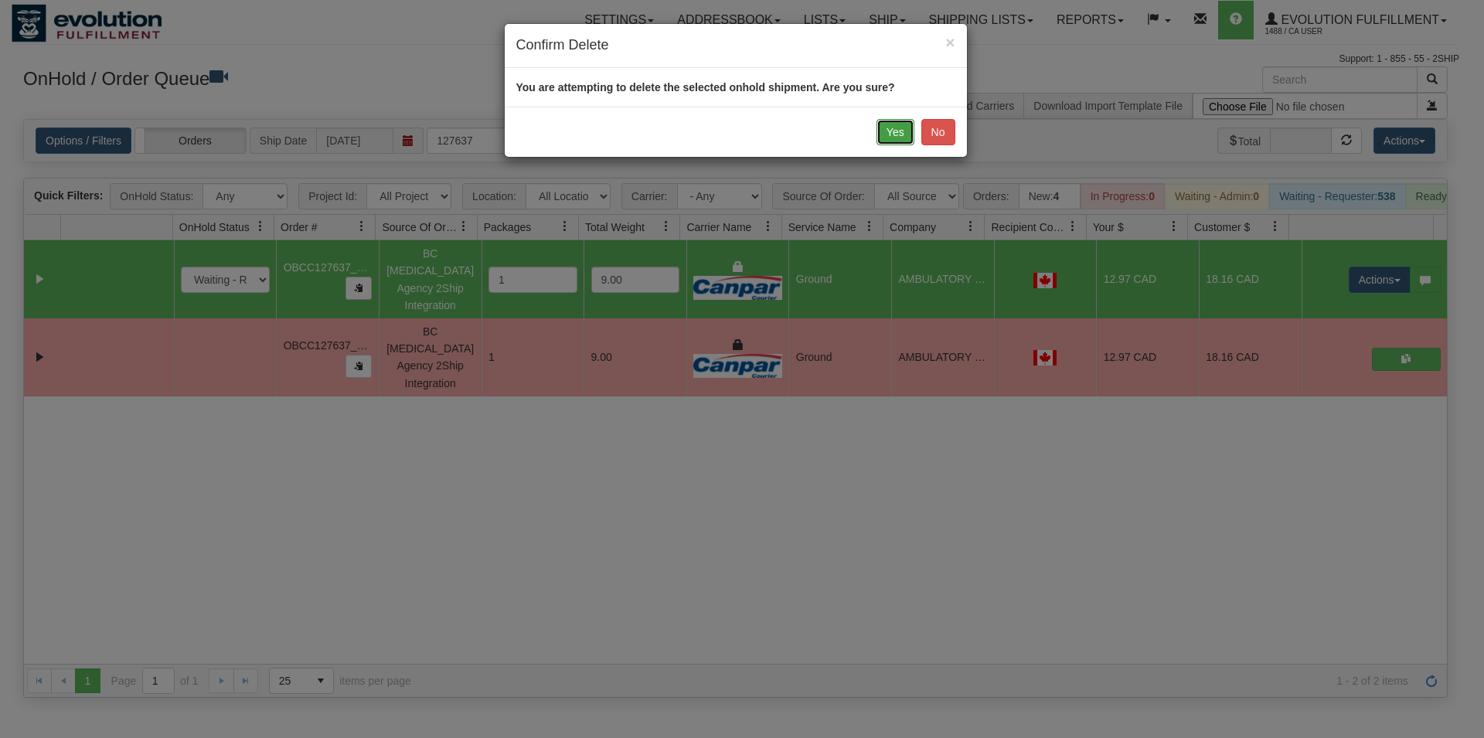
click at [890, 124] on button "Yes" at bounding box center [895, 132] width 38 height 26
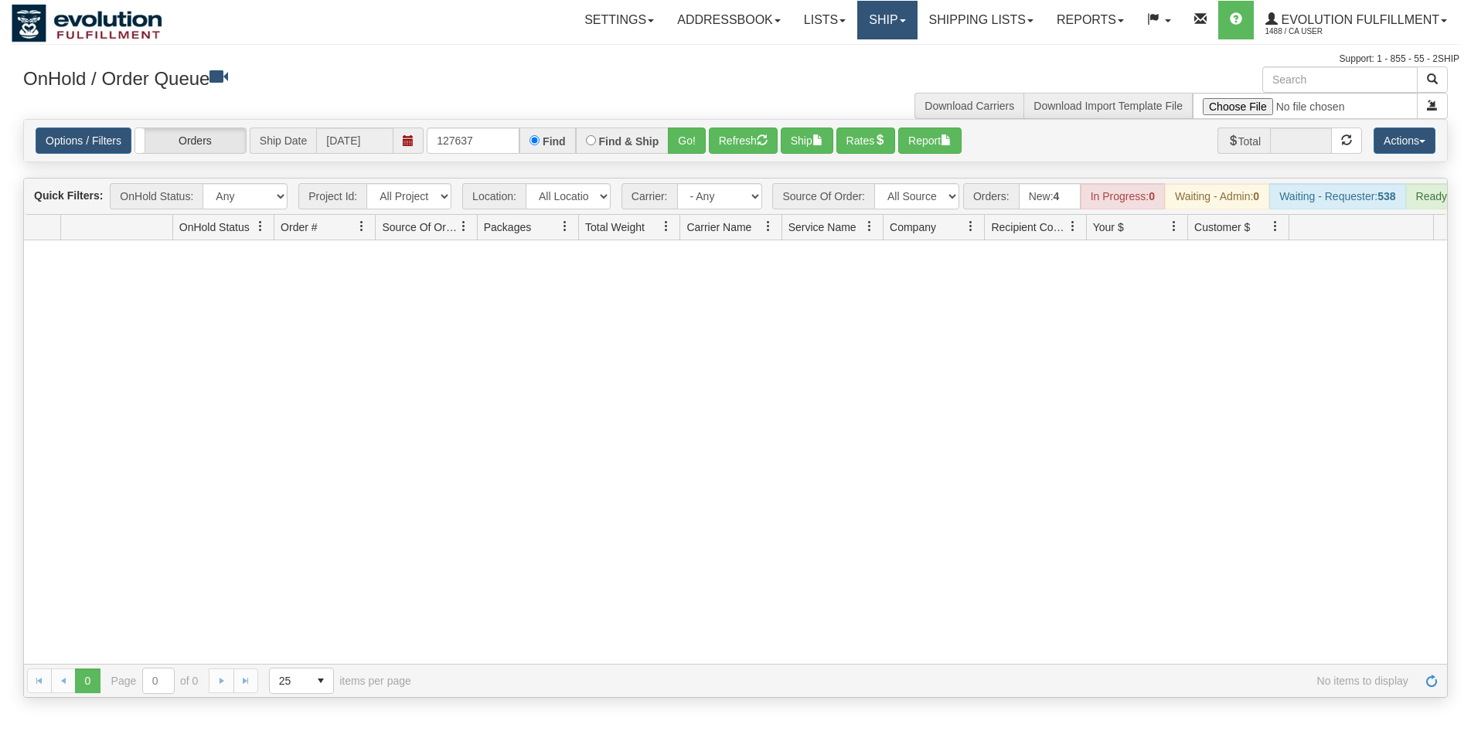
click at [883, 9] on link "Ship" at bounding box center [887, 20] width 60 height 39
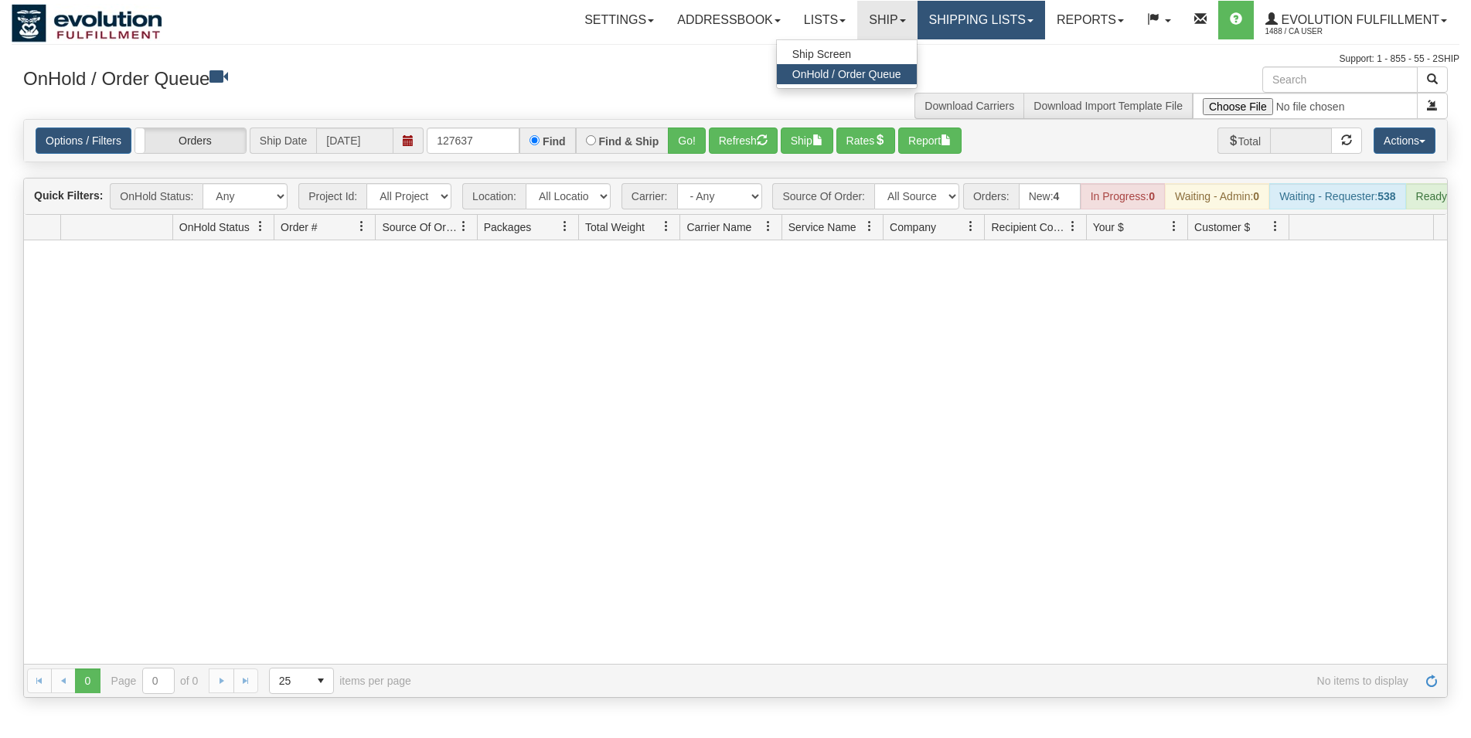
click at [948, 25] on link "Shipping lists" at bounding box center [981, 20] width 128 height 39
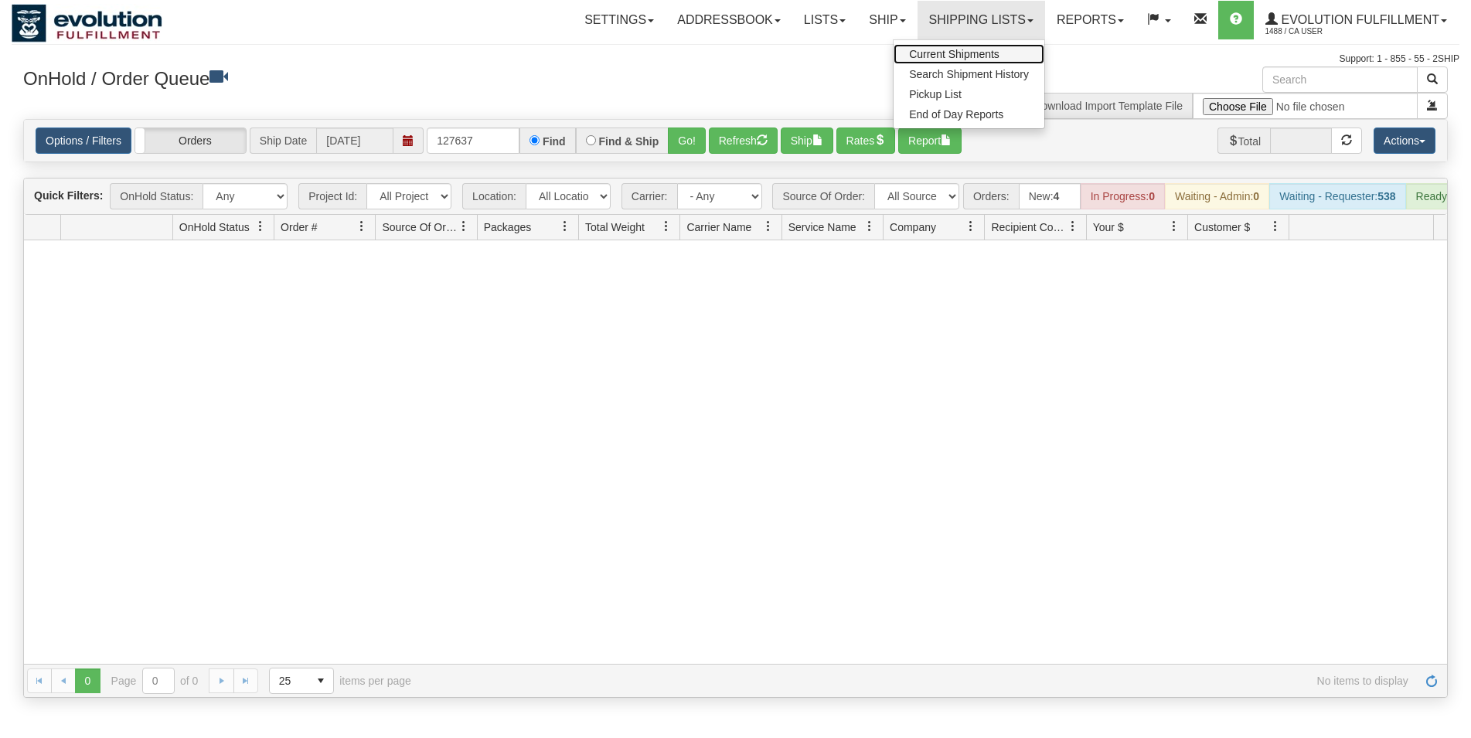
click at [950, 53] on span "Current Shipments" at bounding box center [954, 54] width 90 height 12
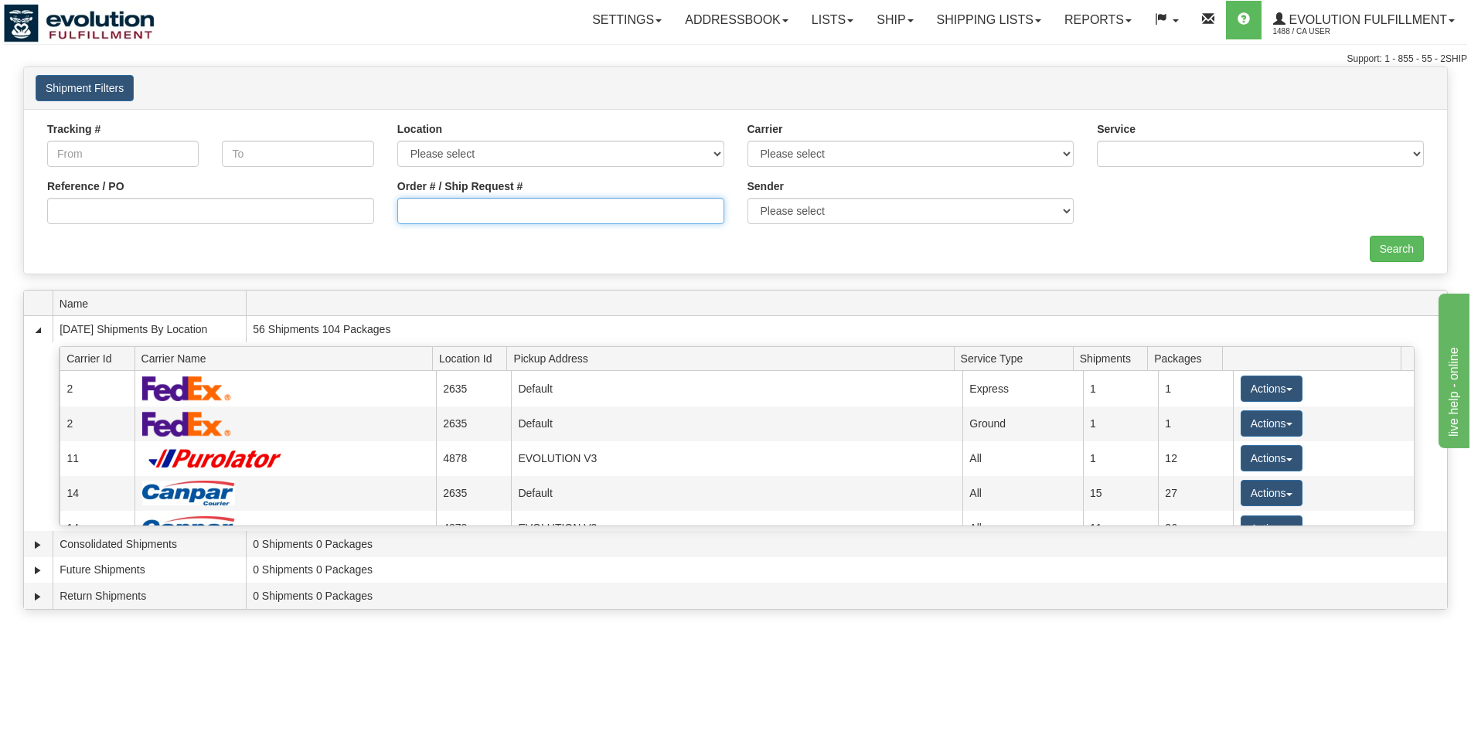
click at [444, 216] on input "Order # / Ship Request #" at bounding box center [560, 211] width 327 height 26
type input "265049"
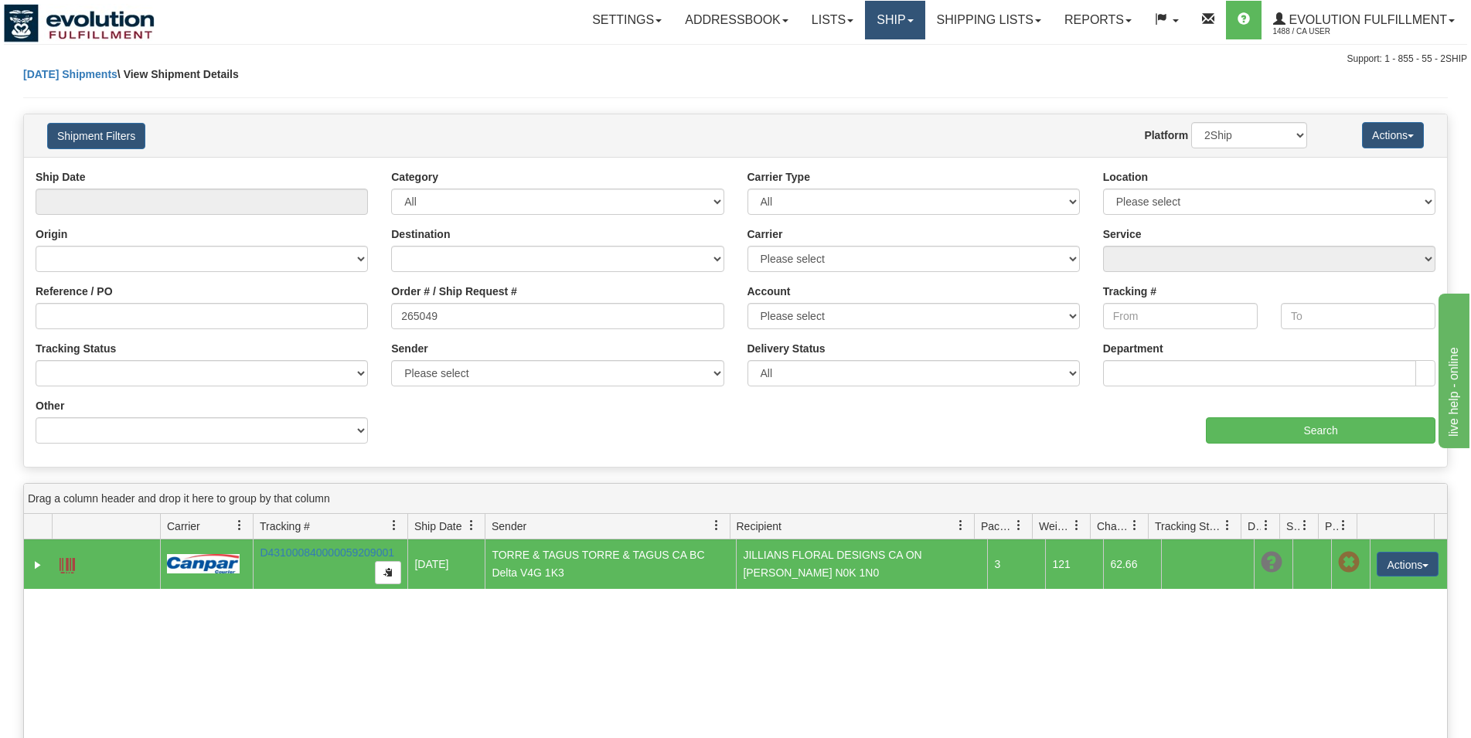
click at [882, 35] on link "Ship" at bounding box center [895, 20] width 60 height 39
click at [868, 70] on span "OnHold / Order Queue" at bounding box center [854, 74] width 109 height 12
